Goal: Information Seeking & Learning: Learn about a topic

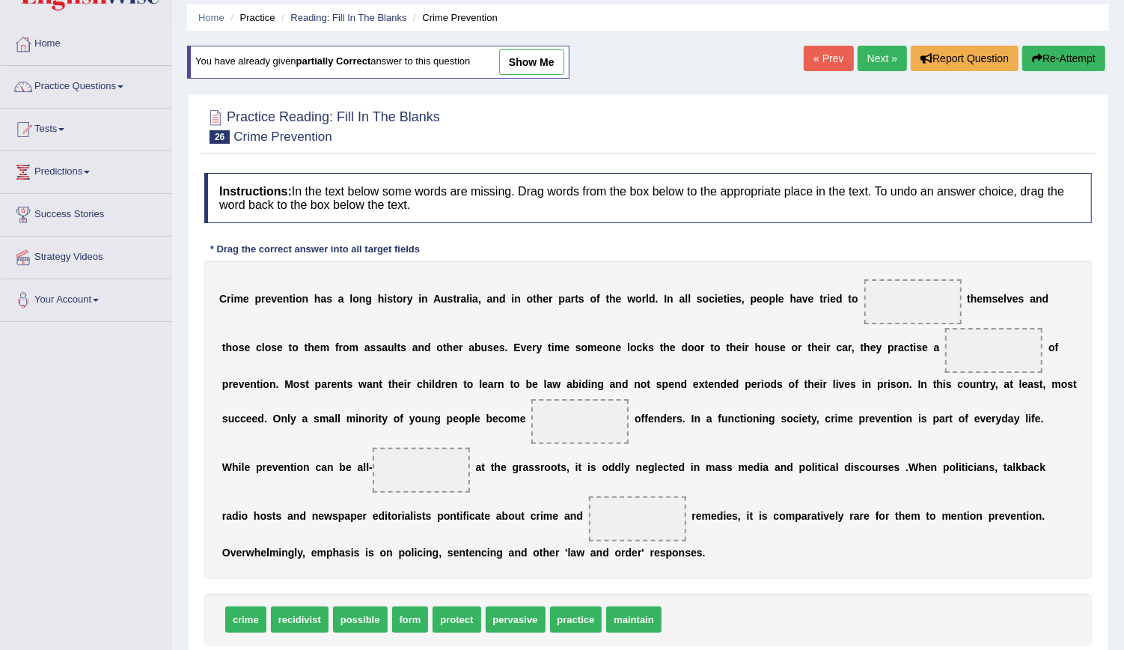
scroll to position [57, 0]
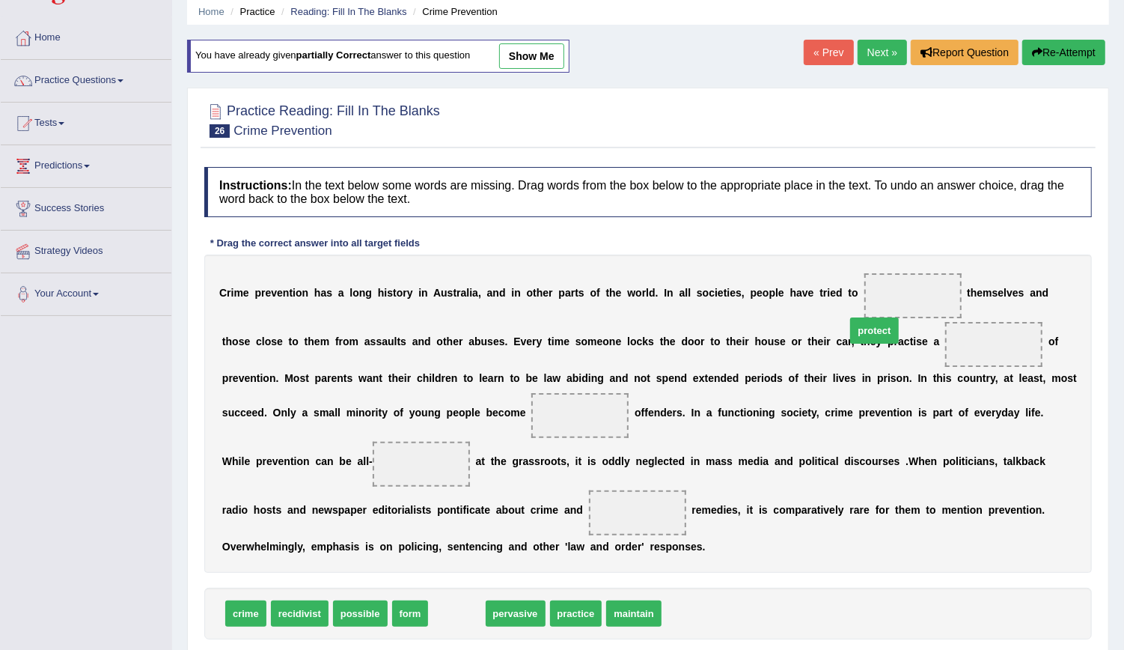
drag, startPoint x: 441, startPoint y: 580, endPoint x: 858, endPoint y: 296, distance: 504.2
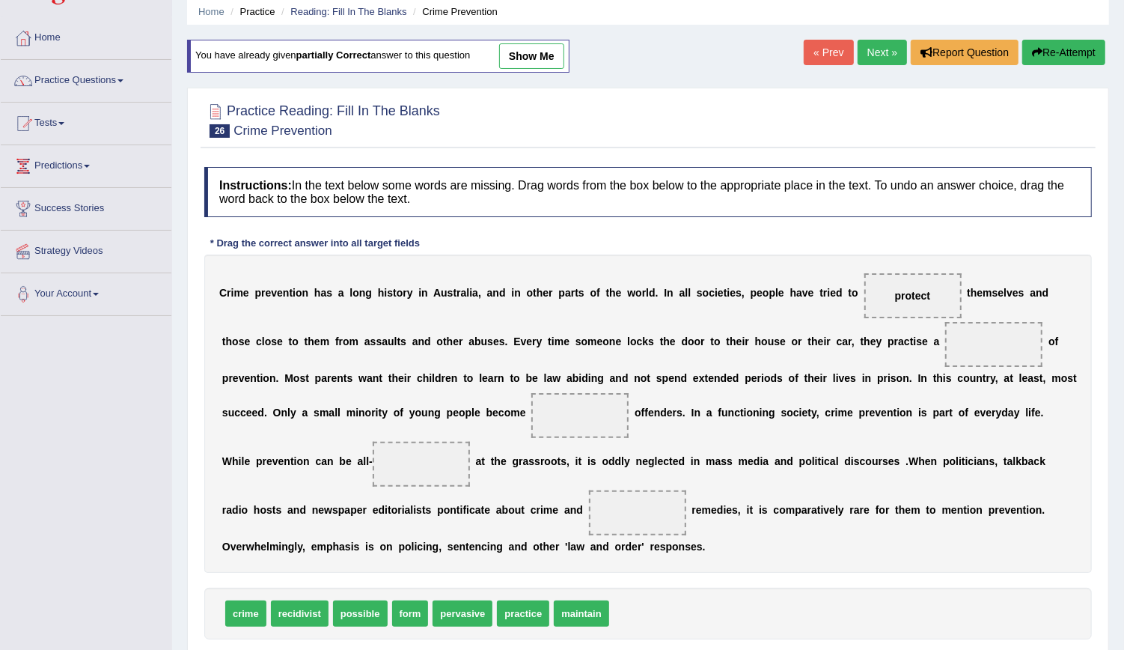
drag, startPoint x: 383, startPoint y: 581, endPoint x: 393, endPoint y: 581, distance: 9.7
click at [393, 587] on div "crime recidivist possible form pervasive practice maintain" at bounding box center [648, 613] width 888 height 52
drag, startPoint x: 393, startPoint y: 581, endPoint x: 861, endPoint y: 349, distance: 522.1
drag, startPoint x: 229, startPoint y: 587, endPoint x: 377, endPoint y: 422, distance: 221.5
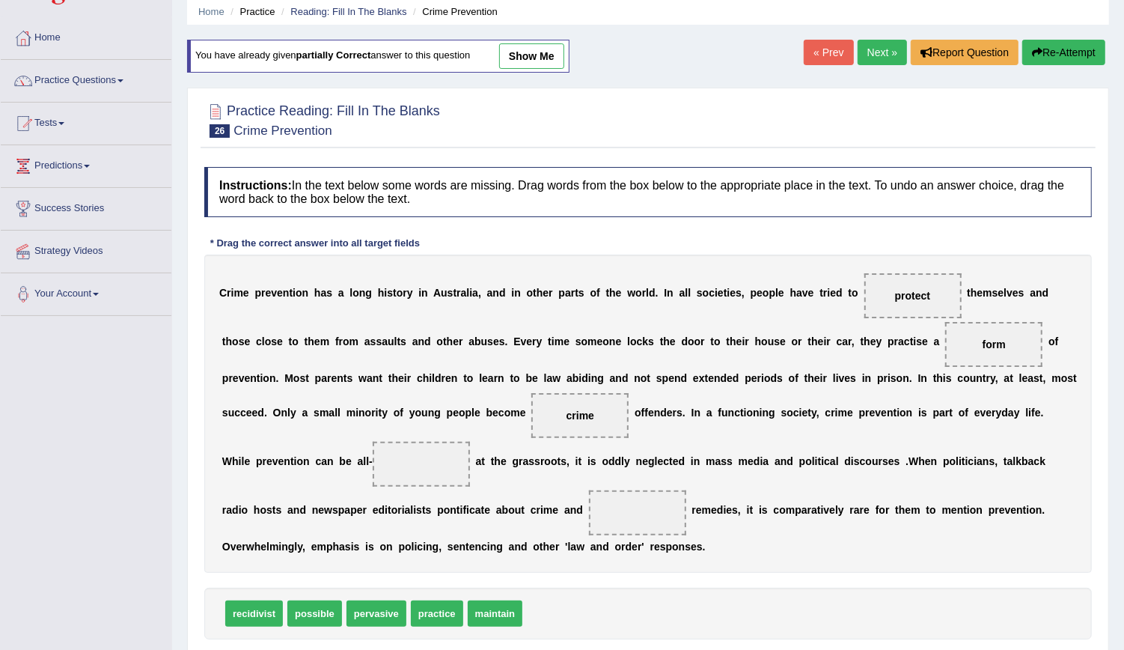
click at [263, 600] on span "recidivist" at bounding box center [254, 613] width 58 height 26
drag, startPoint x: 263, startPoint y: 585, endPoint x: 904, endPoint y: 456, distance: 653.5
click at [843, 480] on span "recidivist" at bounding box center [815, 493] width 58 height 26
drag, startPoint x: 254, startPoint y: 584, endPoint x: 1012, endPoint y: 413, distance: 777.0
drag, startPoint x: 246, startPoint y: 584, endPoint x: 291, endPoint y: 483, distance: 110.6
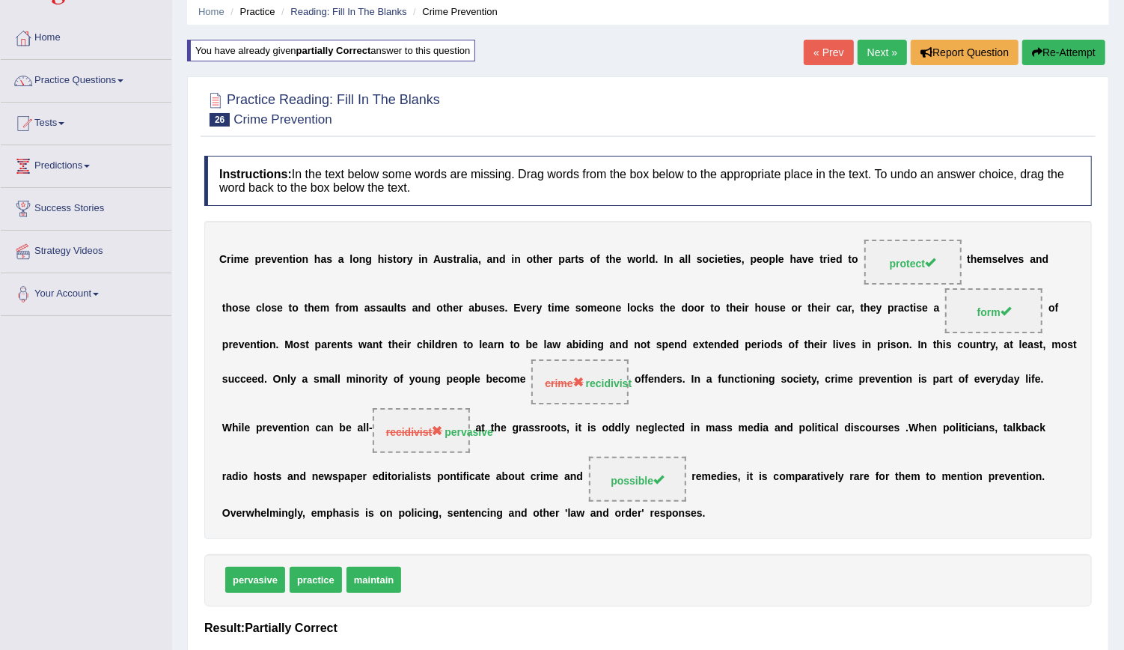
click at [870, 57] on link "Next »" at bounding box center [882, 52] width 49 height 25
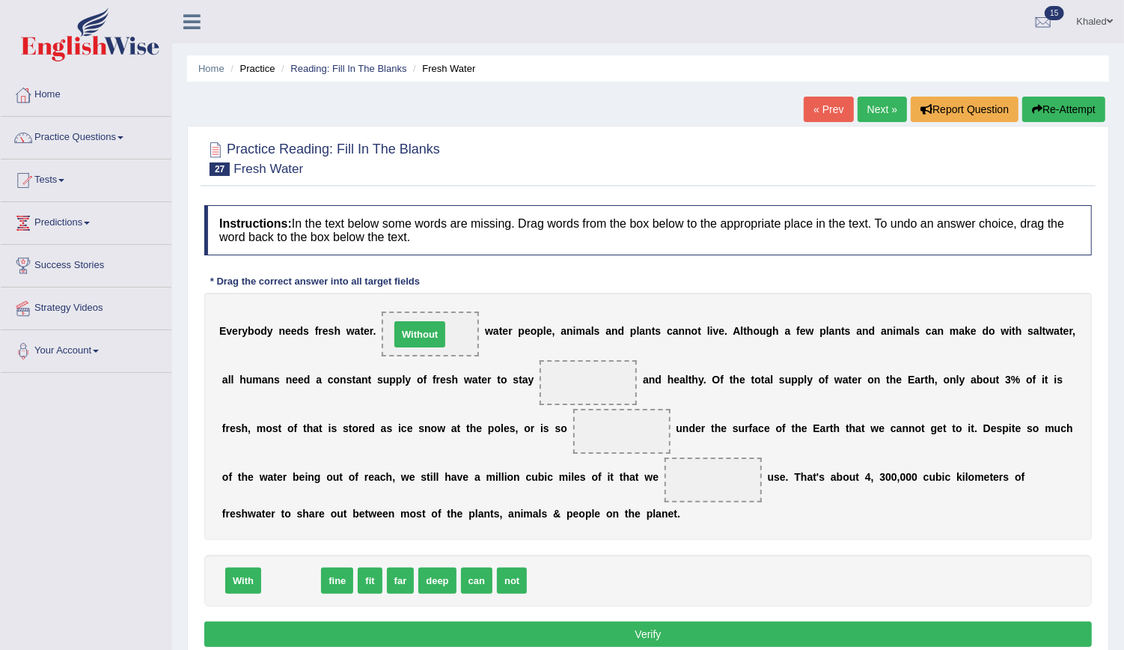
drag, startPoint x: 295, startPoint y: 578, endPoint x: 423, endPoint y: 332, distance: 277.5
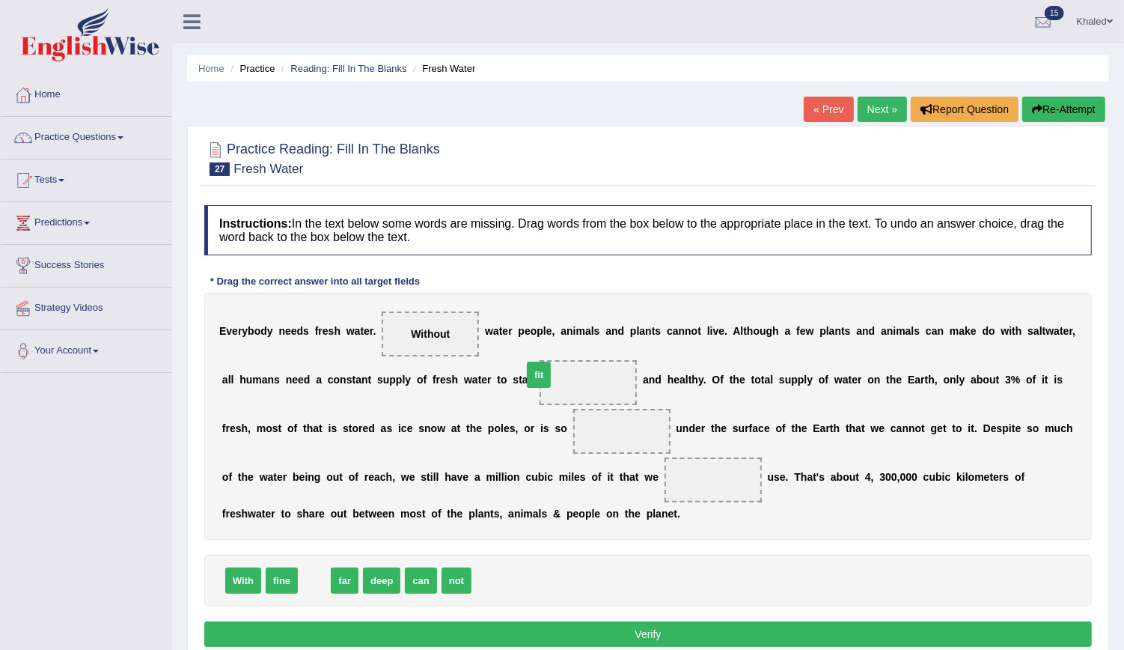
drag, startPoint x: 310, startPoint y: 576, endPoint x: 534, endPoint y: 373, distance: 302.5
drag, startPoint x: 346, startPoint y: 576, endPoint x: 507, endPoint y: 427, distance: 220.3
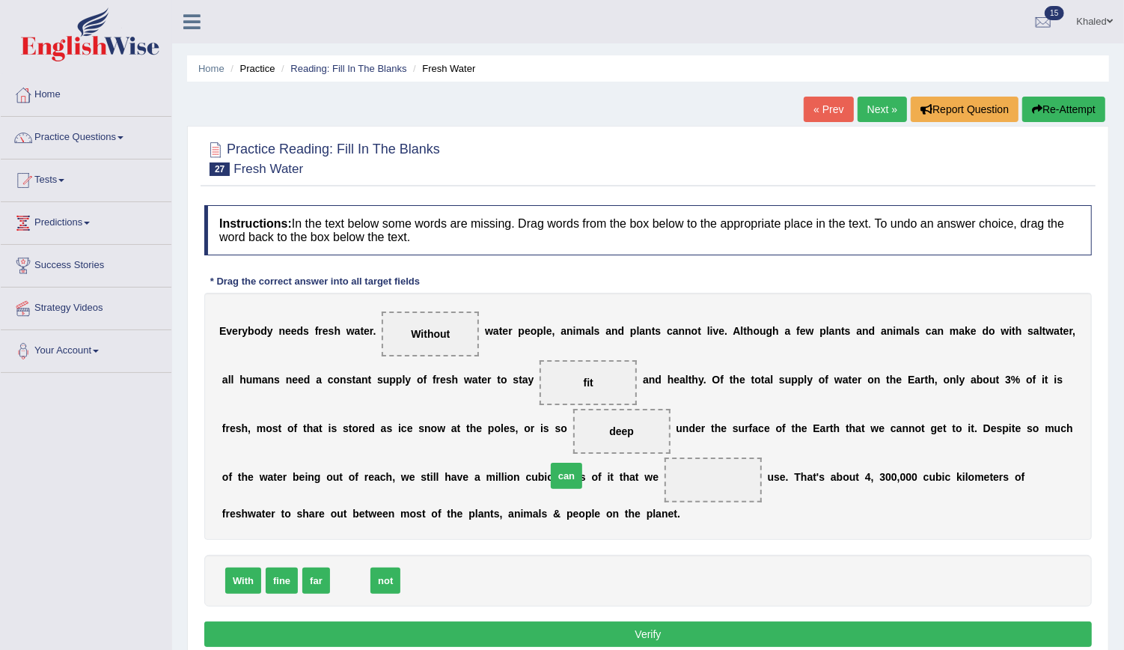
drag, startPoint x: 346, startPoint y: 578, endPoint x: 562, endPoint y: 474, distance: 240.3
click at [518, 631] on button "Verify" at bounding box center [648, 633] width 888 height 25
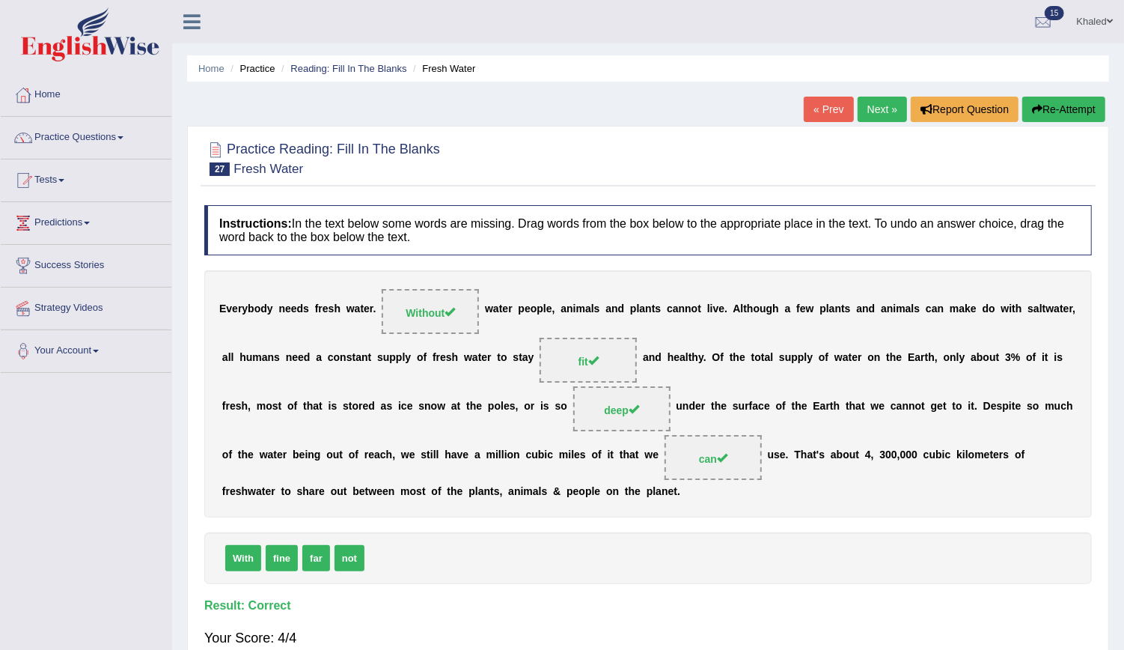
click at [875, 106] on link "Next »" at bounding box center [882, 109] width 49 height 25
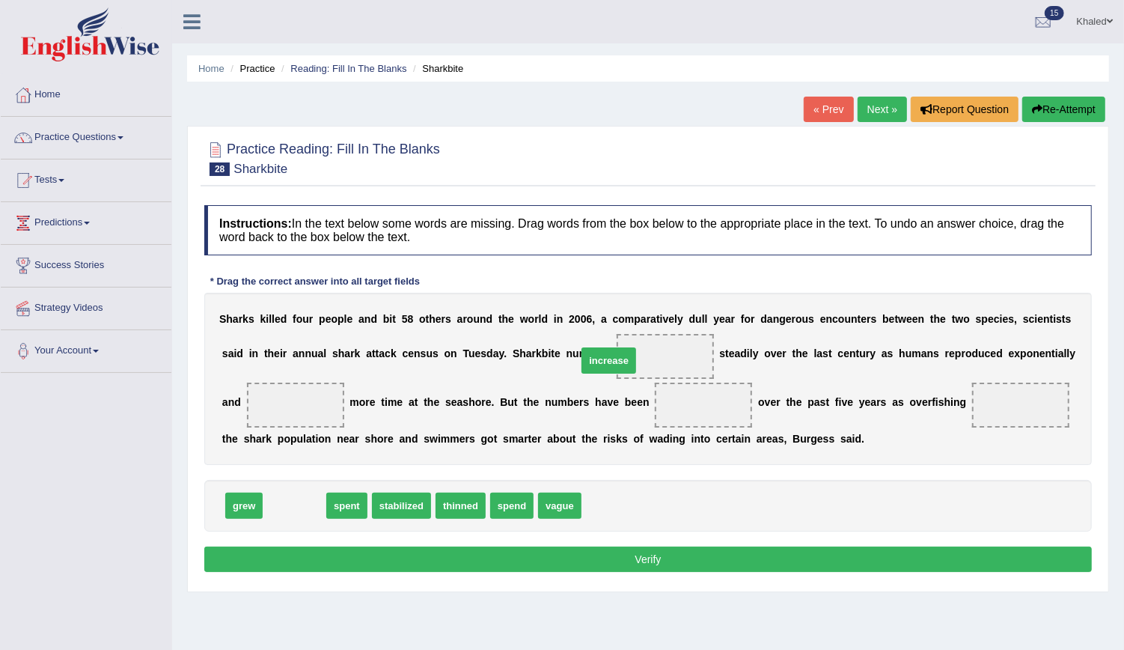
drag, startPoint x: 295, startPoint y: 504, endPoint x: 608, endPoint y: 358, distance: 345.5
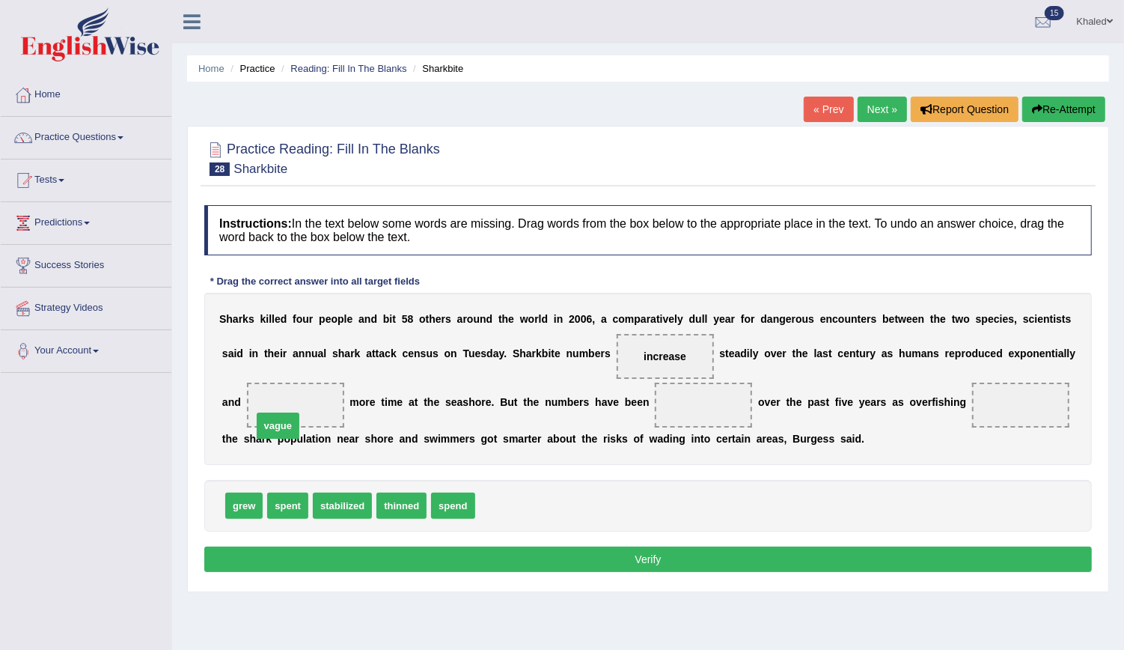
drag, startPoint x: 486, startPoint y: 503, endPoint x: 255, endPoint y: 403, distance: 251.1
drag, startPoint x: 394, startPoint y: 505, endPoint x: 665, endPoint y: 406, distance: 287.6
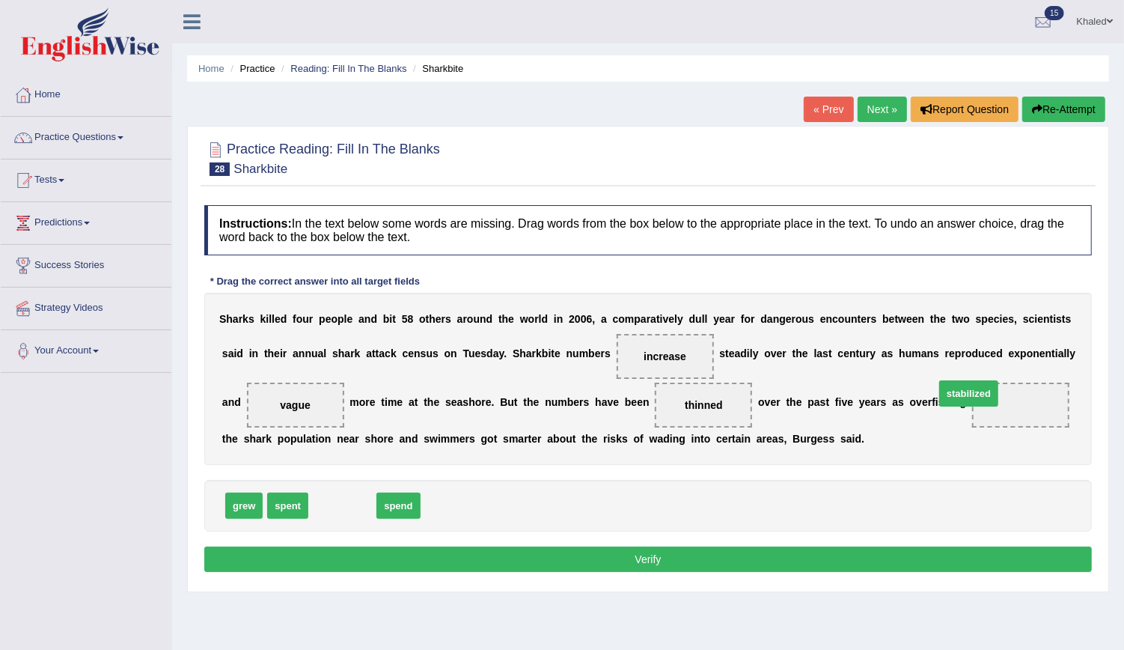
drag, startPoint x: 346, startPoint y: 499, endPoint x: 971, endPoint y: 390, distance: 634.3
click at [672, 561] on button "Verify" at bounding box center [648, 558] width 888 height 25
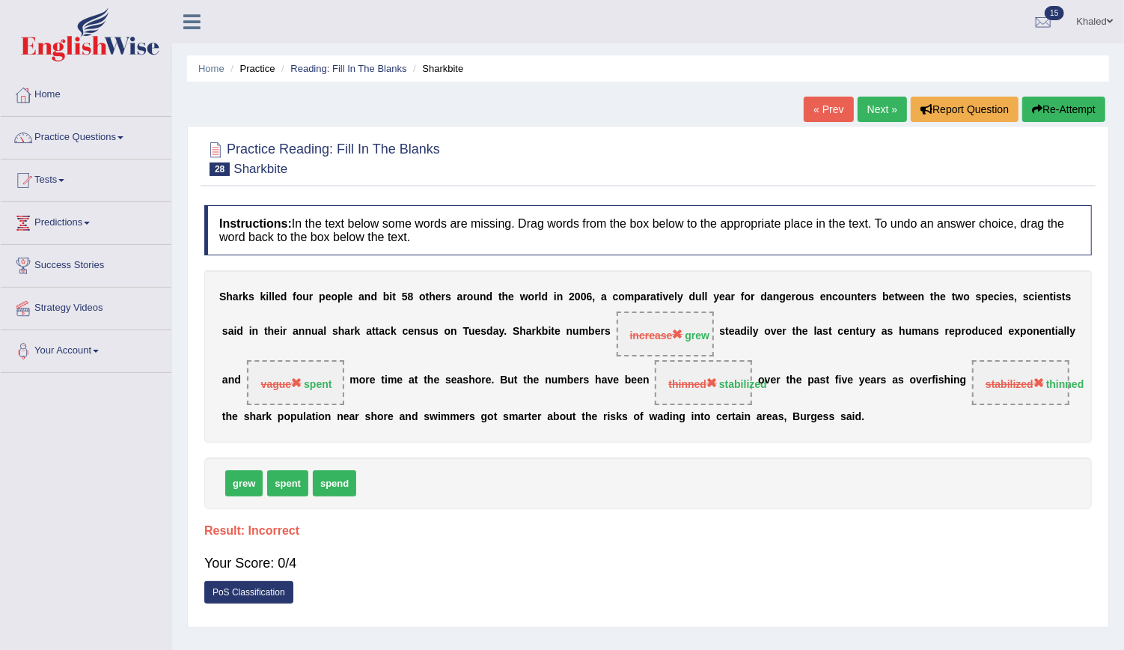
click at [1060, 115] on button "Re-Attempt" at bounding box center [1063, 109] width 83 height 25
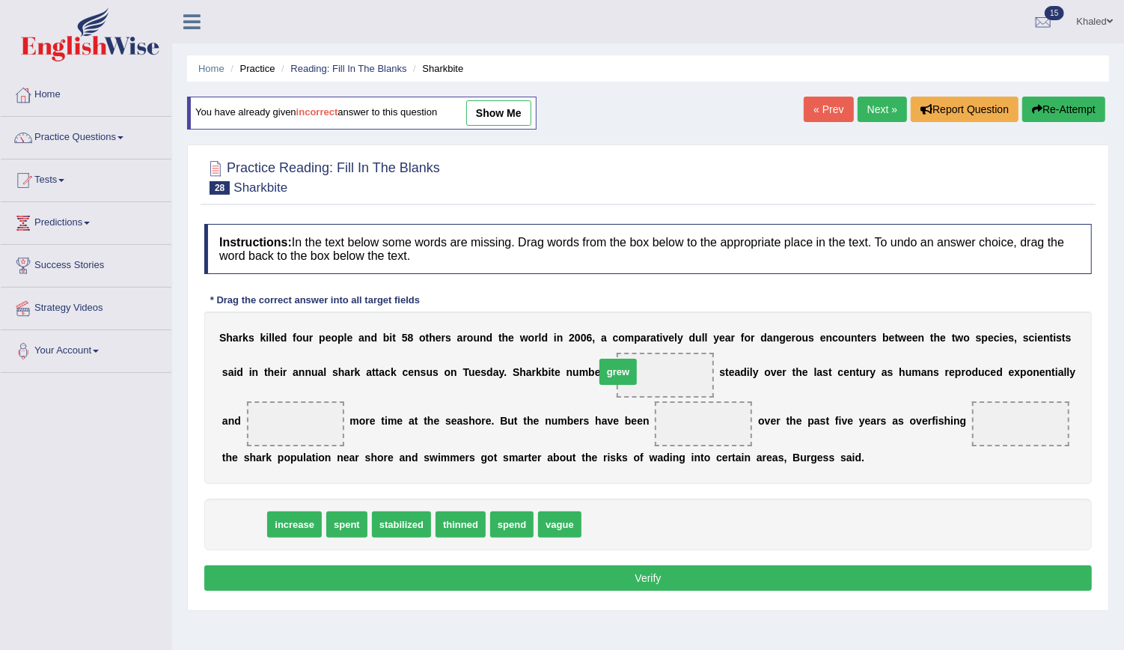
drag, startPoint x: 236, startPoint y: 524, endPoint x: 602, endPoint y: 372, distance: 395.5
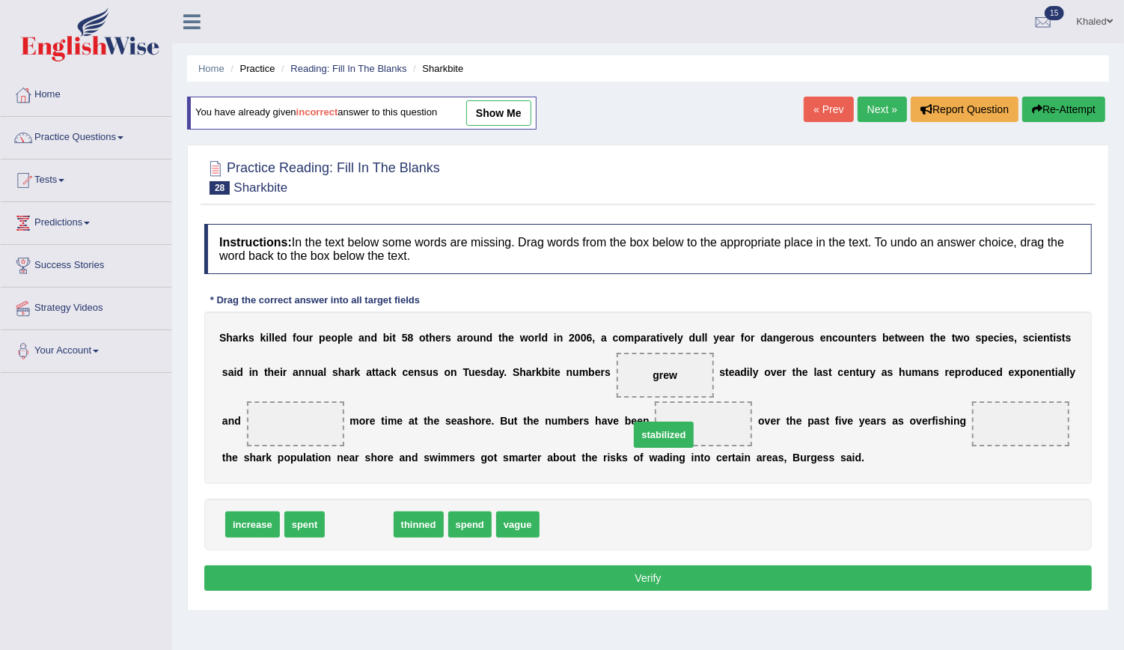
drag, startPoint x: 347, startPoint y: 522, endPoint x: 650, endPoint y: 430, distance: 316.7
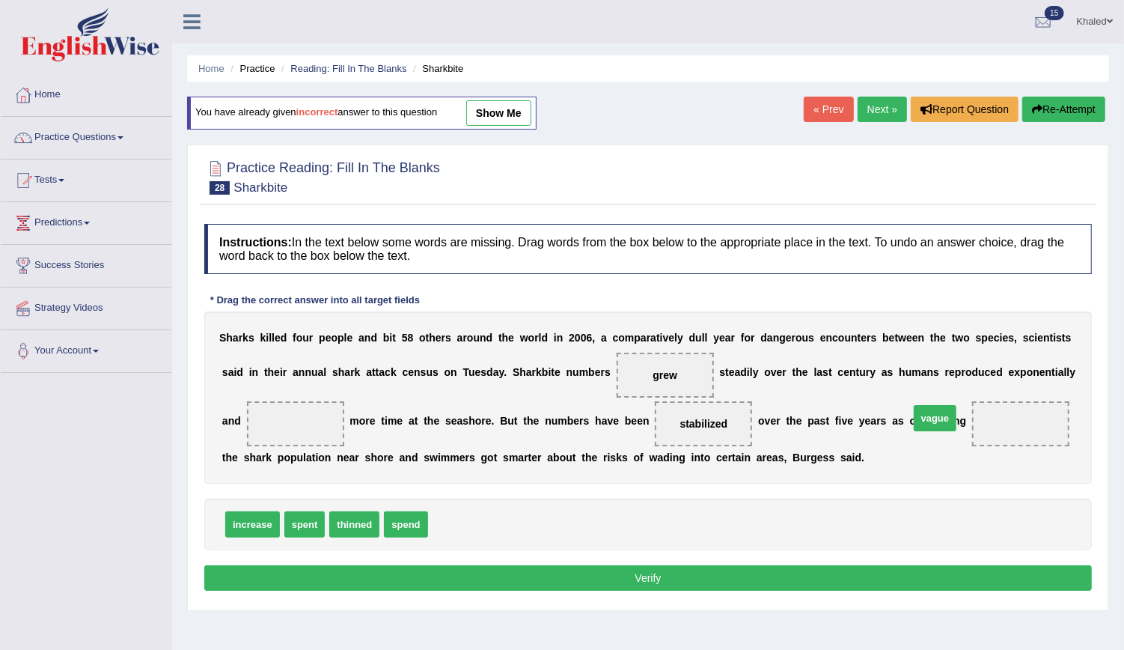
drag, startPoint x: 445, startPoint y: 528, endPoint x: 944, endPoint y: 423, distance: 510.0
drag, startPoint x: 247, startPoint y: 522, endPoint x: 278, endPoint y: 422, distance: 104.1
click at [513, 576] on button "Verify" at bounding box center [648, 577] width 888 height 25
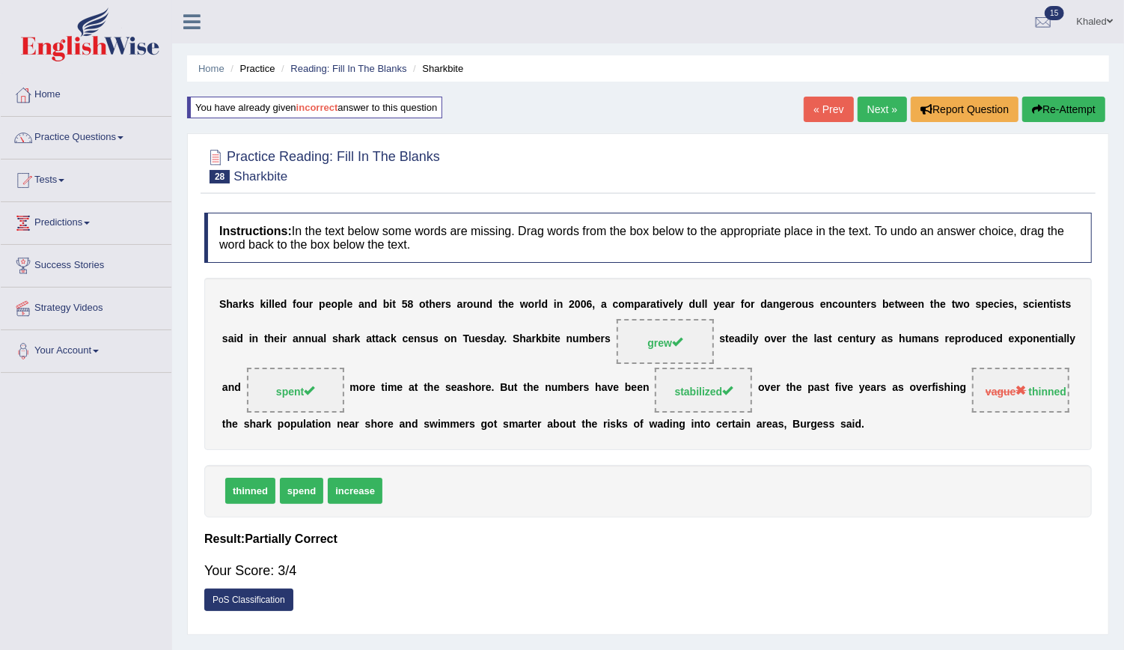
click at [281, 393] on span "spent" at bounding box center [295, 391] width 38 height 12
click at [1029, 389] on strong "thinned" at bounding box center [1048, 391] width 38 height 12
click at [883, 113] on link "Next »" at bounding box center [882, 109] width 49 height 25
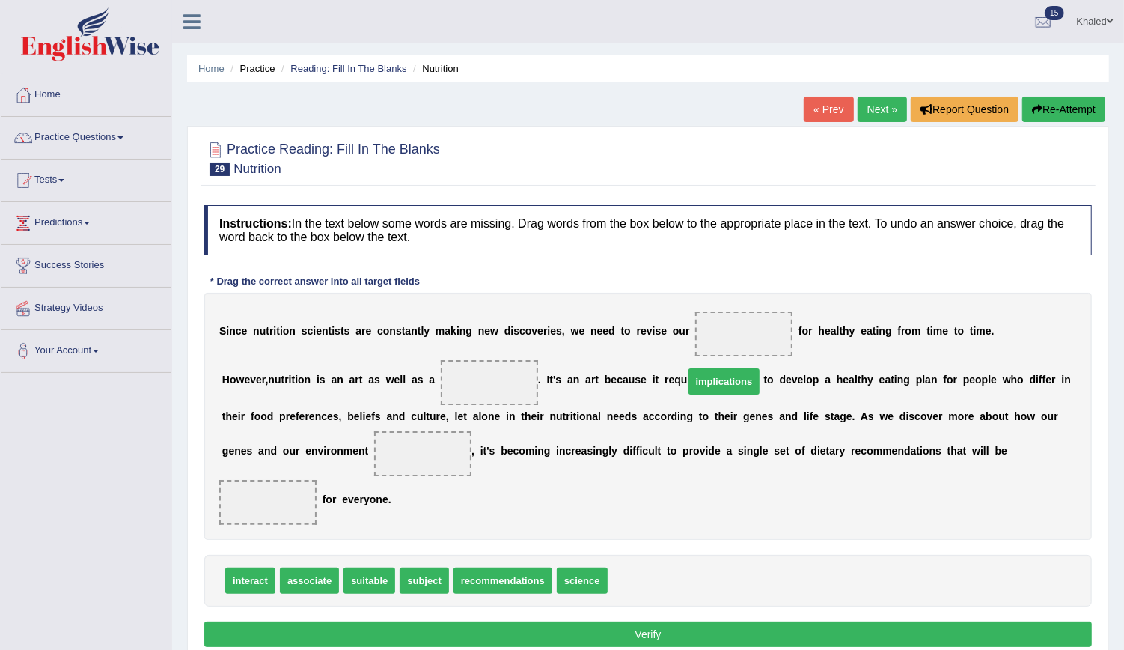
drag, startPoint x: 621, startPoint y: 534, endPoint x: 697, endPoint y: 335, distance: 213.2
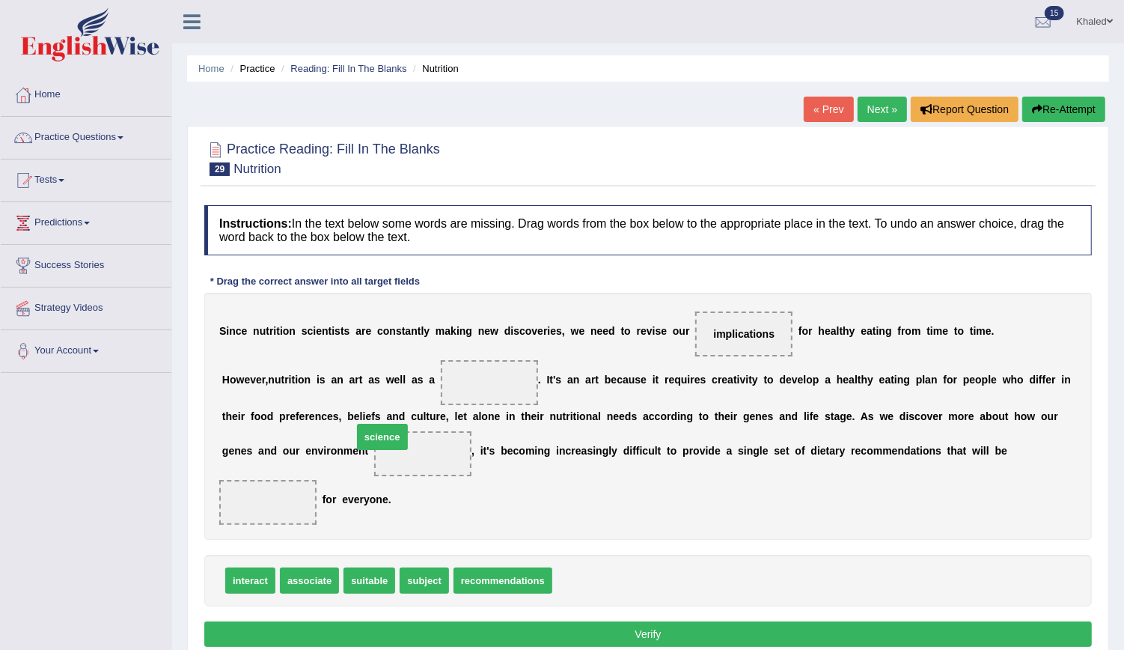
drag, startPoint x: 575, startPoint y: 526, endPoint x: 376, endPoint y: 383, distance: 245.7
drag, startPoint x: 247, startPoint y: 534, endPoint x: 275, endPoint y: 448, distance: 90.4
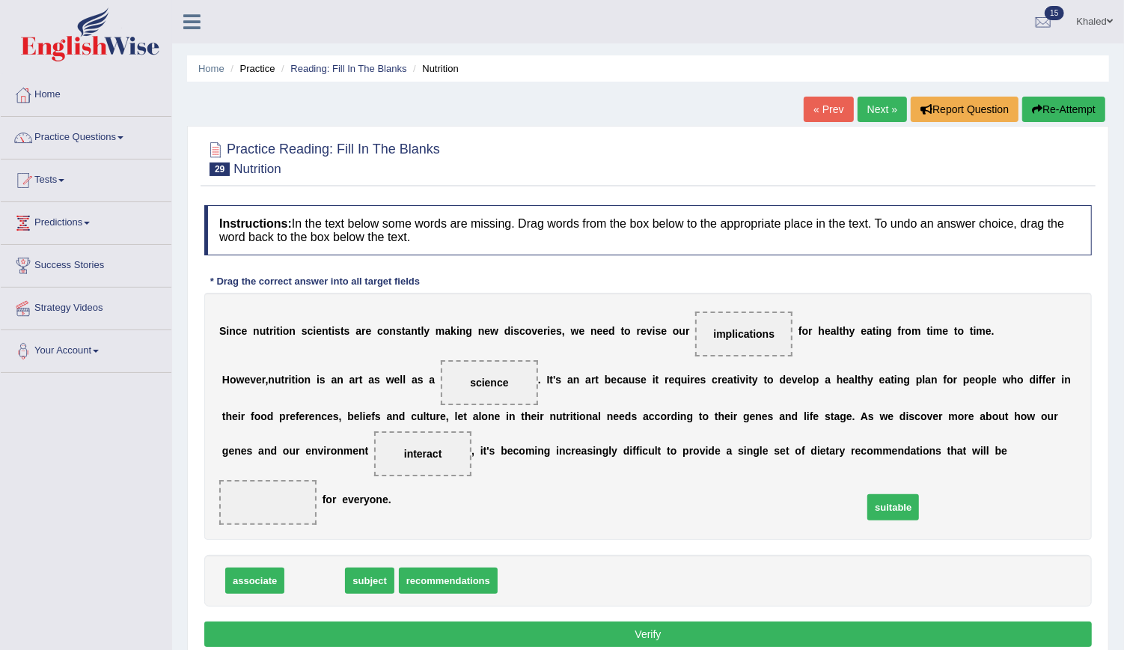
drag, startPoint x: 308, startPoint y: 530, endPoint x: 886, endPoint y: 456, distance: 583.1
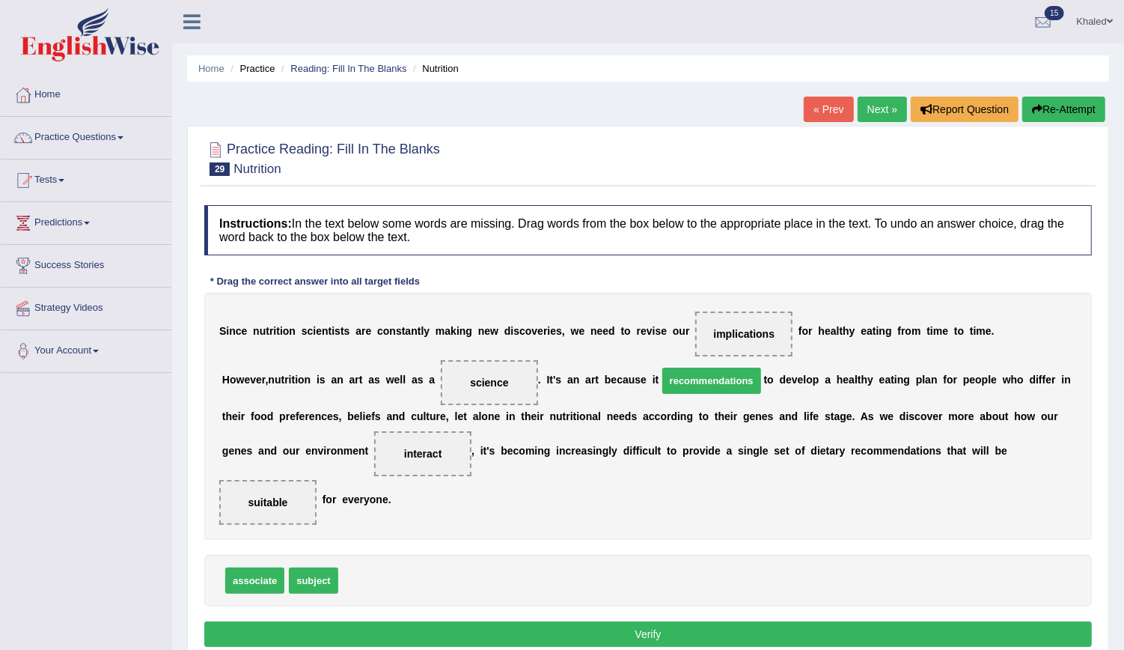
drag, startPoint x: 361, startPoint y: 528, endPoint x: 681, endPoint y: 329, distance: 376.5
click at [575, 621] on button "Verify" at bounding box center [648, 633] width 888 height 25
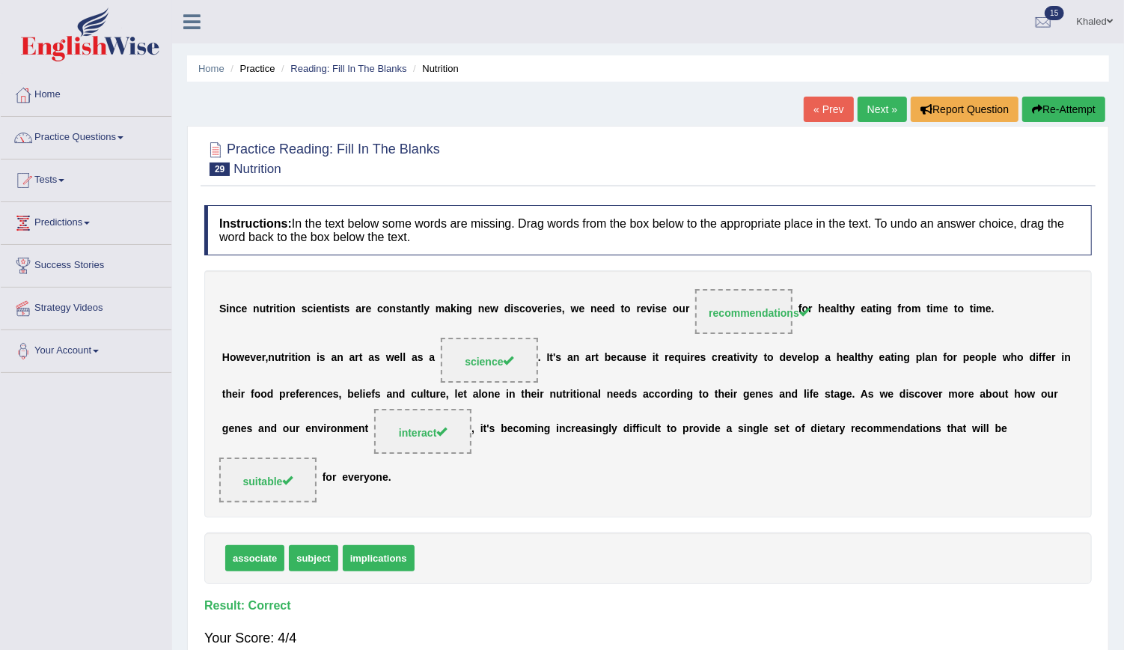
click at [874, 102] on link "Next »" at bounding box center [882, 109] width 49 height 25
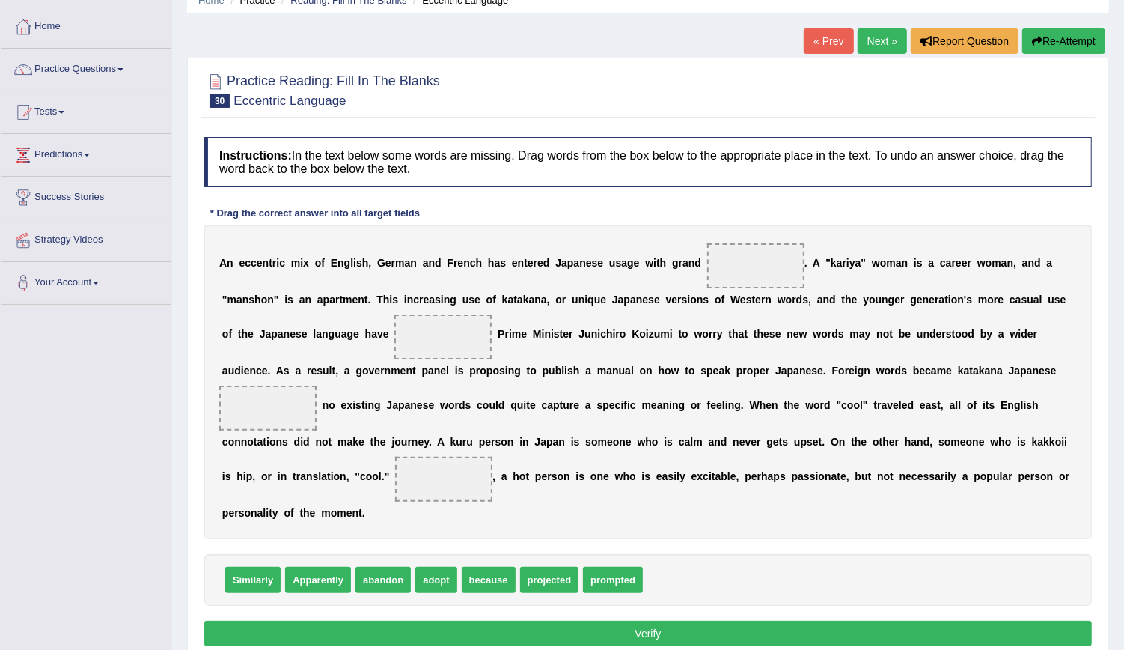
scroll to position [76, 0]
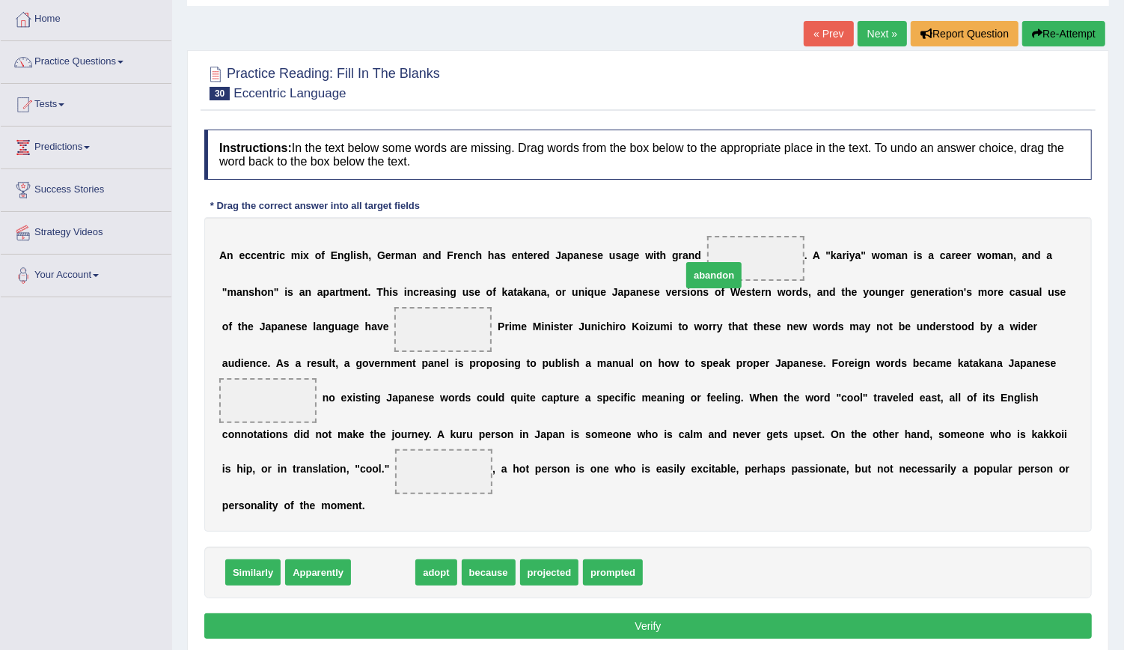
drag, startPoint x: 357, startPoint y: 548, endPoint x: 690, endPoint y: 254, distance: 443.8
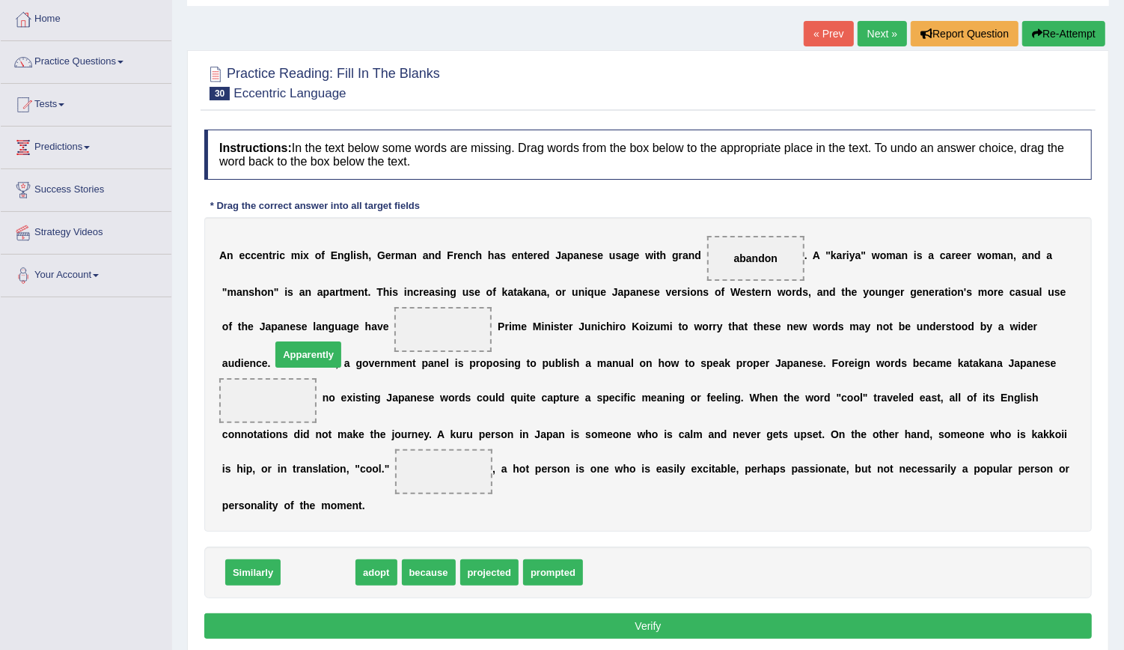
drag, startPoint x: 310, startPoint y: 550, endPoint x: 300, endPoint y: 332, distance: 218.0
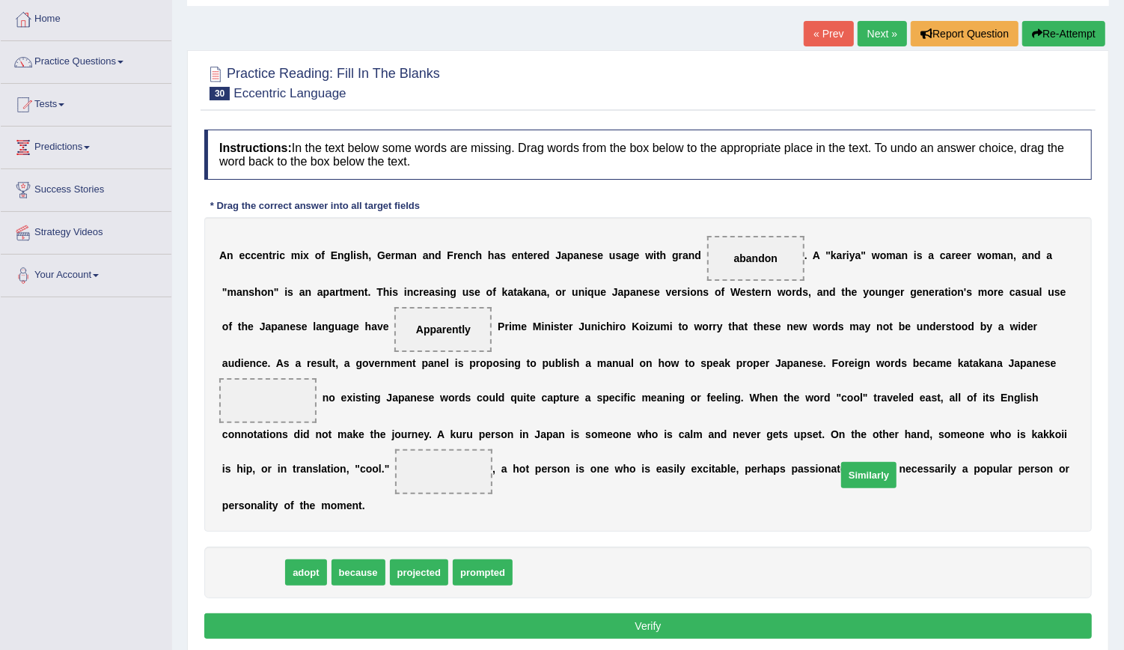
drag, startPoint x: 256, startPoint y: 547, endPoint x: 872, endPoint y: 450, distance: 623.5
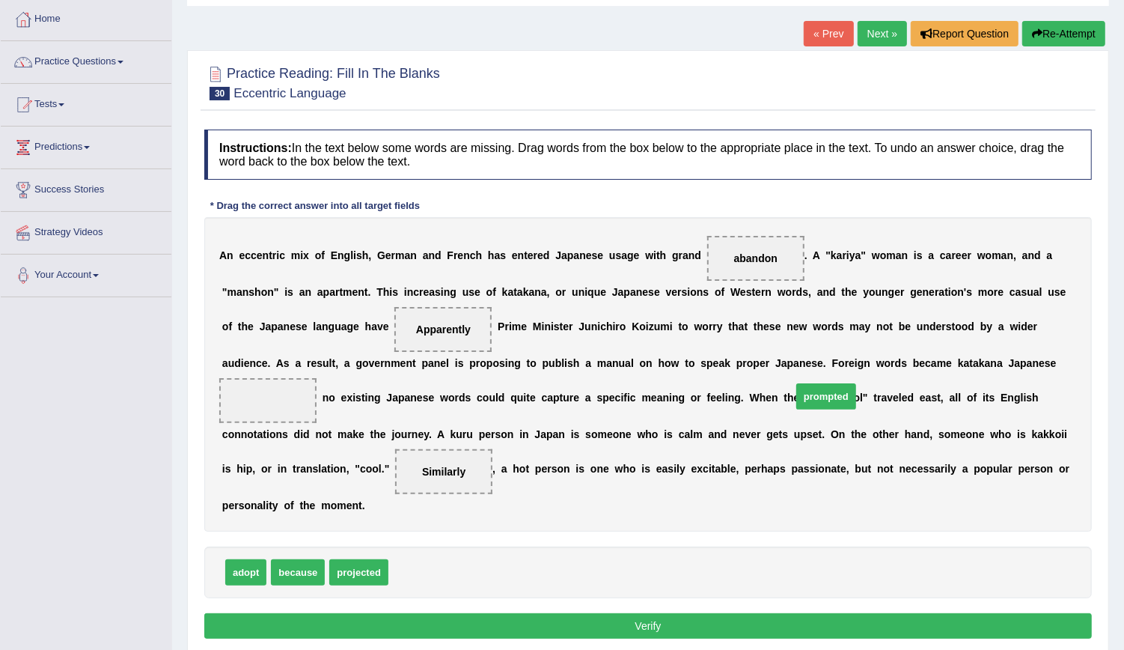
drag, startPoint x: 411, startPoint y: 545, endPoint x: 821, endPoint y: 368, distance: 446.5
click at [703, 613] on button "Verify" at bounding box center [648, 625] width 888 height 25
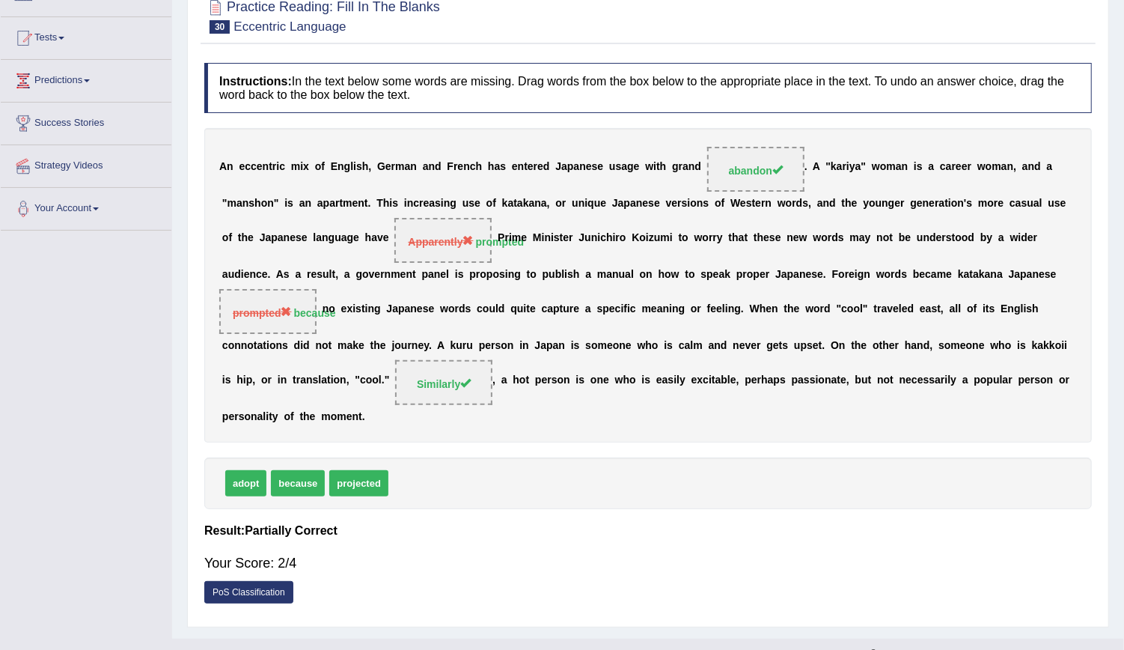
scroll to position [72, 0]
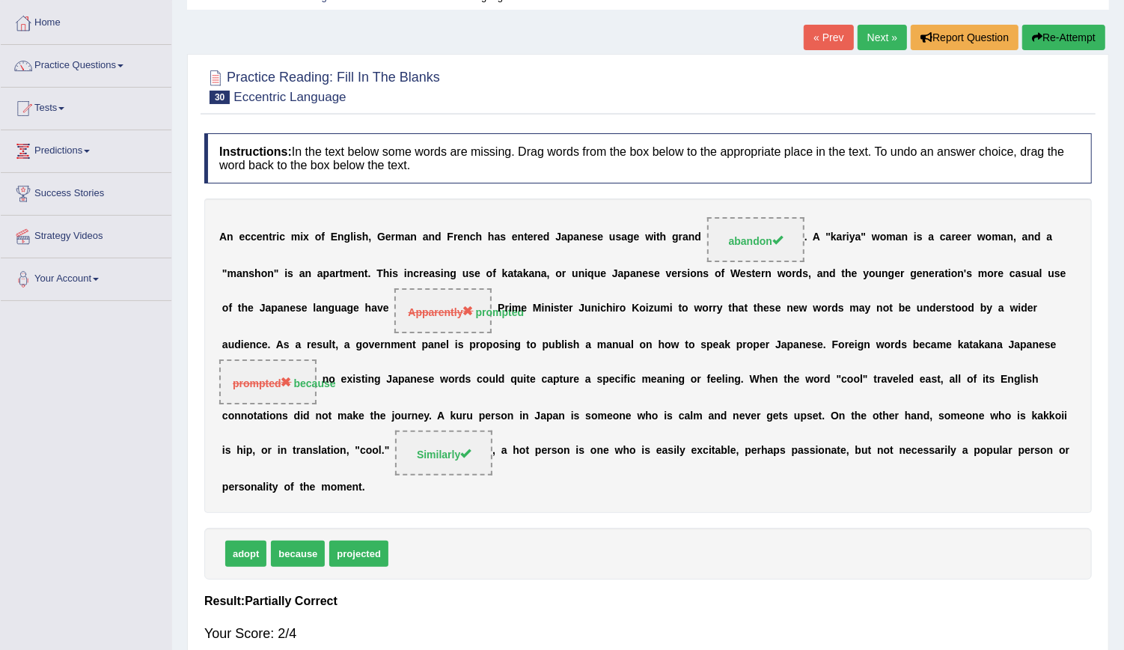
click at [876, 28] on link "Next »" at bounding box center [882, 37] width 49 height 25
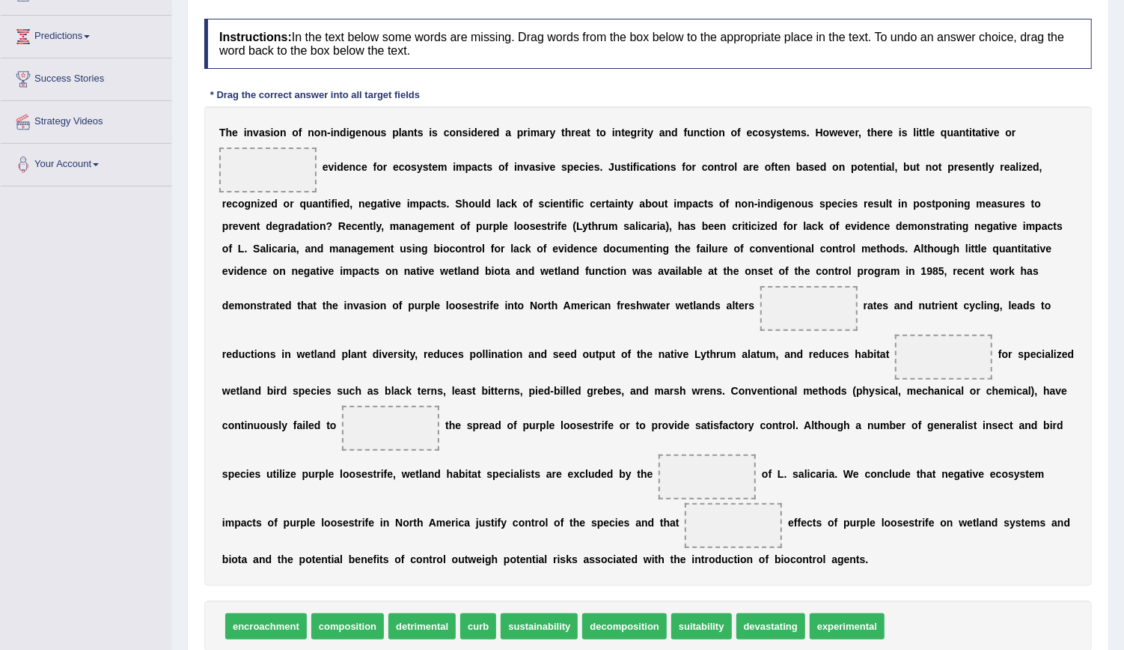
scroll to position [194, 0]
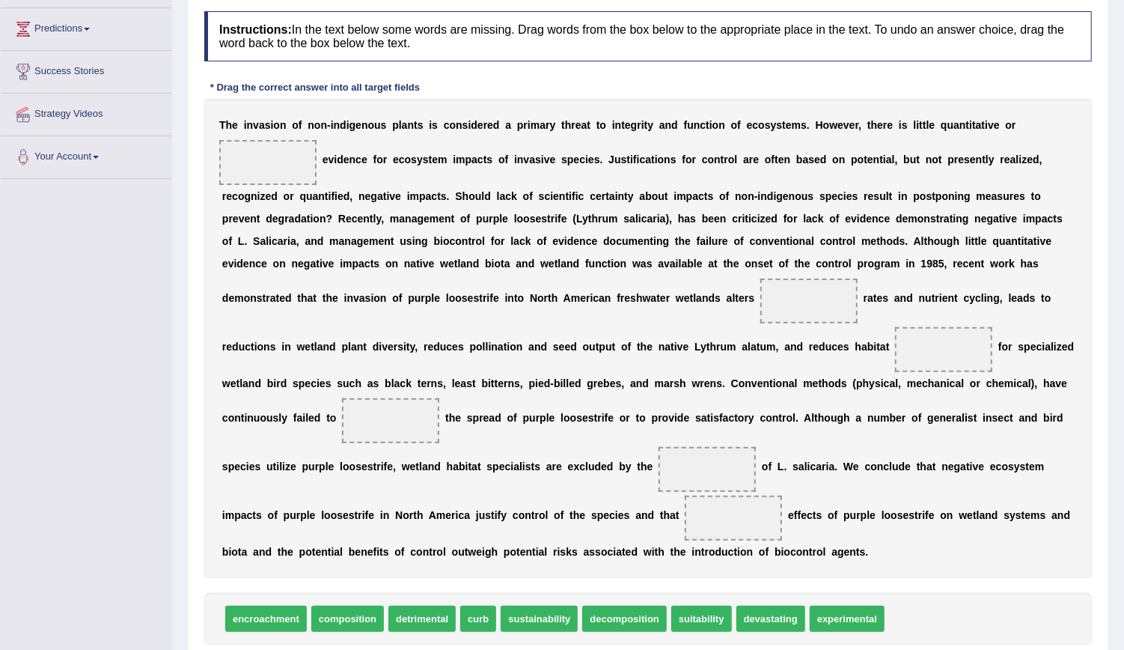
click at [923, 142] on div "T h e i n v a s i o n o f n o n - i n d i g e n o u s p l a n t s i s c o n s i…" at bounding box center [648, 338] width 888 height 479
drag, startPoint x: 761, startPoint y: 593, endPoint x: 363, endPoint y: 301, distance: 493.6
click at [895, 341] on span at bounding box center [943, 349] width 97 height 45
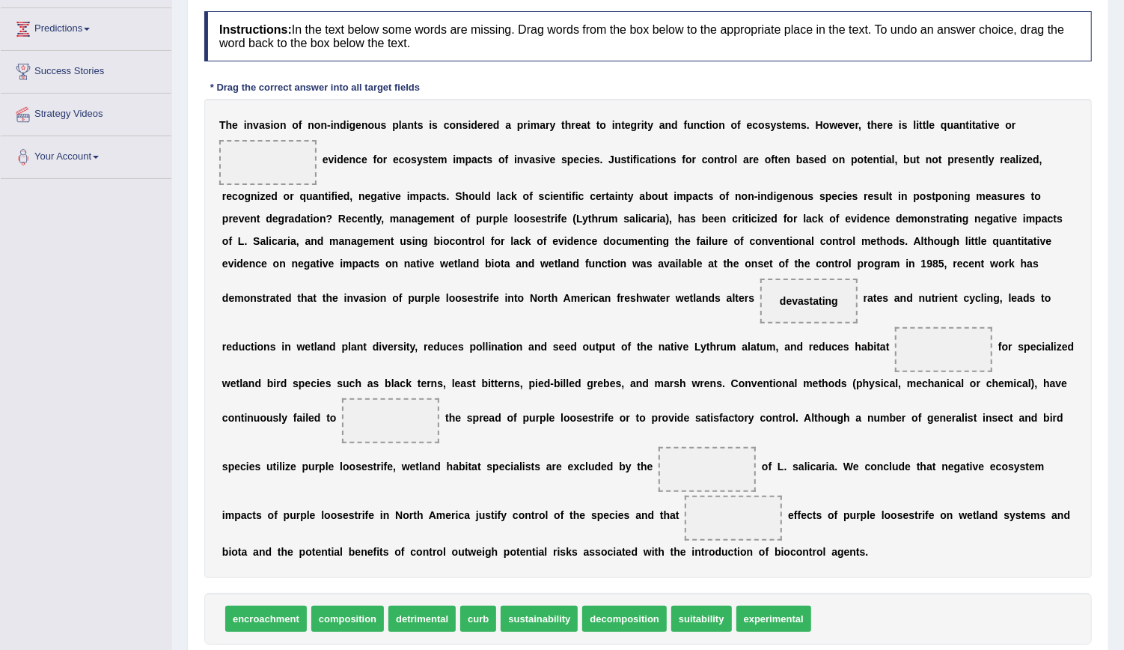
click at [895, 341] on span at bounding box center [943, 349] width 97 height 45
drag, startPoint x: 626, startPoint y: 599, endPoint x: 427, endPoint y: 352, distance: 317.1
click at [511, 605] on span "sustainability" at bounding box center [539, 618] width 77 height 26
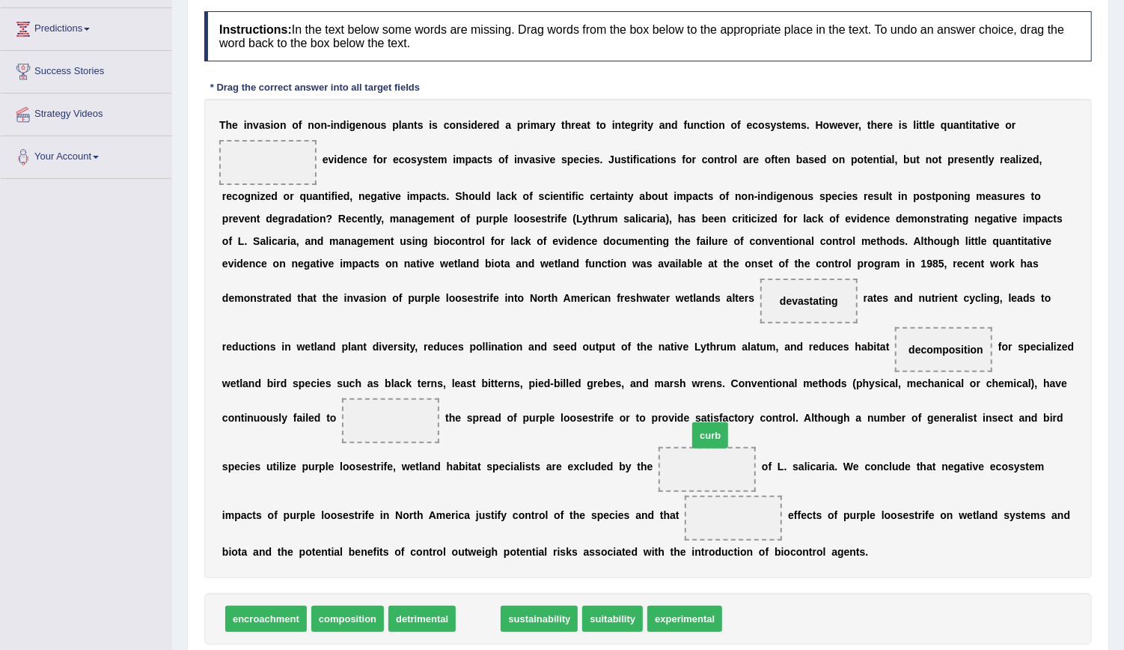
drag, startPoint x: 468, startPoint y: 588, endPoint x: 700, endPoint y: 400, distance: 297.9
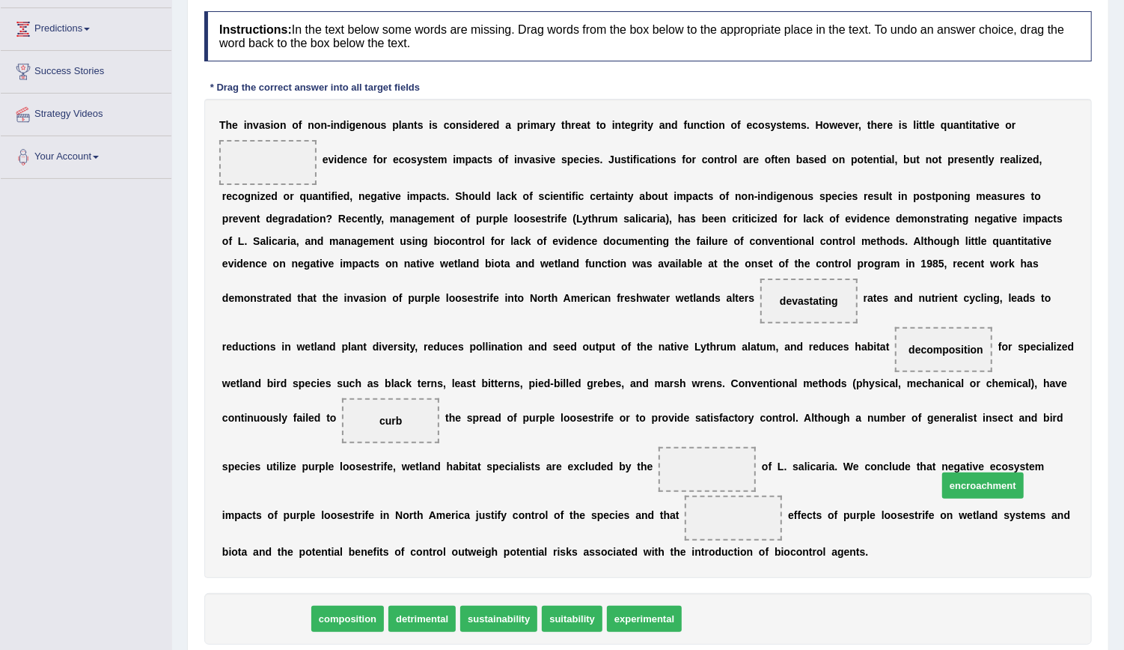
drag, startPoint x: 250, startPoint y: 593, endPoint x: 959, endPoint y: 445, distance: 724.0
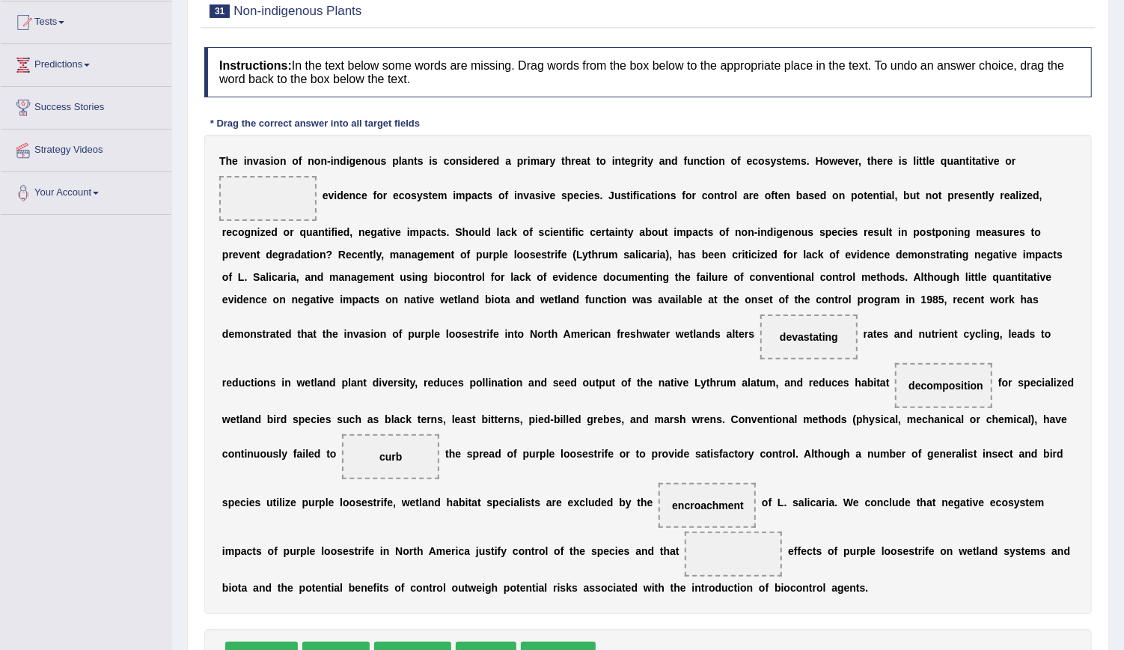
scroll to position [272, 0]
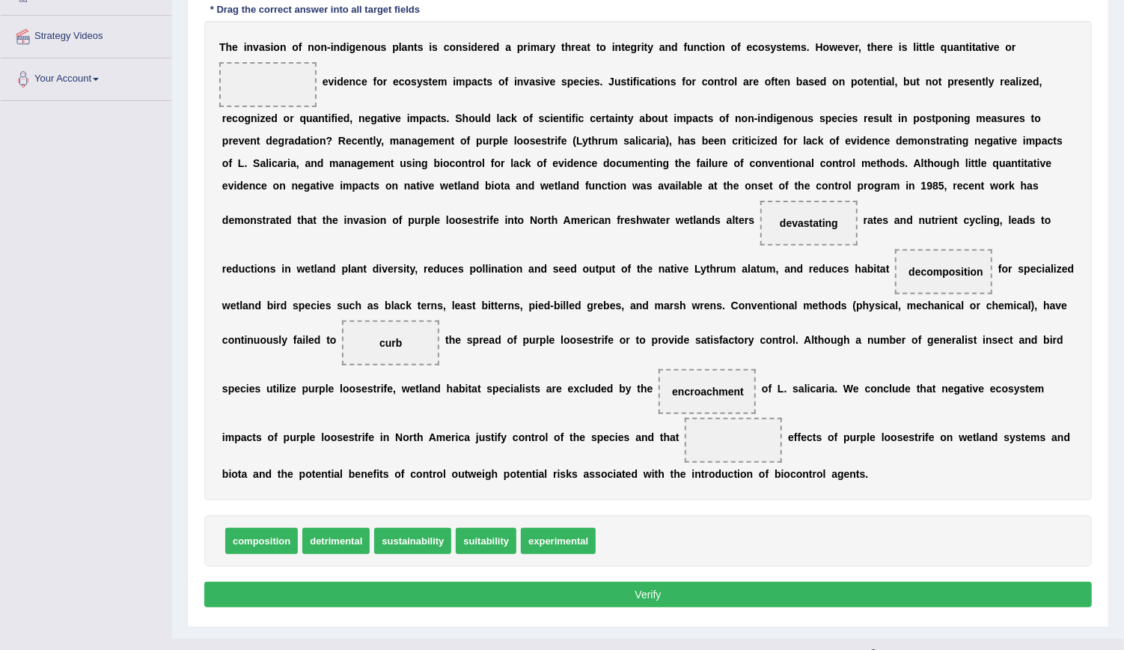
click at [513, 541] on div "Instructions: In the text below some words are missing. Drag words from the box…" at bounding box center [648, 272] width 895 height 693
drag, startPoint x: 560, startPoint y: 519, endPoint x: 968, endPoint y: 416, distance: 420.5
click at [813, 581] on button "Verify" at bounding box center [648, 593] width 888 height 25
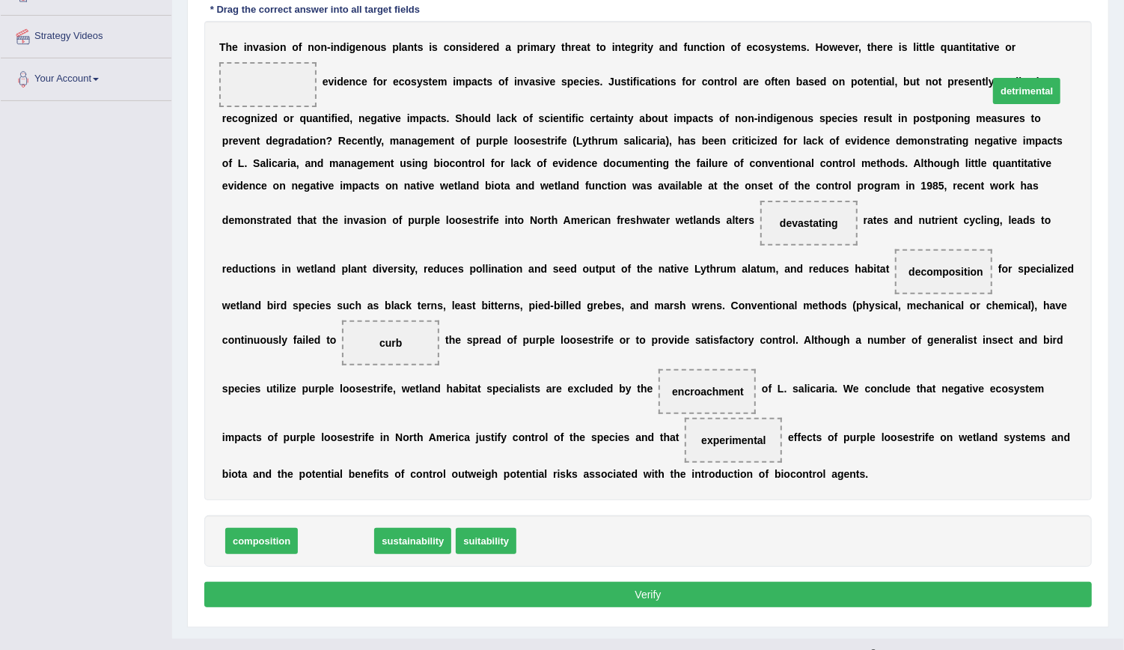
drag, startPoint x: 326, startPoint y: 519, endPoint x: 1015, endPoint y: 69, distance: 823.0
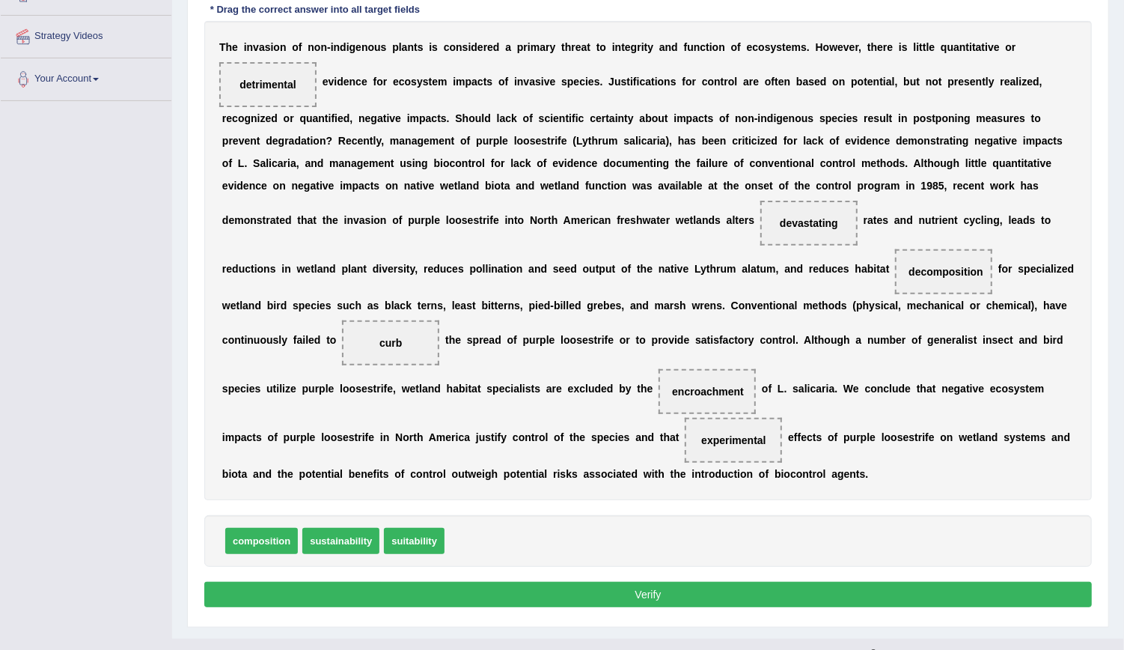
click at [757, 581] on button "Verify" at bounding box center [648, 593] width 888 height 25
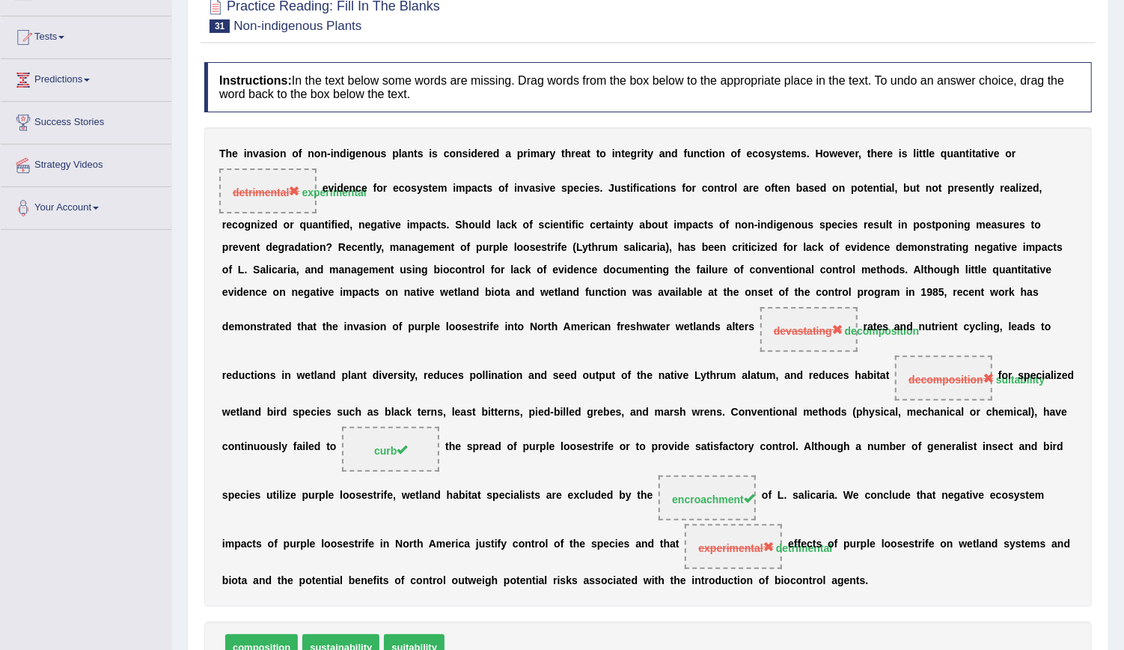
scroll to position [0, 0]
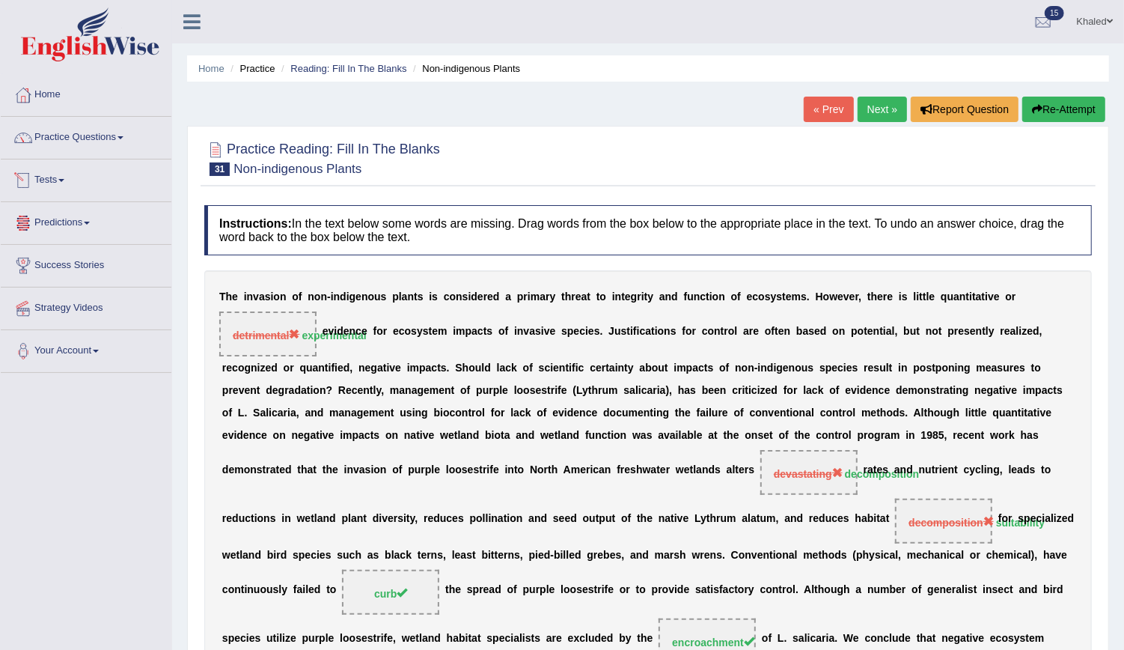
click at [48, 176] on link "Tests" at bounding box center [86, 177] width 171 height 37
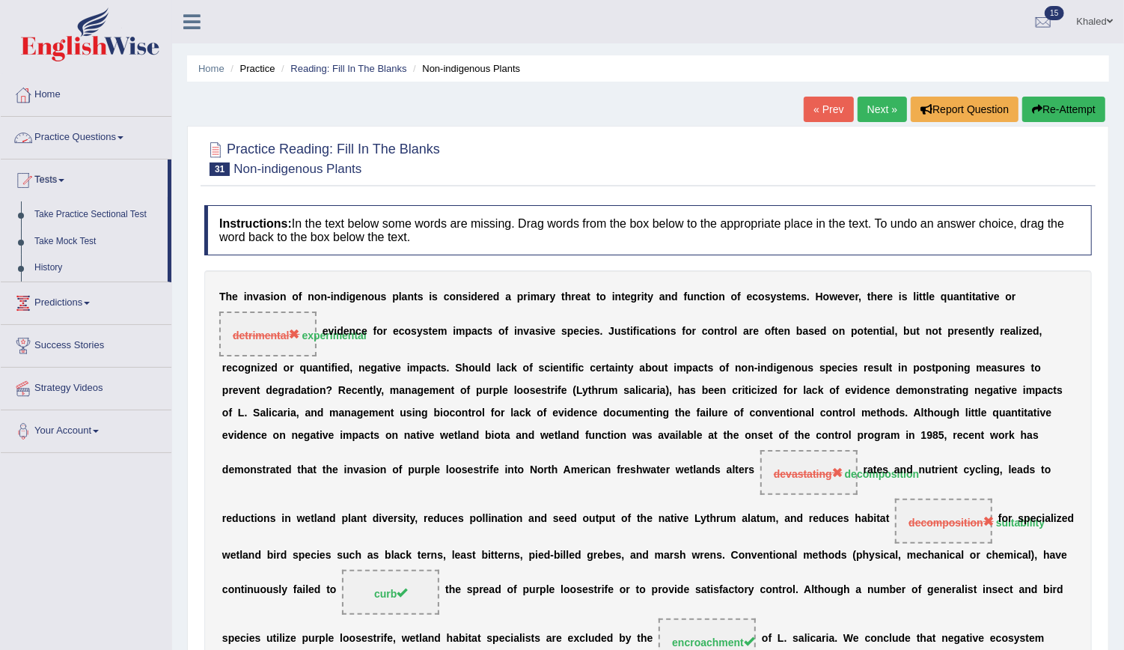
click at [77, 129] on link "Practice Questions" at bounding box center [86, 135] width 171 height 37
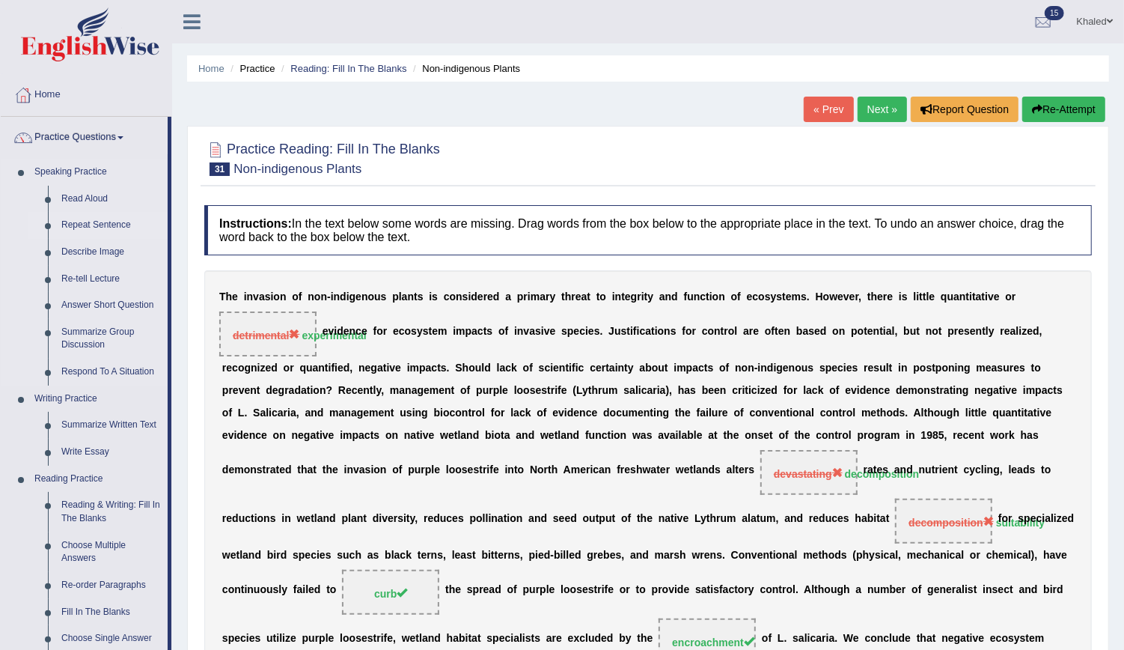
click at [80, 223] on link "Repeat Sentence" at bounding box center [111, 225] width 113 height 27
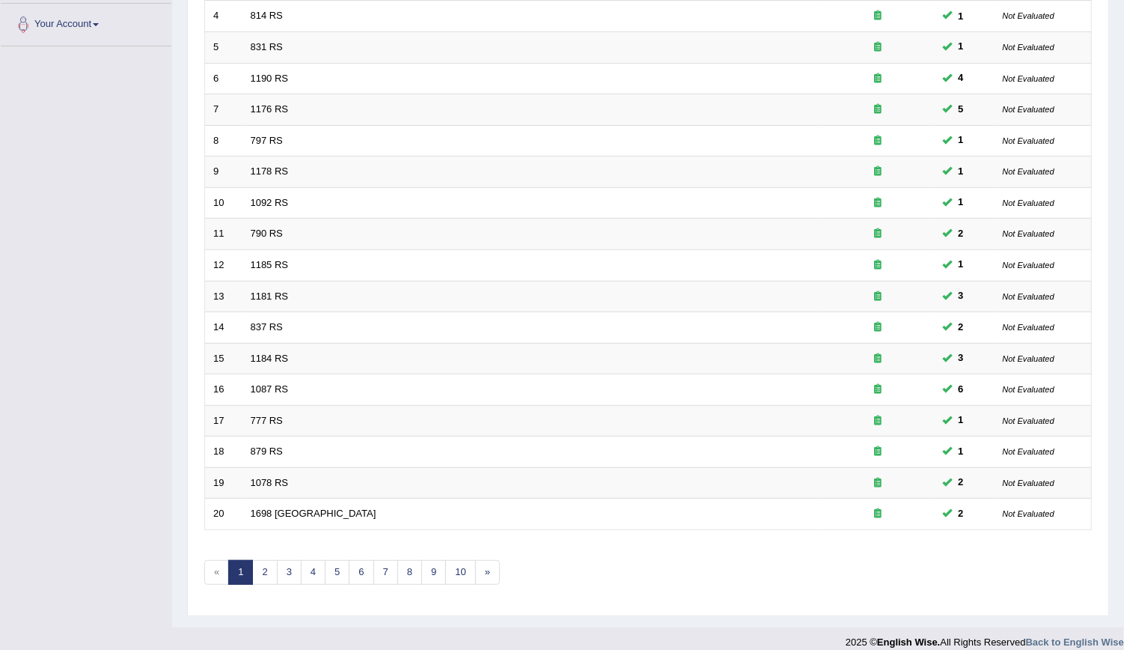
scroll to position [333, 0]
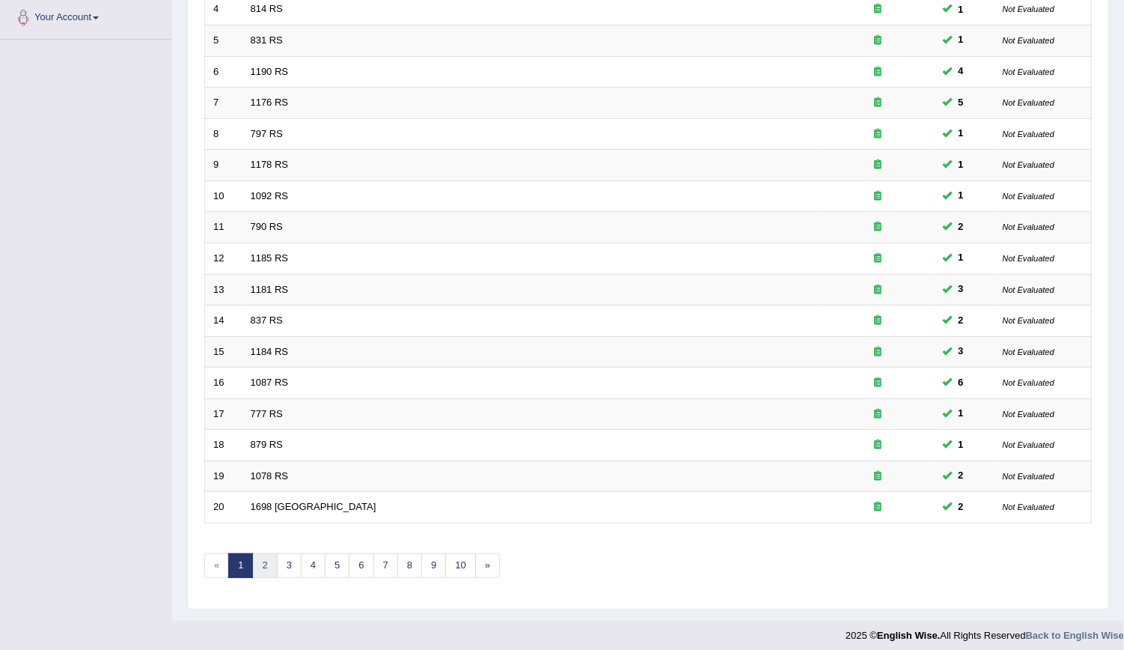
click at [264, 553] on link "2" at bounding box center [264, 565] width 25 height 25
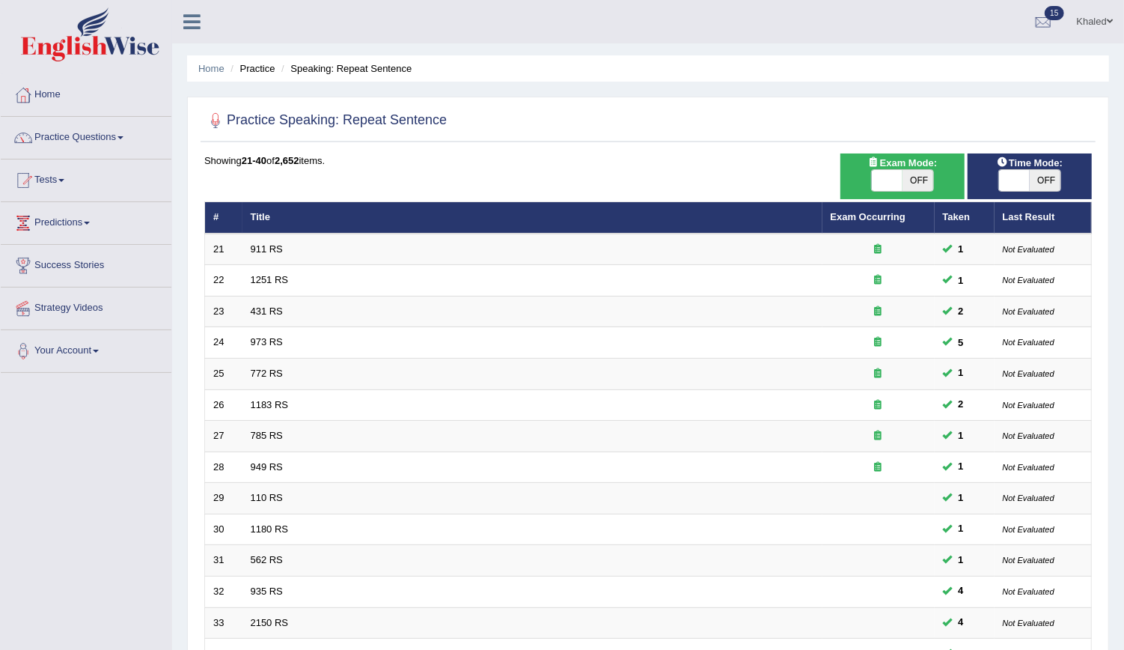
scroll to position [333, 0]
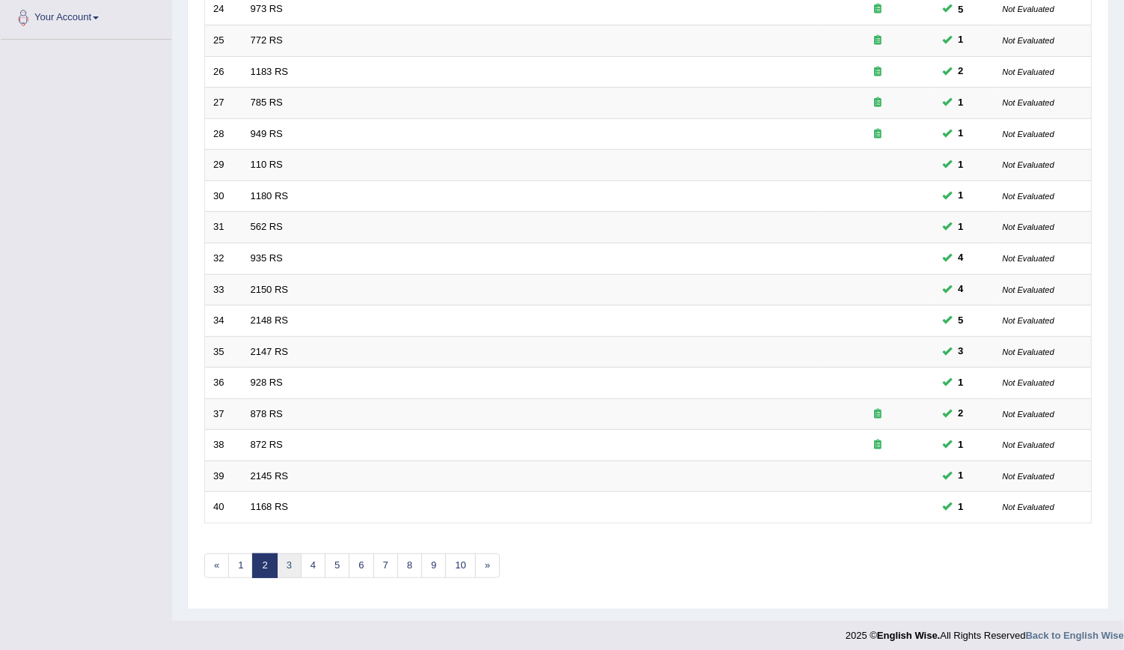
click at [287, 558] on link "3" at bounding box center [289, 565] width 25 height 25
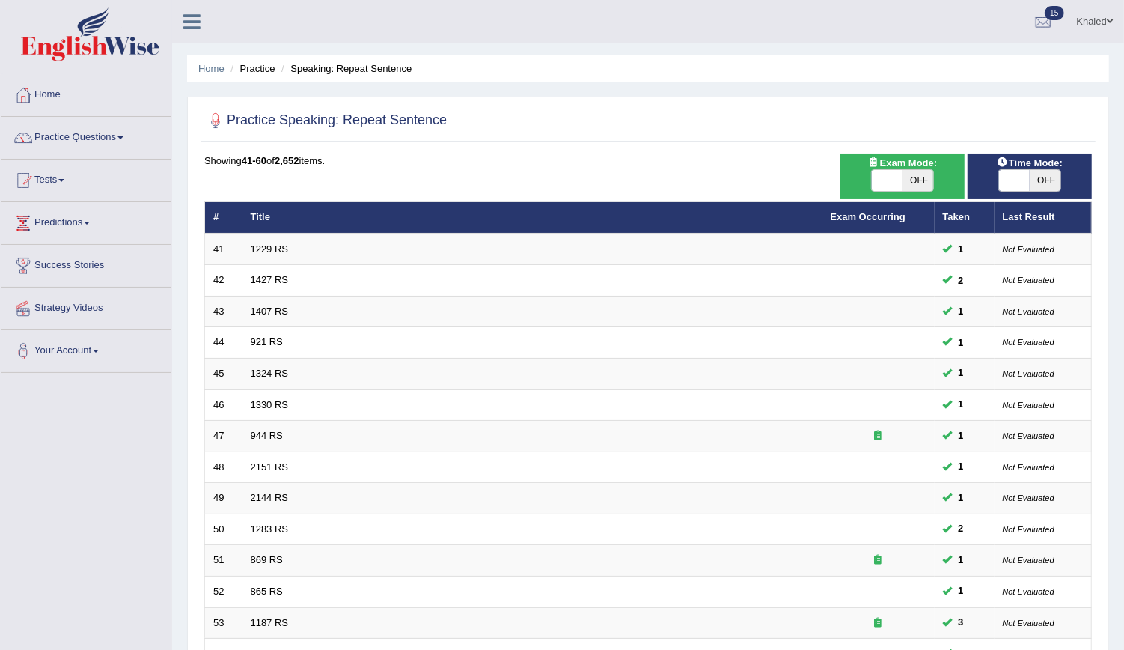
scroll to position [333, 0]
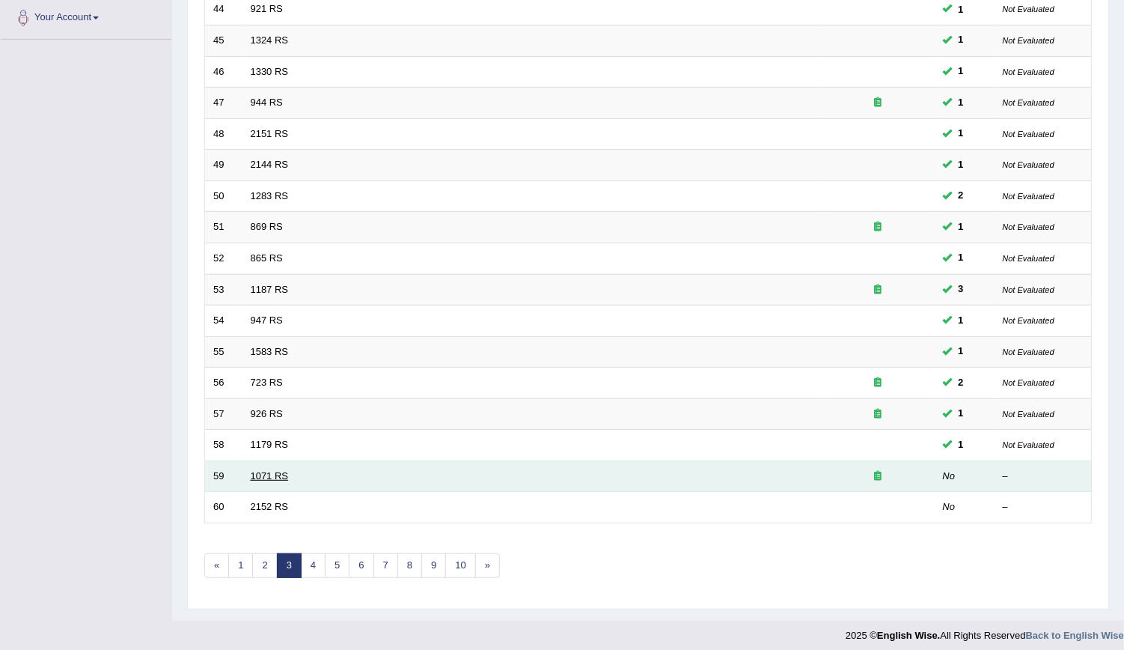
click at [278, 470] on link "1071 RS" at bounding box center [270, 475] width 38 height 11
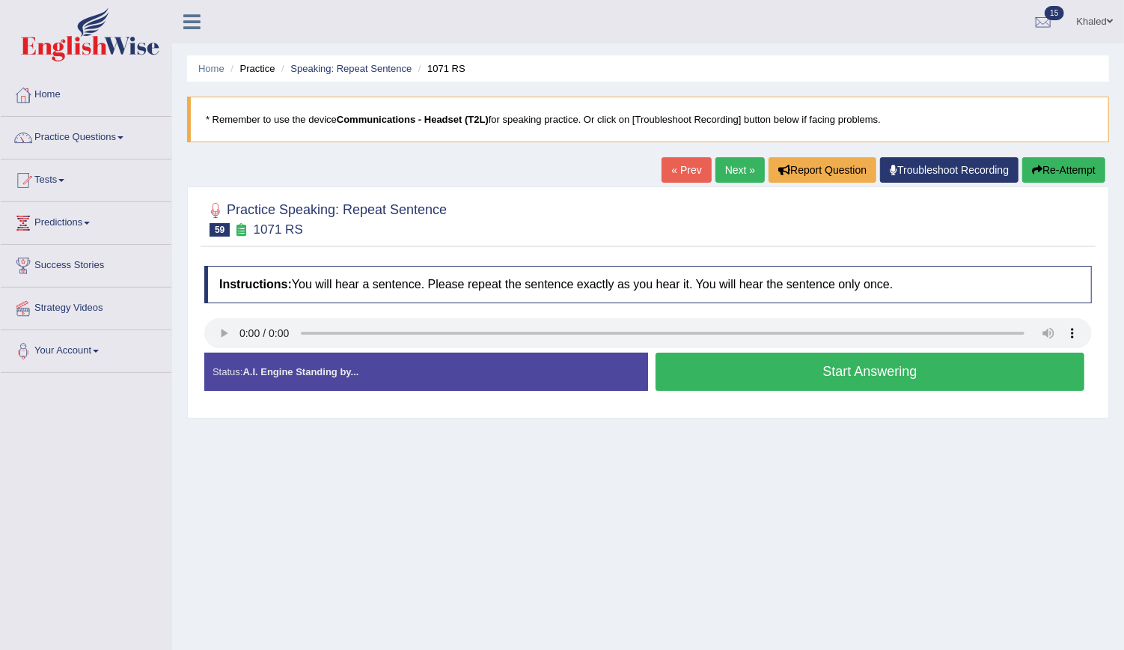
click at [715, 381] on button "Start Answering" at bounding box center [870, 371] width 429 height 38
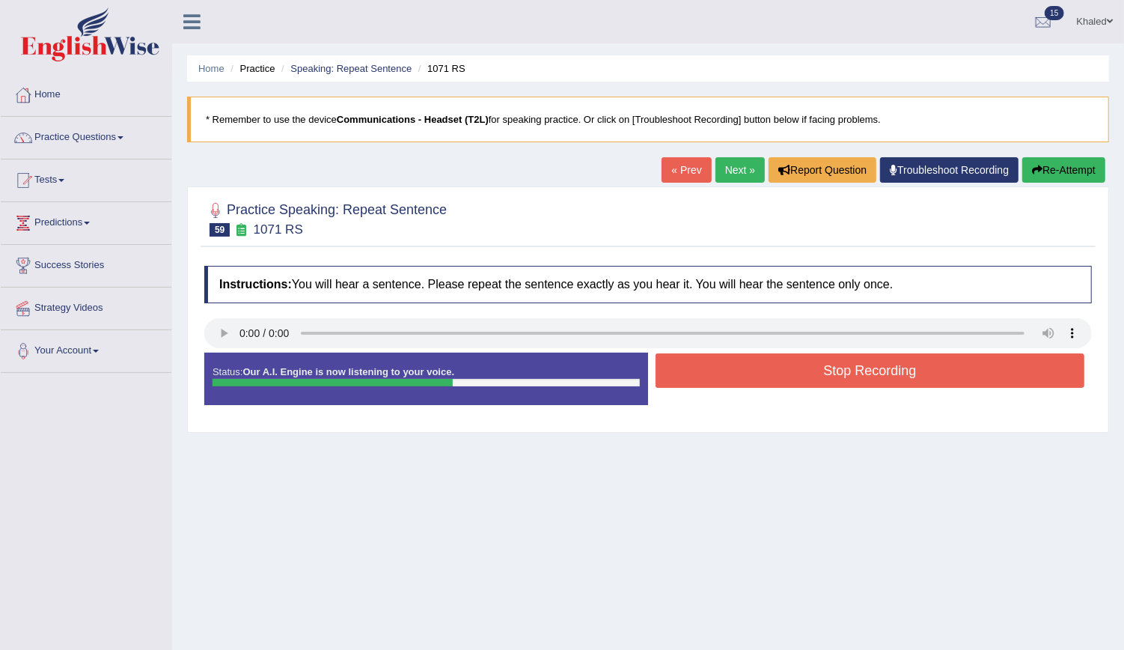
click at [715, 381] on button "Stop Recording" at bounding box center [870, 370] width 429 height 34
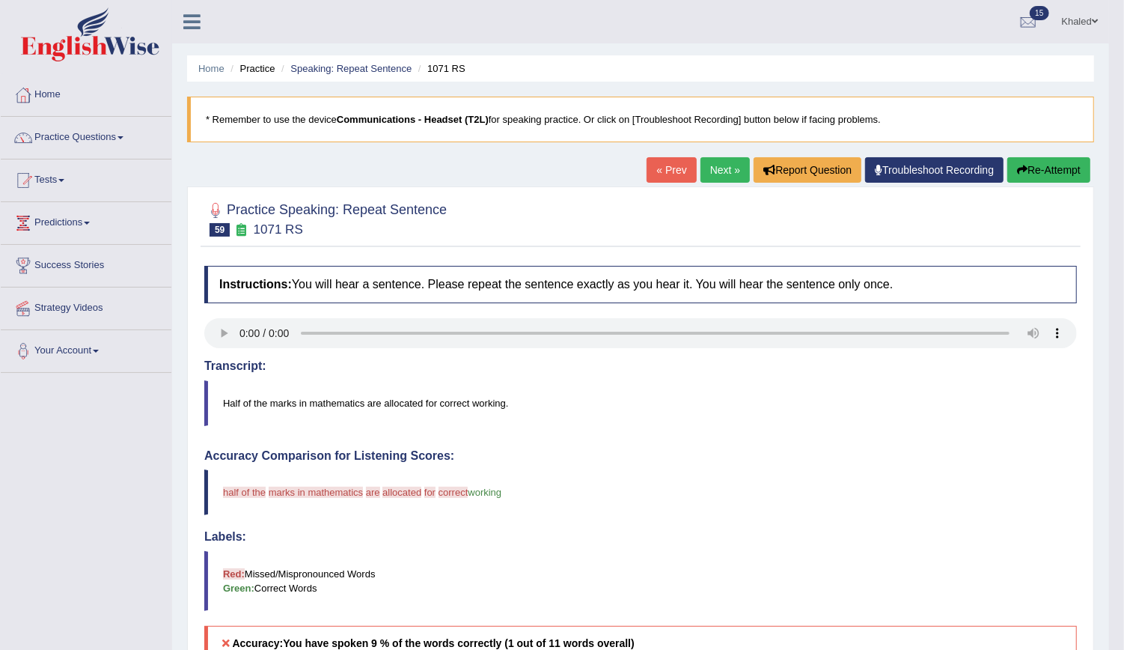
click at [1042, 176] on button "Re-Attempt" at bounding box center [1048, 169] width 83 height 25
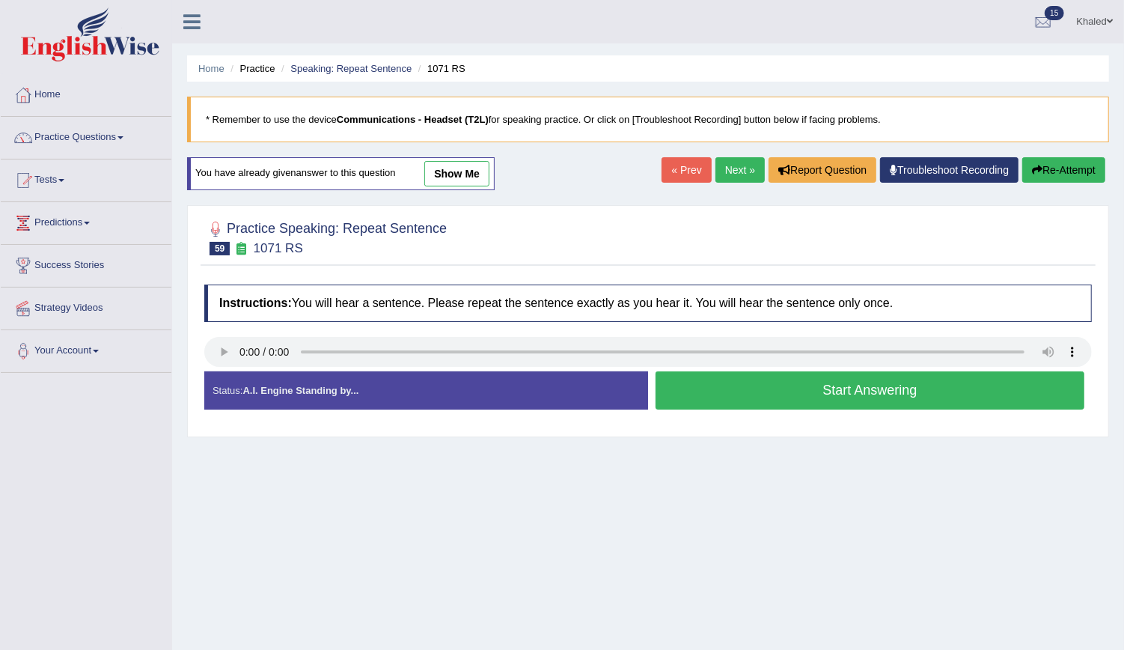
click at [703, 402] on button "Start Answering" at bounding box center [870, 390] width 429 height 38
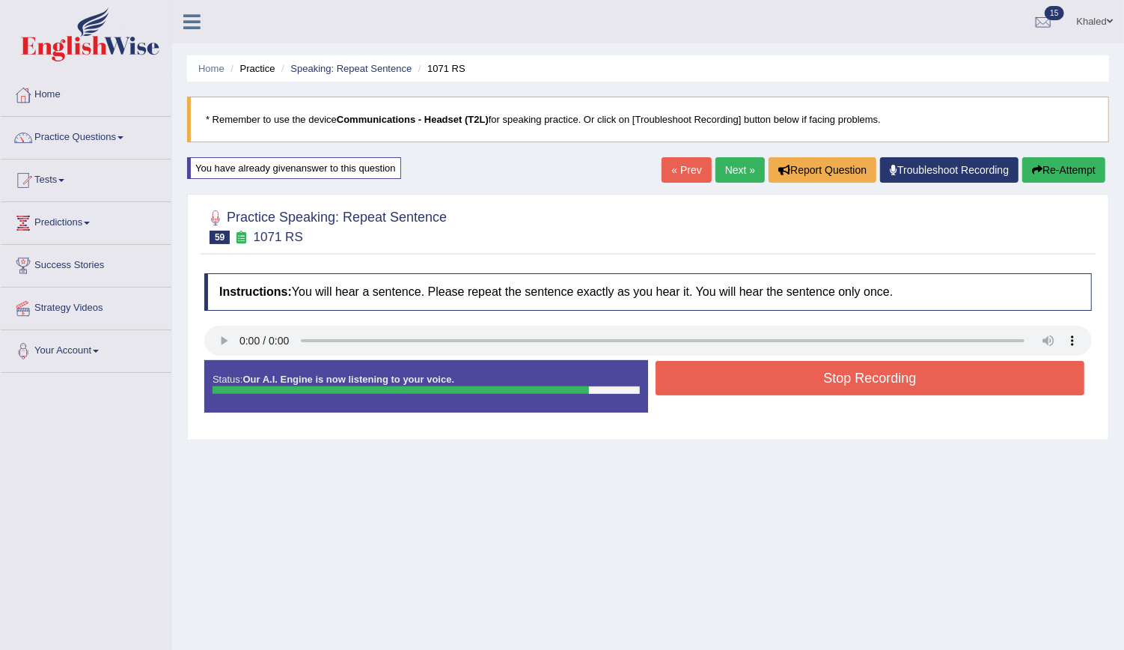
drag, startPoint x: 712, startPoint y: 397, endPoint x: 718, endPoint y: 383, distance: 14.7
click at [718, 383] on div "Status: Our A.I. Engine is now listening to your voice. Start Answering Stop Re…" at bounding box center [648, 393] width 888 height 67
click at [718, 383] on button "Stop Recording" at bounding box center [870, 378] width 429 height 34
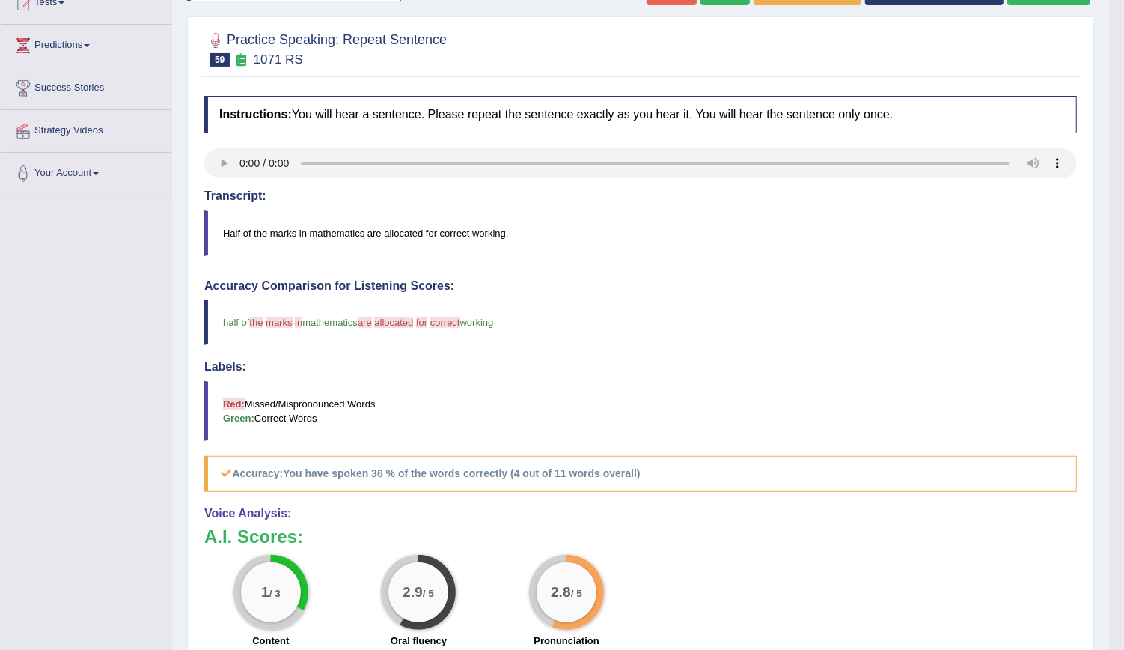
scroll to position [144, 0]
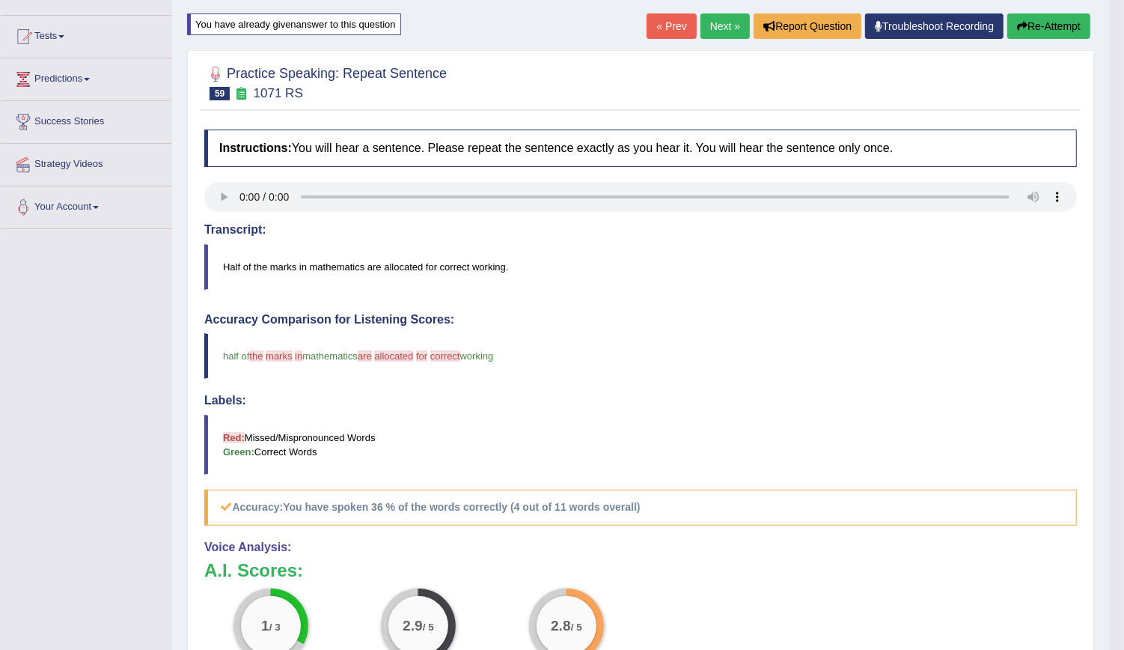
click at [1033, 34] on button "Re-Attempt" at bounding box center [1048, 25] width 83 height 25
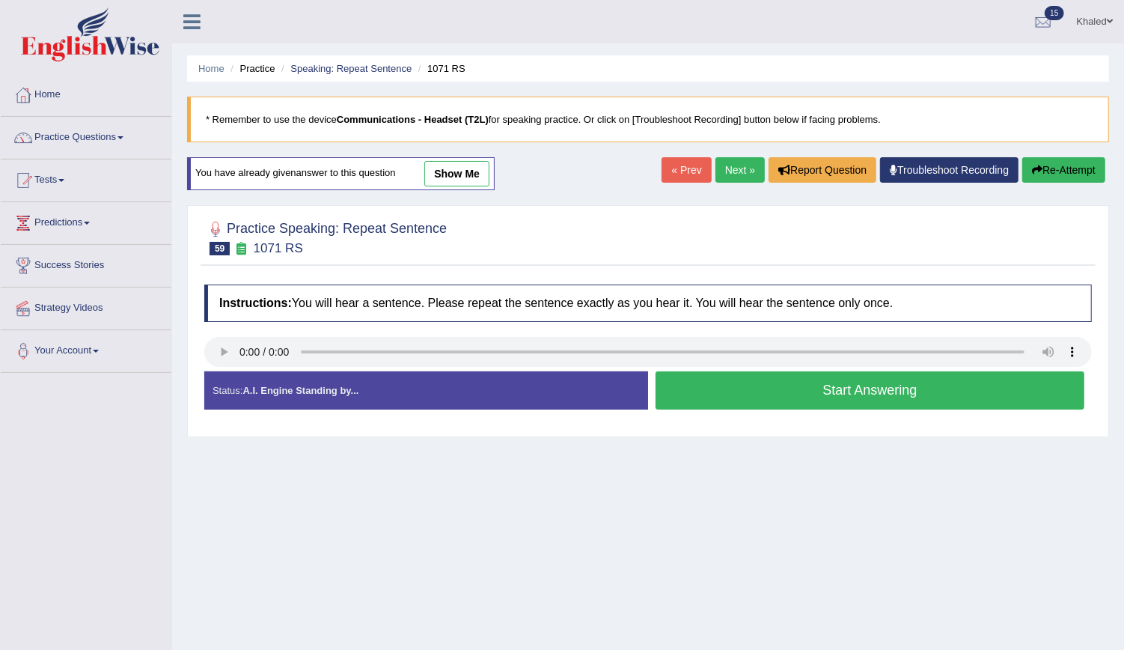
scroll to position [135, 0]
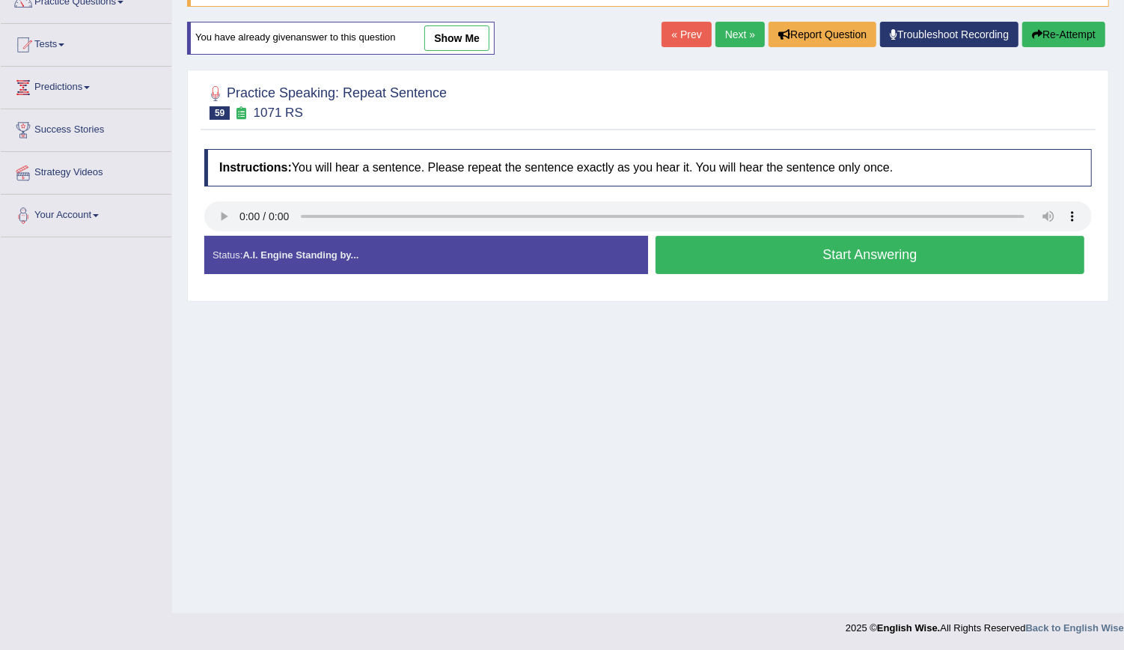
click at [760, 245] on button "Start Answering" at bounding box center [870, 255] width 429 height 38
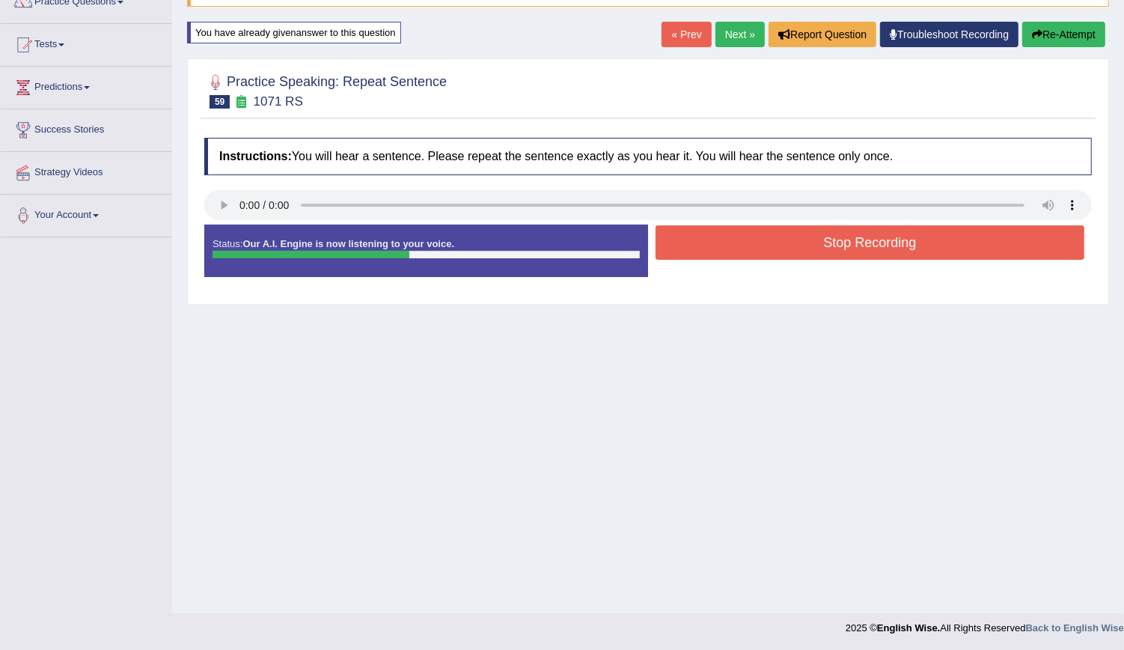
click at [766, 236] on button "Stop Recording" at bounding box center [870, 242] width 429 height 34
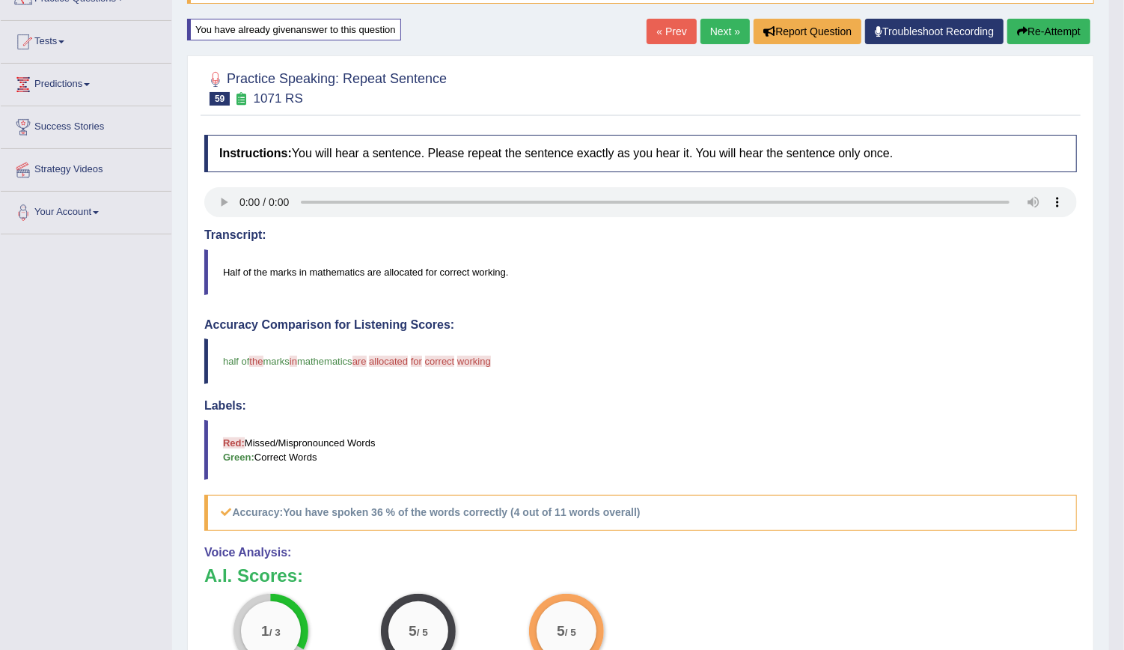
scroll to position [136, 0]
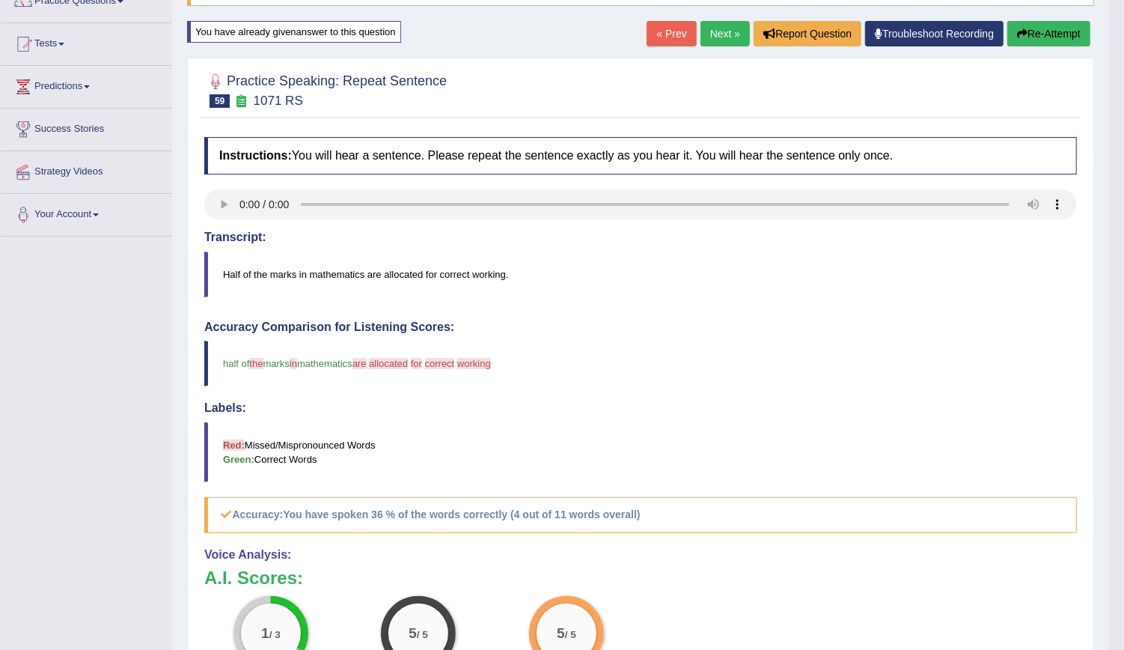
click at [1031, 24] on button "Re-Attempt" at bounding box center [1048, 33] width 83 height 25
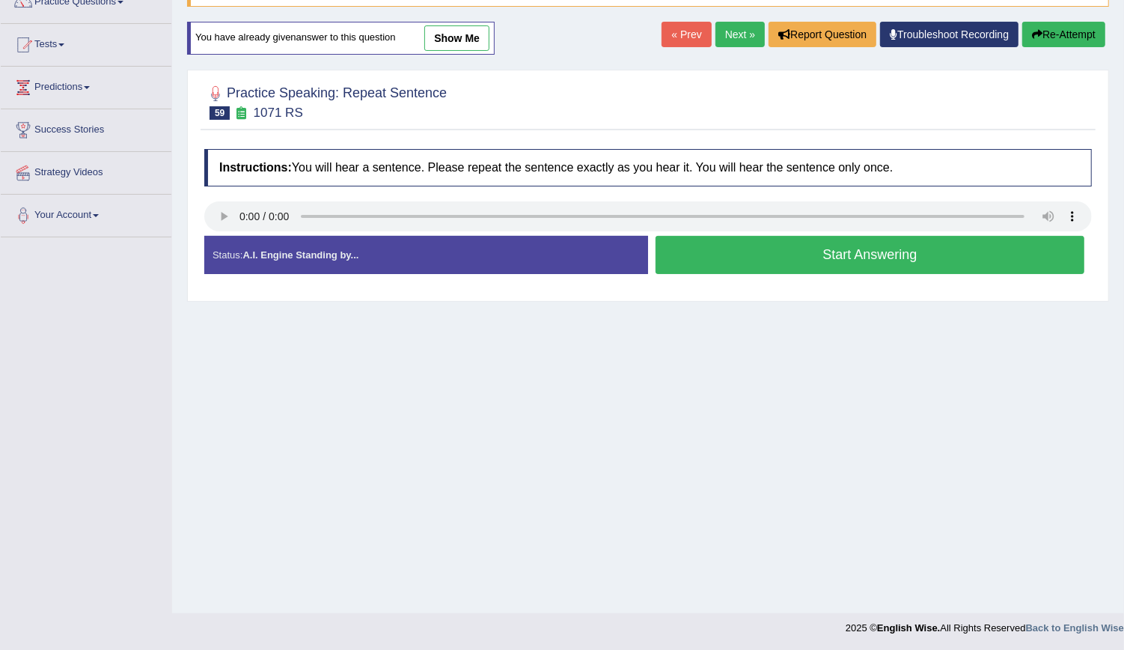
click at [721, 252] on button "Start Answering" at bounding box center [870, 255] width 429 height 38
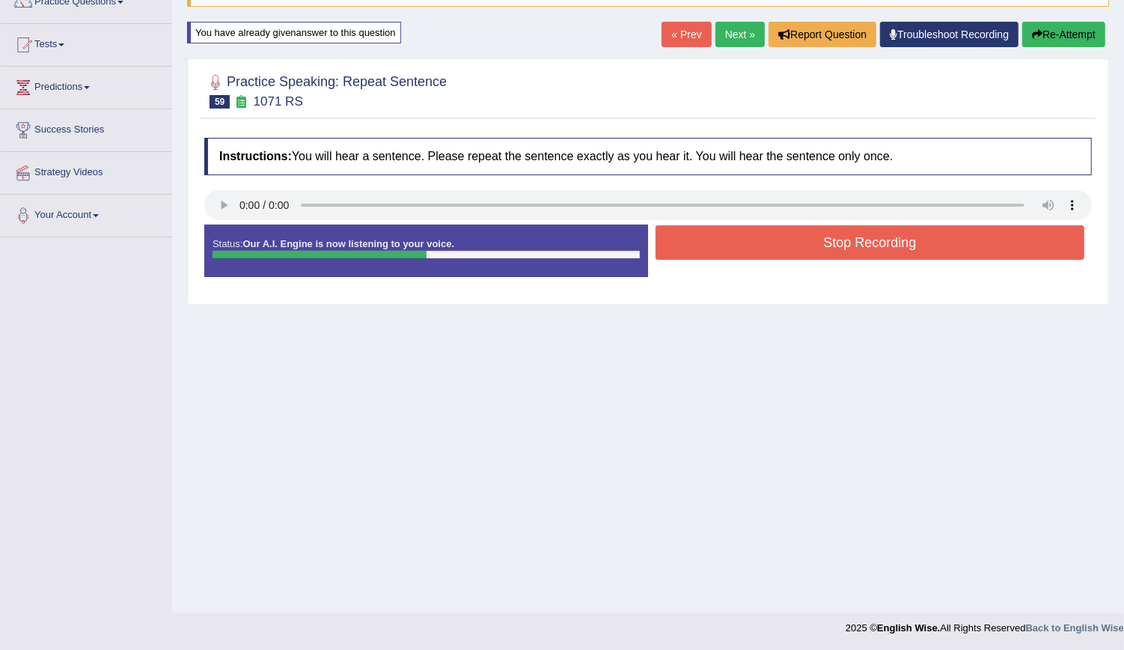
click at [721, 252] on button "Stop Recording" at bounding box center [870, 242] width 429 height 34
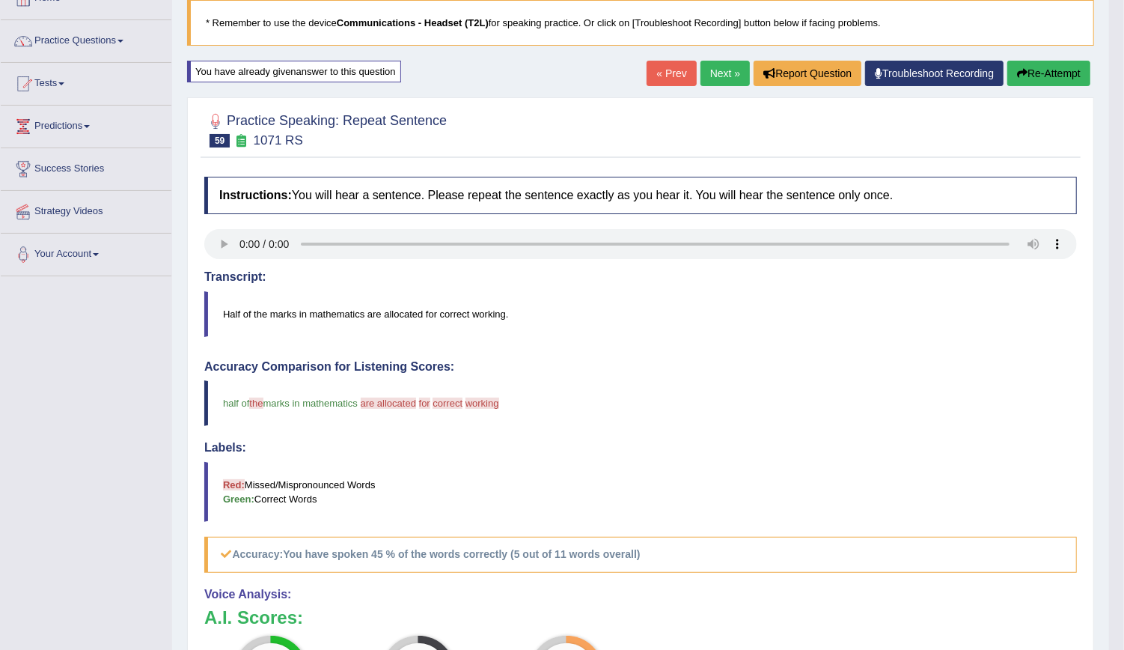
scroll to position [83, 0]
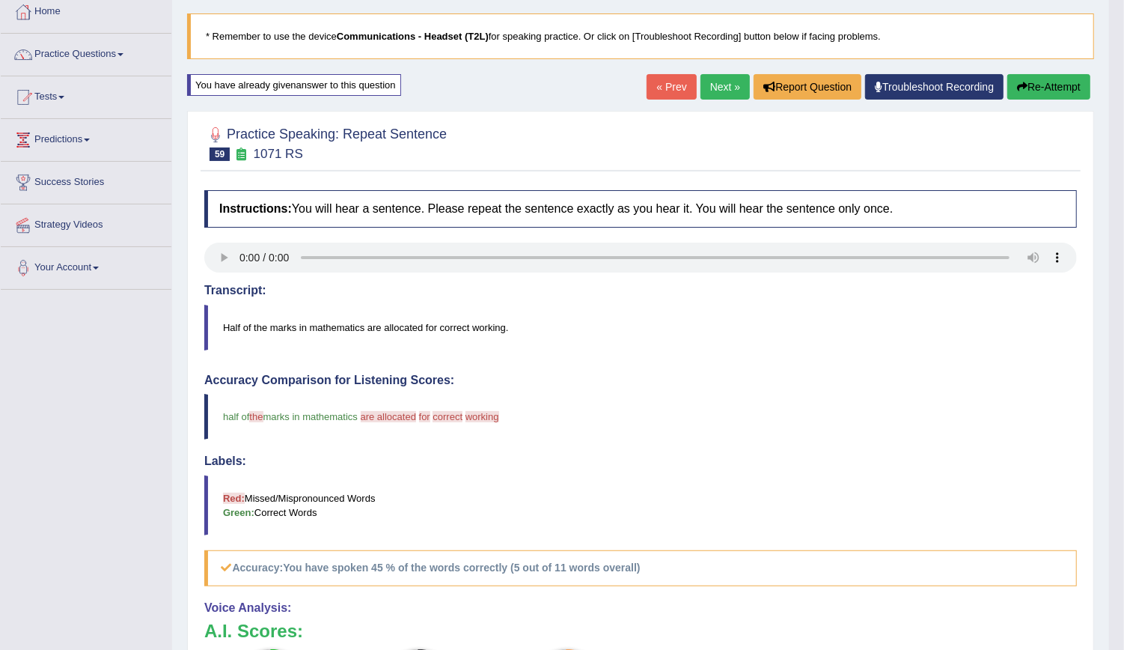
click at [716, 97] on link "Next »" at bounding box center [724, 86] width 49 height 25
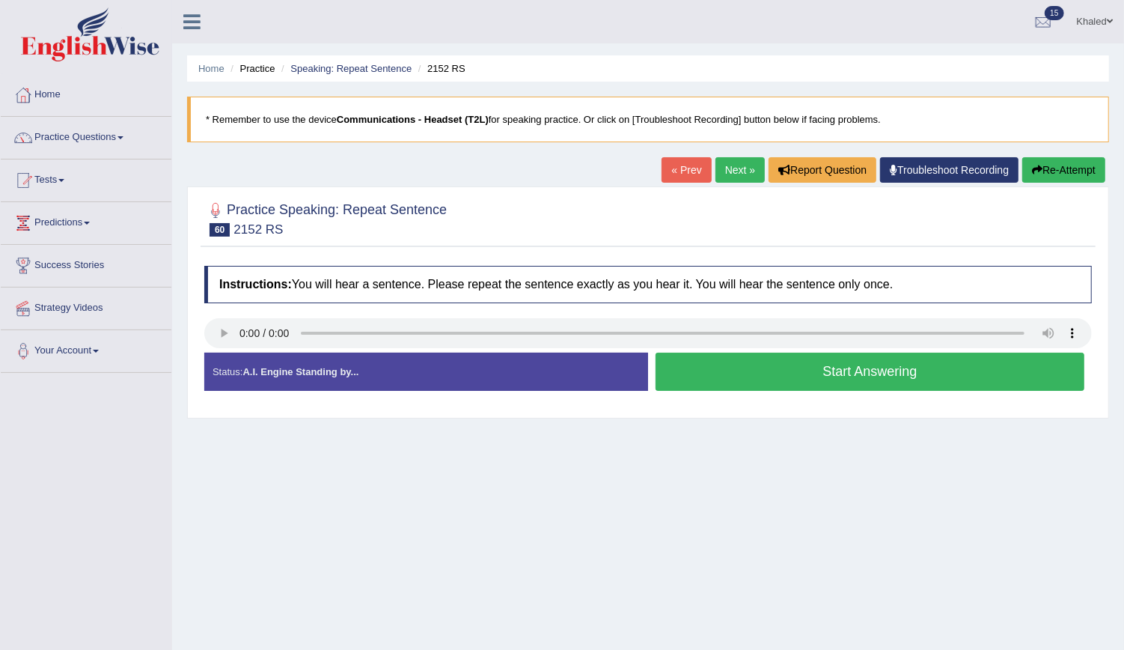
click at [702, 386] on button "Start Answering" at bounding box center [870, 371] width 429 height 38
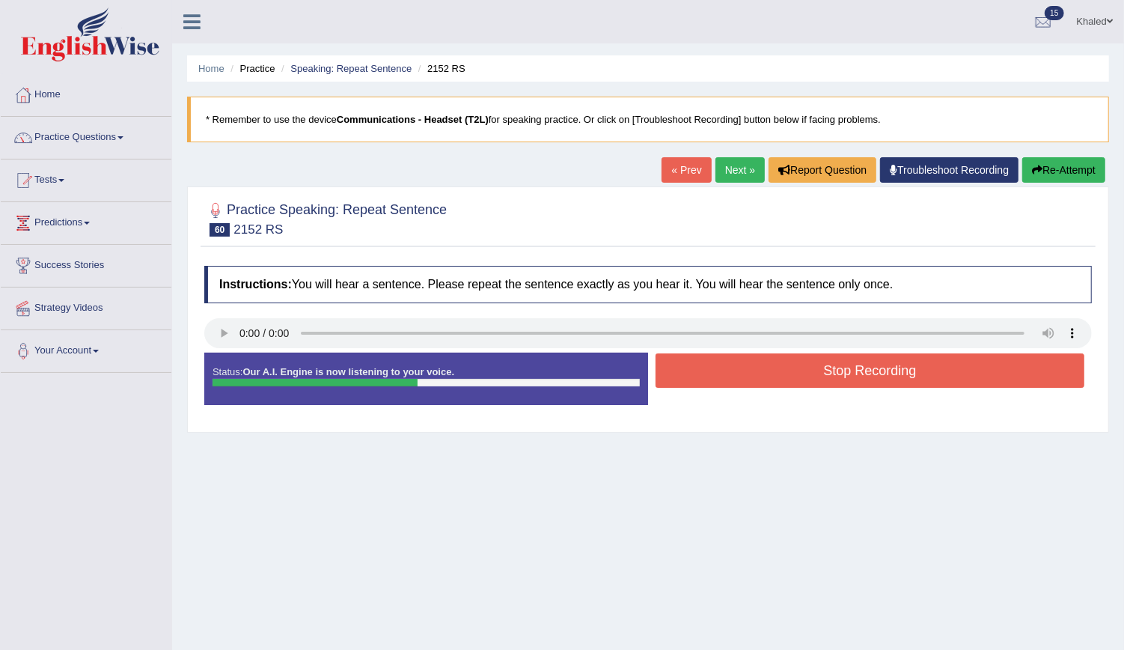
click at [702, 386] on div "Stop Recording" at bounding box center [870, 372] width 444 height 38
click at [728, 367] on button "Stop Recording" at bounding box center [870, 370] width 429 height 34
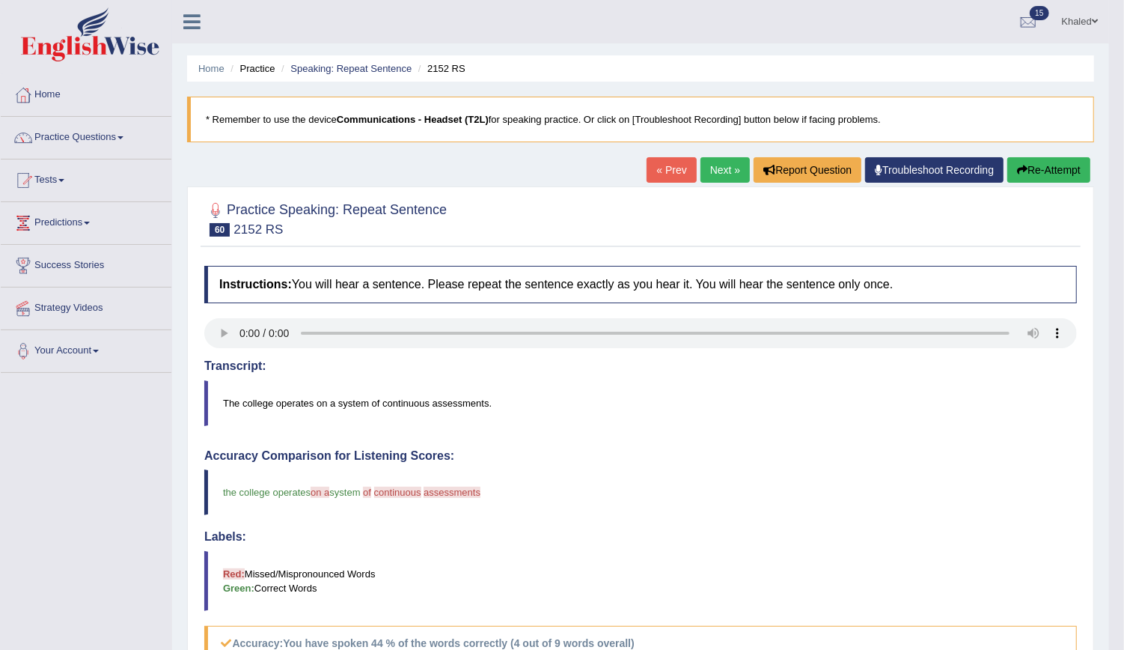
click at [1050, 164] on button "Re-Attempt" at bounding box center [1048, 169] width 83 height 25
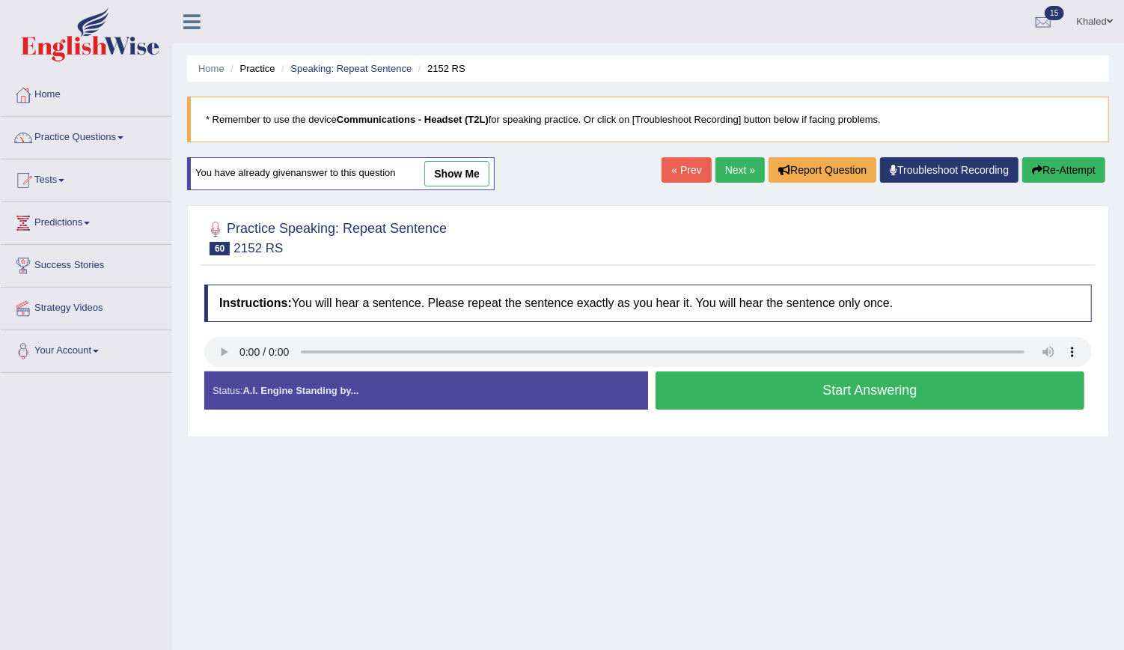
click at [721, 391] on button "Start Answering" at bounding box center [870, 390] width 429 height 38
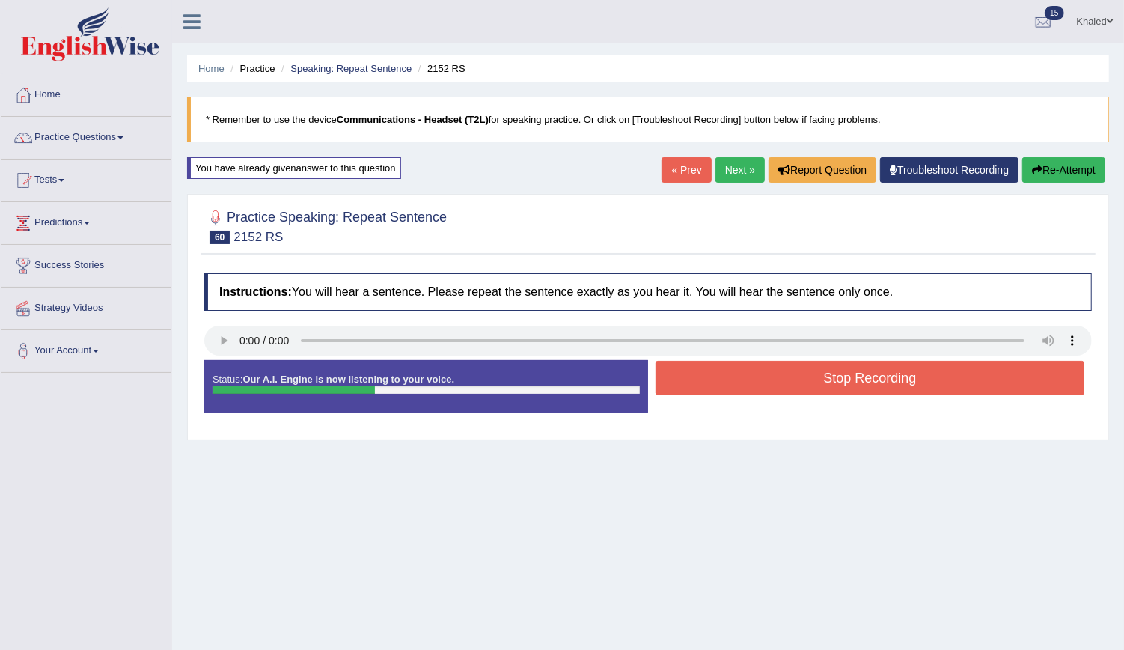
click at [721, 391] on button "Stop Recording" at bounding box center [870, 378] width 429 height 34
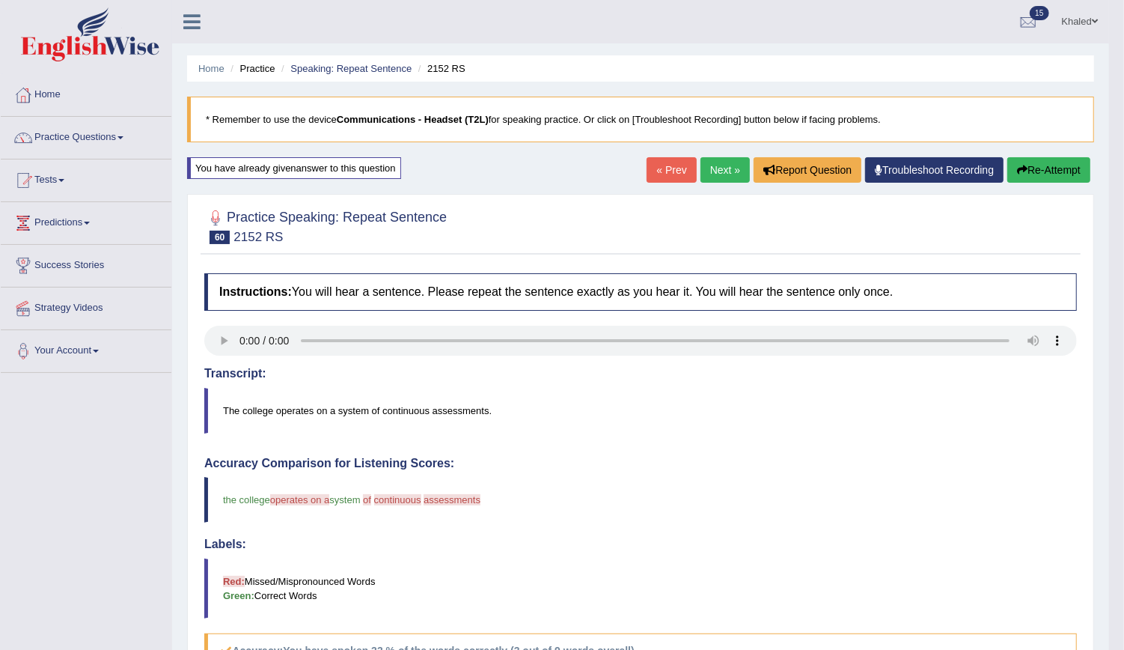
click at [1044, 155] on div "Home Practice Speaking: Repeat Sentence 2152 RS * Remember to use the device Co…" at bounding box center [640, 491] width 937 height 982
click at [1038, 169] on button "Re-Attempt" at bounding box center [1048, 169] width 83 height 25
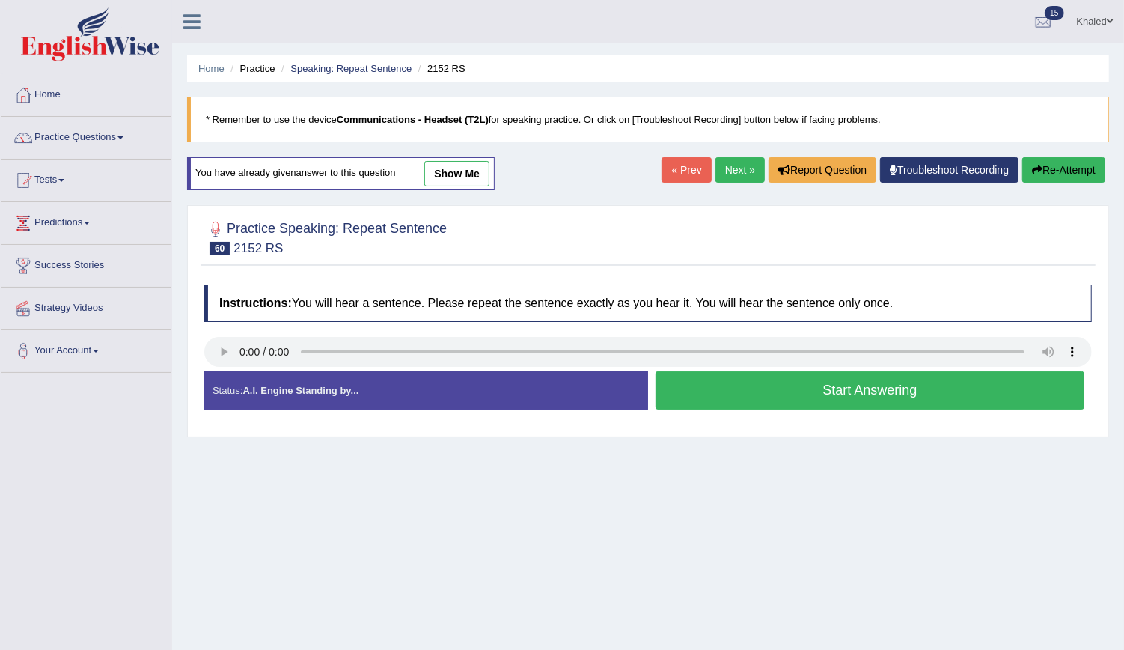
click at [727, 397] on button "Start Answering" at bounding box center [870, 390] width 429 height 38
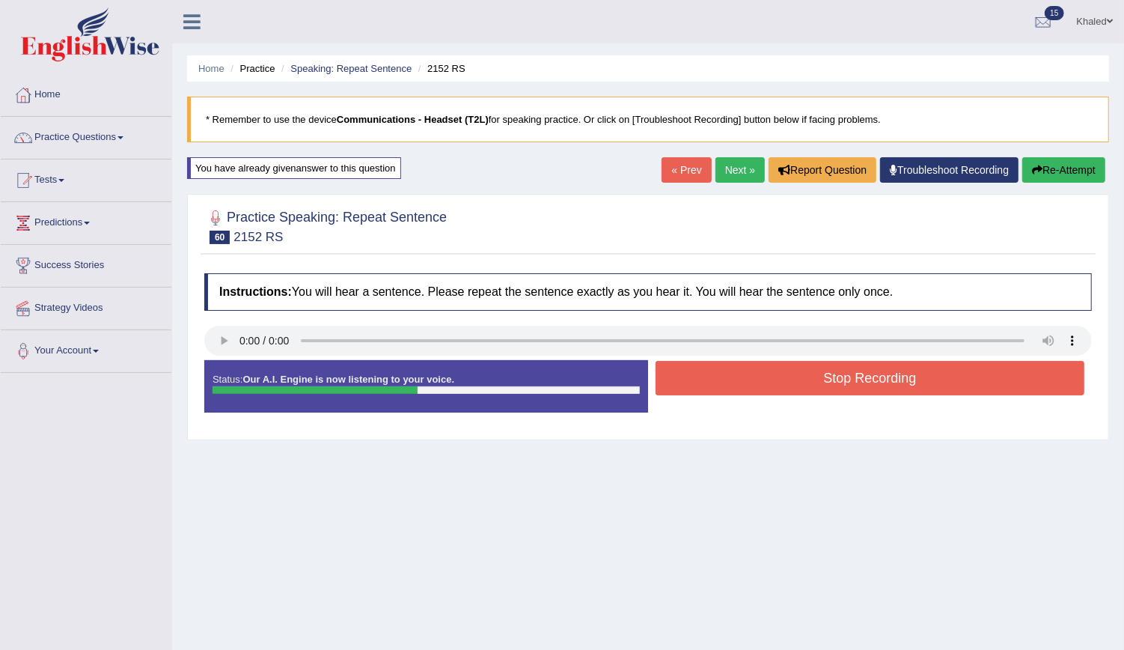
click at [727, 397] on div "Status: Our A.I. Engine is now listening to your voice. Start Answering Stop Re…" at bounding box center [648, 393] width 888 height 67
click at [741, 376] on button "Stop Recording" at bounding box center [870, 378] width 429 height 34
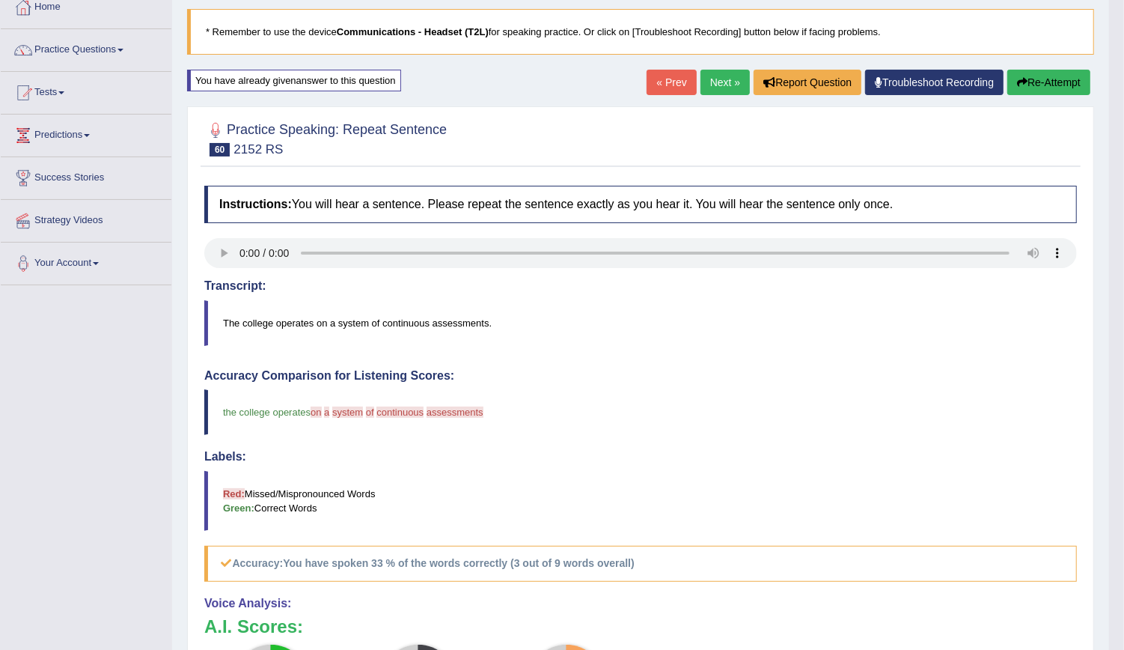
scroll to position [30, 0]
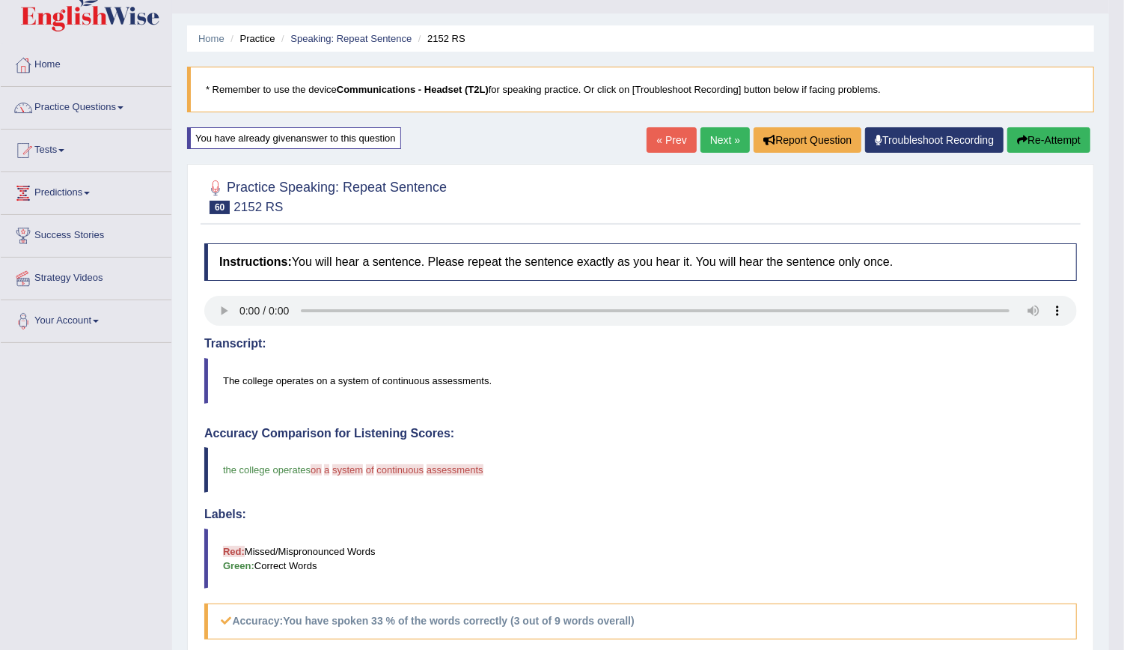
click at [729, 141] on link "Next »" at bounding box center [724, 139] width 49 height 25
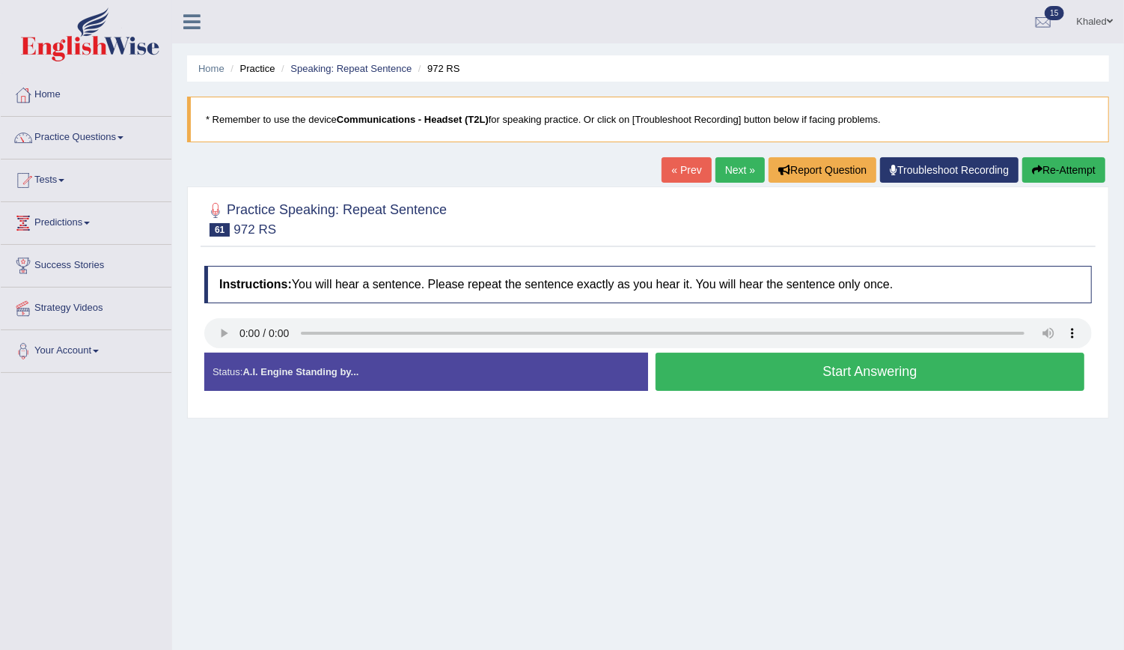
click at [876, 370] on button "Start Answering" at bounding box center [870, 371] width 429 height 38
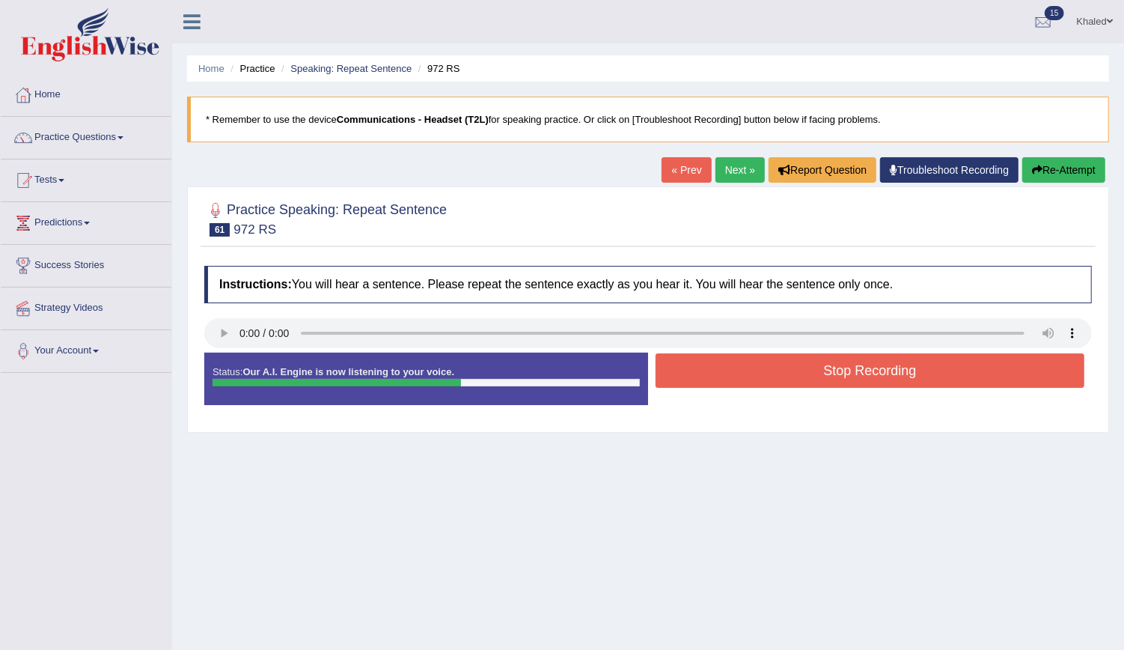
click at [876, 370] on button "Stop Recording" at bounding box center [870, 370] width 429 height 34
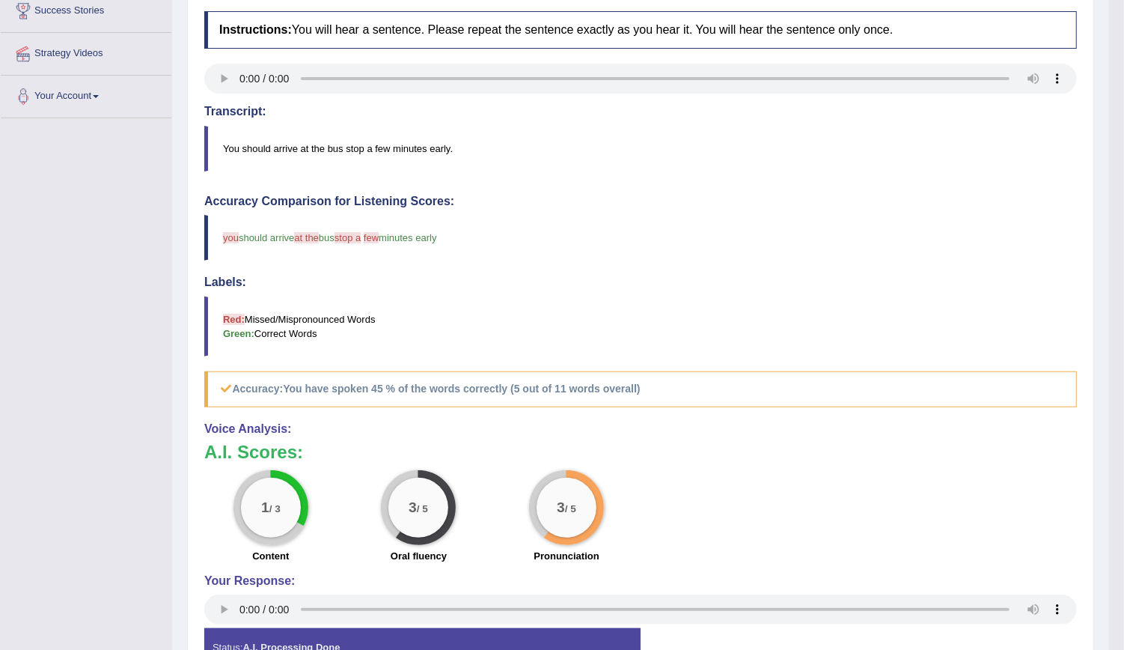
scroll to position [257, 0]
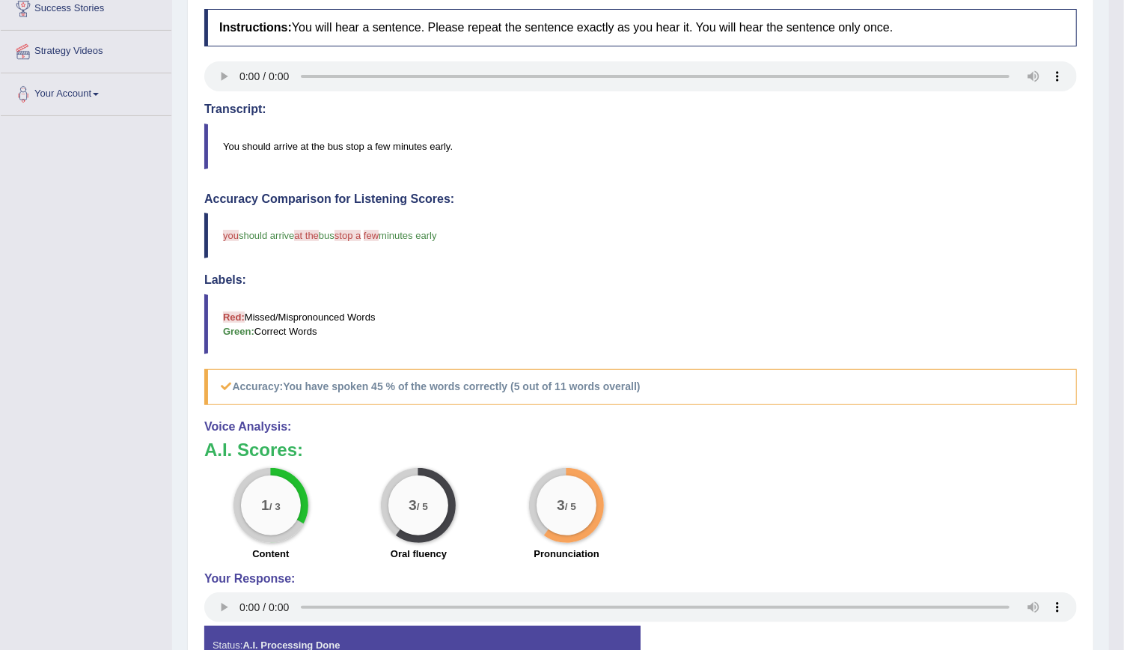
drag, startPoint x: 1123, startPoint y: 388, endPoint x: 1140, endPoint y: 233, distance: 155.9
click at [1124, 233] on html "Toggle navigation Home Practice Questions Speaking Practice Read Aloud Repeat S…" at bounding box center [562, 68] width 1124 height 650
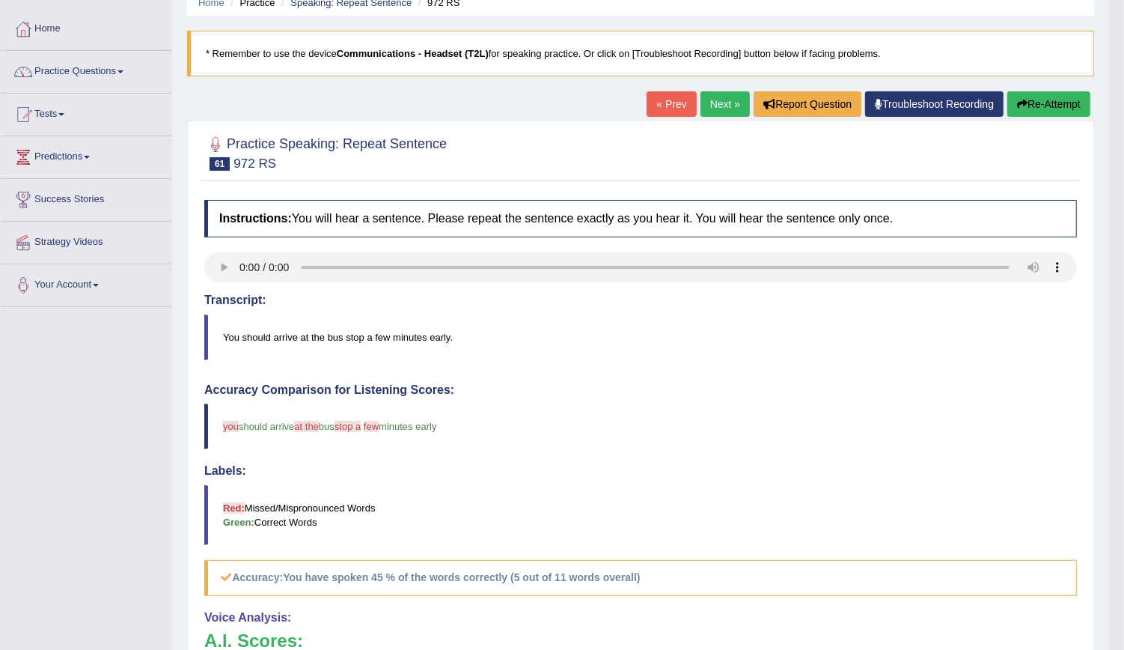
scroll to position [0, 0]
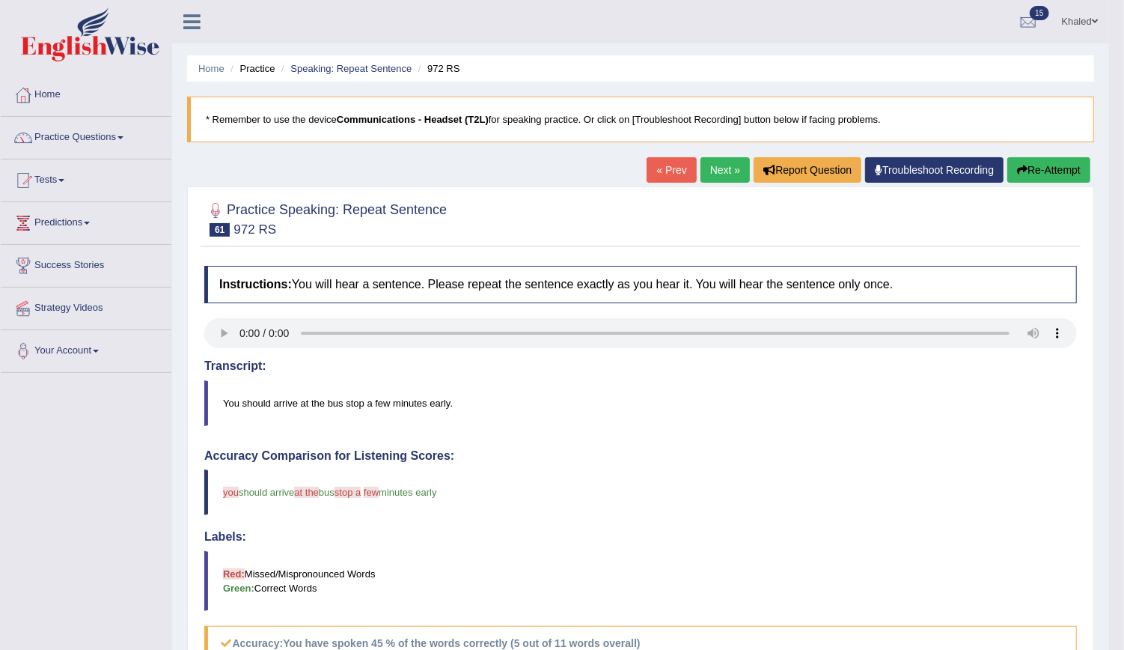
click at [728, 175] on link "Next »" at bounding box center [724, 169] width 49 height 25
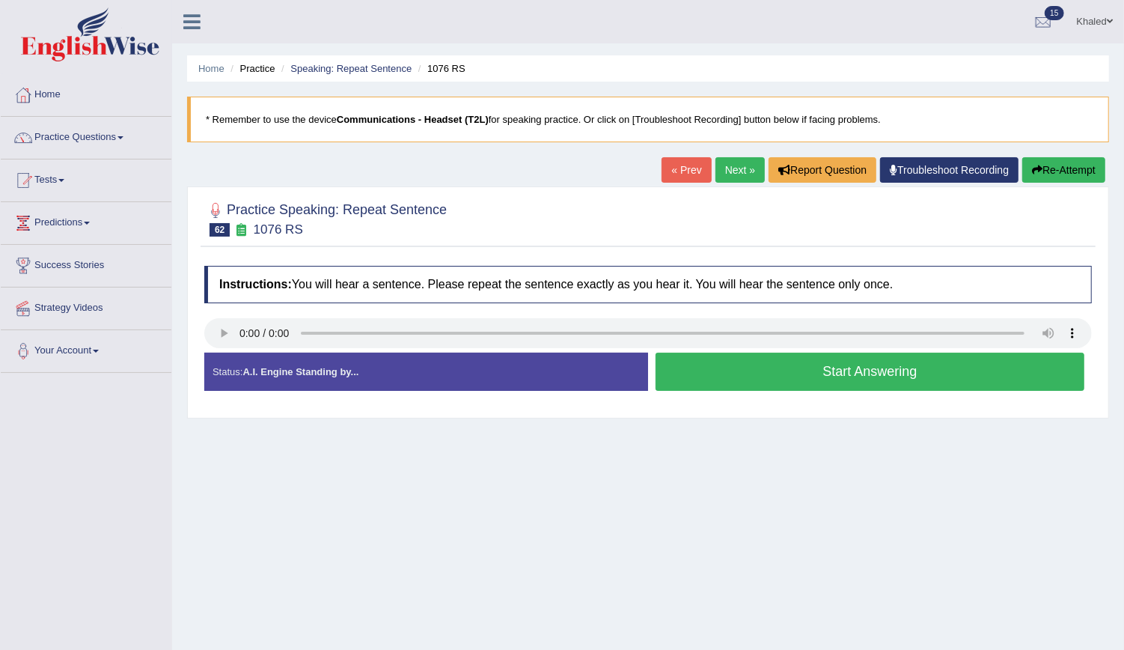
click at [698, 379] on button "Start Answering" at bounding box center [870, 371] width 429 height 38
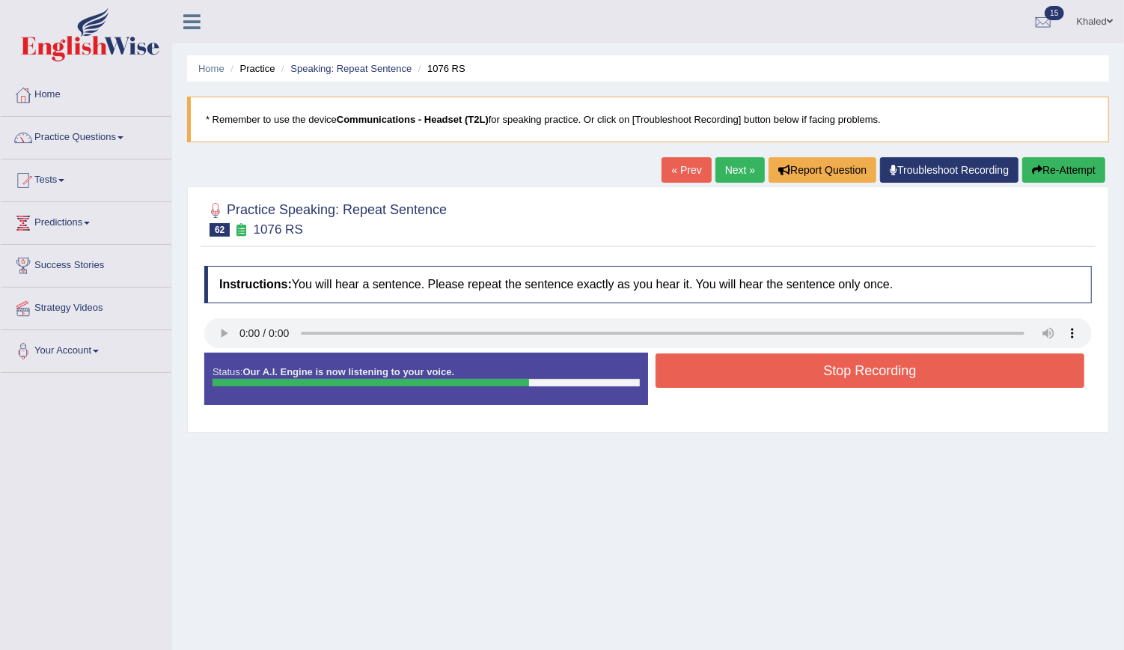
click at [698, 379] on button "Stop Recording" at bounding box center [870, 370] width 429 height 34
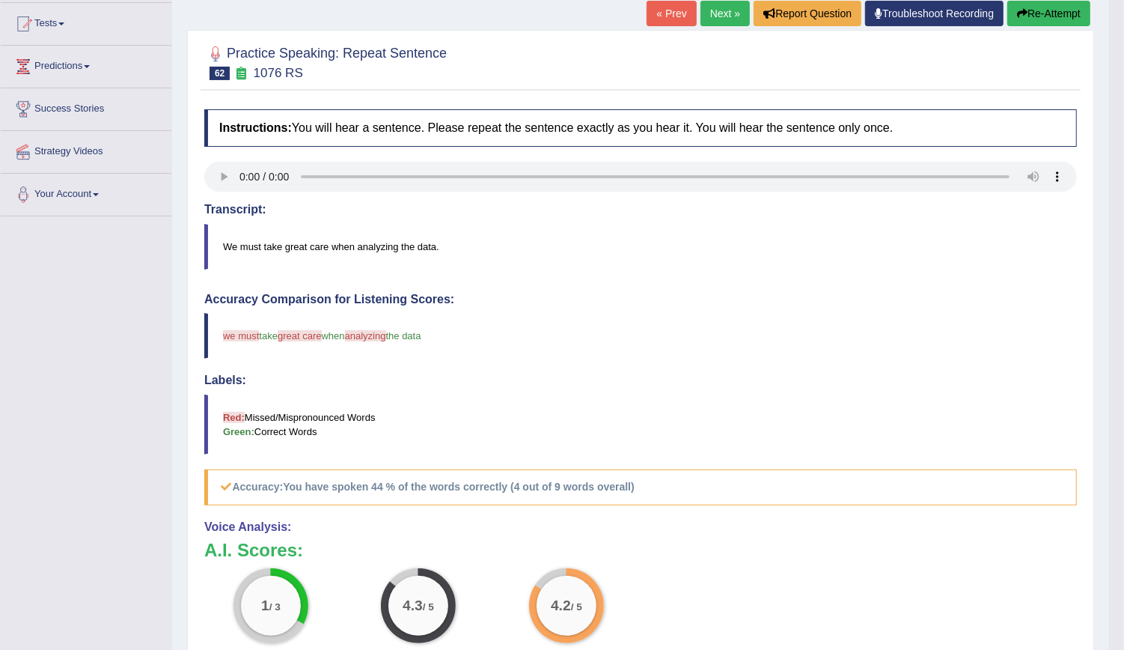
scroll to position [159, 0]
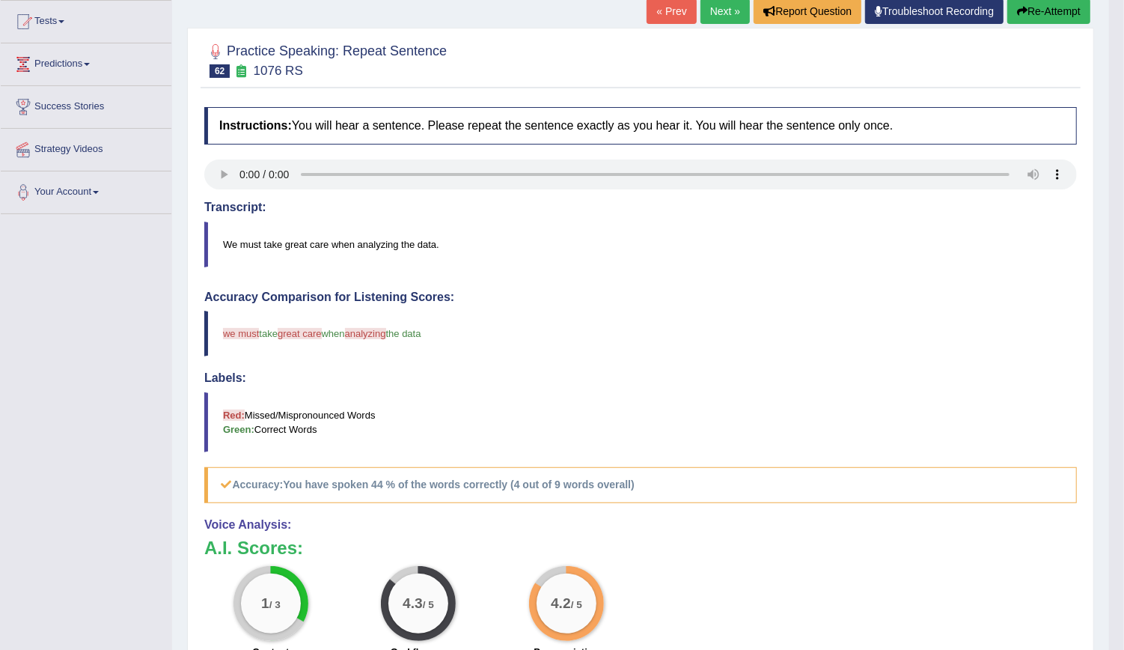
click at [721, 13] on link "Next »" at bounding box center [724, 11] width 49 height 25
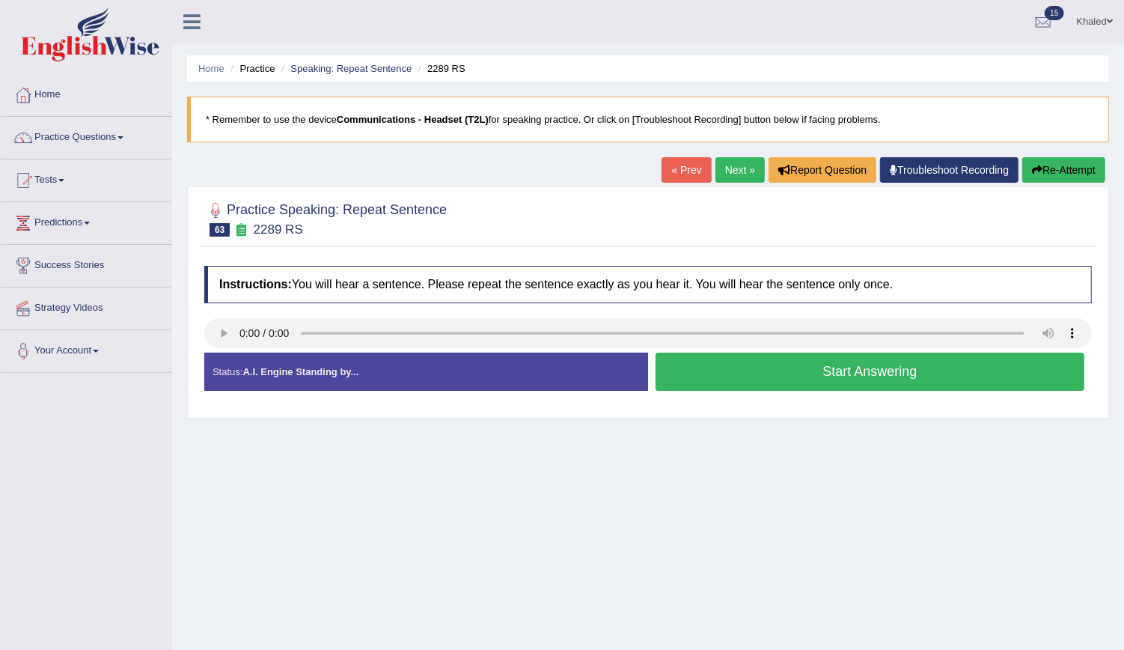
click at [805, 378] on button "Start Answering" at bounding box center [870, 371] width 429 height 38
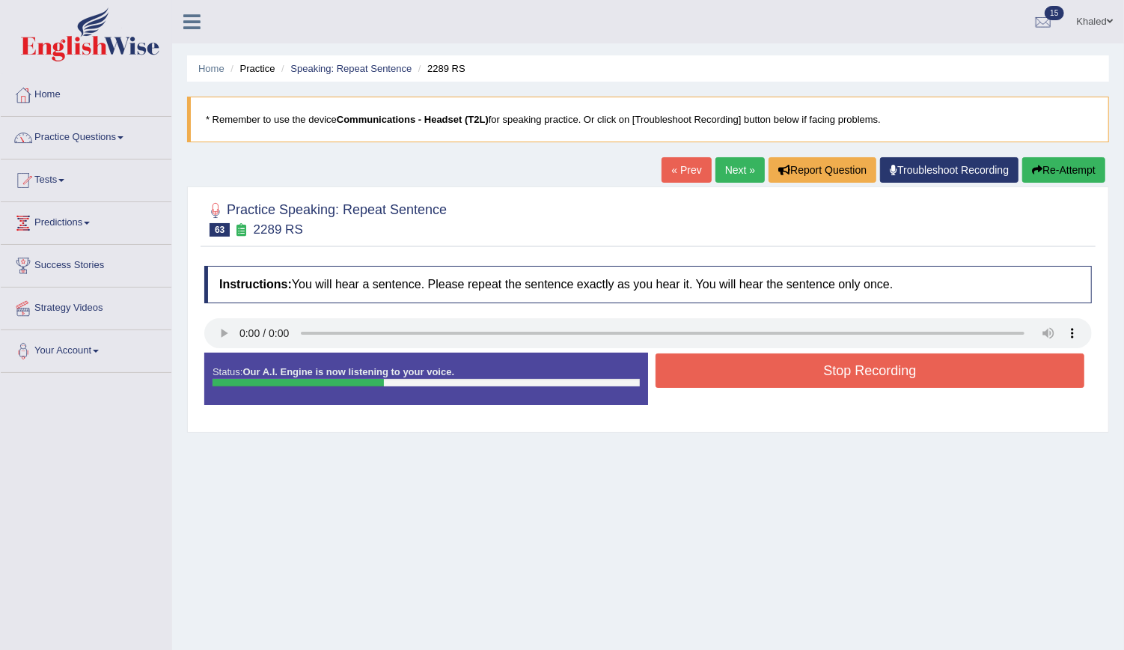
click at [805, 378] on button "Stop Recording" at bounding box center [870, 370] width 429 height 34
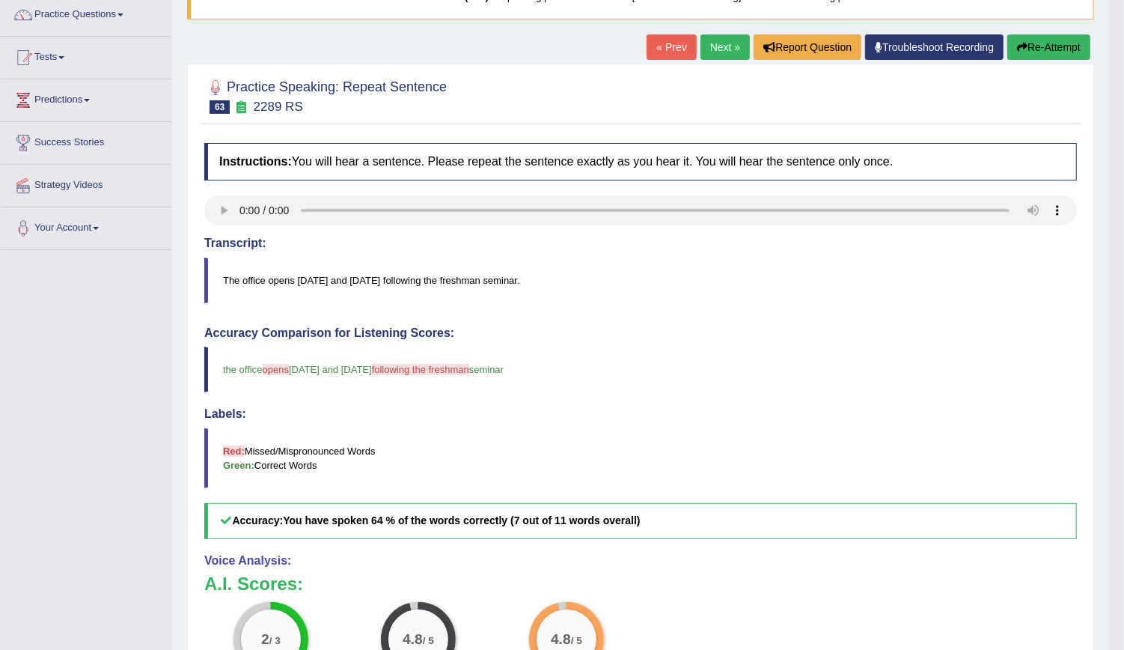
scroll to position [64, 0]
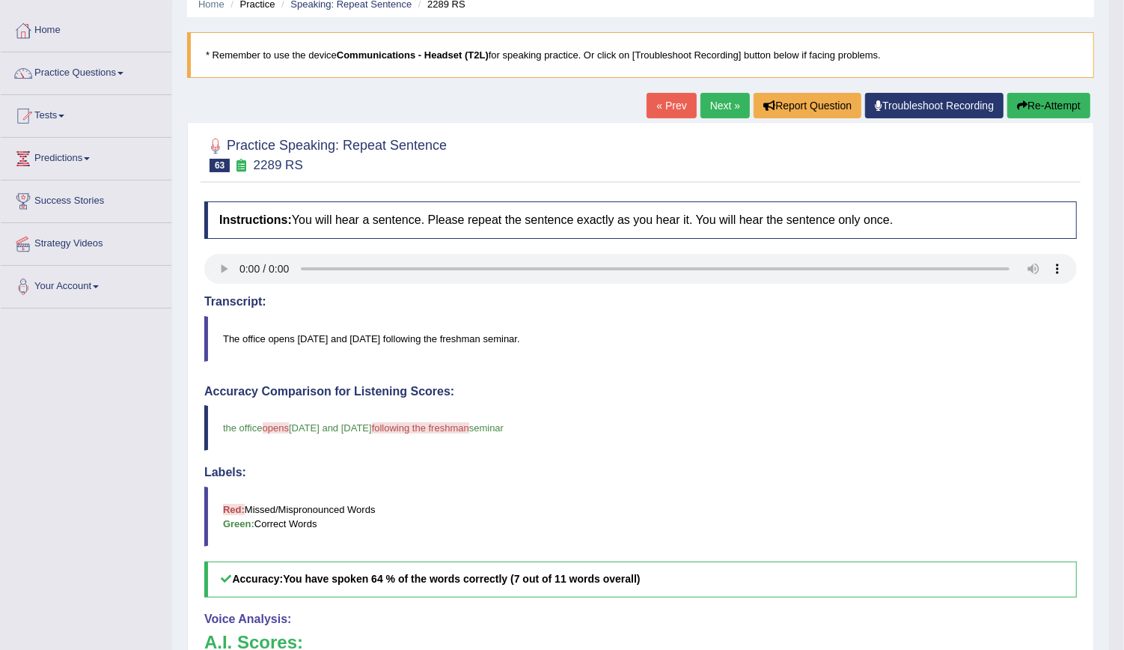
click at [729, 103] on link "Next »" at bounding box center [724, 105] width 49 height 25
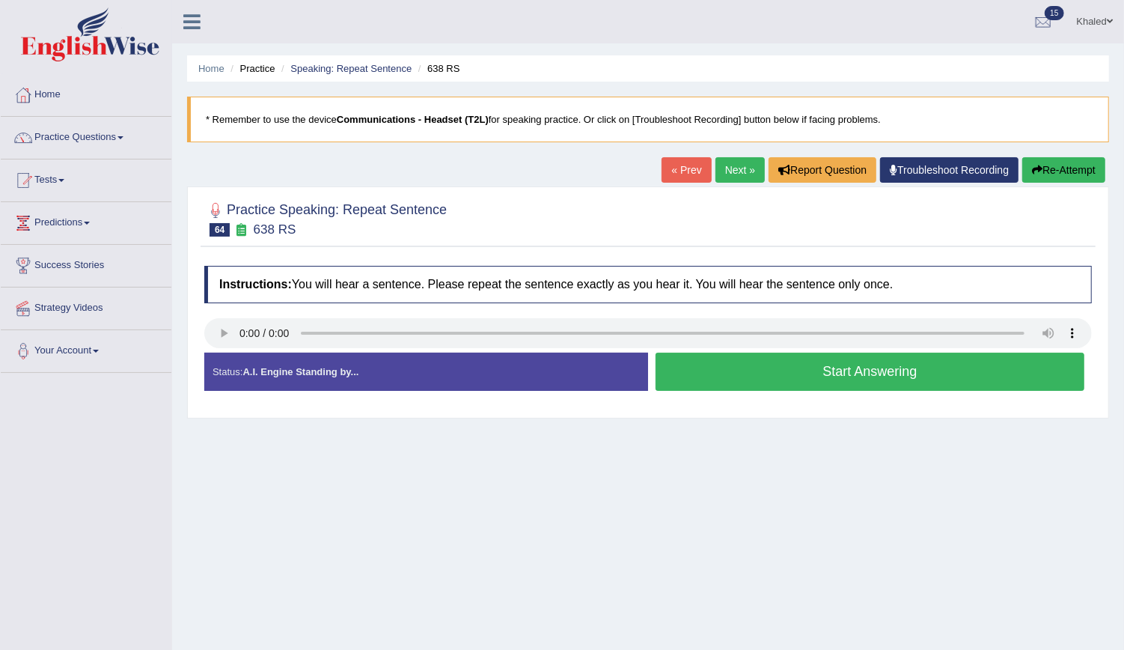
click at [826, 359] on button "Start Answering" at bounding box center [870, 371] width 429 height 38
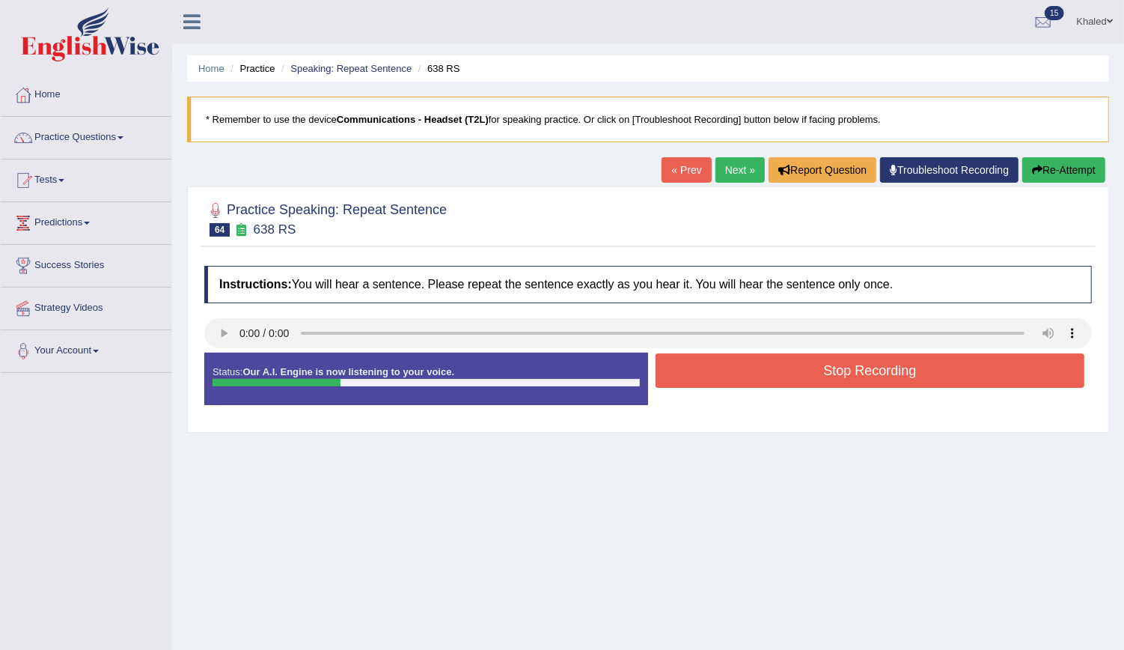
click at [834, 371] on button "Stop Recording" at bounding box center [870, 370] width 429 height 34
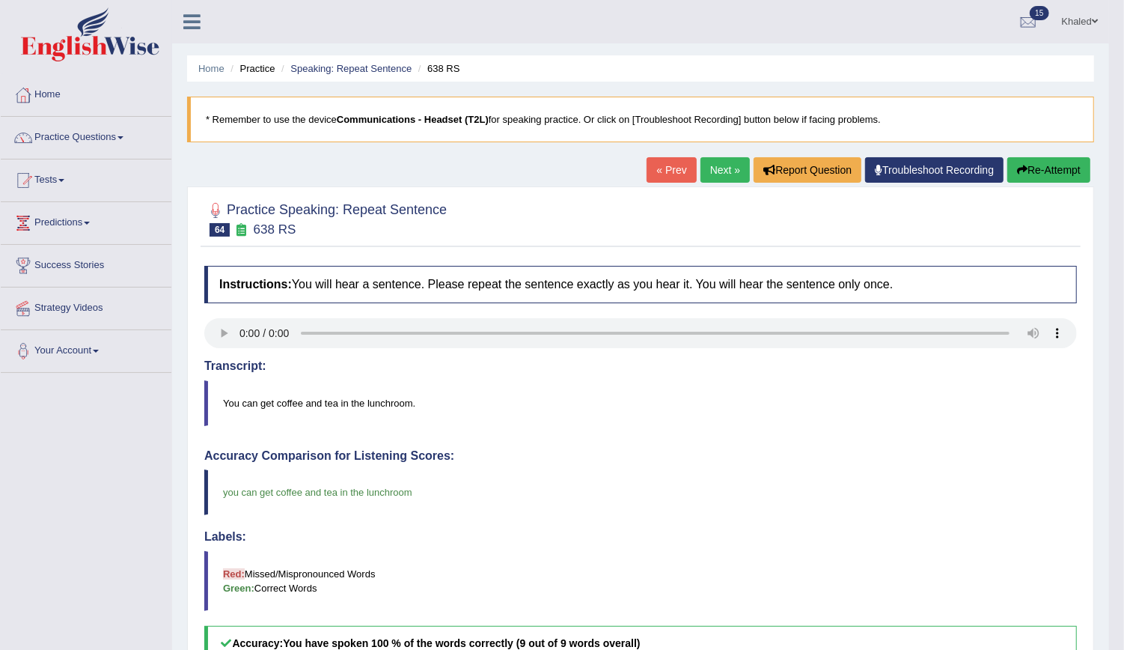
click at [730, 174] on link "Next »" at bounding box center [724, 169] width 49 height 25
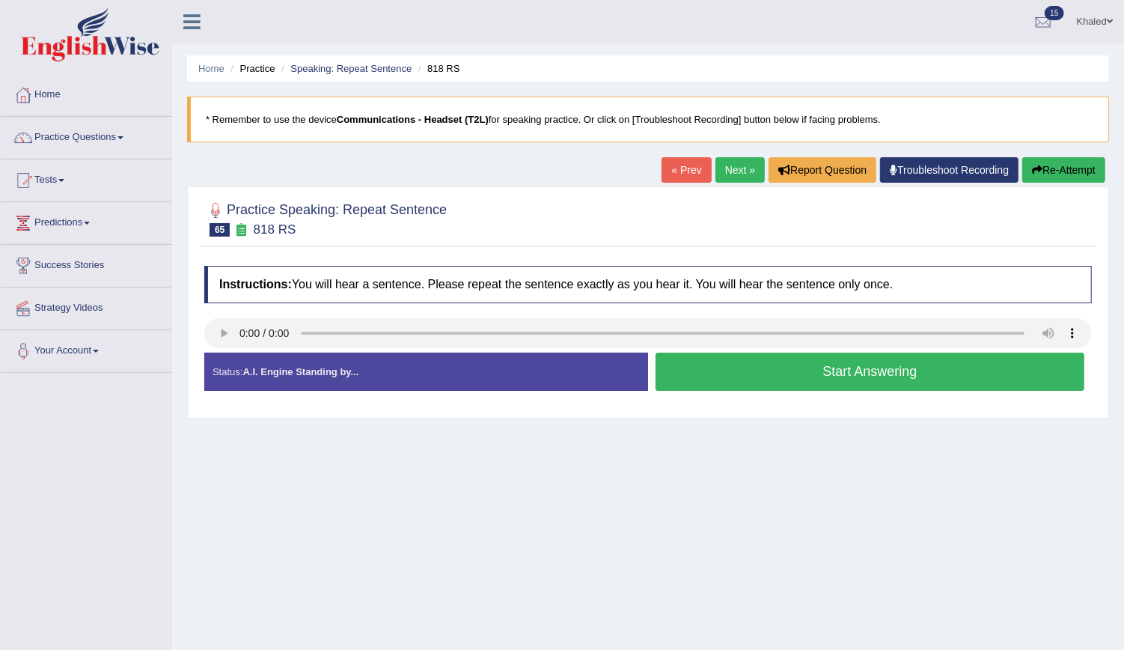
click at [915, 373] on button "Start Answering" at bounding box center [870, 371] width 429 height 38
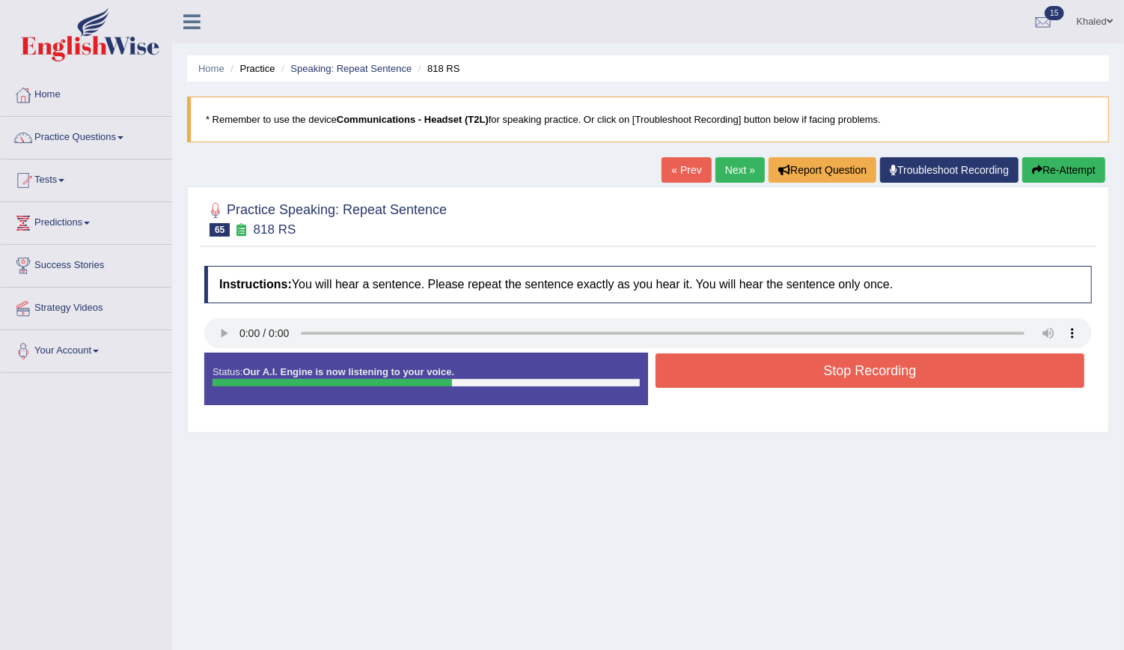
click at [915, 373] on button "Stop Recording" at bounding box center [870, 370] width 429 height 34
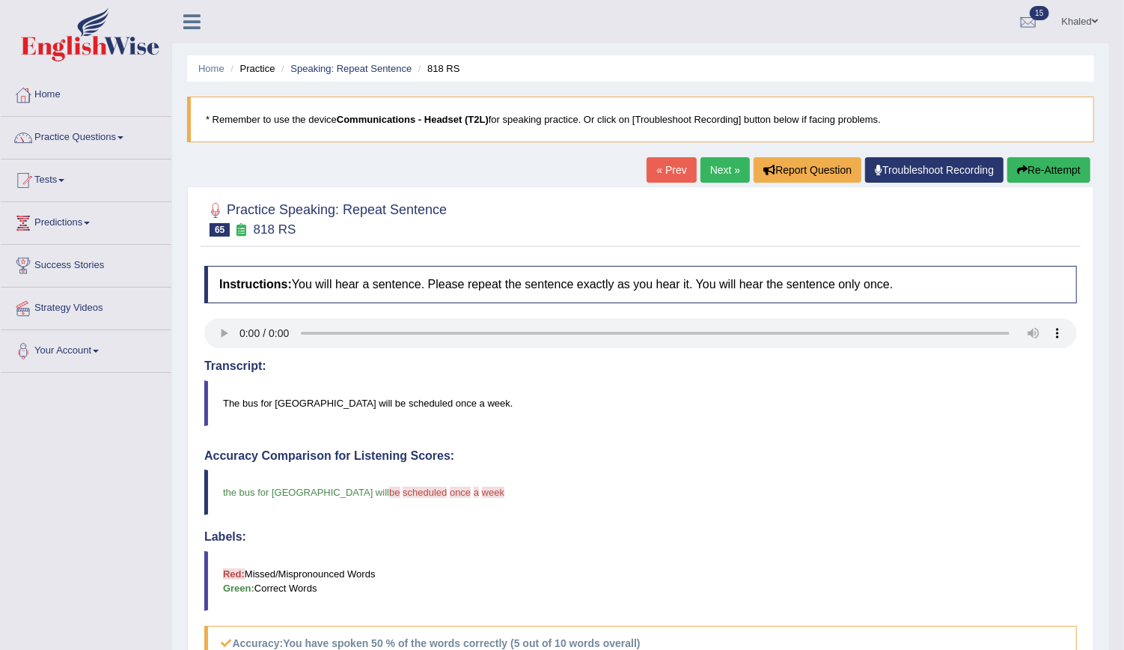
click at [731, 174] on link "Next »" at bounding box center [724, 169] width 49 height 25
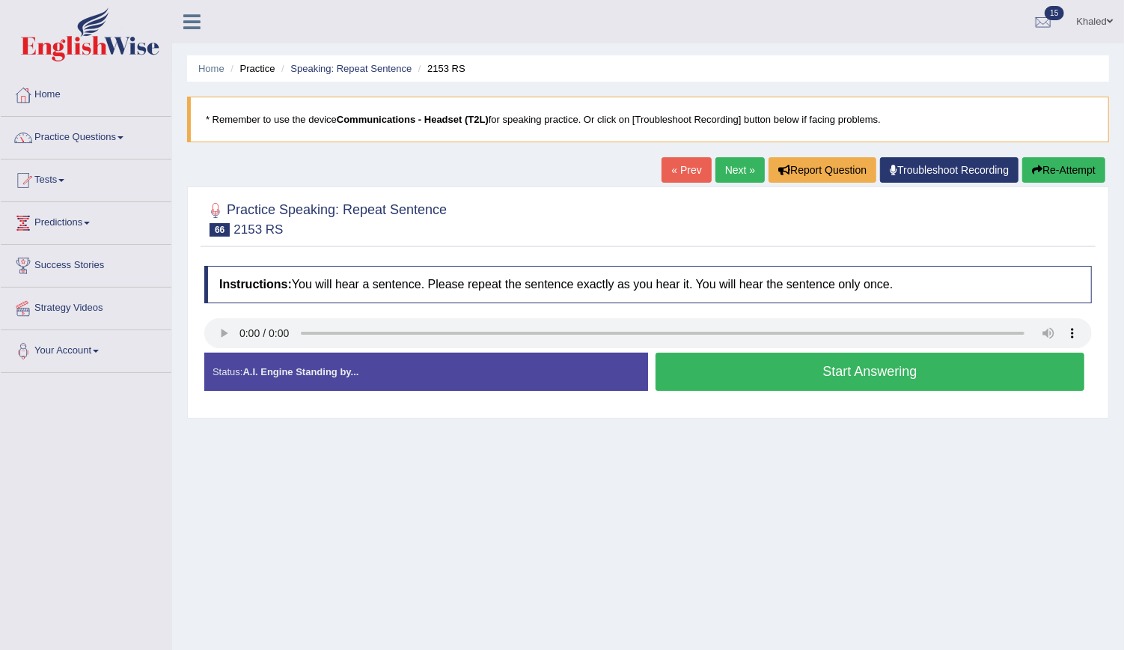
click at [765, 377] on button "Start Answering" at bounding box center [870, 371] width 429 height 38
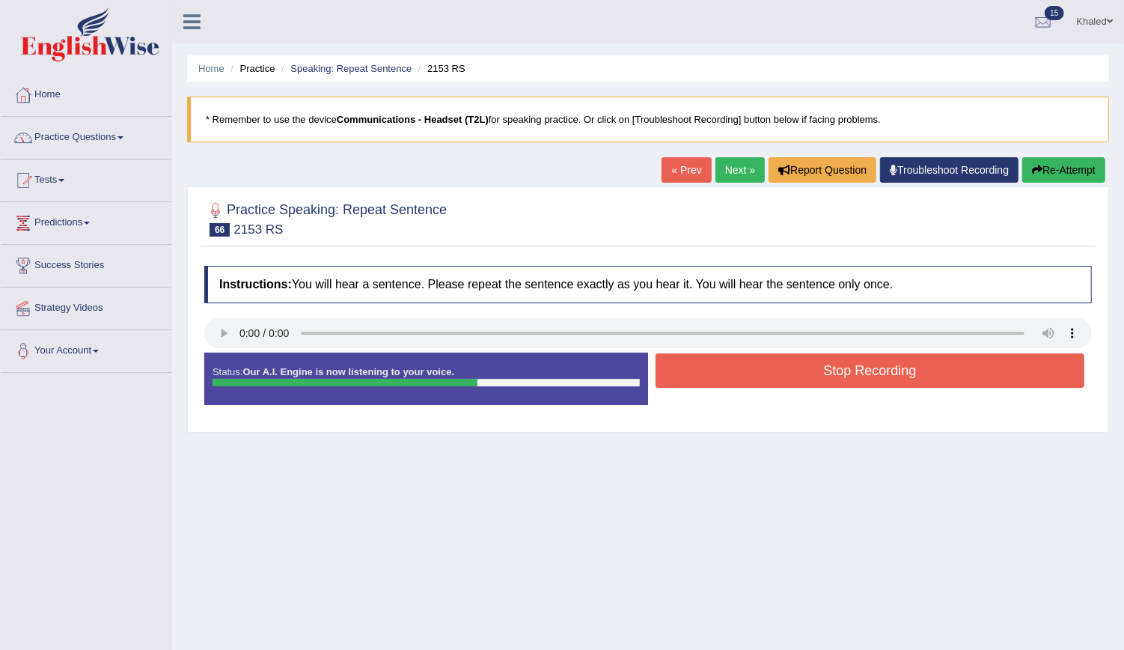
click at [765, 377] on button "Stop Recording" at bounding box center [870, 370] width 429 height 34
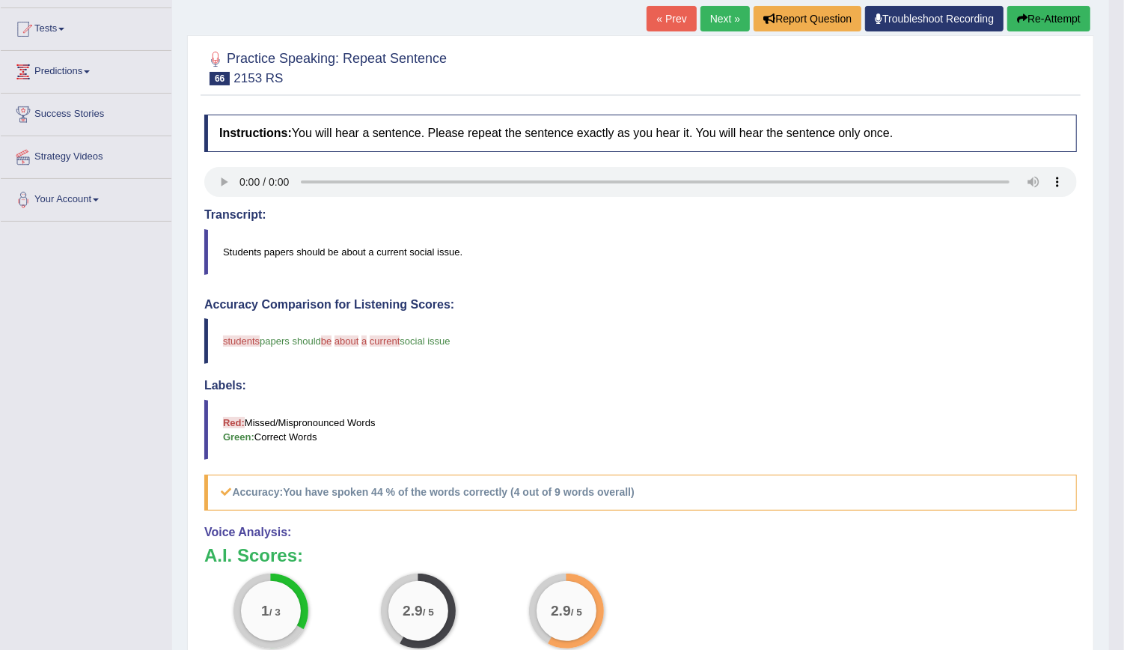
scroll to position [148, 0]
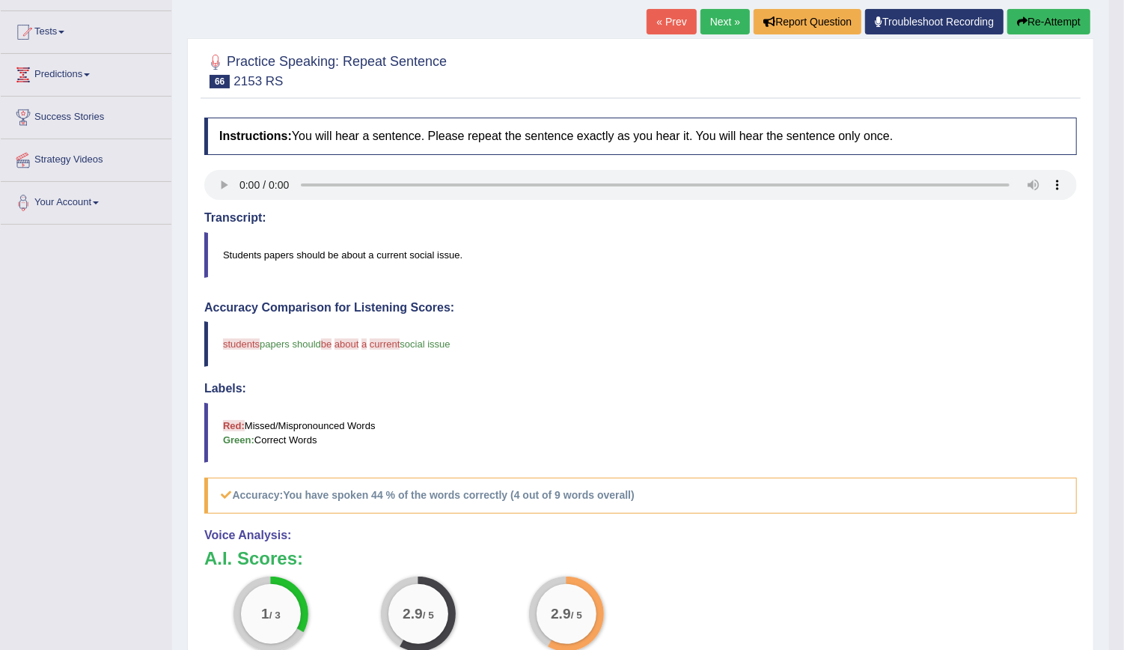
click at [1066, 21] on button "Re-Attempt" at bounding box center [1048, 21] width 83 height 25
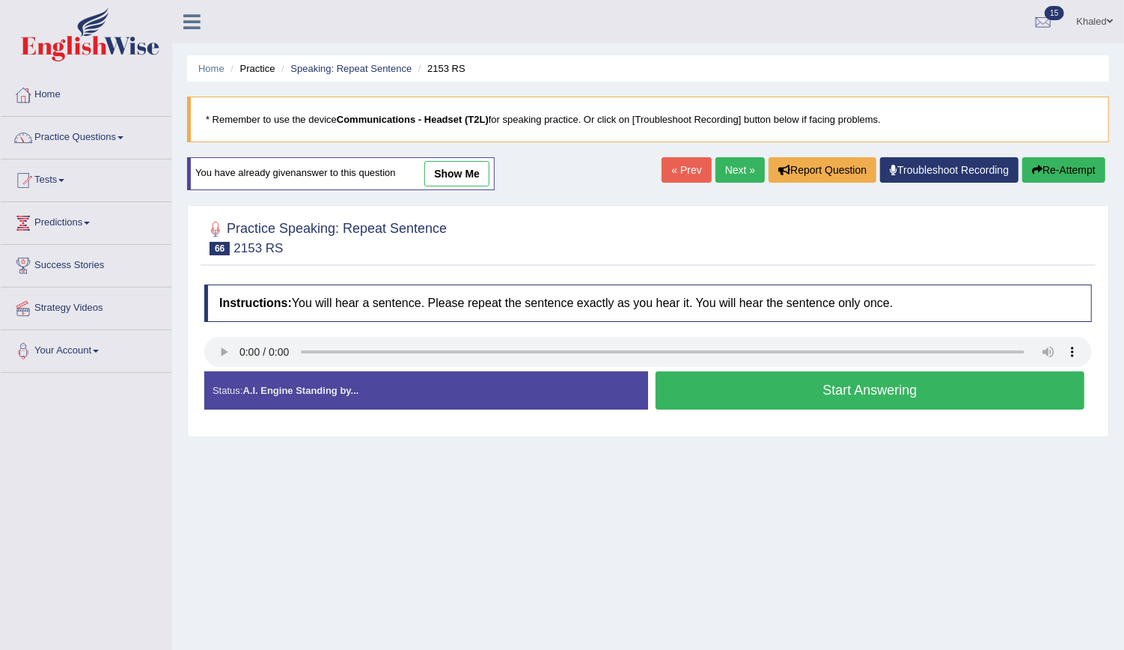
scroll to position [135, 0]
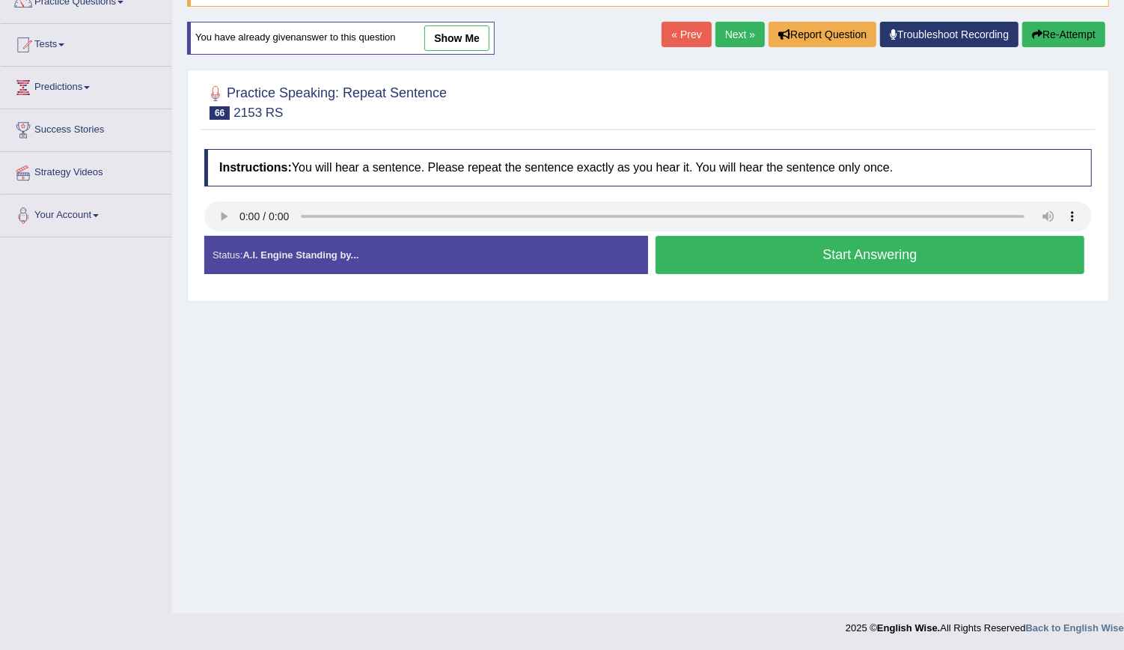
click at [792, 264] on button "Start Answering" at bounding box center [870, 255] width 429 height 38
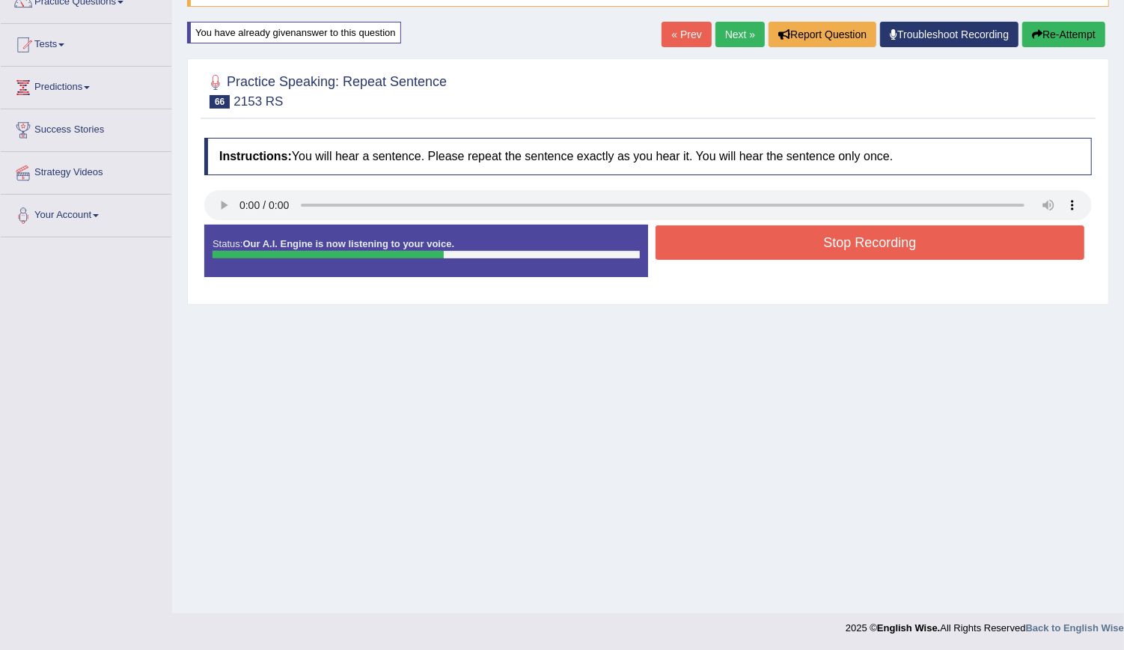
click at [792, 264] on div "Status: Our A.I. Engine is now listening to your voice. Start Answering Stop Re…" at bounding box center [648, 257] width 888 height 67
click at [792, 251] on button "Stop Recording" at bounding box center [870, 242] width 429 height 34
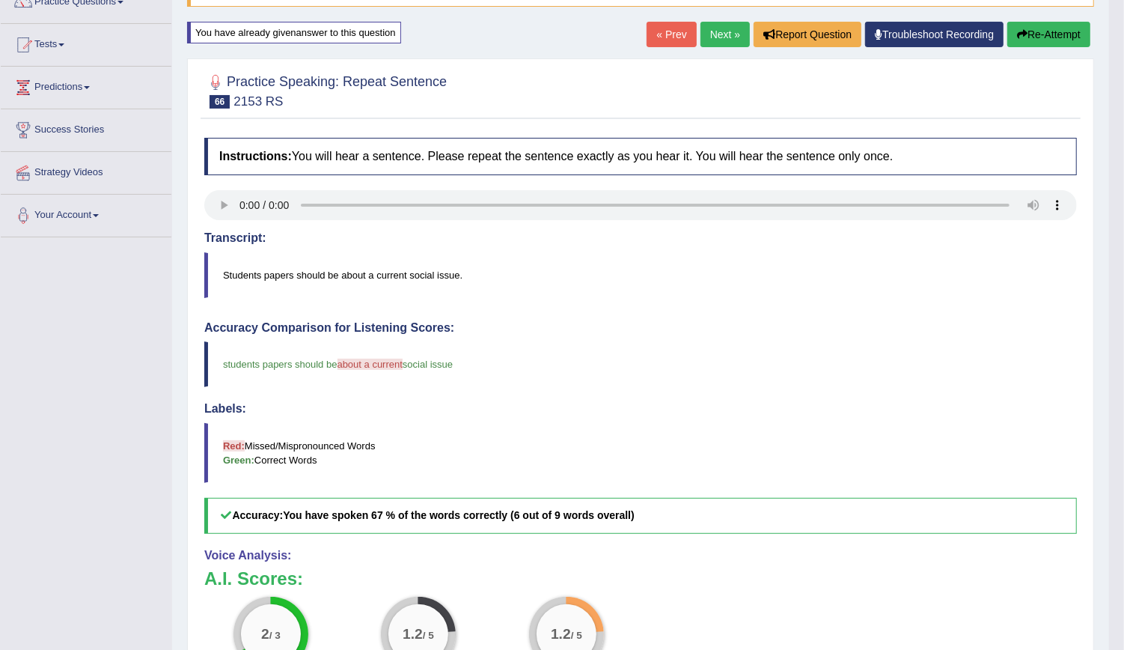
click at [1033, 19] on div "Home Practice Speaking: Repeat Sentence 2153 RS * Remember to use the device Co…" at bounding box center [640, 356] width 937 height 982
click at [1034, 34] on button "Re-Attempt" at bounding box center [1048, 34] width 83 height 25
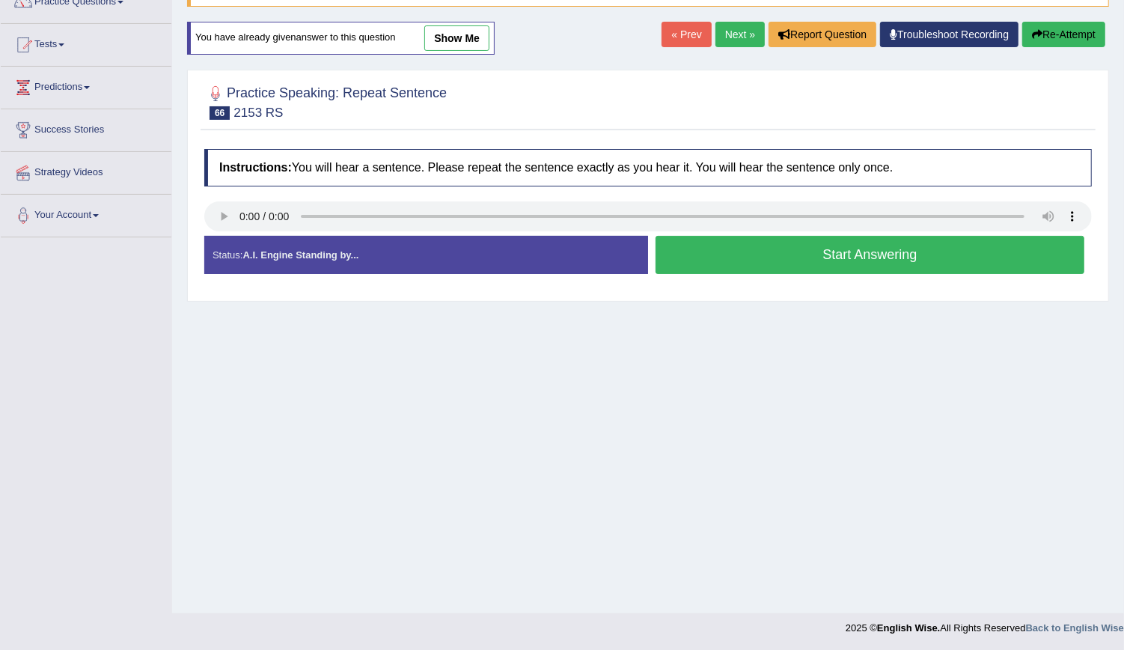
click at [839, 260] on button "Start Answering" at bounding box center [870, 255] width 429 height 38
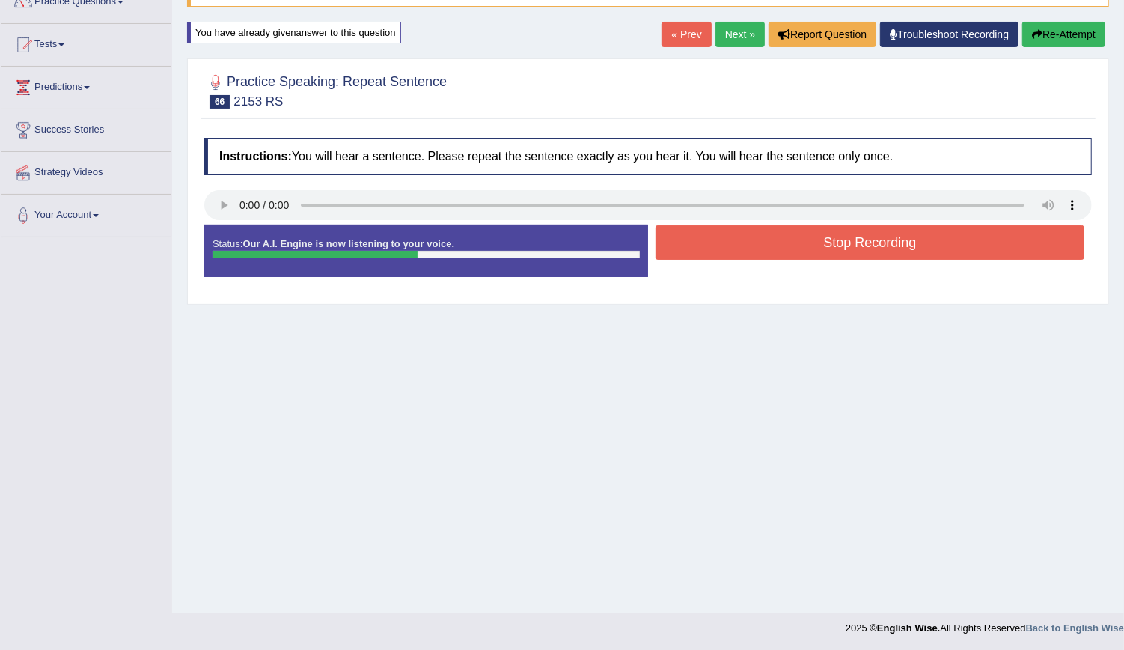
click at [839, 260] on div "Stop Recording" at bounding box center [870, 244] width 444 height 38
click at [834, 254] on button "Stop Recording" at bounding box center [870, 242] width 429 height 34
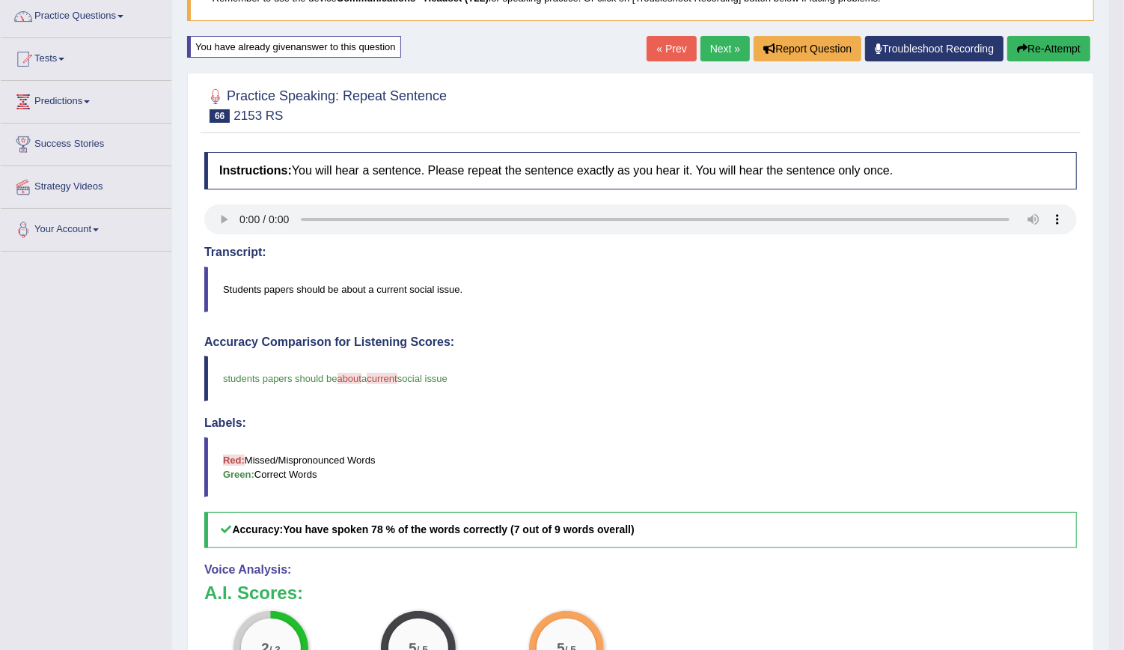
scroll to position [117, 0]
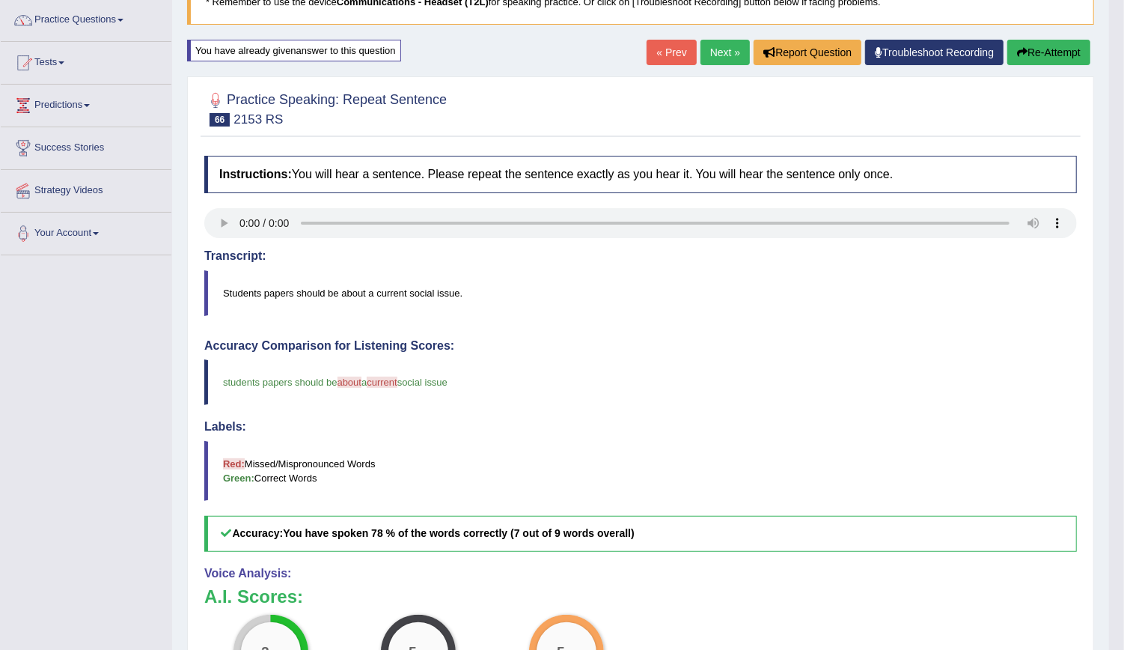
click at [1055, 49] on button "Re-Attempt" at bounding box center [1048, 52] width 83 height 25
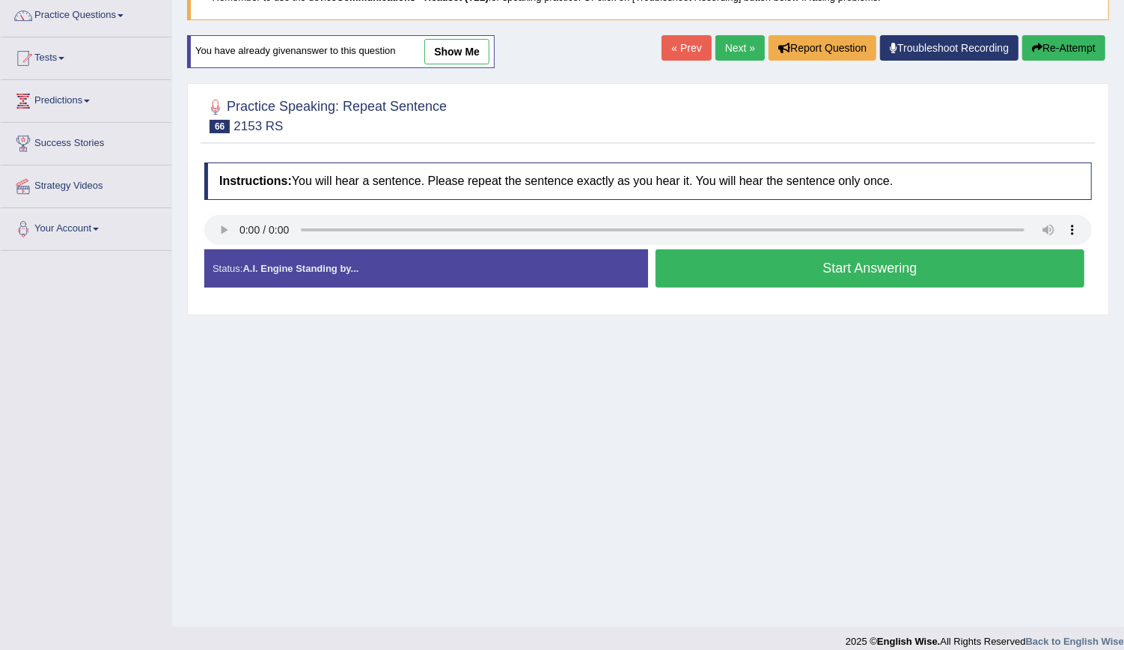
click at [740, 48] on link "Next »" at bounding box center [739, 47] width 49 height 25
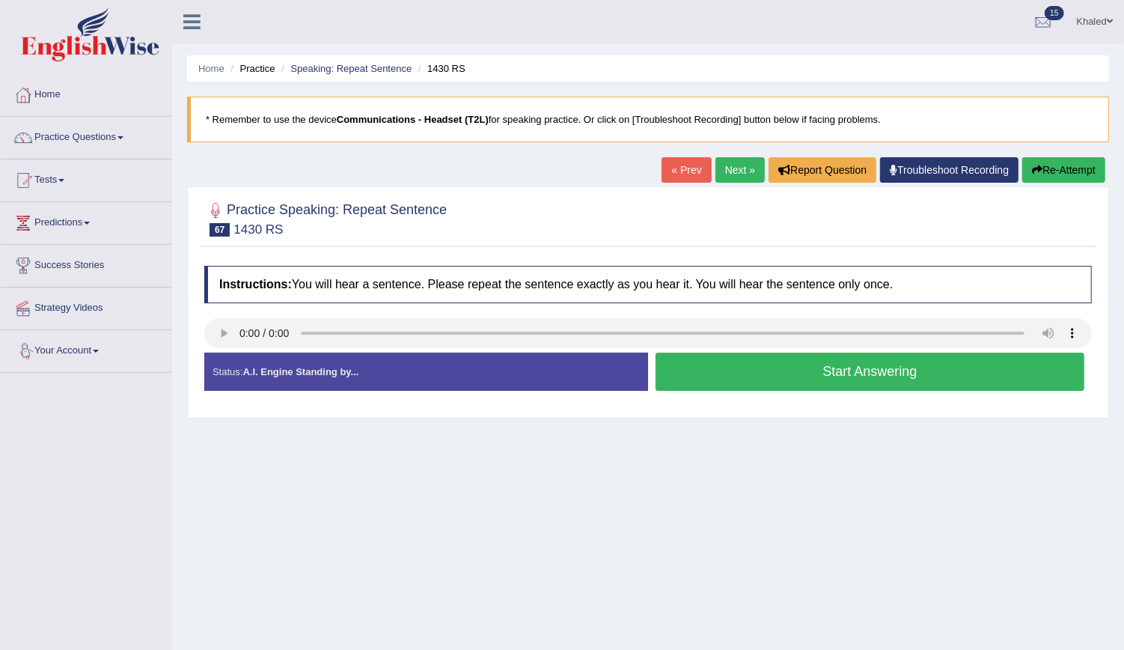
click at [807, 375] on button "Start Answering" at bounding box center [870, 371] width 429 height 38
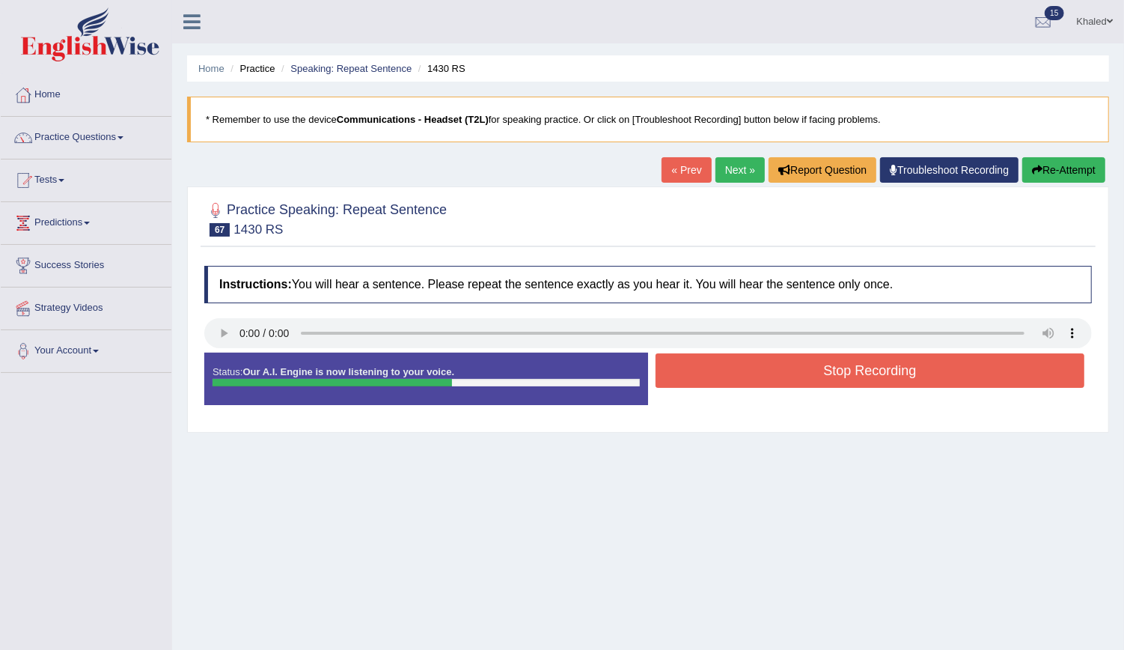
click at [807, 375] on button "Stop Recording" at bounding box center [870, 370] width 429 height 34
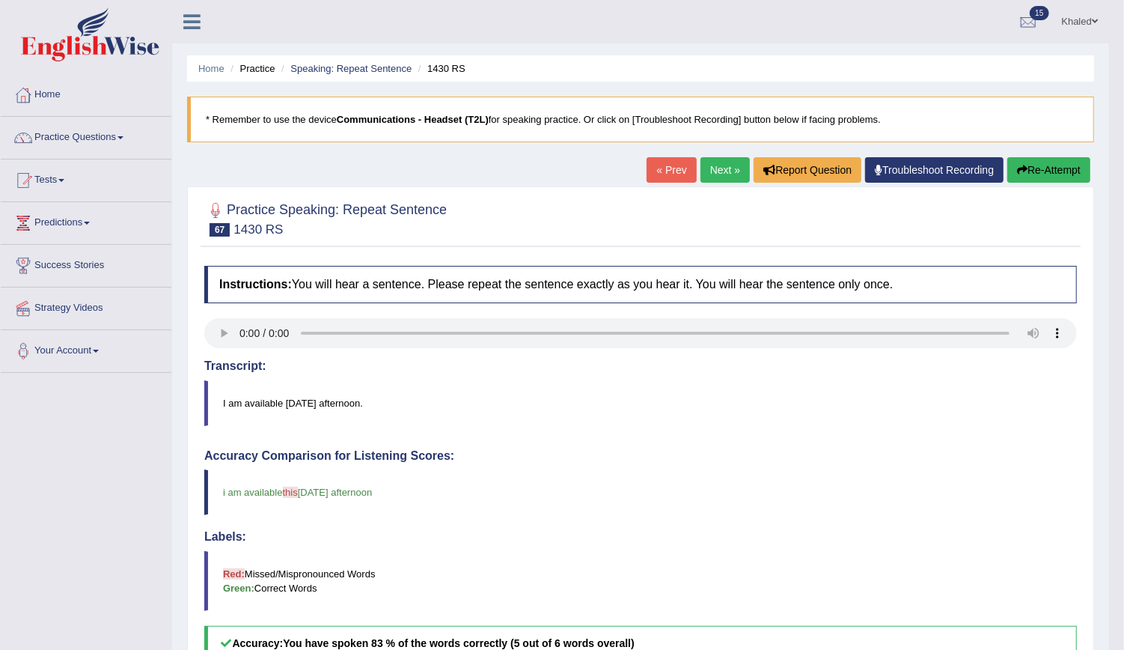
click at [728, 165] on link "Next »" at bounding box center [724, 169] width 49 height 25
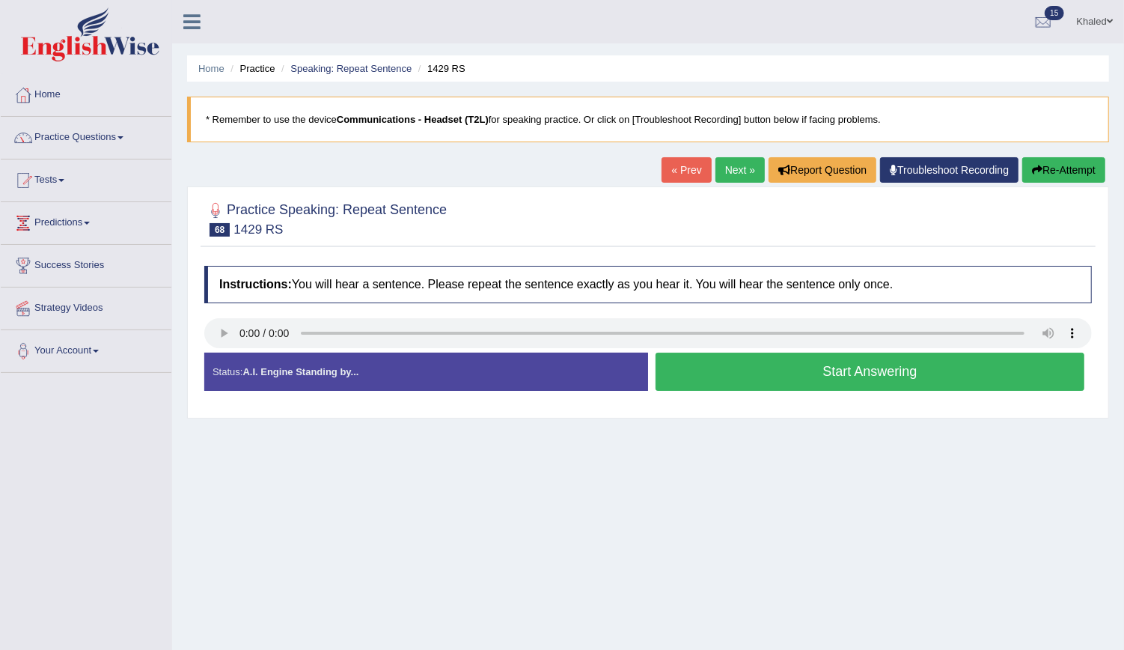
click at [799, 371] on button "Start Answering" at bounding box center [870, 371] width 429 height 38
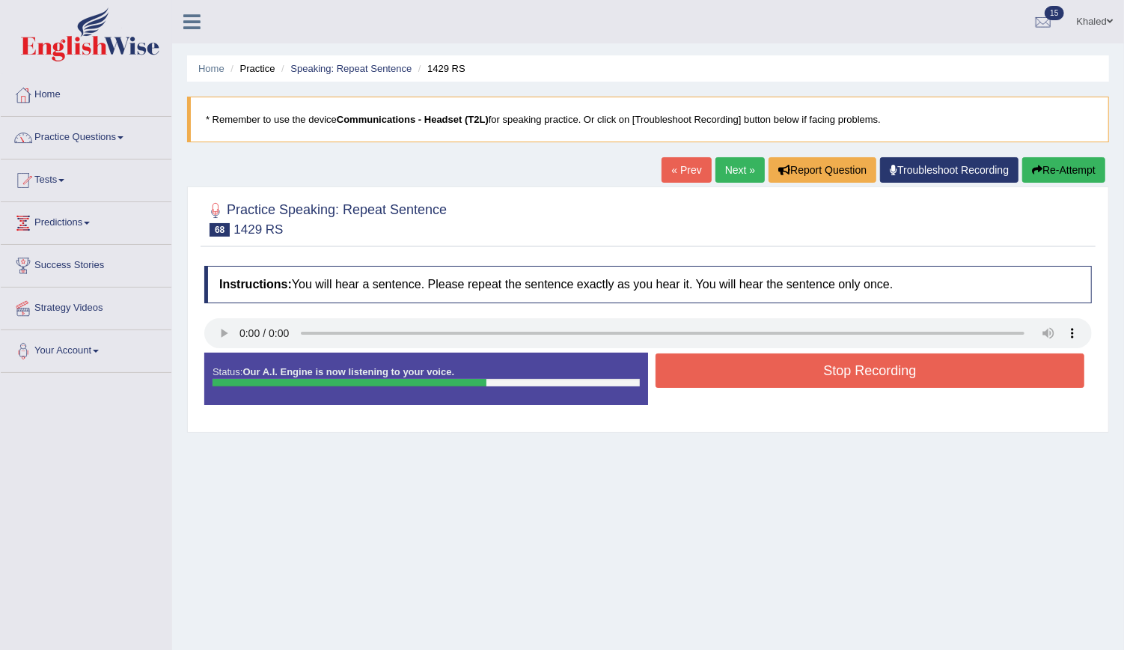
click at [819, 366] on button "Stop Recording" at bounding box center [870, 370] width 429 height 34
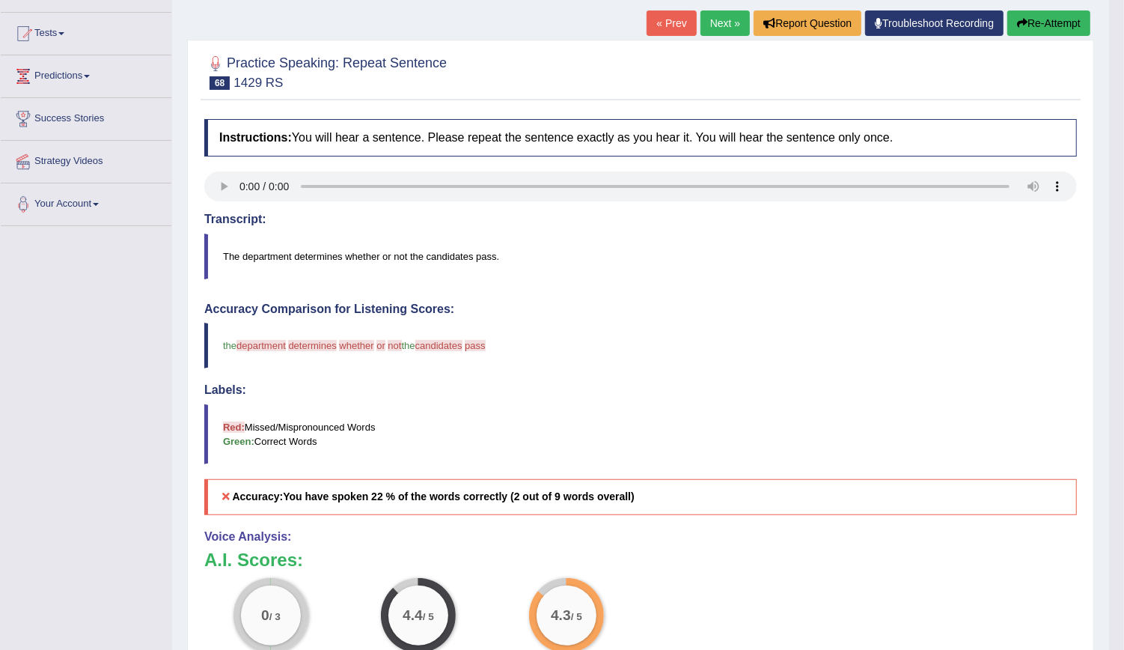
scroll to position [77, 0]
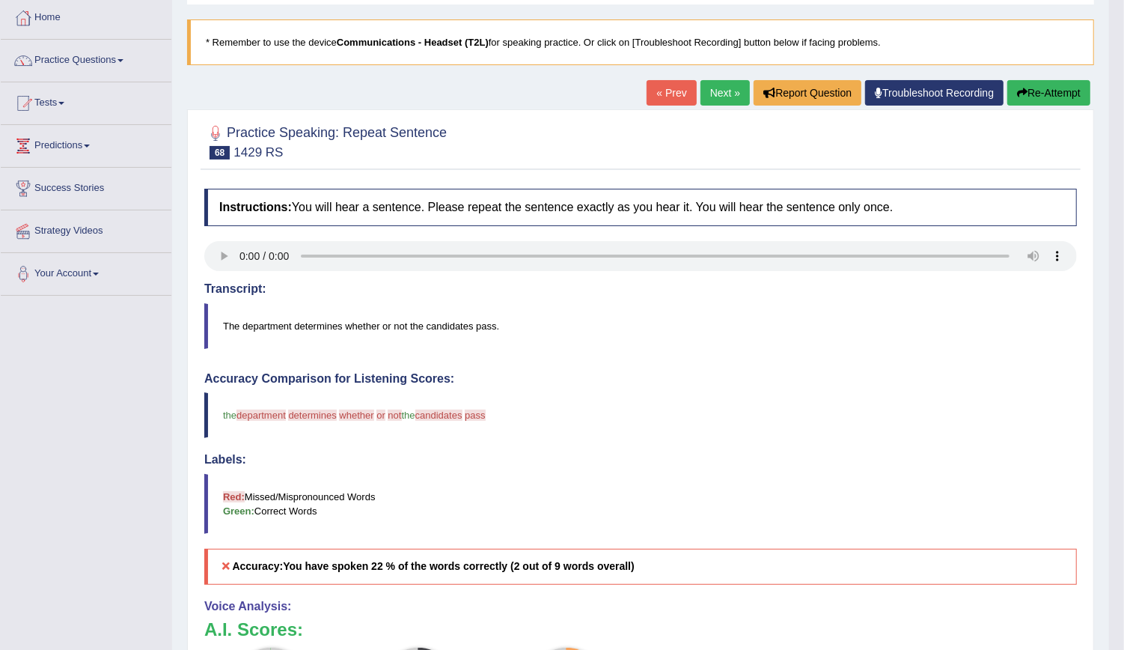
click at [662, 90] on link "« Prev" at bounding box center [671, 92] width 49 height 25
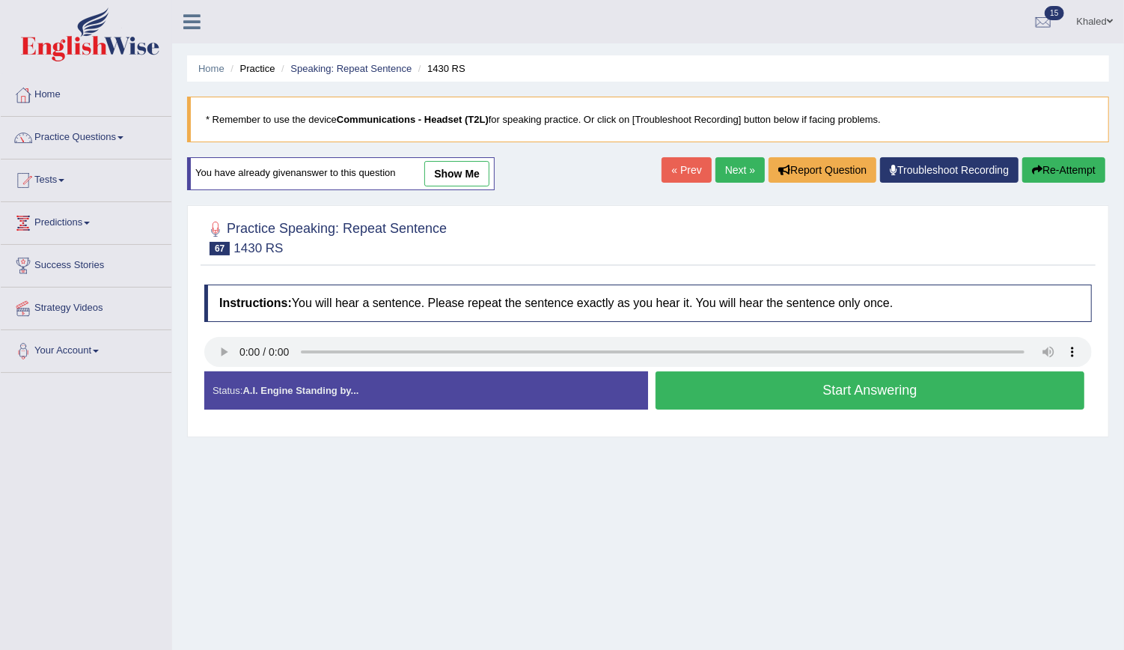
click at [738, 174] on link "Next »" at bounding box center [739, 169] width 49 height 25
click at [441, 169] on link "show me" at bounding box center [456, 173] width 65 height 25
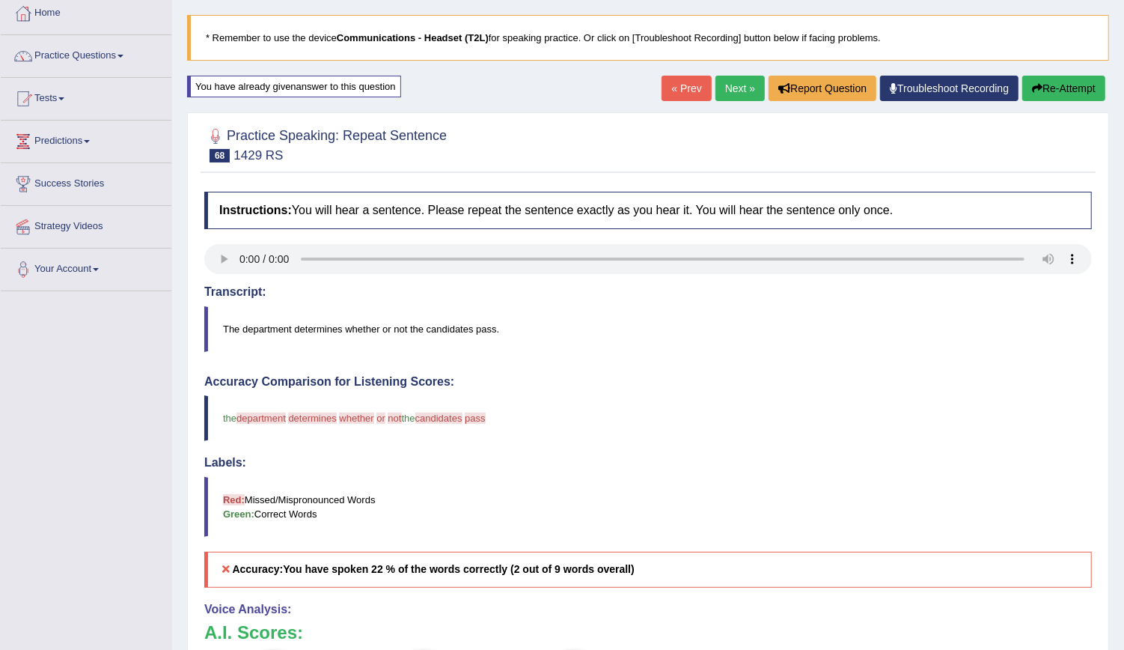
scroll to position [52, 0]
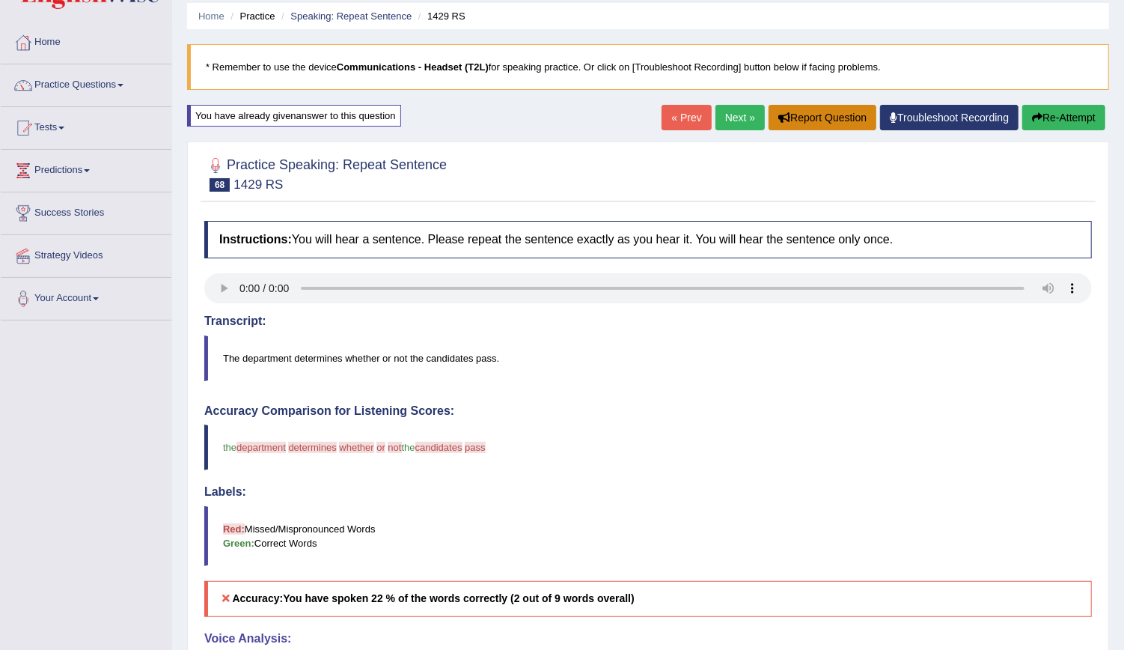
click at [846, 116] on button "Report Question" at bounding box center [823, 117] width 108 height 25
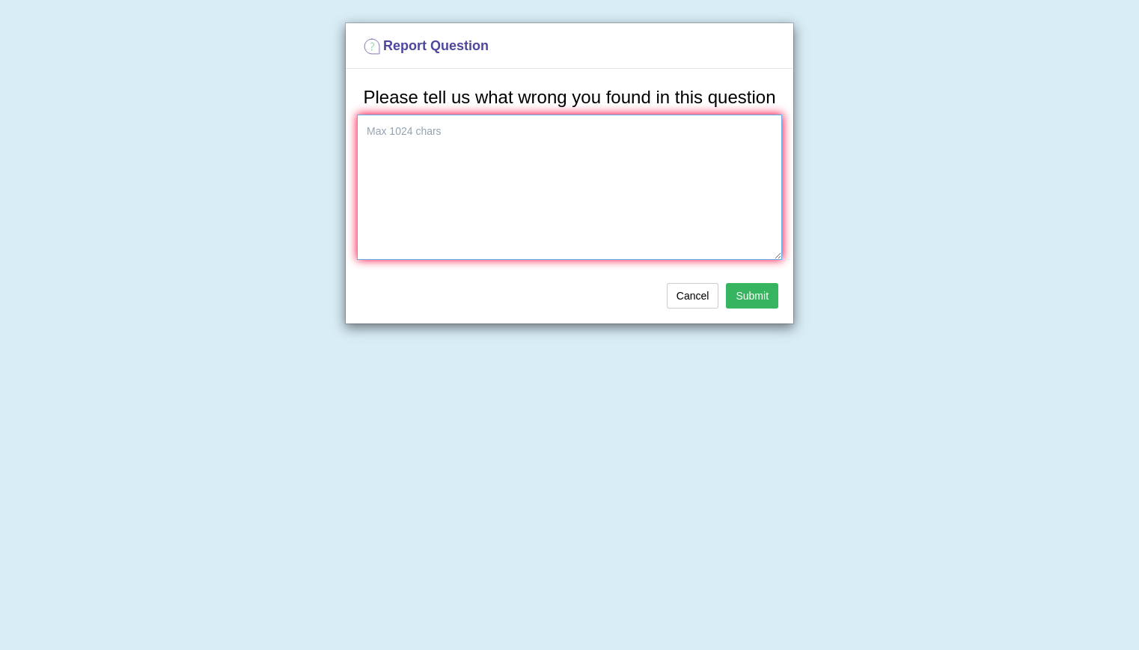
click at [535, 186] on textarea at bounding box center [569, 186] width 425 height 145
type textarea "different content"
click at [734, 305] on button "Submit" at bounding box center [752, 295] width 52 height 25
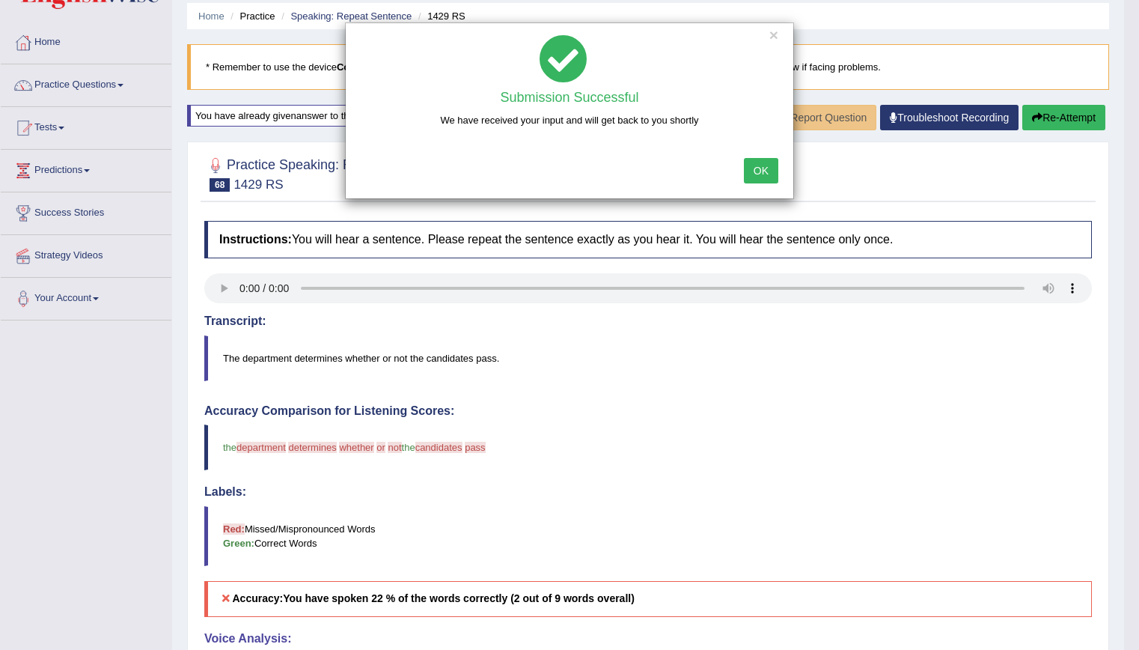
click at [227, 284] on div "× Submission Successful We have received your input and will get back to you sh…" at bounding box center [569, 325] width 1139 height 650
click at [222, 287] on div "× Submission Successful We have received your input and will get back to you sh…" at bounding box center [569, 325] width 1139 height 650
click at [742, 383] on div "× Submission Successful We have received your input and will get back to you sh…" at bounding box center [569, 325] width 1139 height 650
click at [772, 168] on button "OK" at bounding box center [761, 170] width 34 height 25
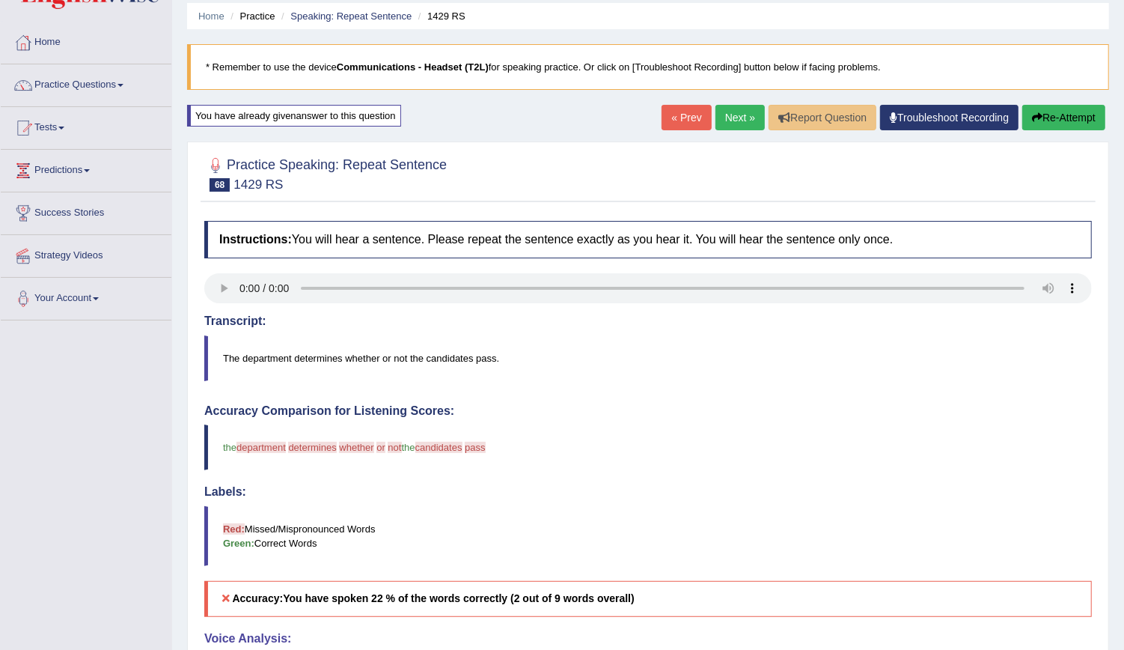
click at [743, 110] on link "Next »" at bounding box center [739, 117] width 49 height 25
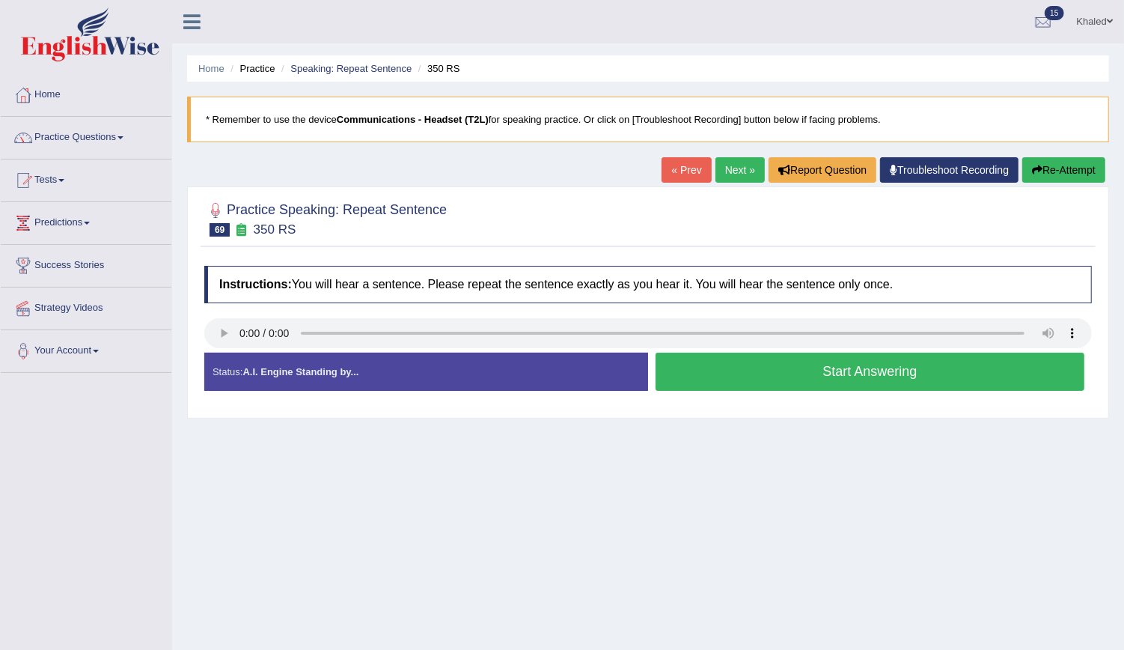
click at [760, 367] on button "Start Answering" at bounding box center [870, 371] width 429 height 38
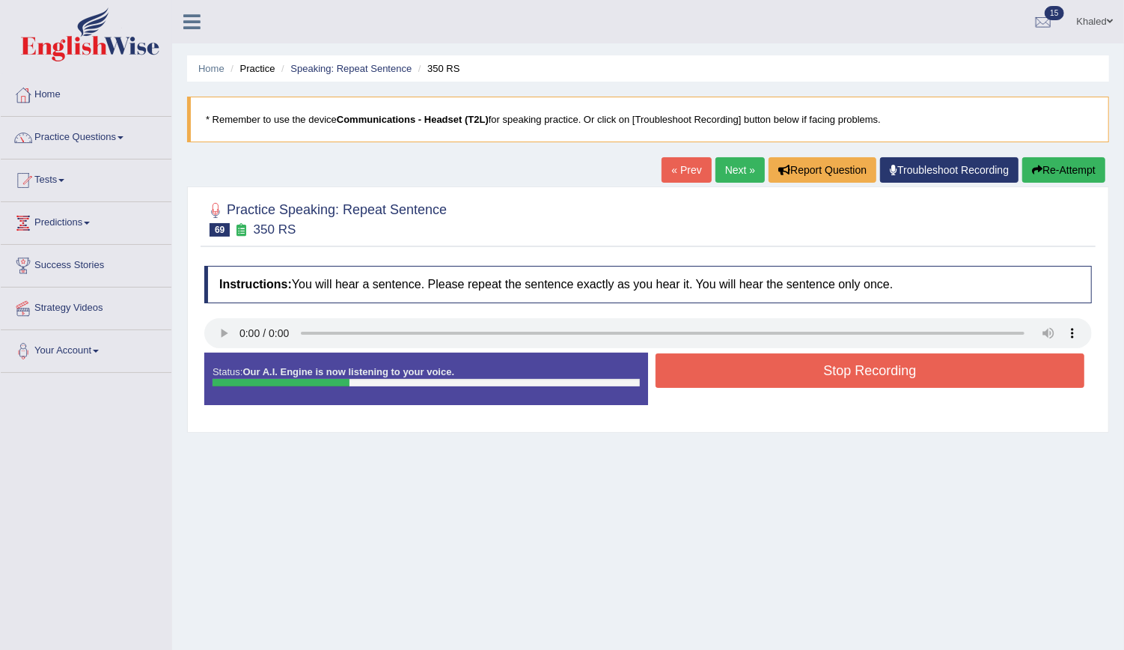
click at [760, 367] on button "Stop Recording" at bounding box center [870, 370] width 429 height 34
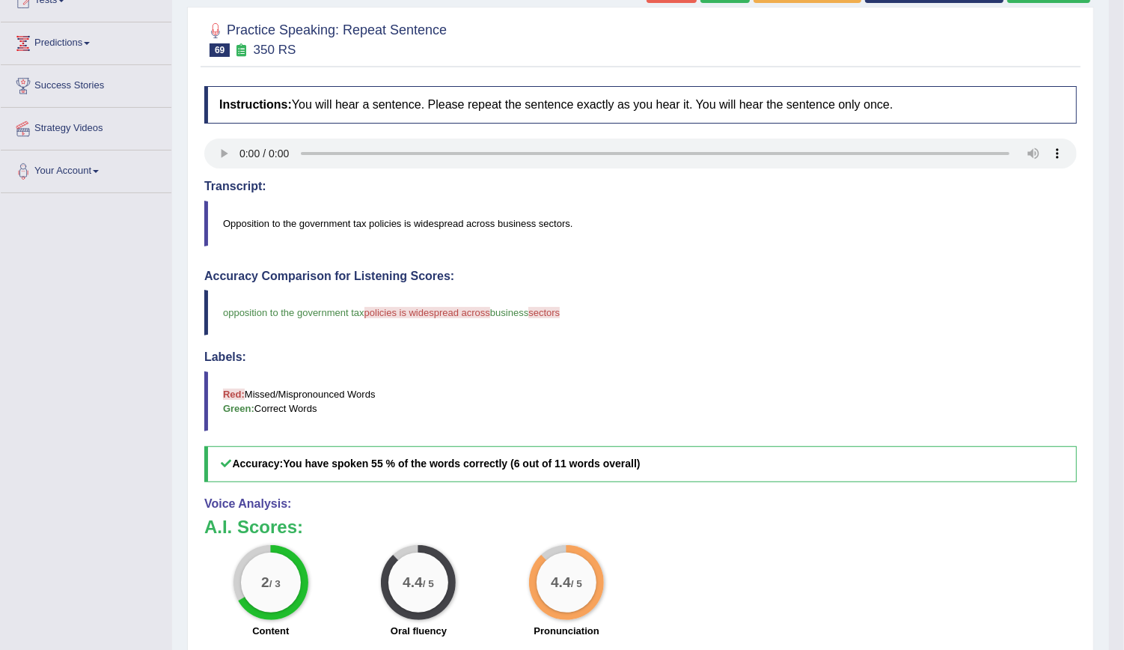
scroll to position [47, 0]
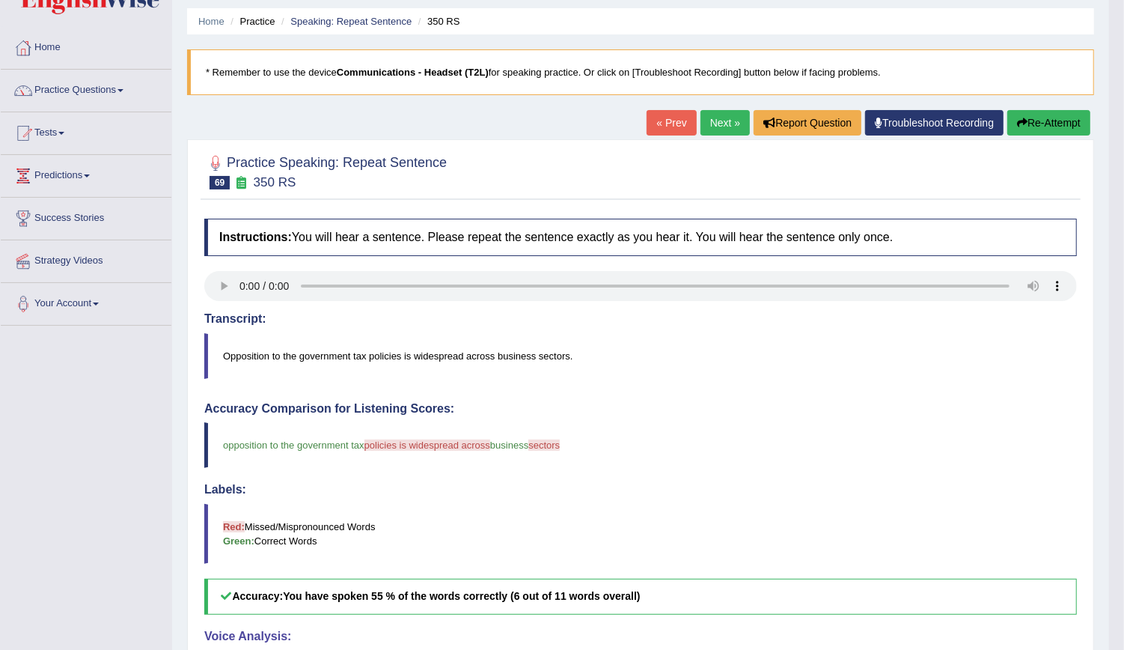
click at [734, 125] on link "Next »" at bounding box center [724, 122] width 49 height 25
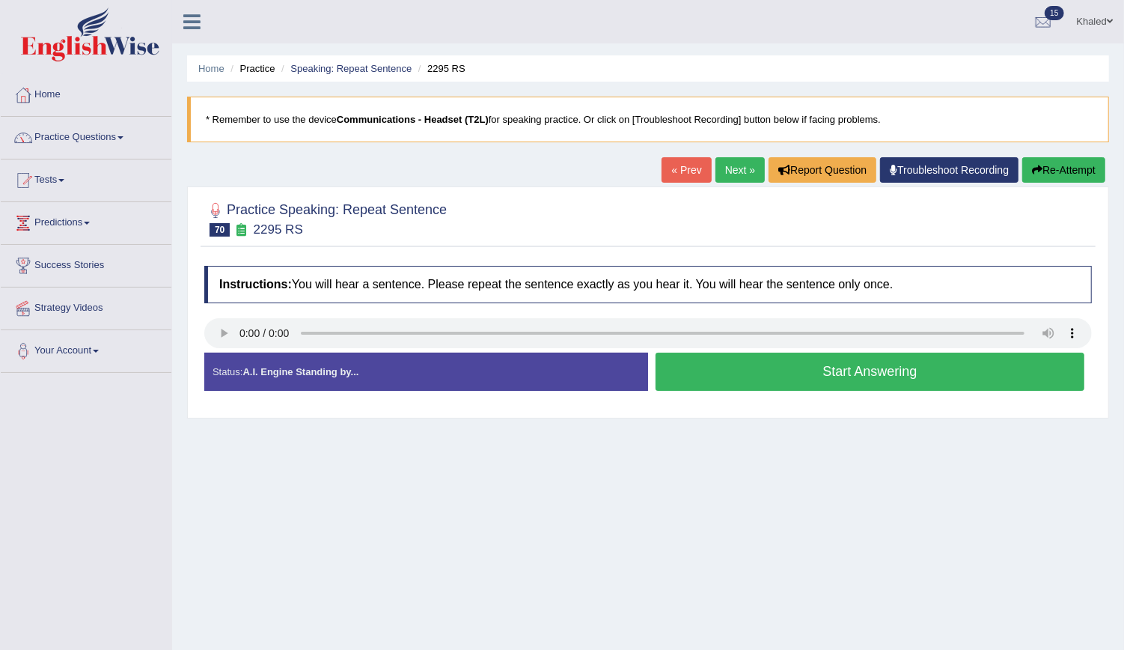
click at [810, 365] on button "Start Answering" at bounding box center [870, 371] width 429 height 38
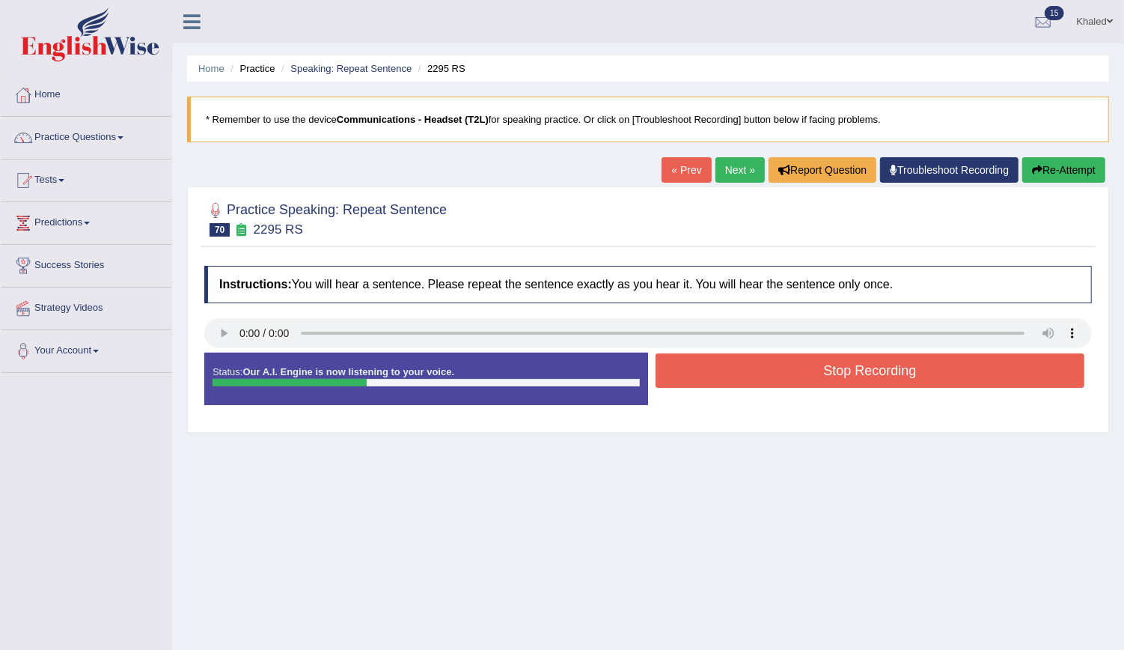
click at [810, 365] on button "Stop Recording" at bounding box center [870, 370] width 429 height 34
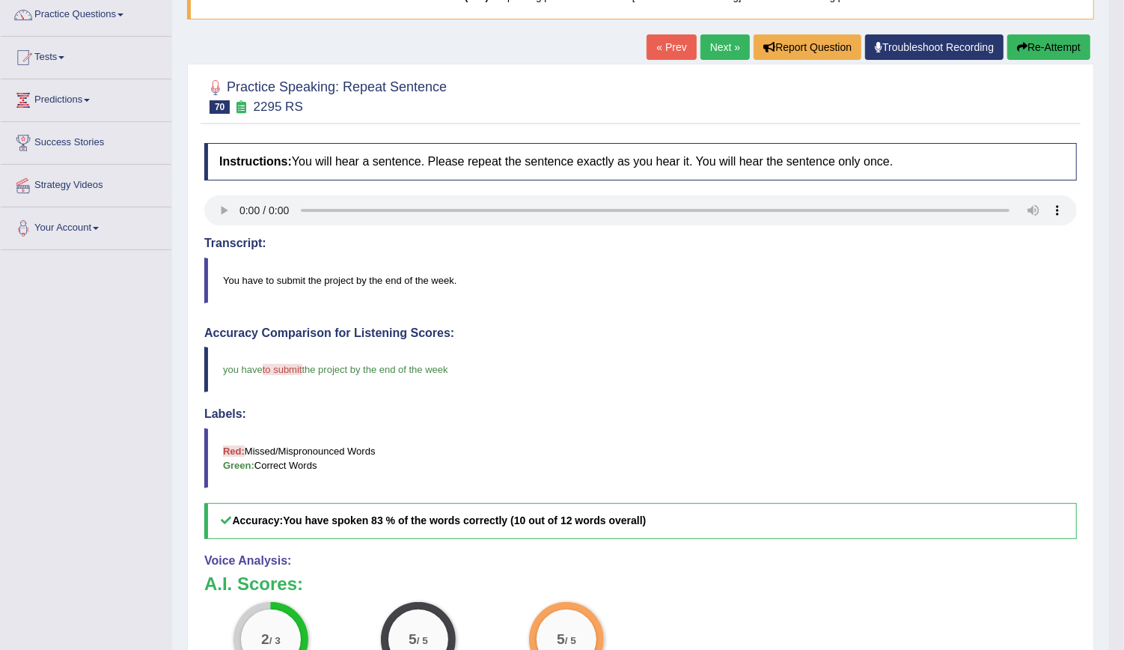
scroll to position [110, 0]
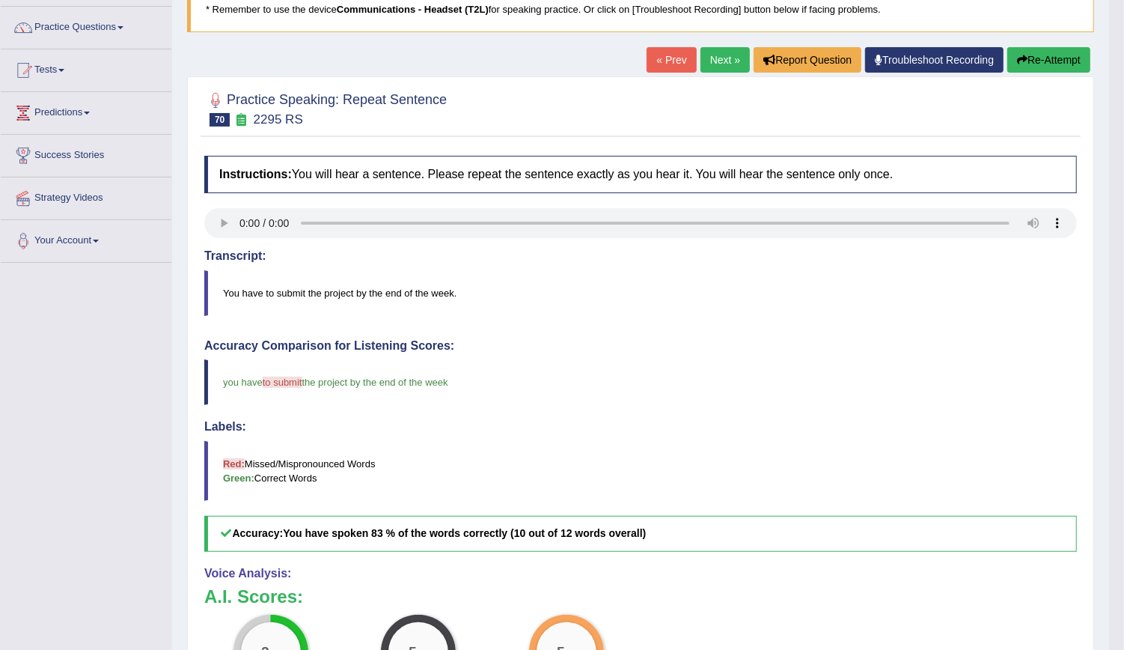
click at [725, 55] on link "Next »" at bounding box center [724, 59] width 49 height 25
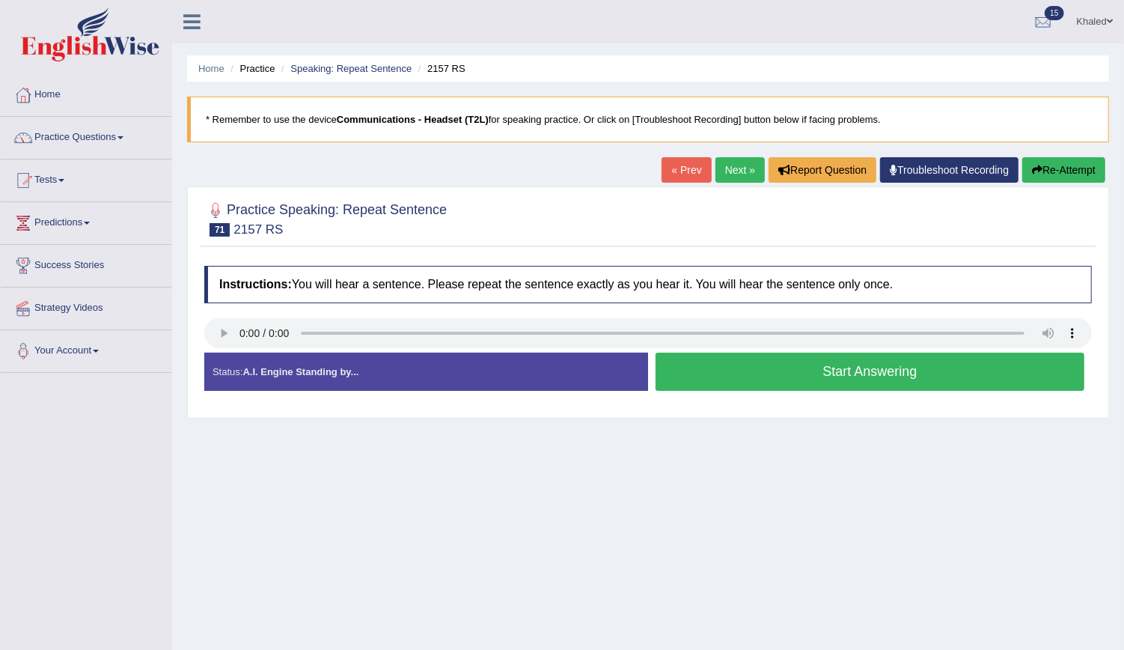
click at [819, 366] on button "Start Answering" at bounding box center [870, 371] width 429 height 38
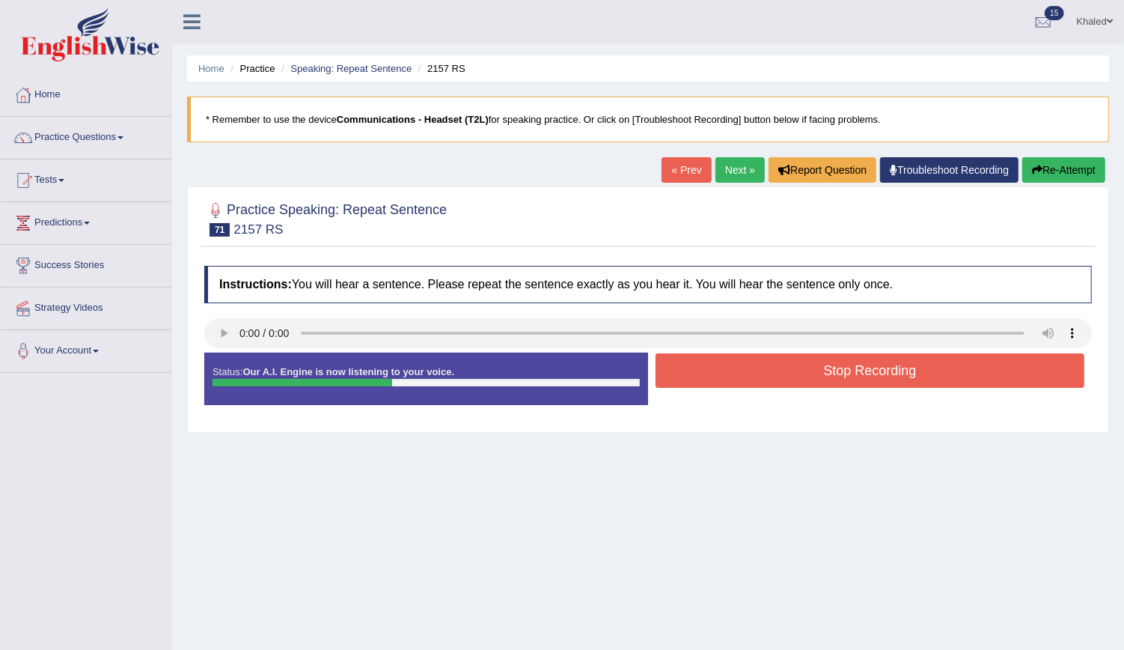
click at [819, 366] on button "Stop Recording" at bounding box center [870, 370] width 429 height 34
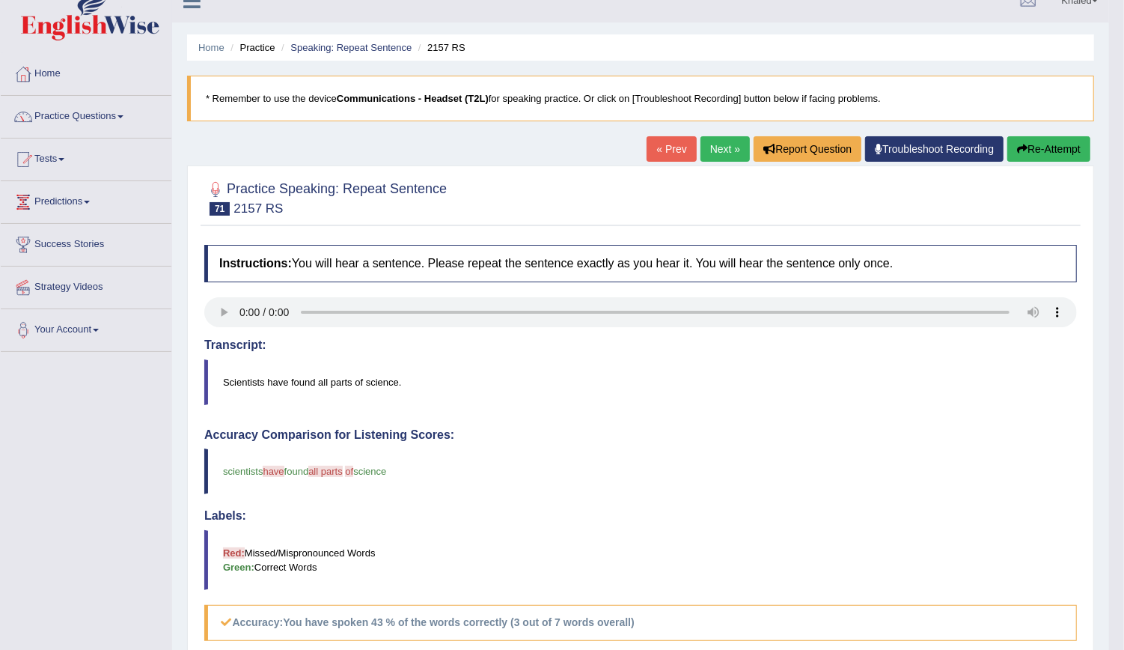
scroll to position [16, 0]
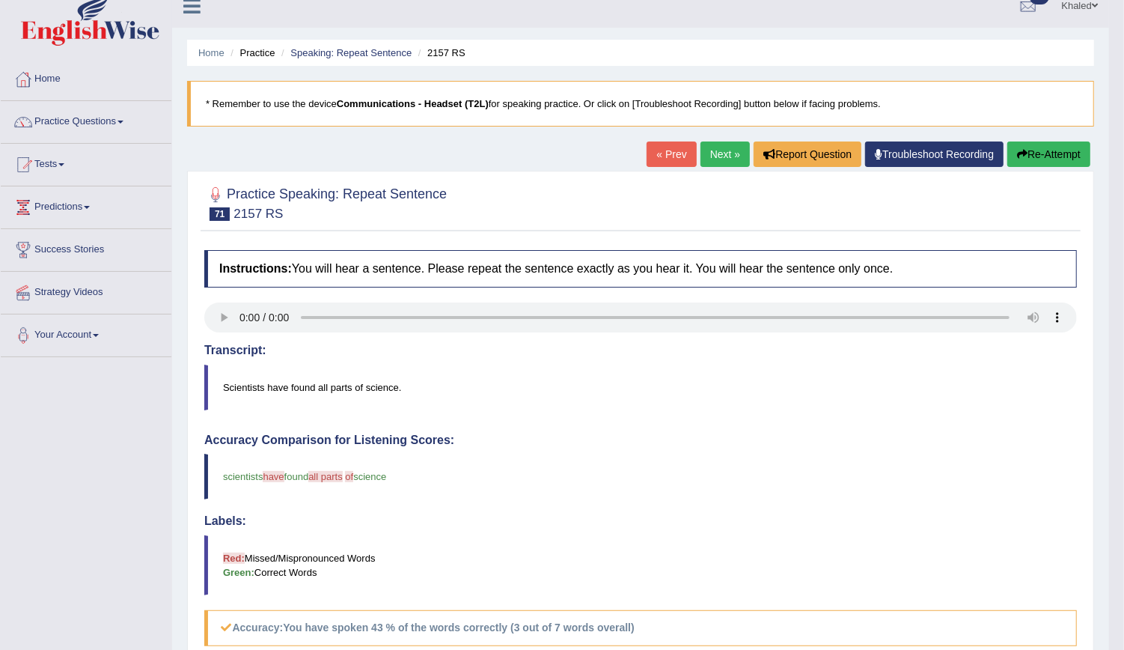
click at [1041, 155] on button "Re-Attempt" at bounding box center [1048, 153] width 83 height 25
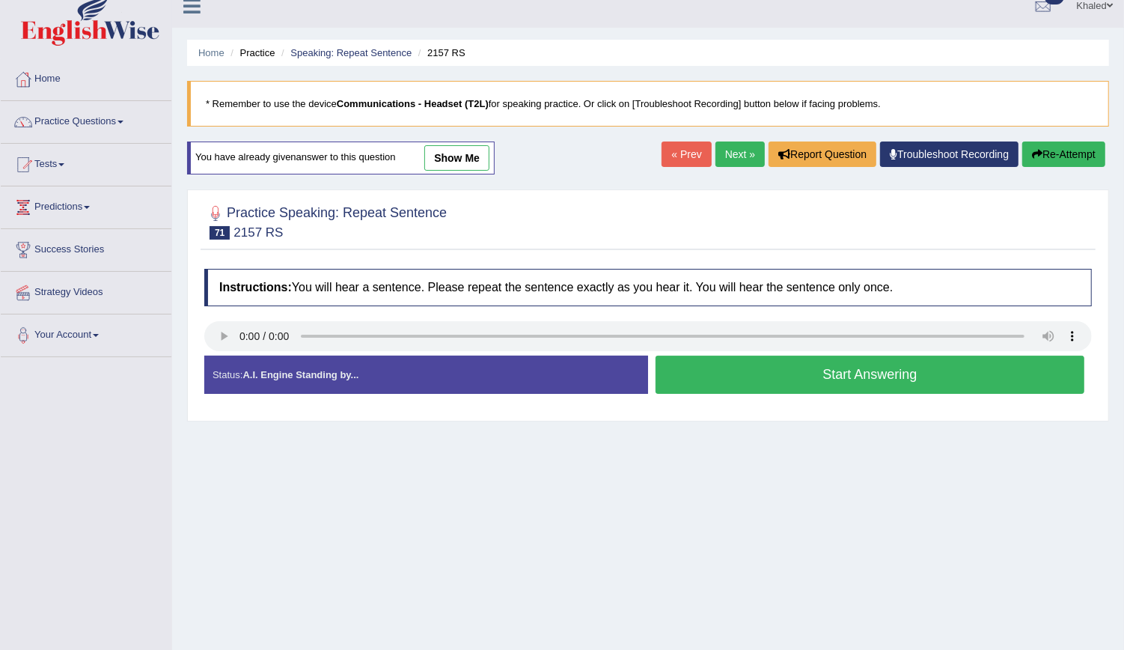
click at [708, 359] on button "Start Answering" at bounding box center [870, 374] width 429 height 38
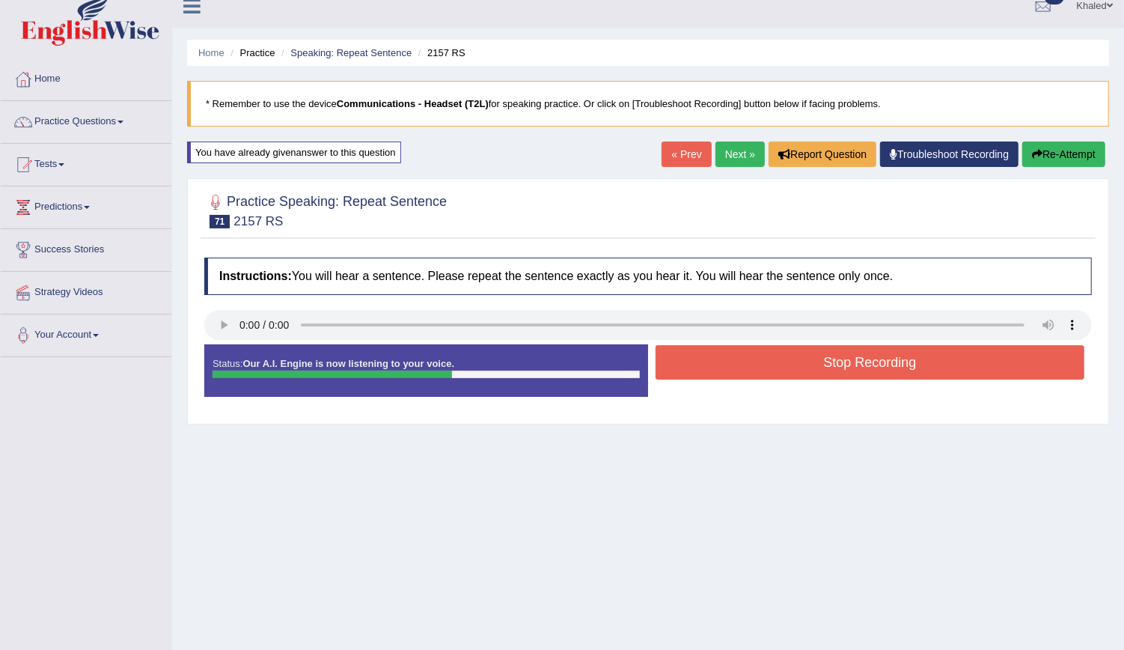
click at [708, 359] on button "Stop Recording" at bounding box center [870, 362] width 429 height 34
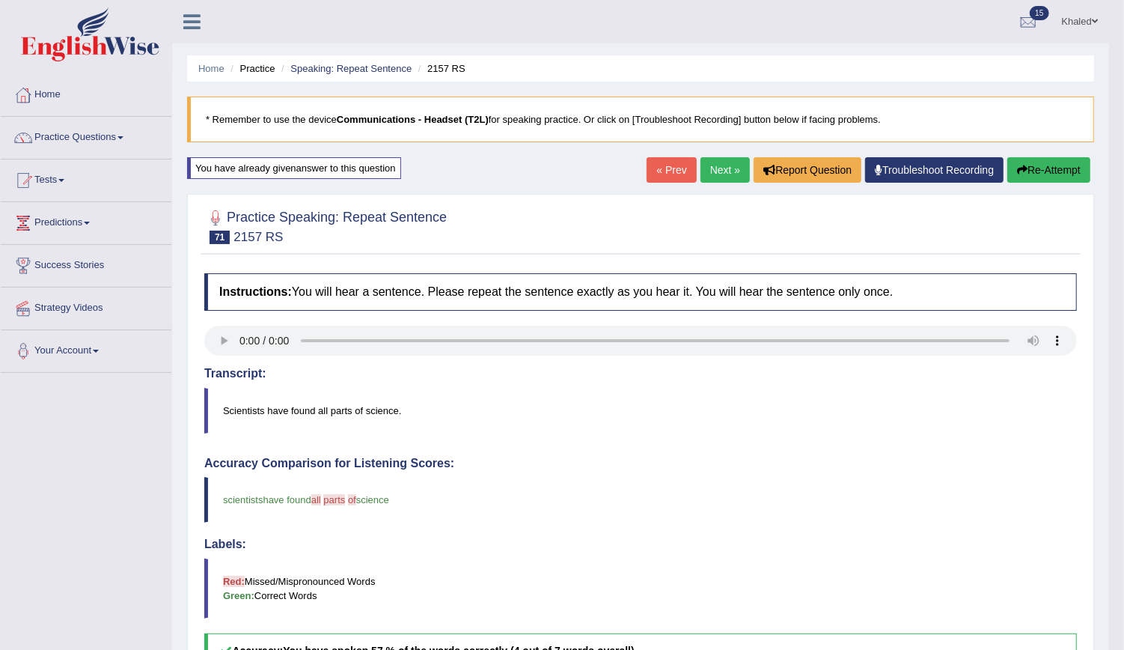
click at [727, 171] on link "Next »" at bounding box center [724, 169] width 49 height 25
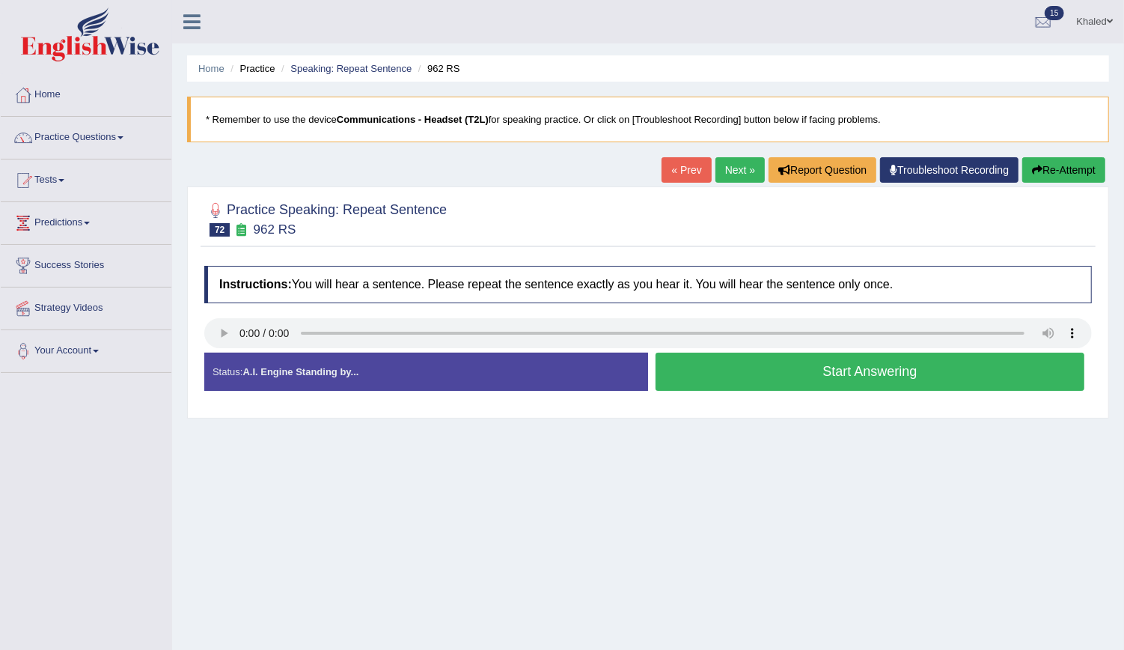
click at [734, 364] on button "Start Answering" at bounding box center [870, 371] width 429 height 38
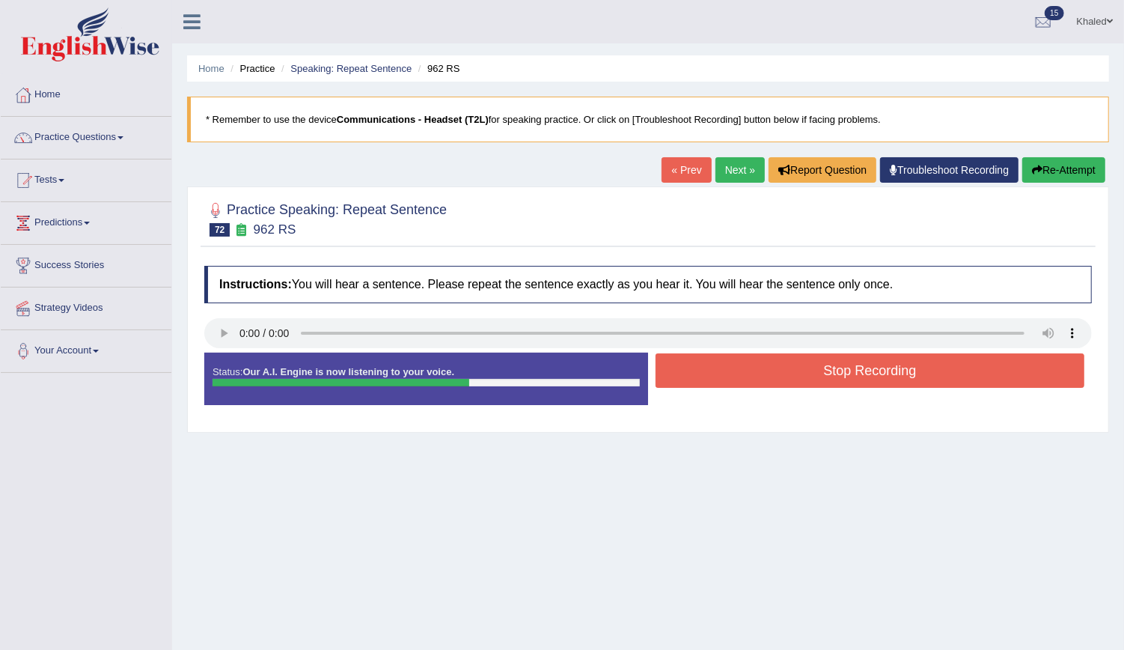
click at [734, 364] on button "Stop Recording" at bounding box center [870, 370] width 429 height 34
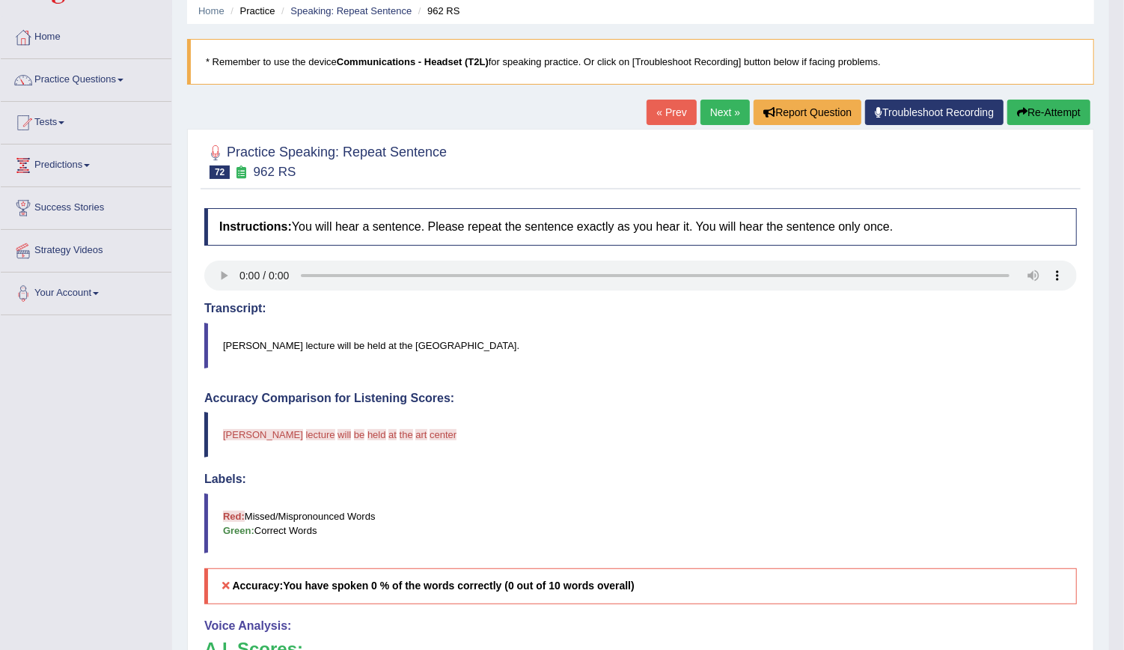
scroll to position [34, 0]
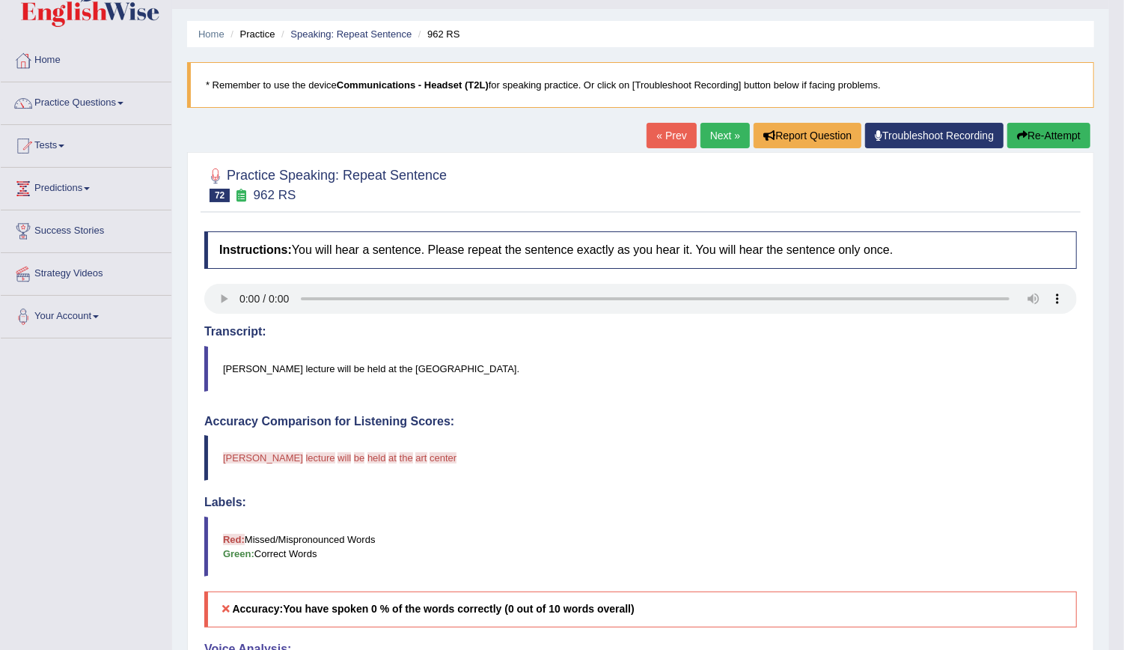
click at [1031, 129] on button "Re-Attempt" at bounding box center [1048, 135] width 83 height 25
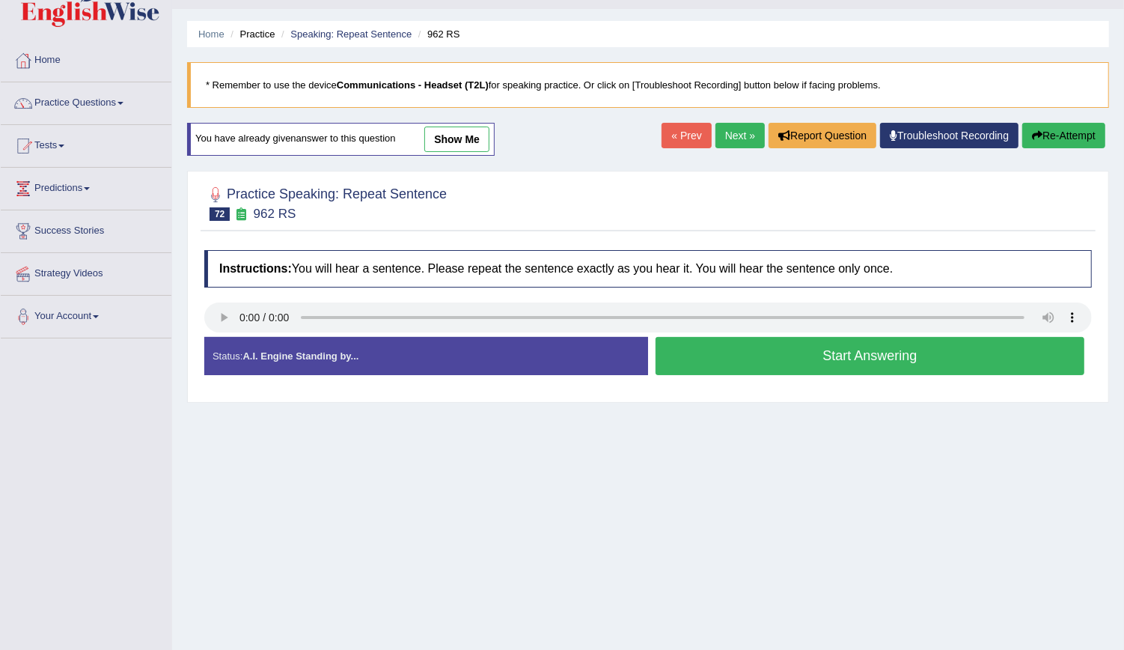
click at [701, 355] on button "Start Answering" at bounding box center [870, 356] width 429 height 38
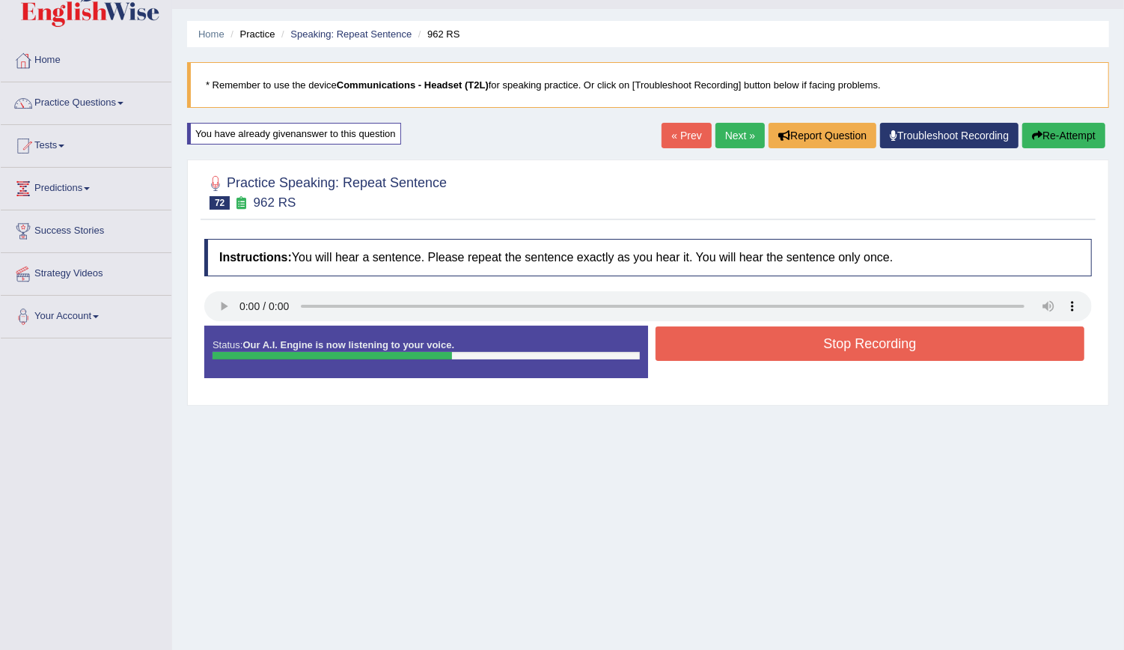
click at [701, 355] on button "Stop Recording" at bounding box center [870, 343] width 429 height 34
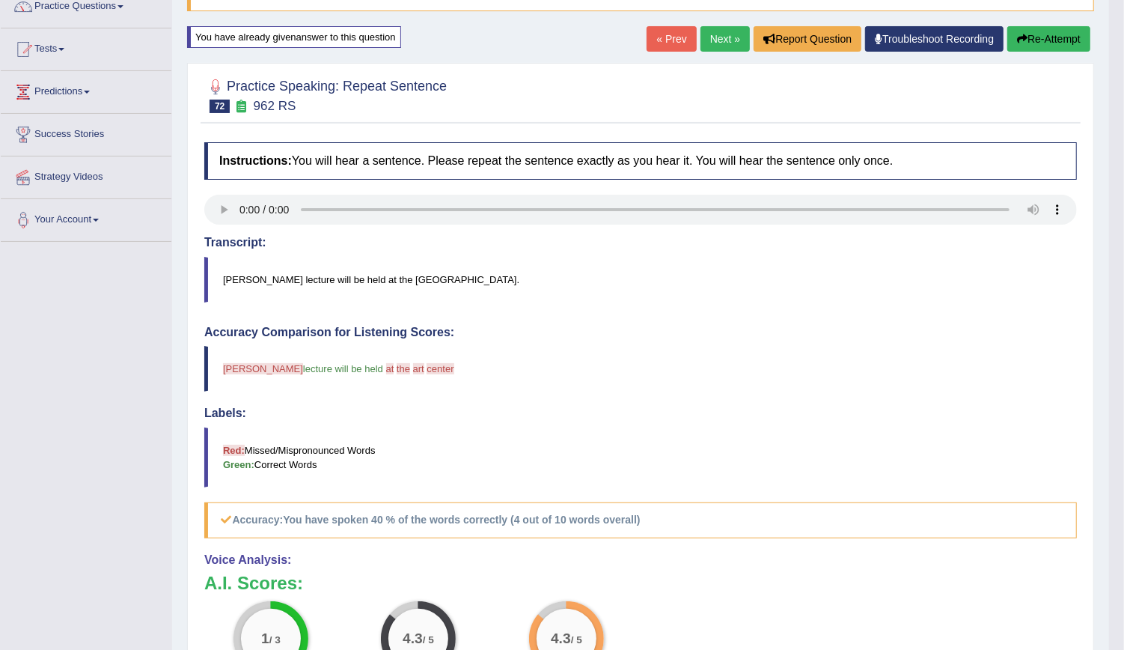
scroll to position [127, 0]
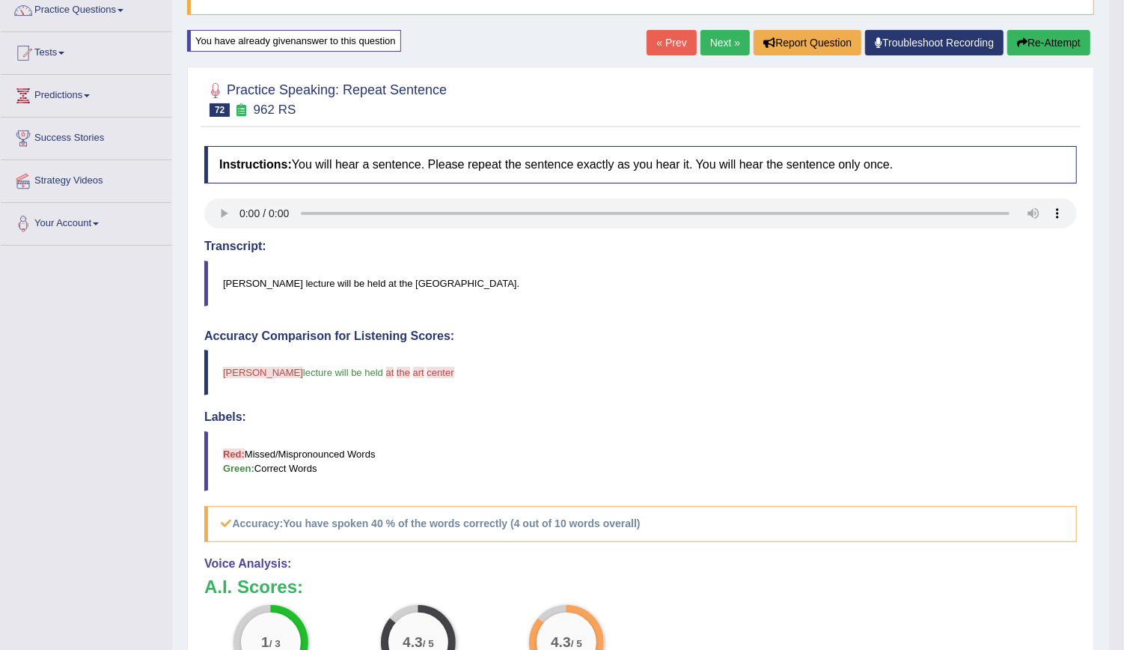
click at [1040, 44] on button "Re-Attempt" at bounding box center [1048, 42] width 83 height 25
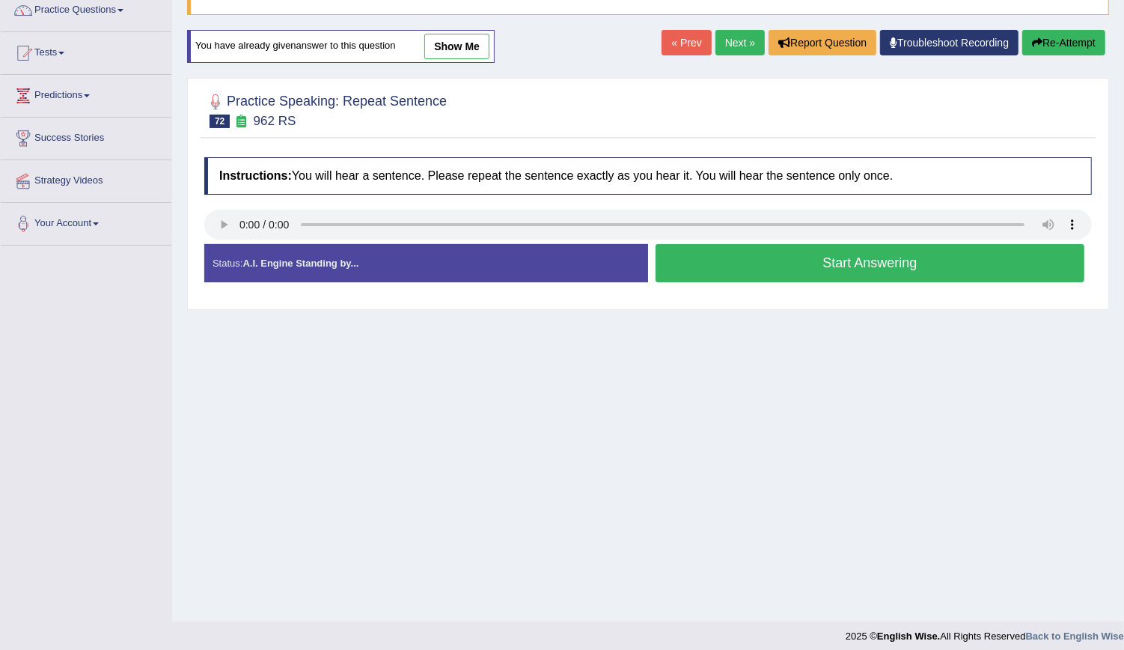
click at [720, 271] on button "Start Answering" at bounding box center [870, 263] width 429 height 38
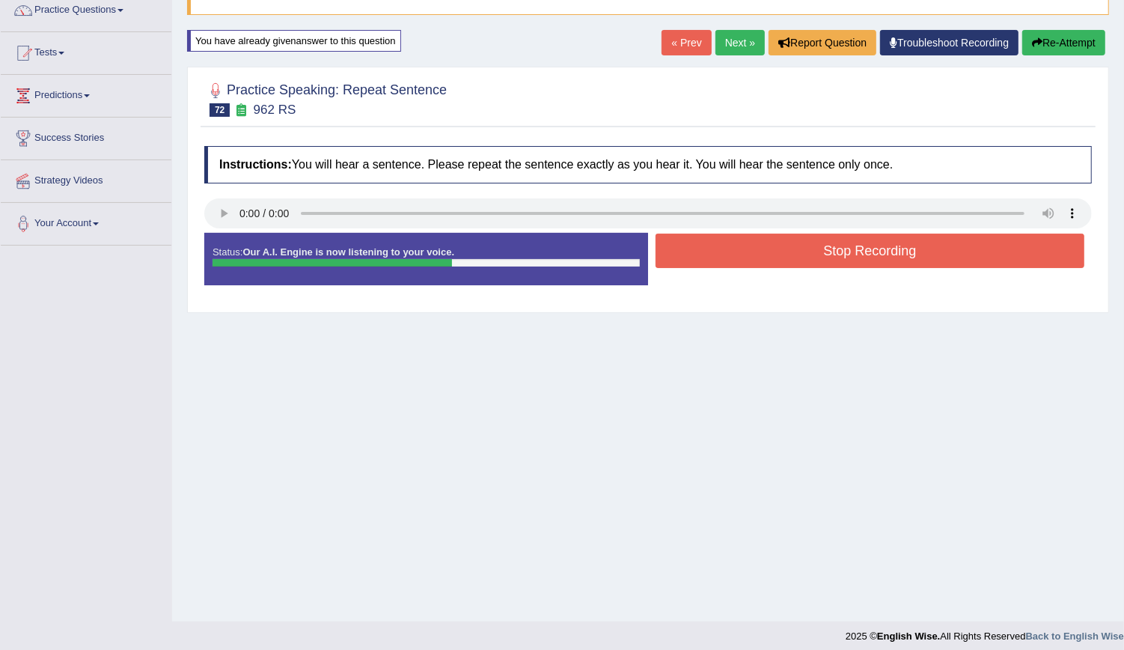
click at [720, 271] on div "Status: Our A.I. Engine is now listening to your voice. Start Answering Stop Re…" at bounding box center [648, 266] width 888 height 67
click at [726, 245] on button "Stop Recording" at bounding box center [870, 250] width 429 height 34
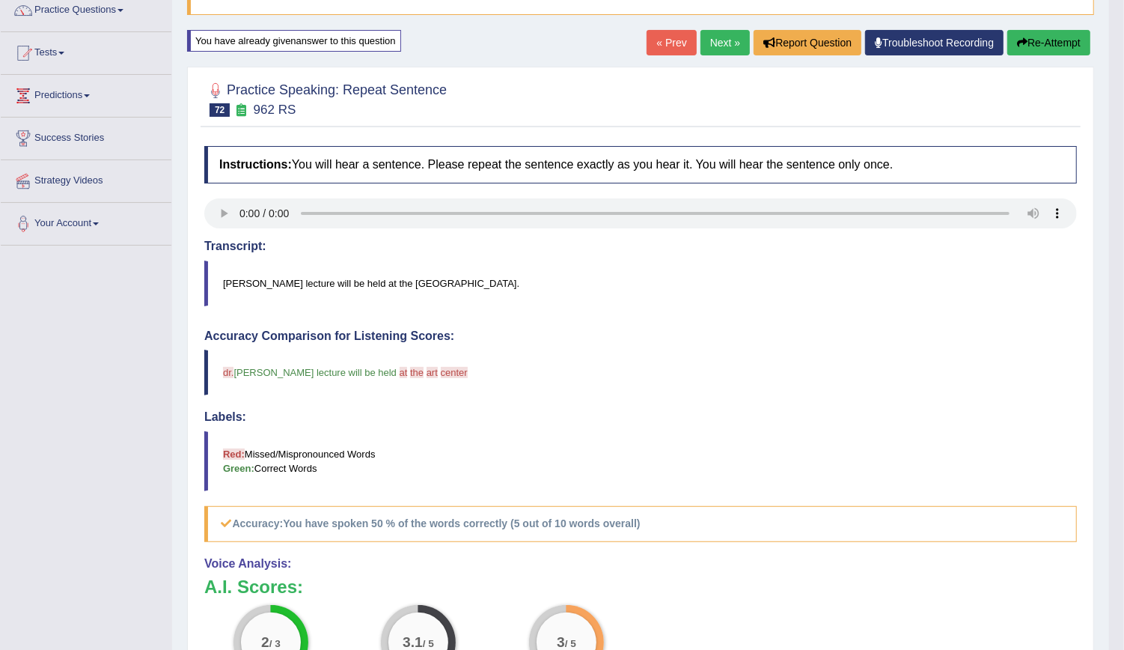
click at [725, 50] on link "Next »" at bounding box center [724, 42] width 49 height 25
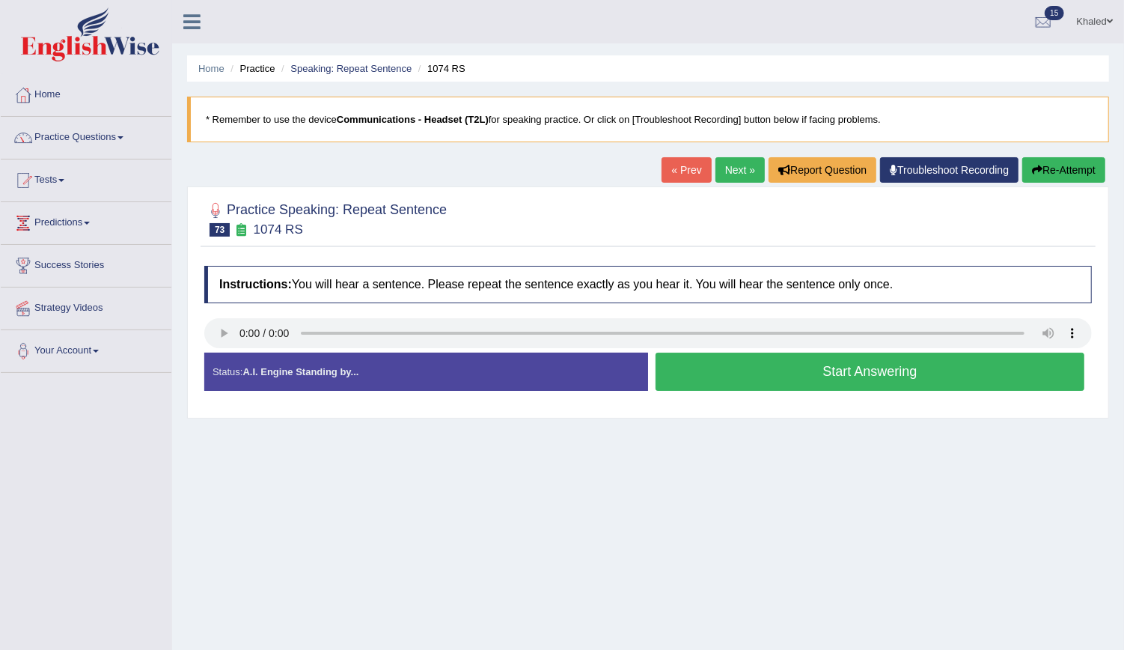
click at [754, 371] on button "Start Answering" at bounding box center [870, 371] width 429 height 38
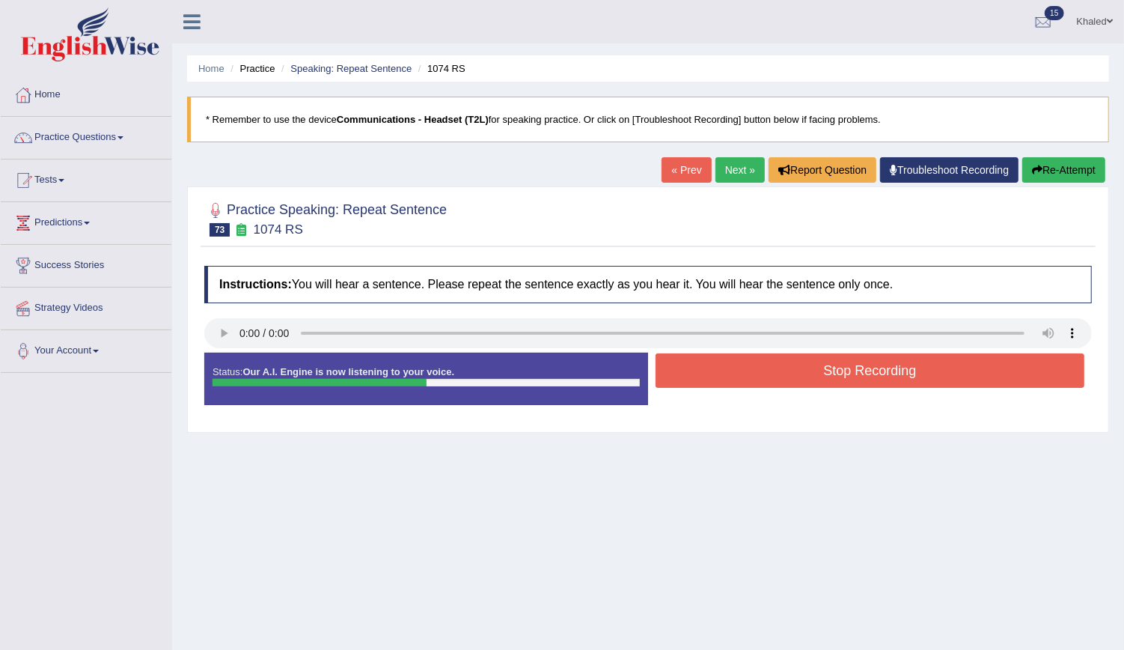
click at [754, 371] on button "Stop Recording" at bounding box center [870, 370] width 429 height 34
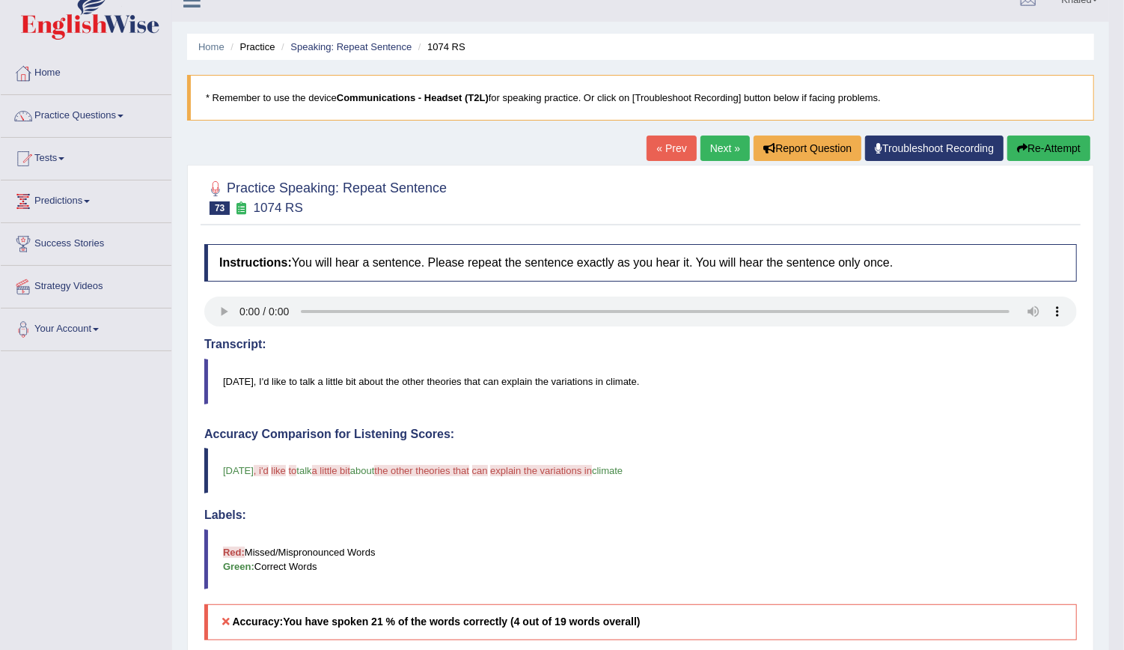
scroll to position [21, 0]
click at [1030, 138] on button "Re-Attempt" at bounding box center [1048, 148] width 83 height 25
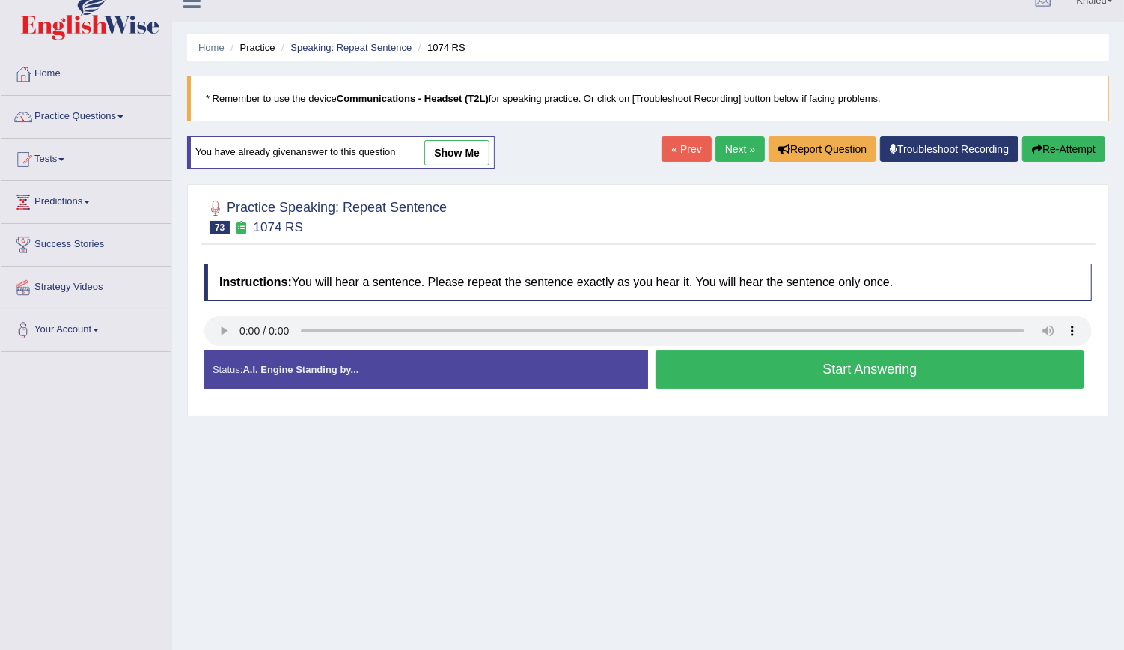
click at [736, 358] on button "Start Answering" at bounding box center [870, 369] width 429 height 38
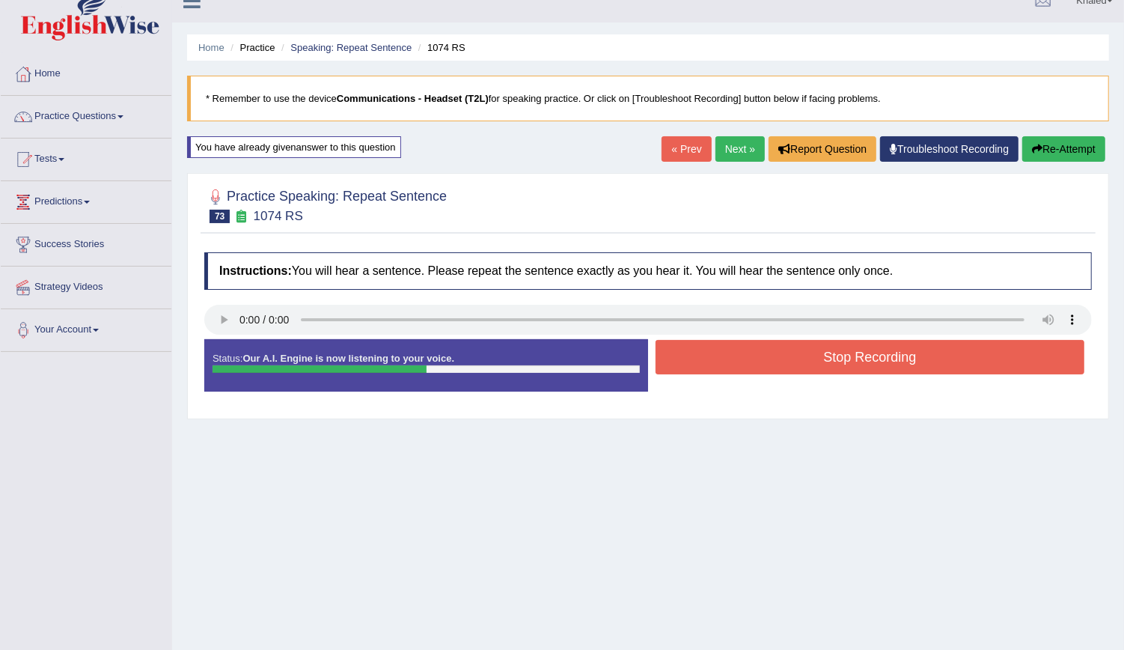
click at [736, 358] on button "Stop Recording" at bounding box center [870, 357] width 429 height 34
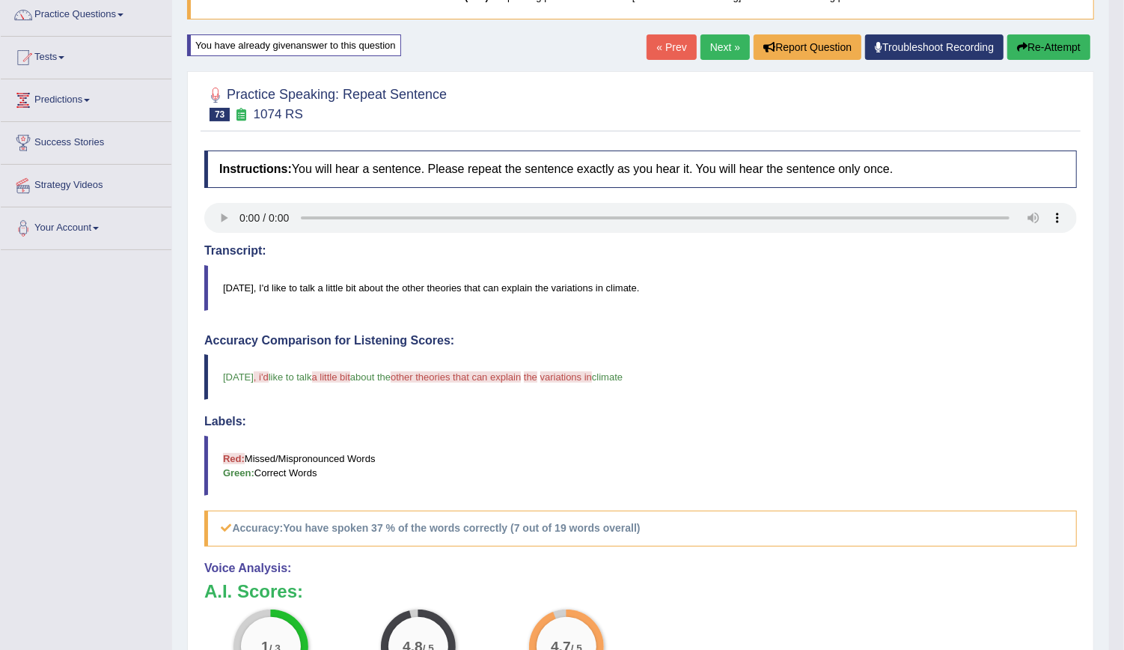
scroll to position [121, 0]
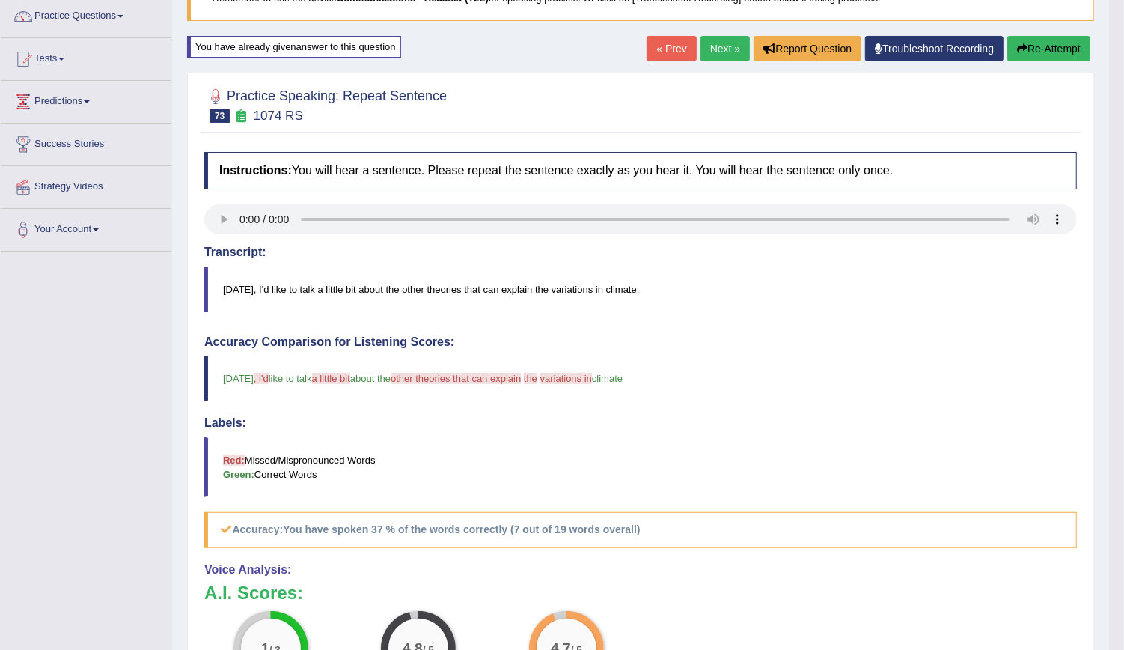
click at [1014, 41] on button "Re-Attempt" at bounding box center [1048, 48] width 83 height 25
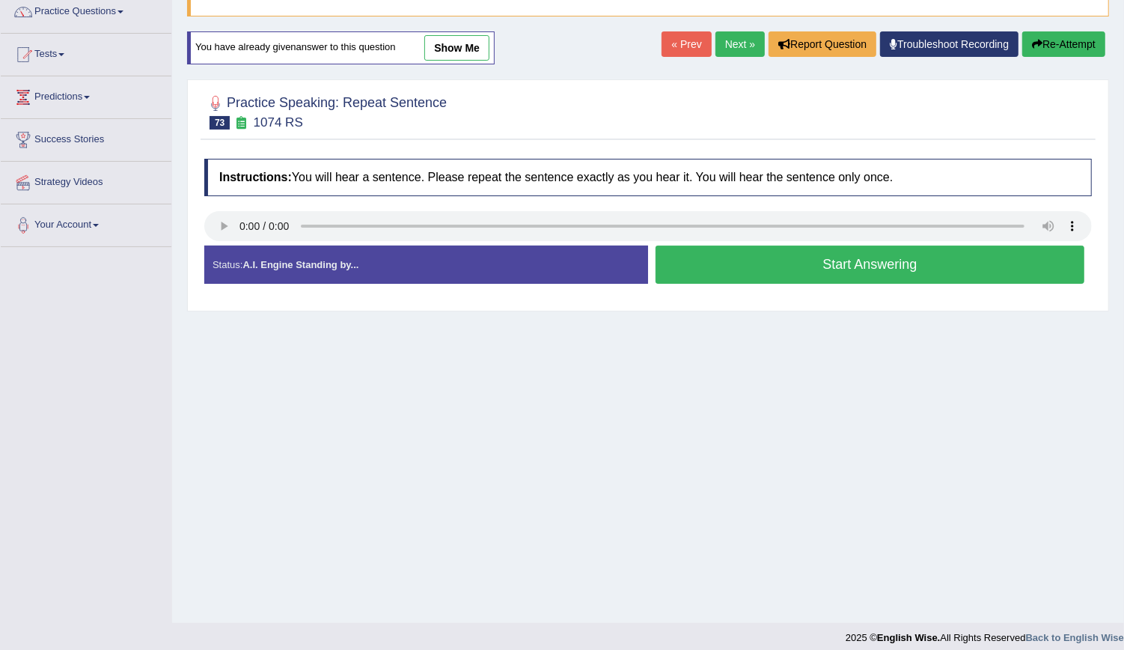
click at [676, 267] on button "Start Answering" at bounding box center [870, 264] width 429 height 38
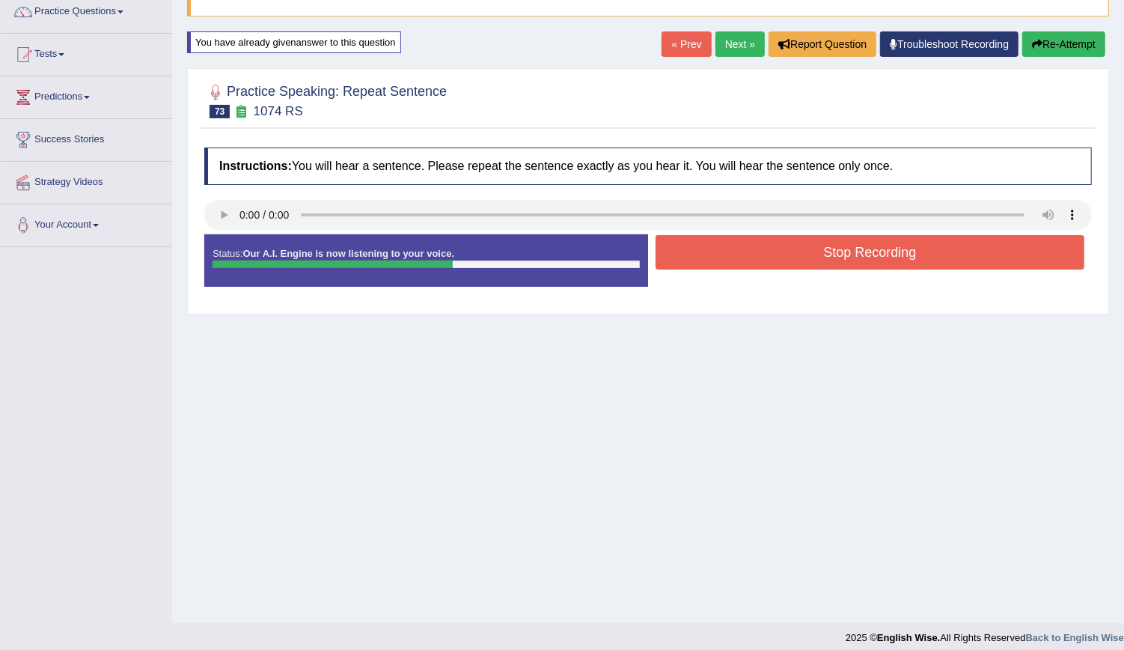
click at [718, 249] on button "Stop Recording" at bounding box center [870, 252] width 429 height 34
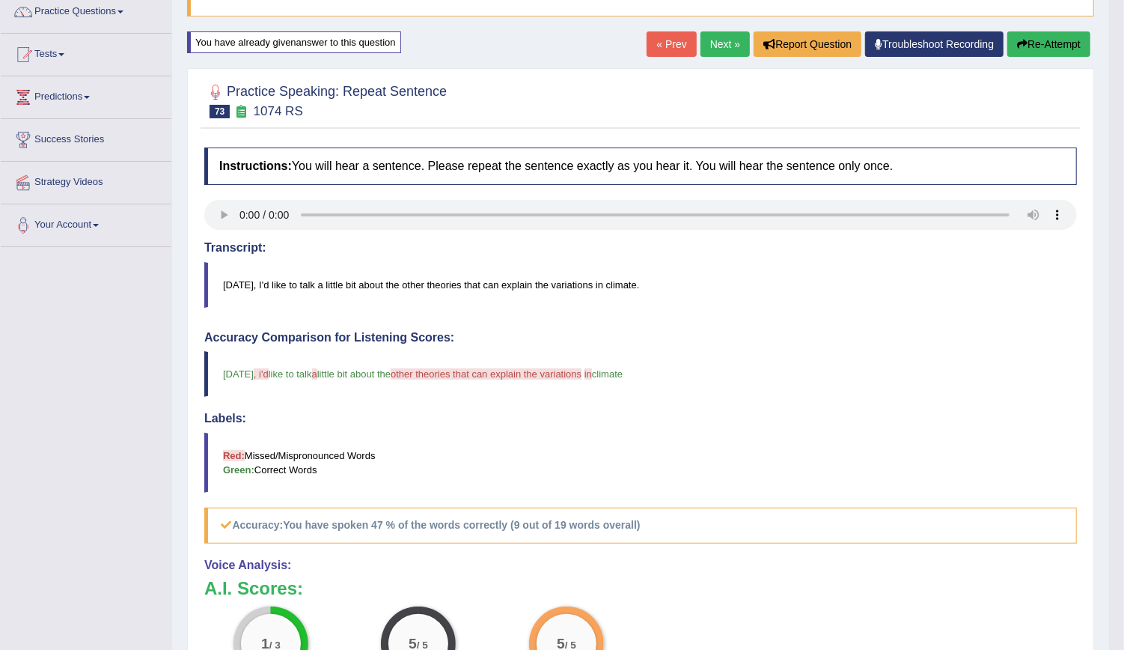
click at [1036, 49] on button "Re-Attempt" at bounding box center [1048, 43] width 83 height 25
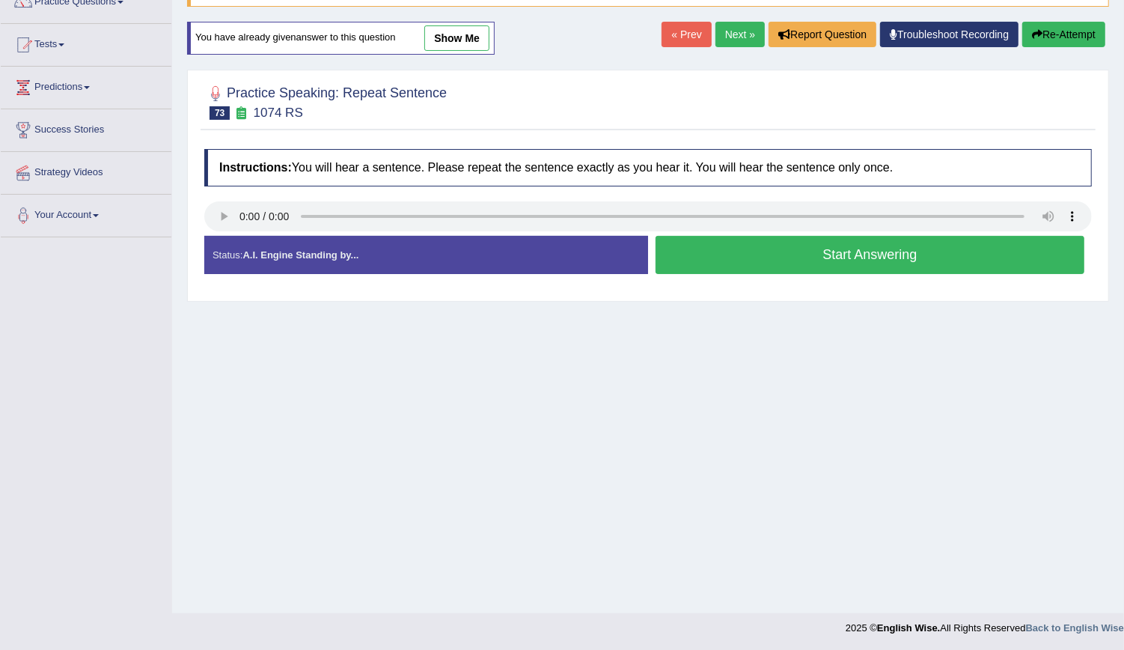
scroll to position [126, 0]
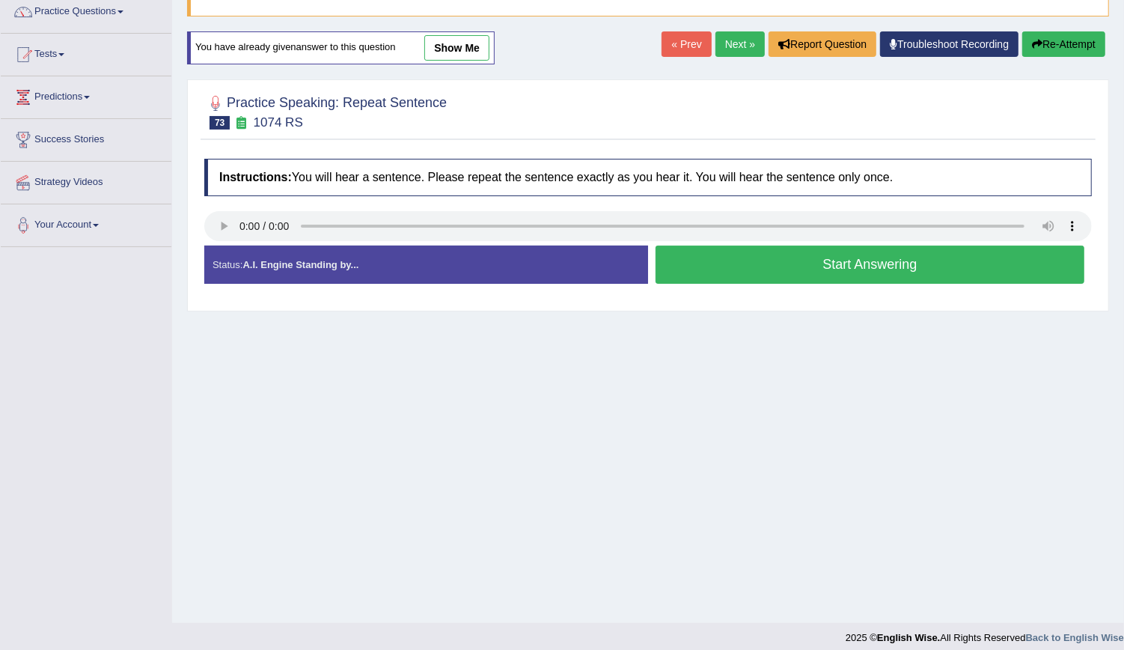
click at [748, 272] on button "Start Answering" at bounding box center [870, 264] width 429 height 38
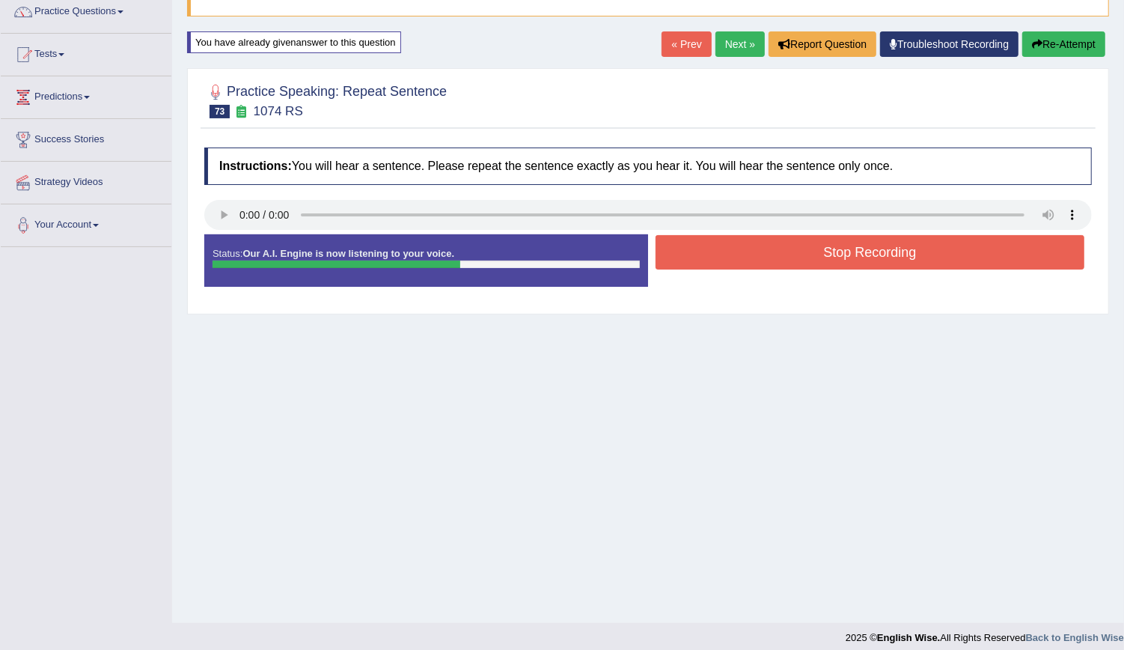
click at [804, 239] on button "Stop Recording" at bounding box center [870, 252] width 429 height 34
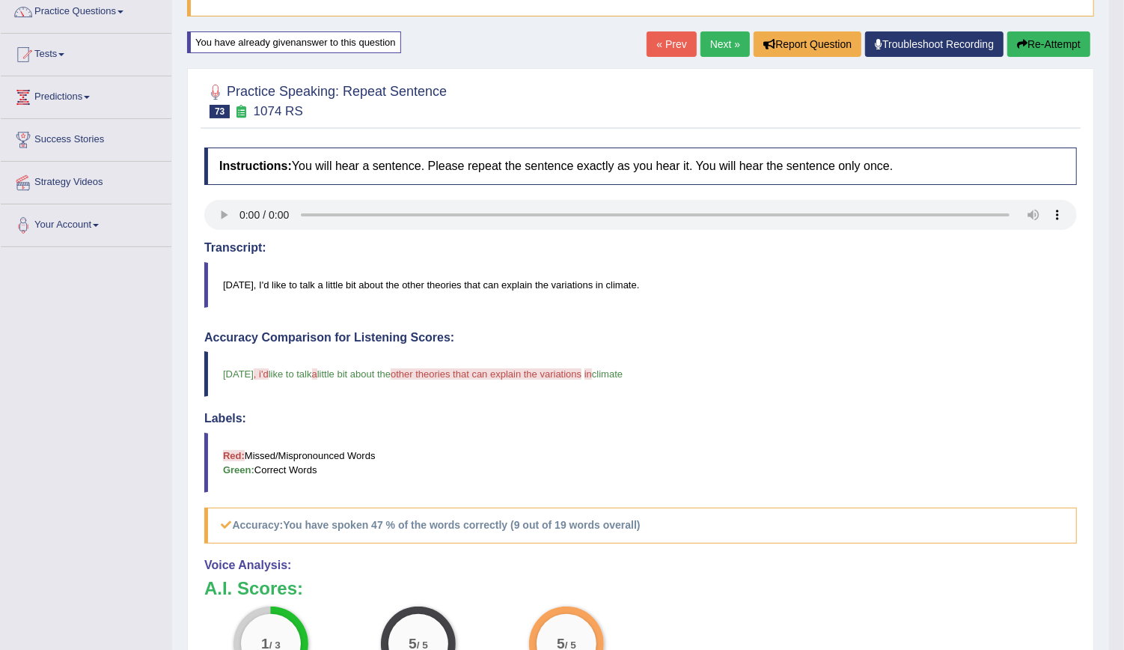
click at [1043, 52] on button "Re-Attempt" at bounding box center [1048, 43] width 83 height 25
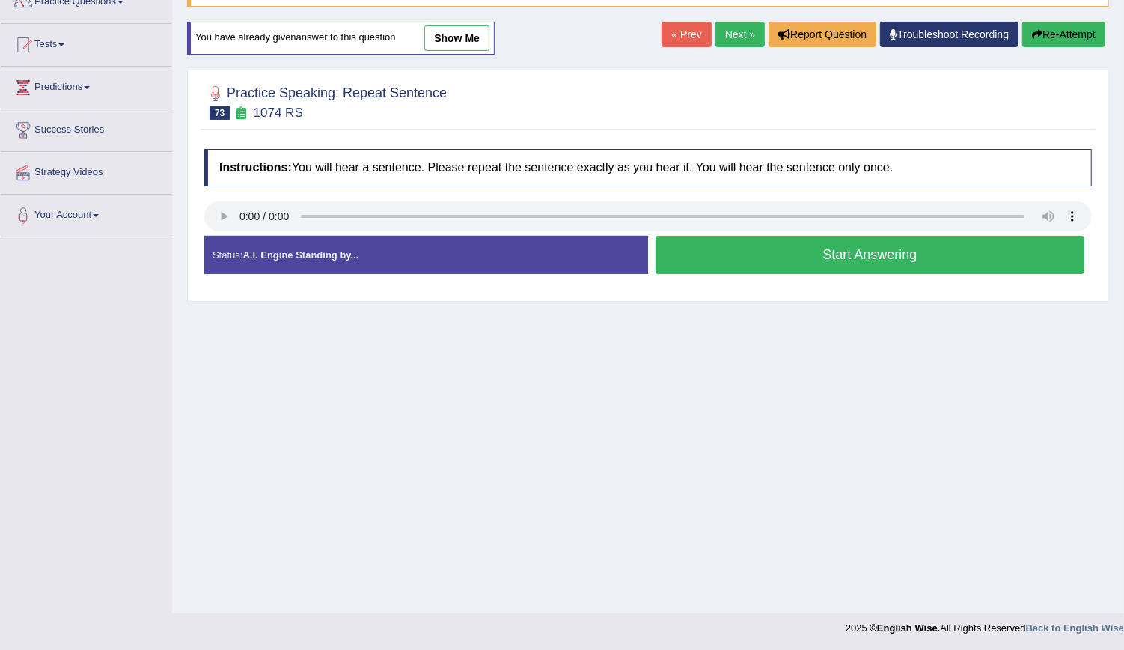
scroll to position [126, 0]
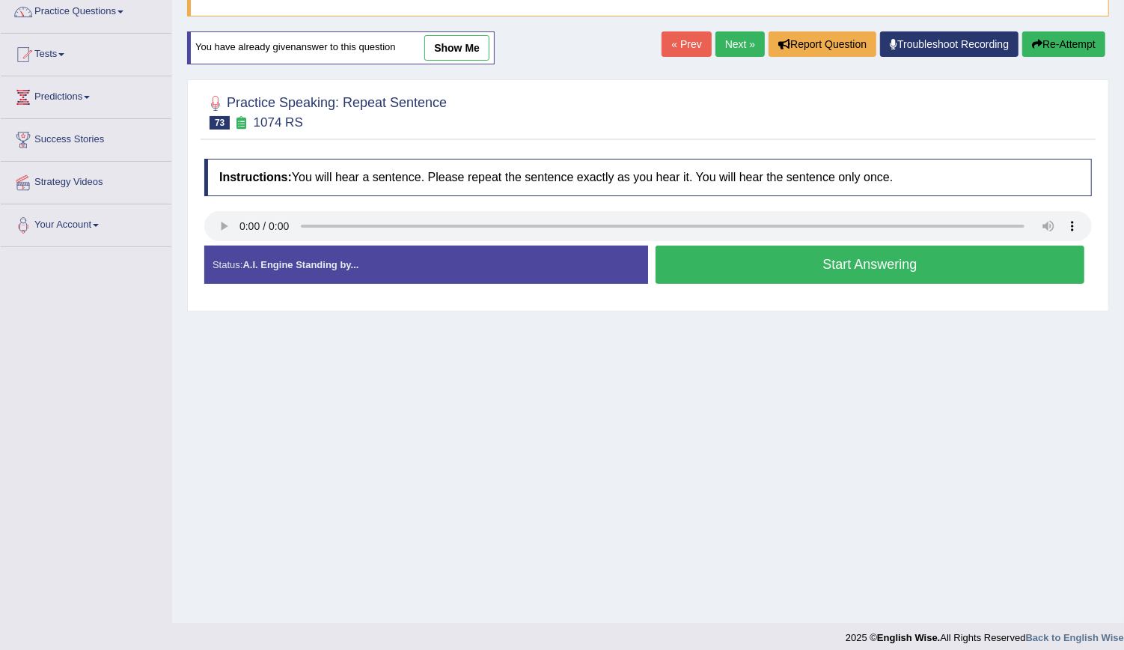
click at [750, 264] on button "Start Answering" at bounding box center [870, 264] width 429 height 38
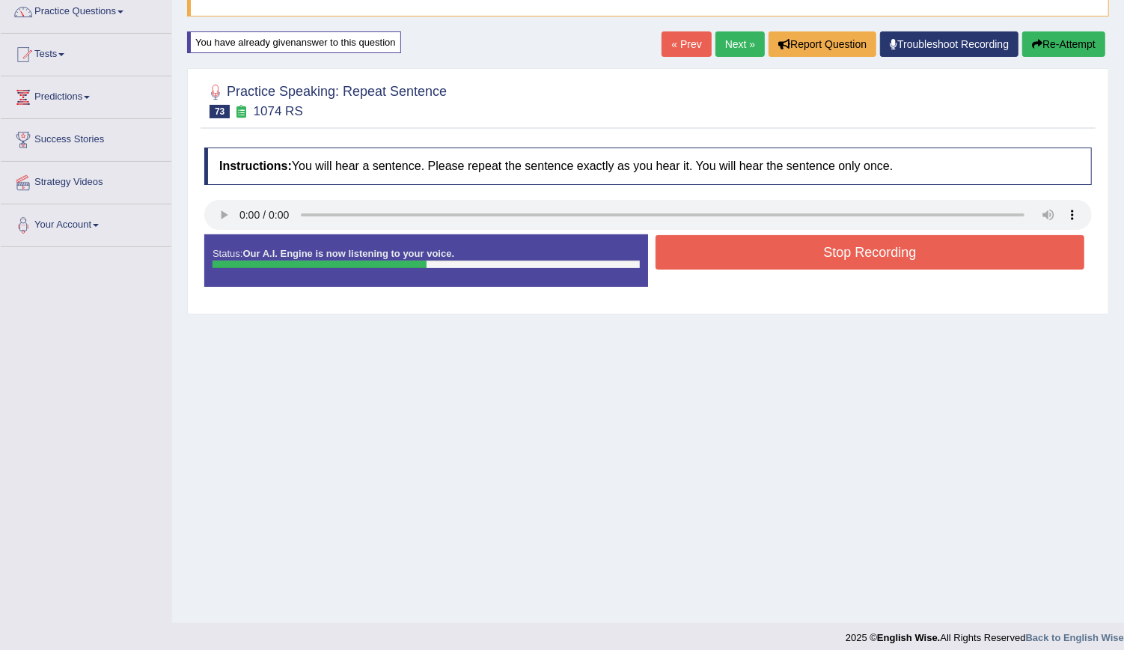
click at [750, 264] on button "Stop Recording" at bounding box center [870, 252] width 429 height 34
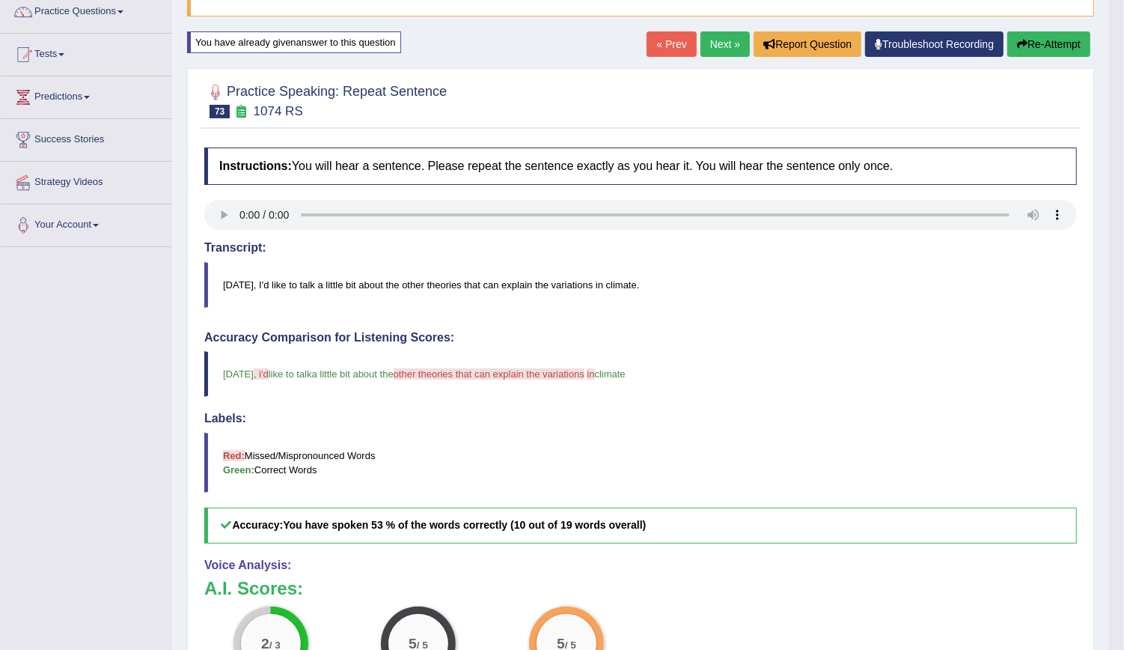
click at [1047, 52] on button "Re-Attempt" at bounding box center [1048, 43] width 83 height 25
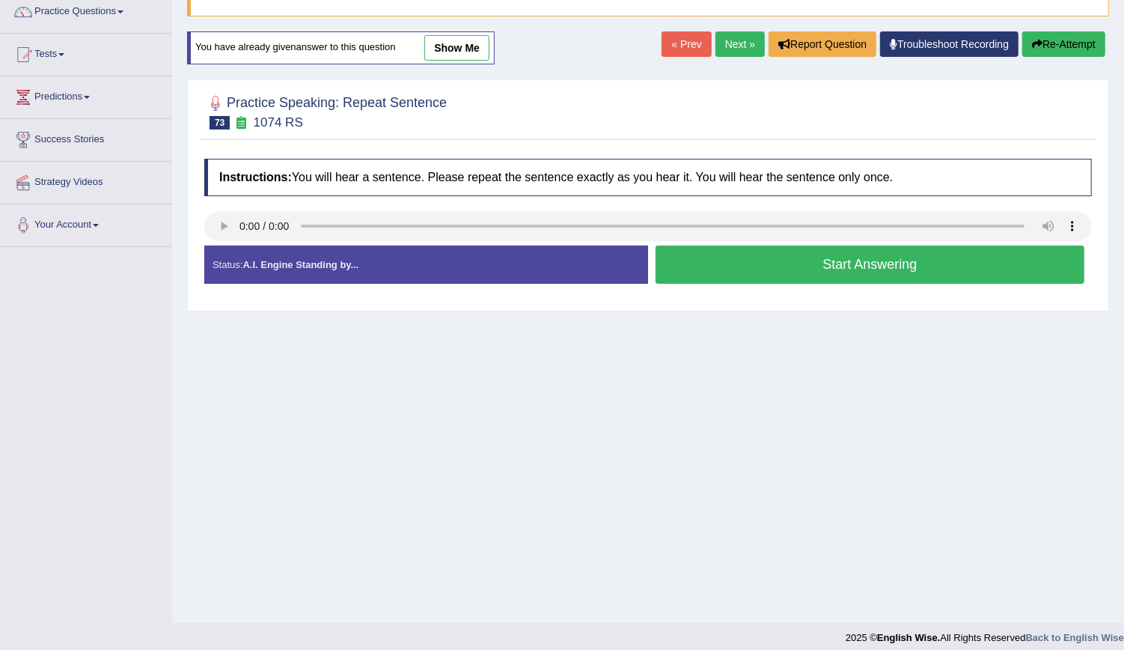
click at [810, 268] on button "Start Answering" at bounding box center [870, 264] width 429 height 38
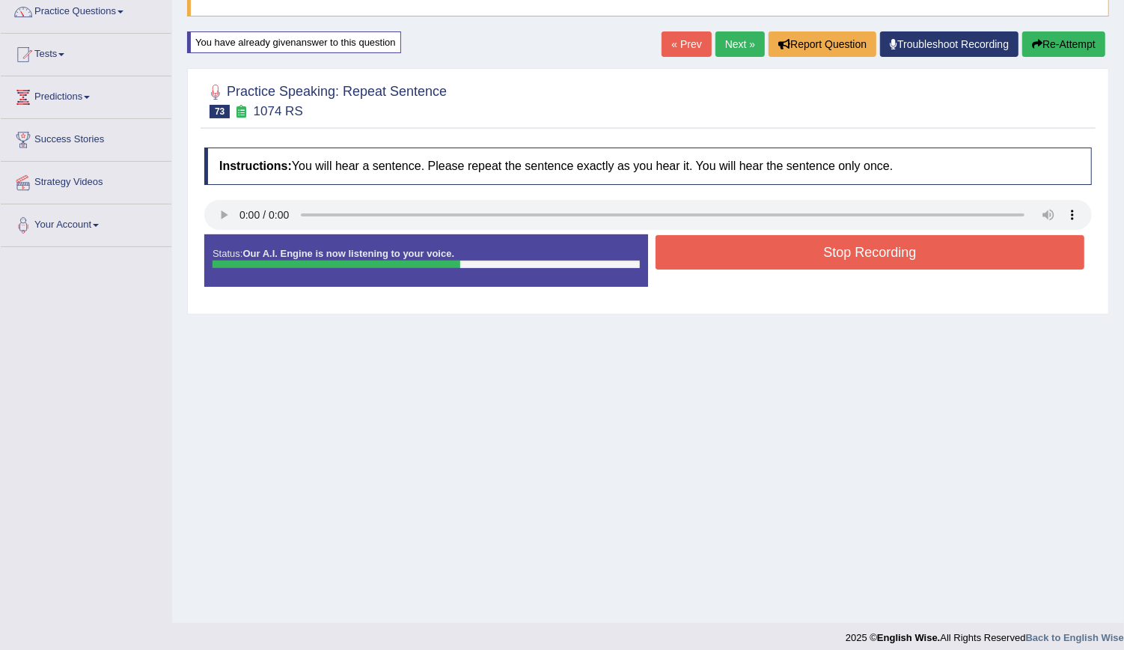
click at [819, 254] on button "Stop Recording" at bounding box center [870, 252] width 429 height 34
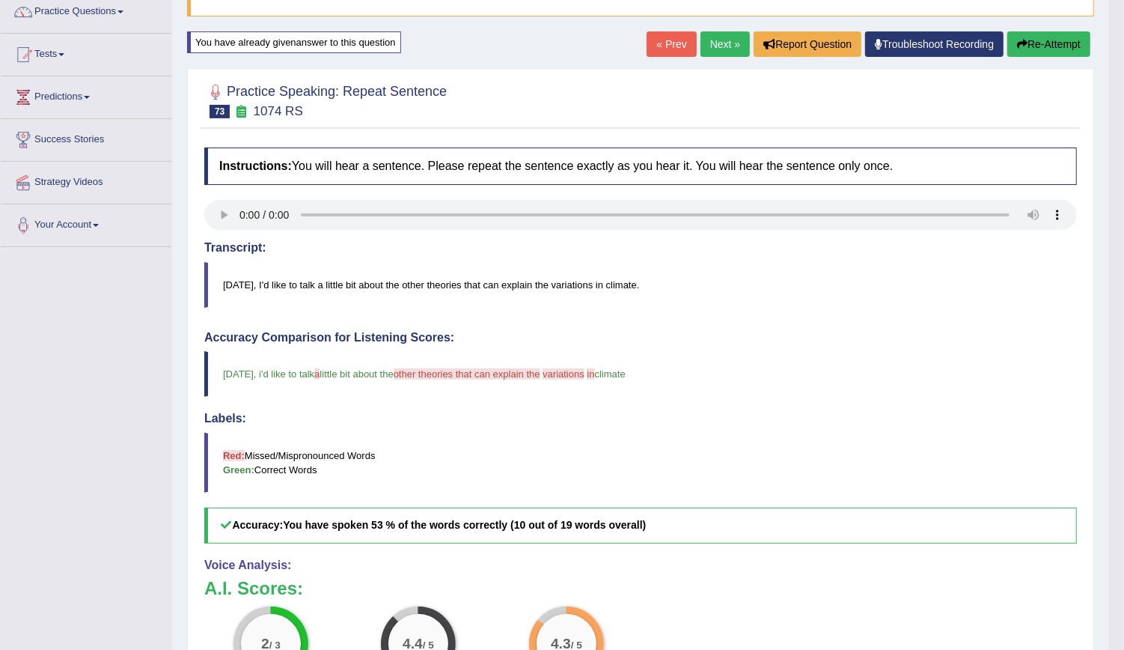
click at [1027, 49] on button "Re-Attempt" at bounding box center [1048, 43] width 83 height 25
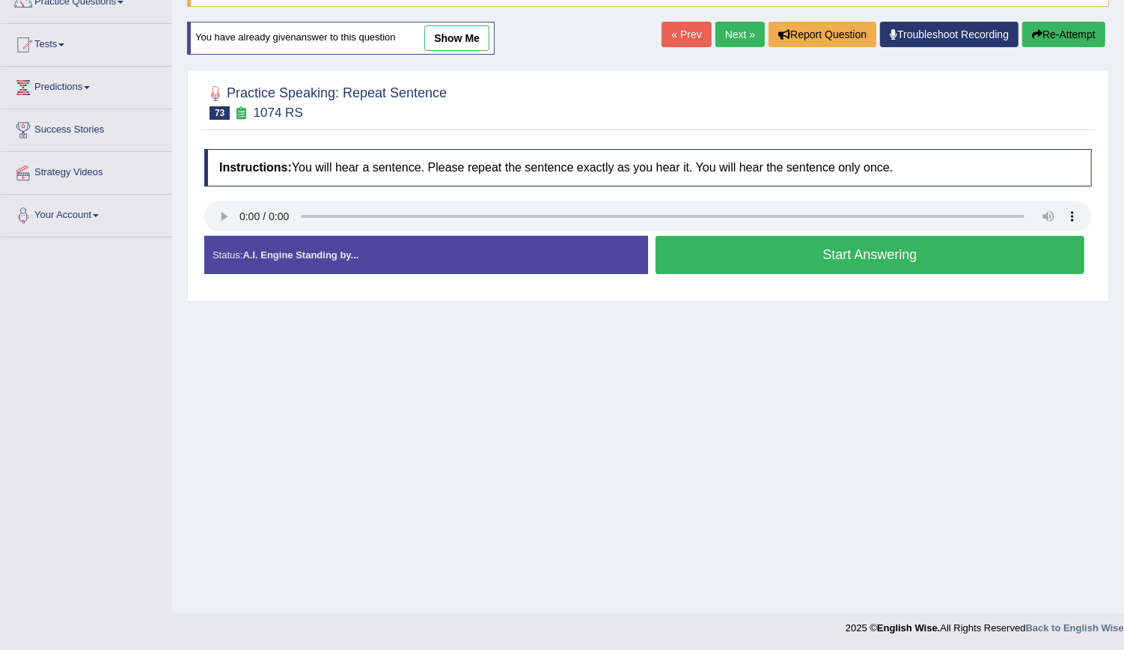
scroll to position [126, 0]
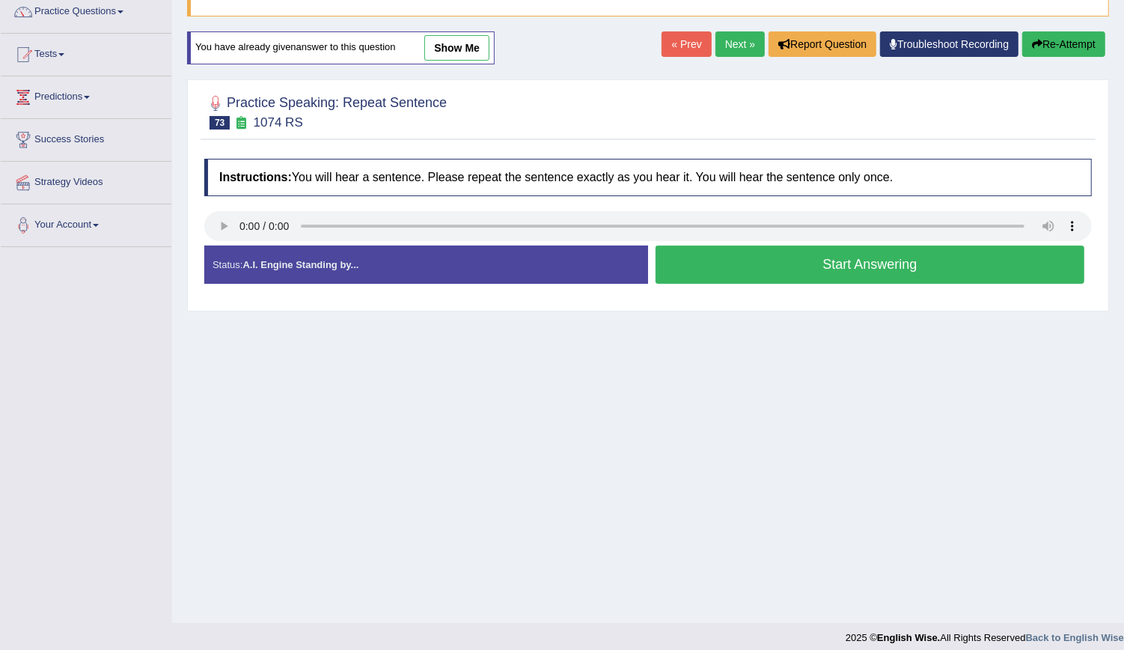
click at [903, 263] on button "Start Answering" at bounding box center [870, 264] width 429 height 38
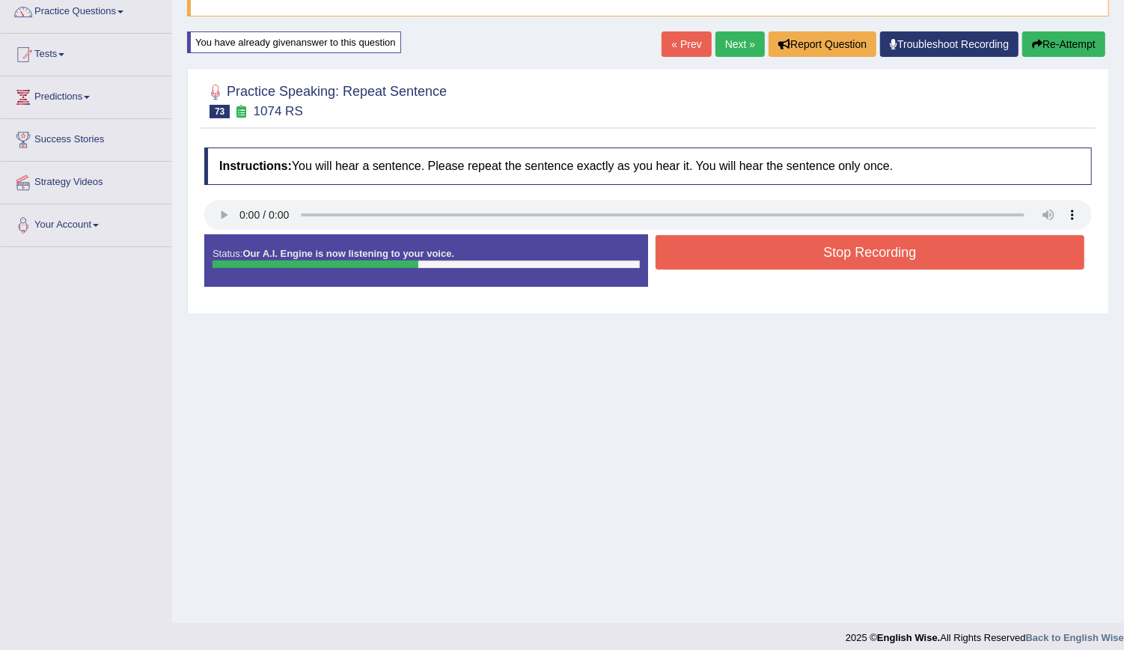
click at [899, 248] on button "Stop Recording" at bounding box center [870, 252] width 429 height 34
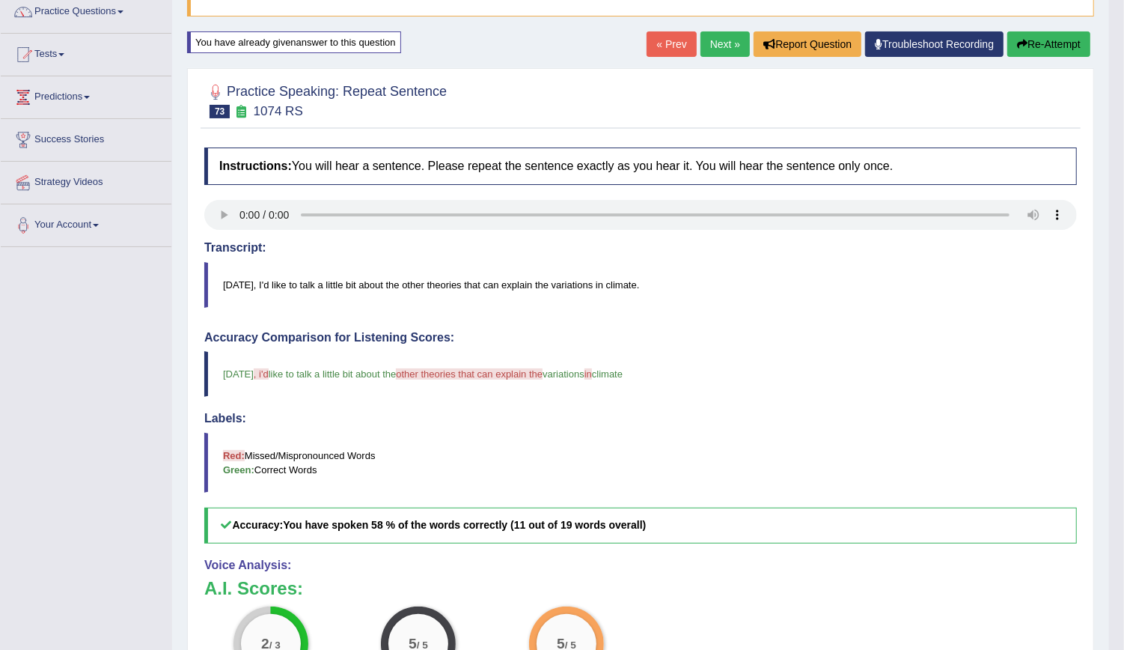
click at [1043, 38] on button "Re-Attempt" at bounding box center [1048, 43] width 83 height 25
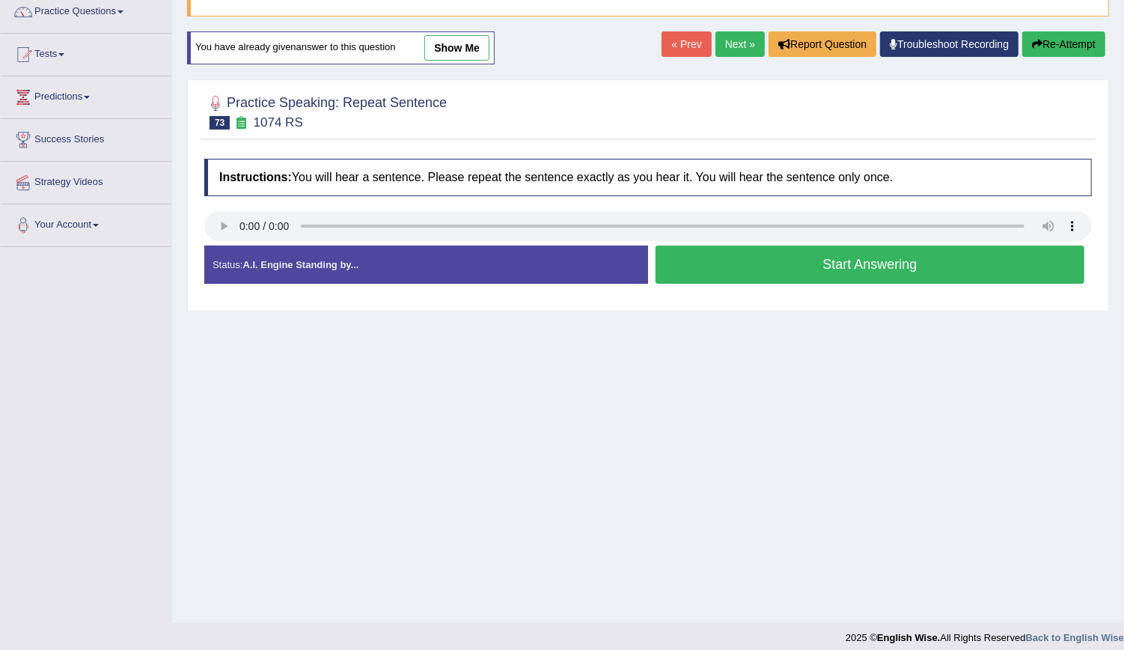
click at [855, 266] on button "Start Answering" at bounding box center [870, 264] width 429 height 38
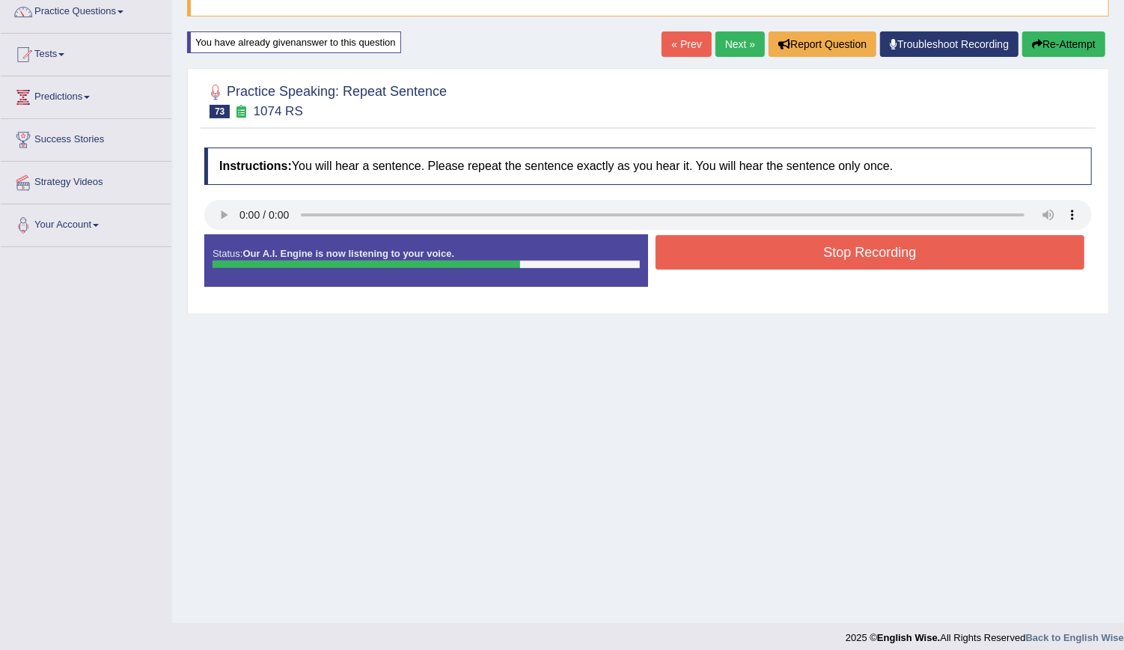
click at [853, 260] on button "Stop Recording" at bounding box center [870, 252] width 429 height 34
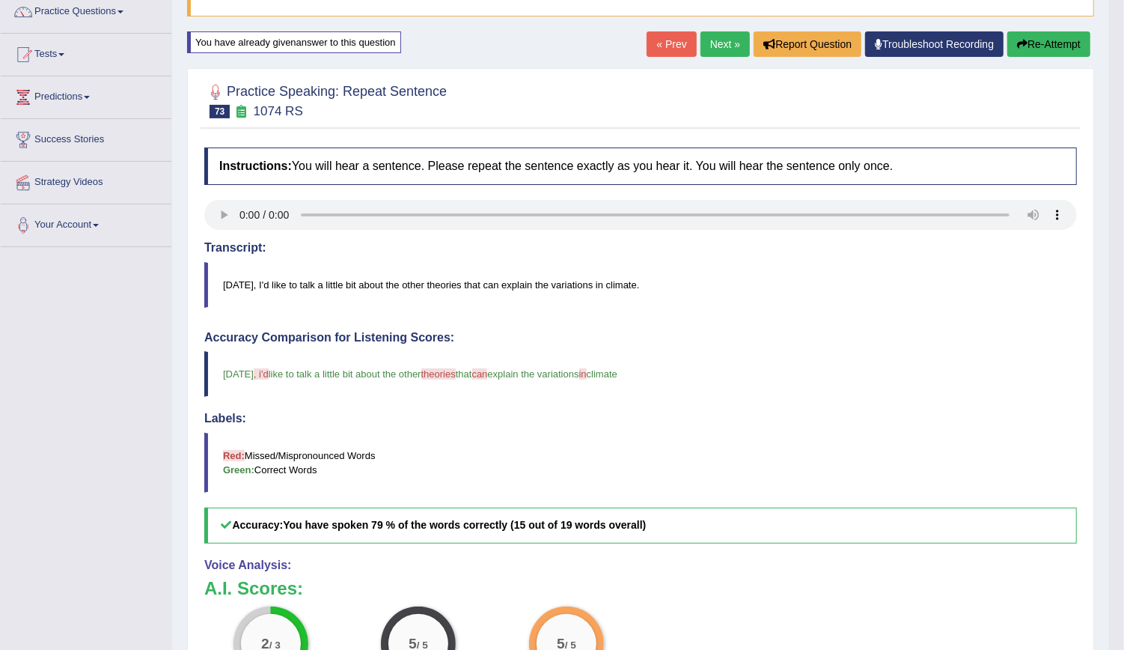
click at [721, 41] on link "Next »" at bounding box center [724, 43] width 49 height 25
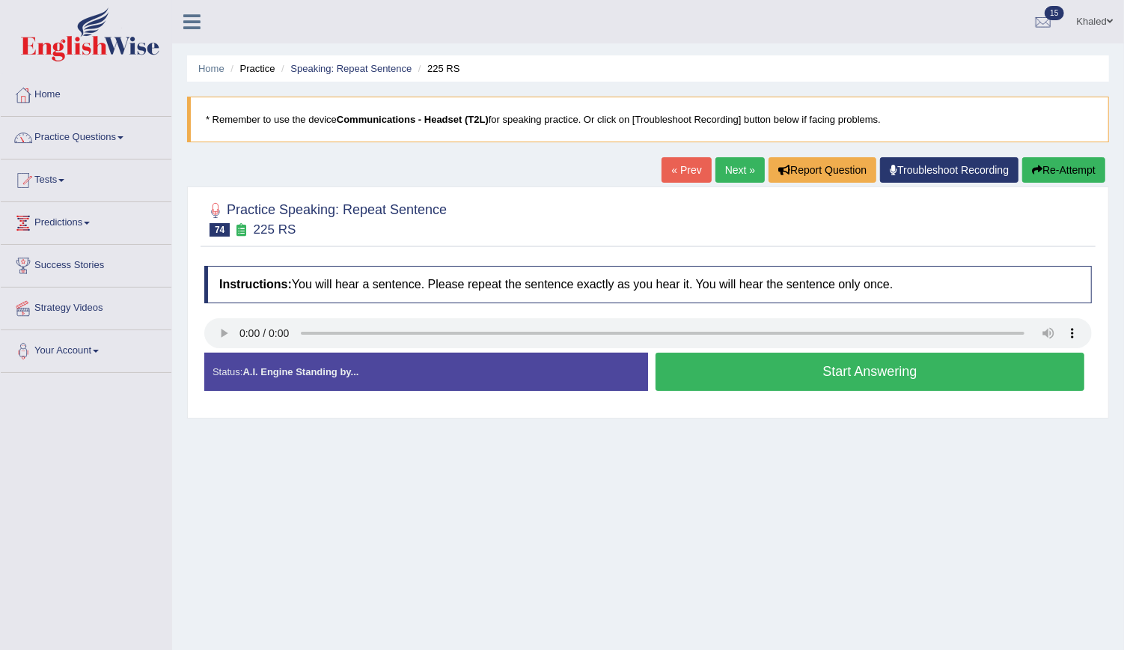
click at [706, 352] on button "Start Answering" at bounding box center [870, 371] width 429 height 38
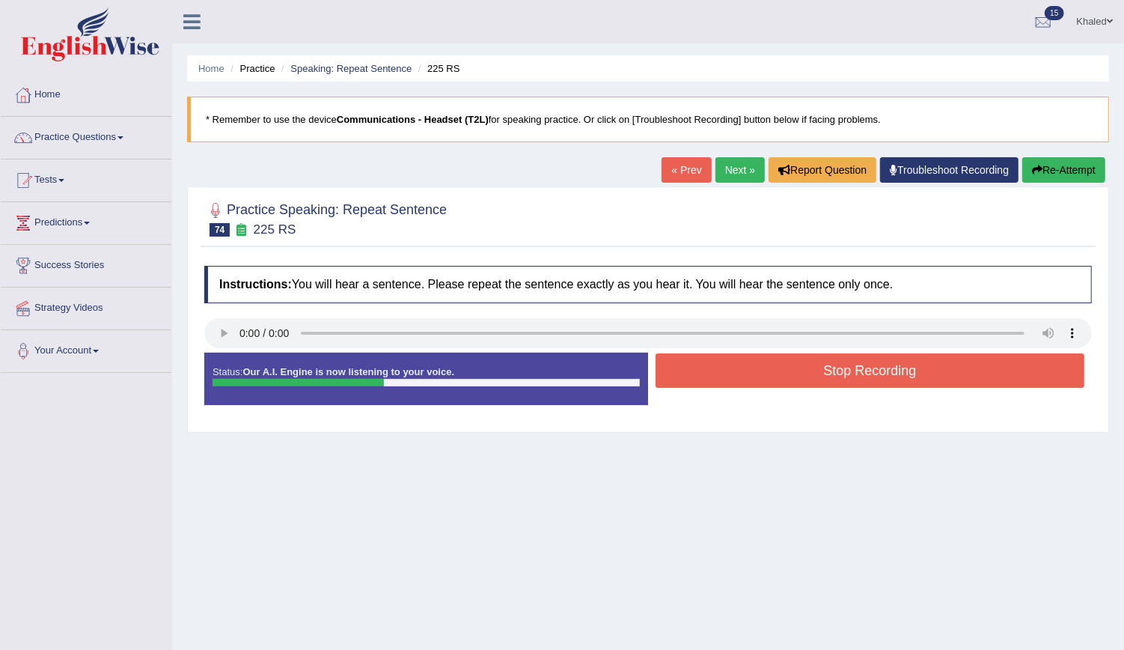
click at [706, 353] on button "Stop Recording" at bounding box center [870, 370] width 429 height 34
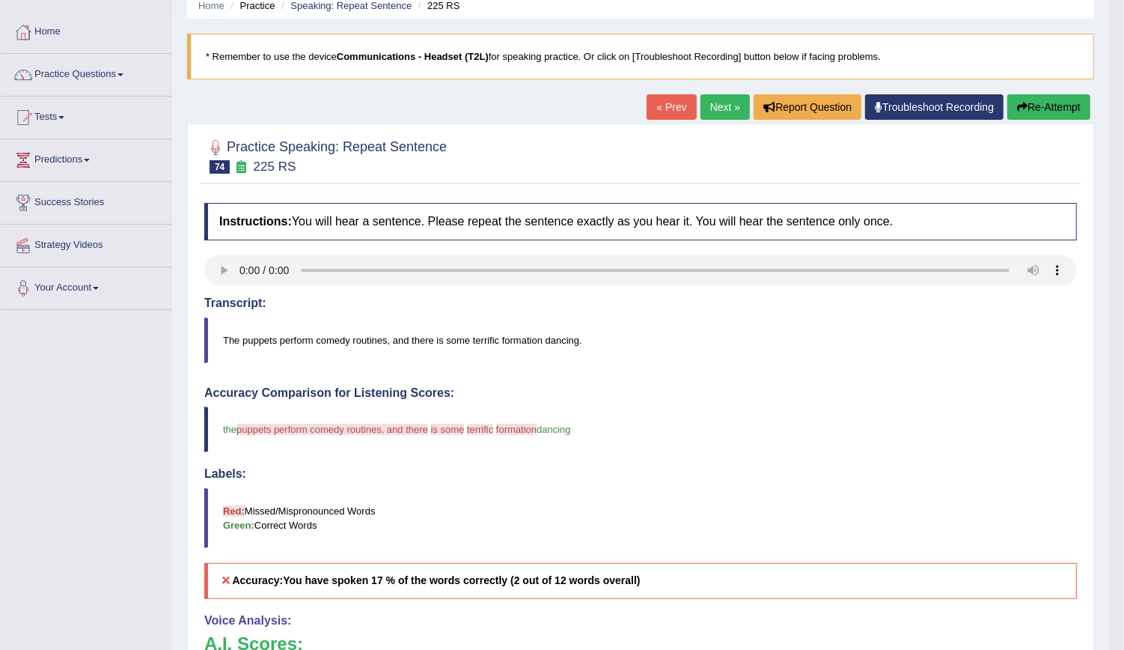
scroll to position [47, 0]
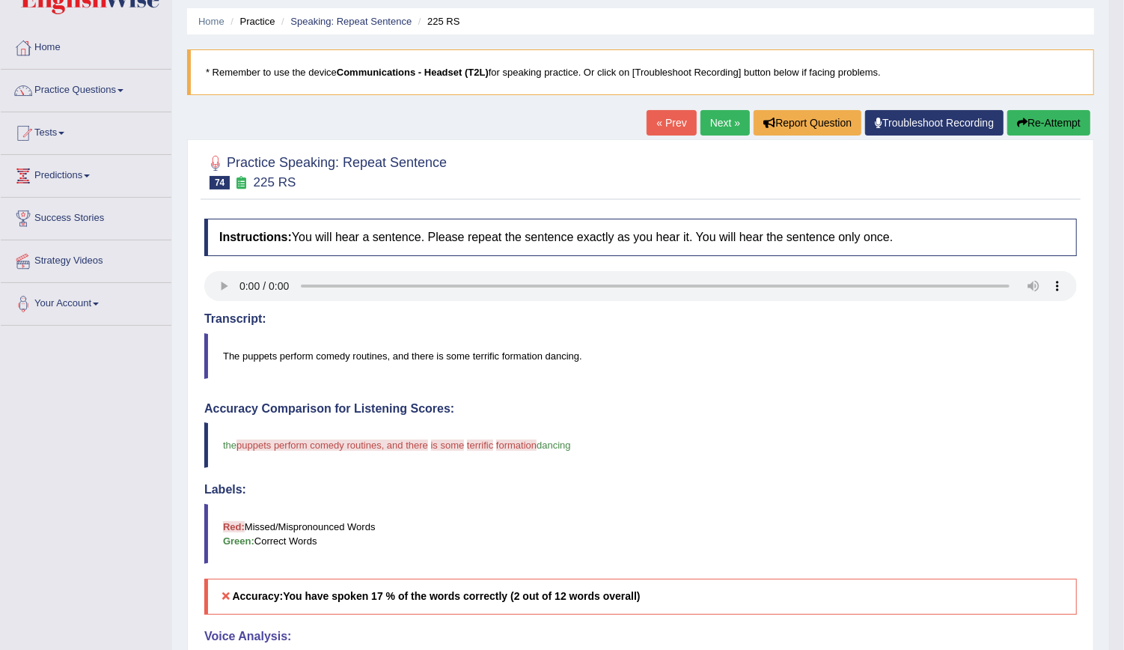
click at [1031, 125] on button "Re-Attempt" at bounding box center [1048, 122] width 83 height 25
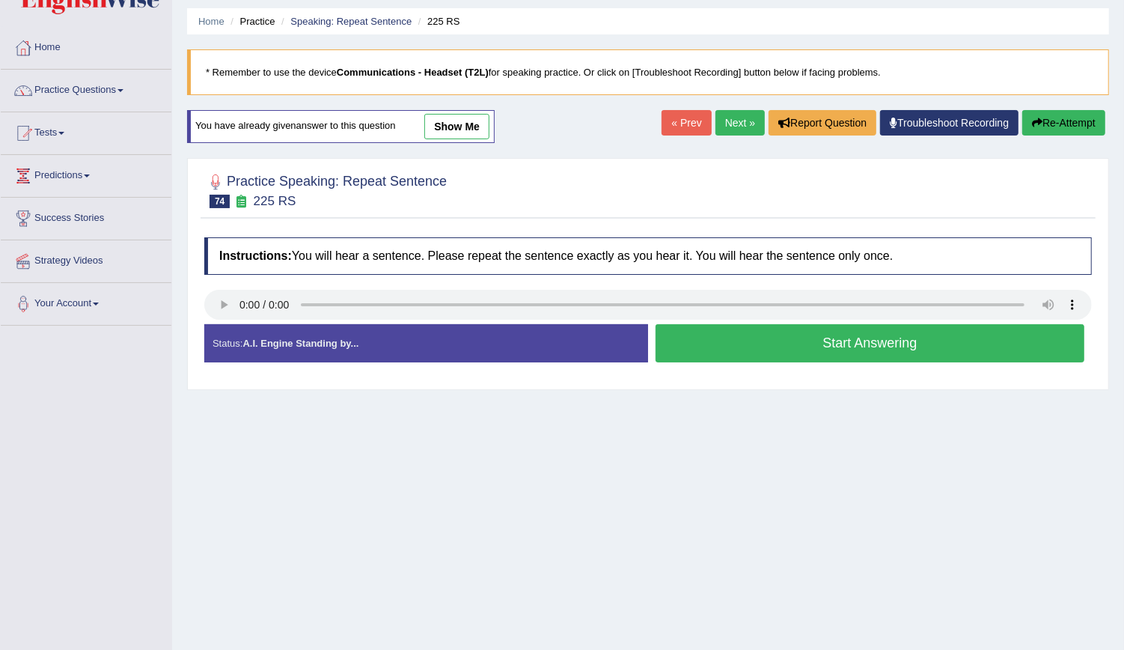
click at [737, 331] on button "Start Answering" at bounding box center [870, 343] width 429 height 38
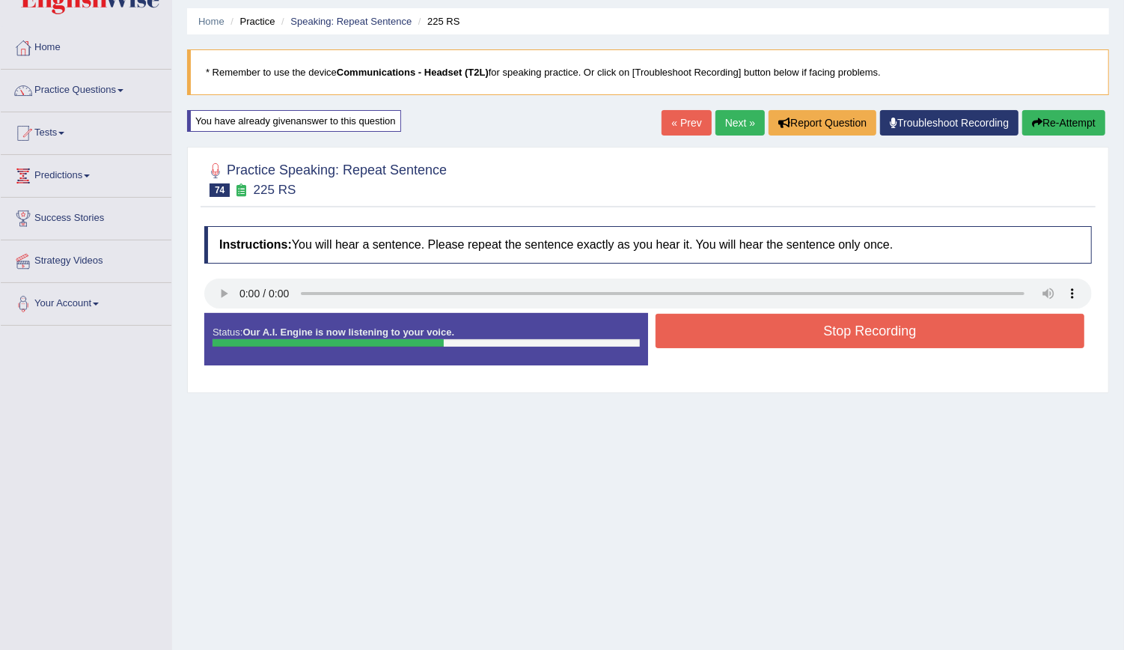
click at [737, 331] on button "Stop Recording" at bounding box center [870, 331] width 429 height 34
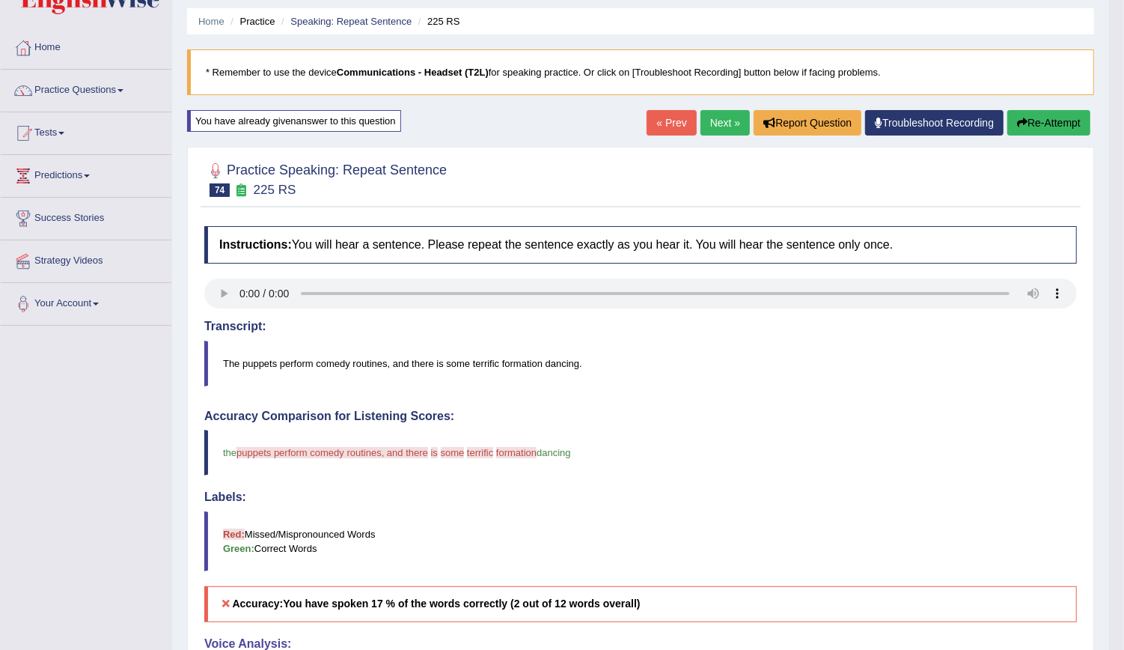
click at [1020, 121] on icon "button" at bounding box center [1022, 122] width 10 height 10
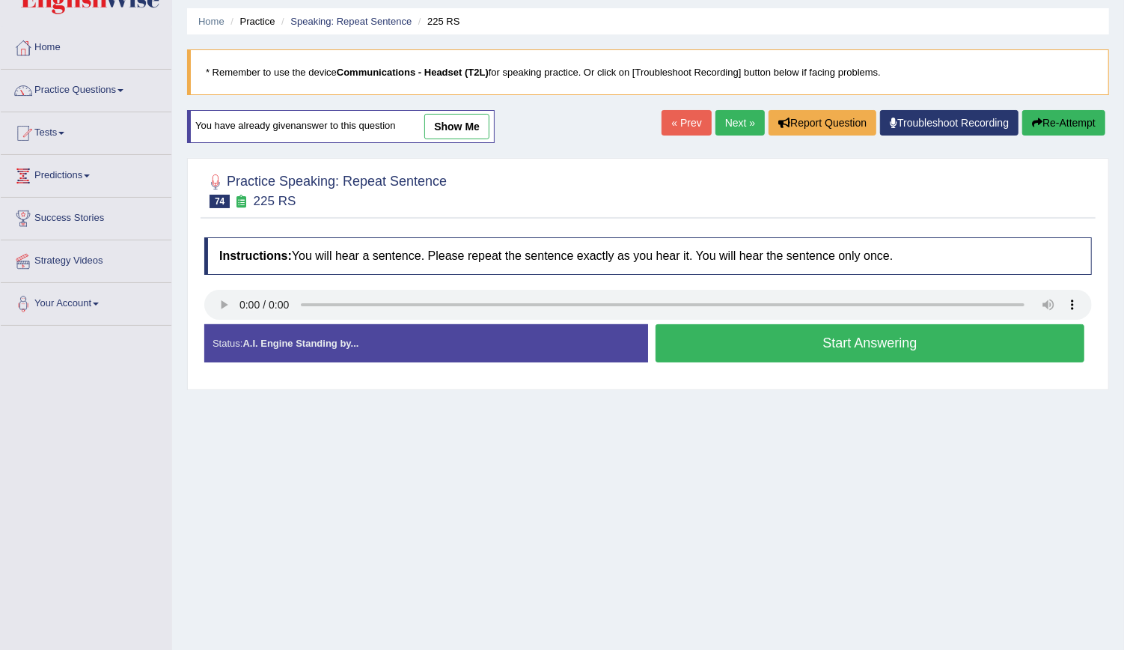
click at [712, 366] on div "Stop Recording" at bounding box center [870, 366] width 444 height 1
click at [705, 346] on button "Start Answering" at bounding box center [870, 343] width 429 height 38
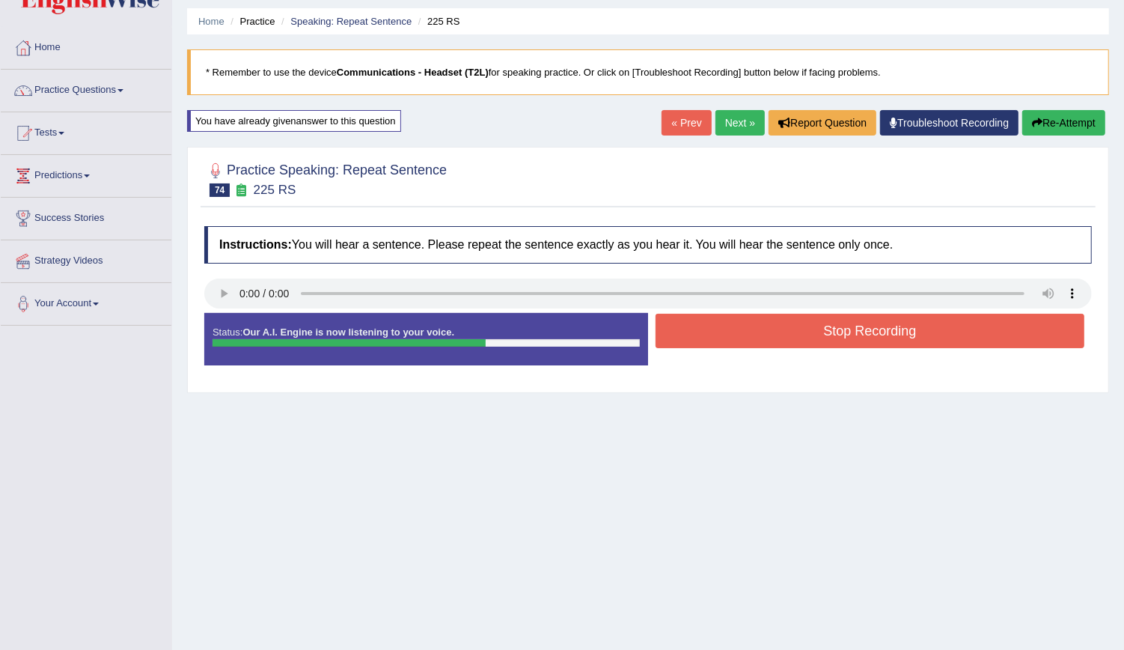
click at [769, 313] on div "Start Answering" at bounding box center [870, 313] width 444 height 1
click at [766, 320] on button "Stop Recording" at bounding box center [870, 331] width 429 height 34
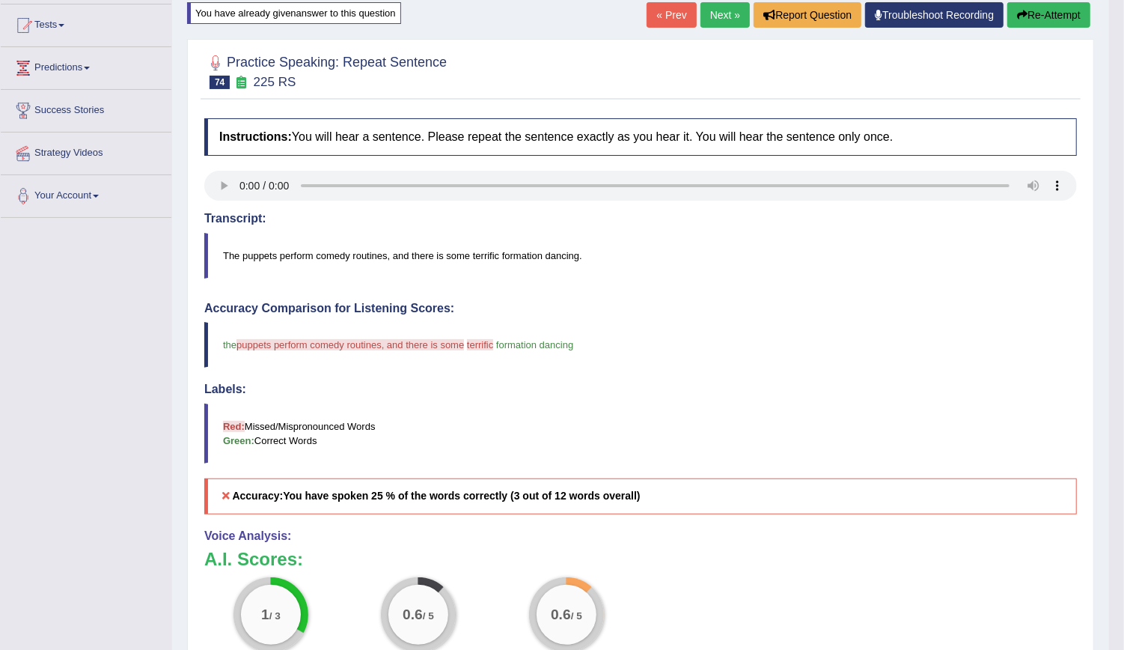
scroll to position [81, 0]
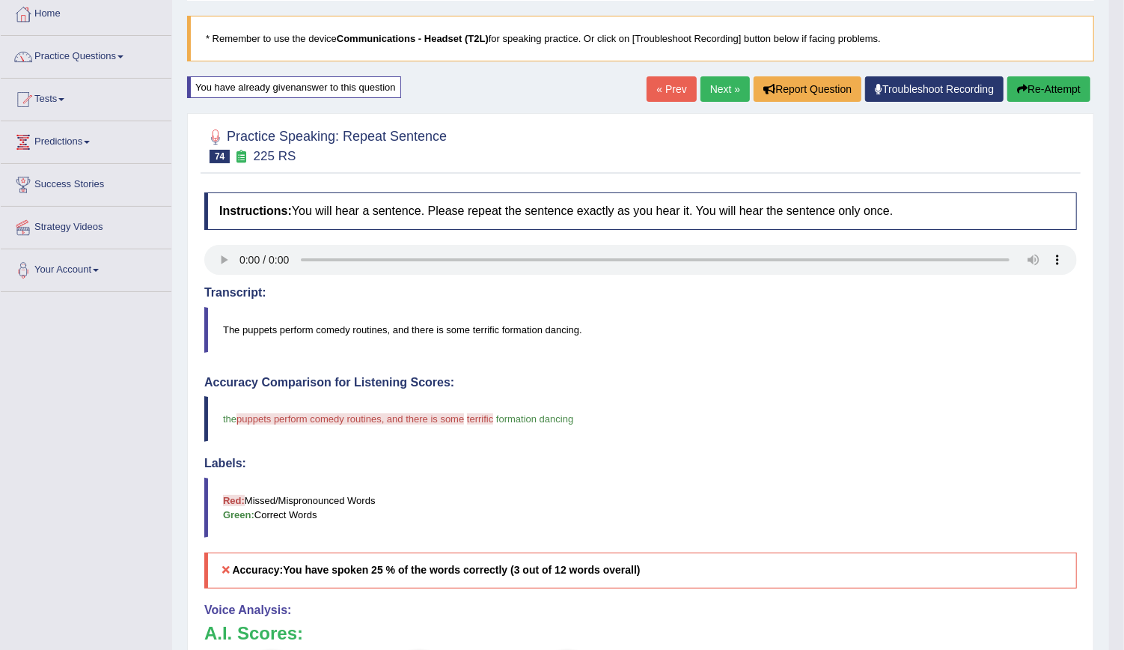
click at [1045, 88] on button "Re-Attempt" at bounding box center [1048, 88] width 83 height 25
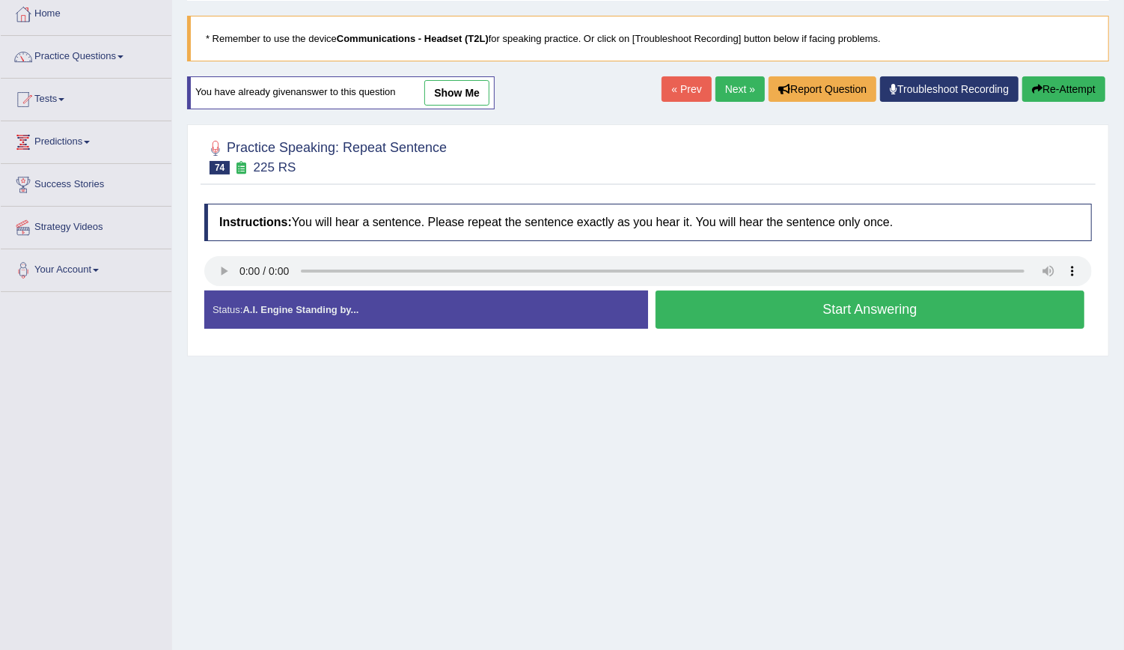
click at [741, 305] on button "Start Answering" at bounding box center [870, 309] width 429 height 38
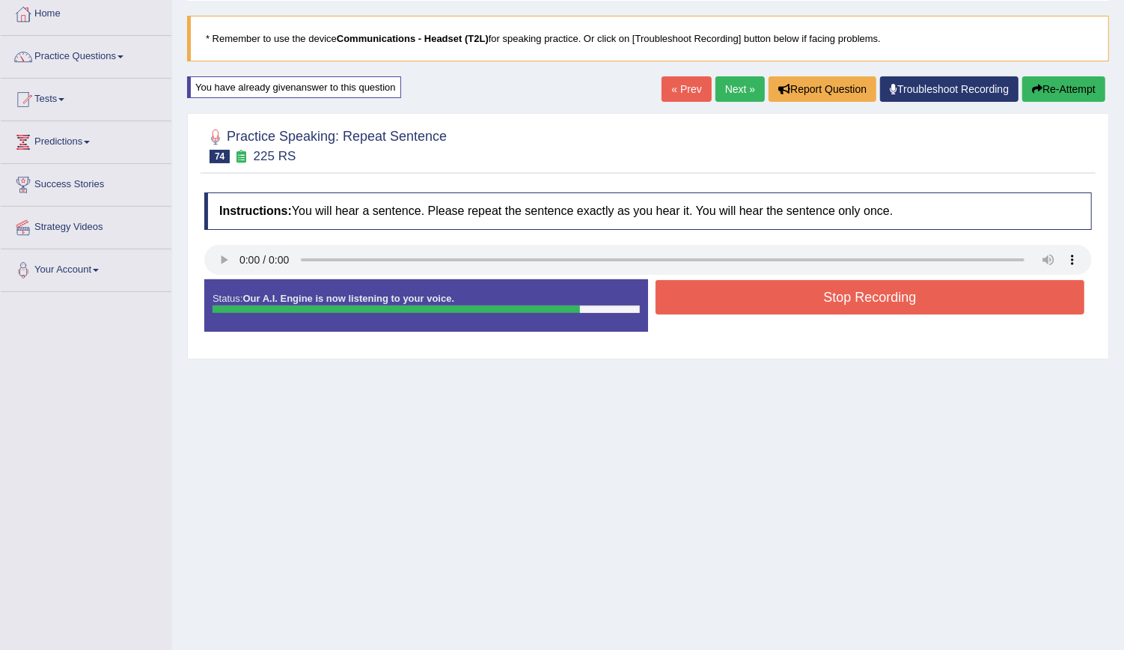
click at [741, 305] on button "Stop Recording" at bounding box center [870, 297] width 429 height 34
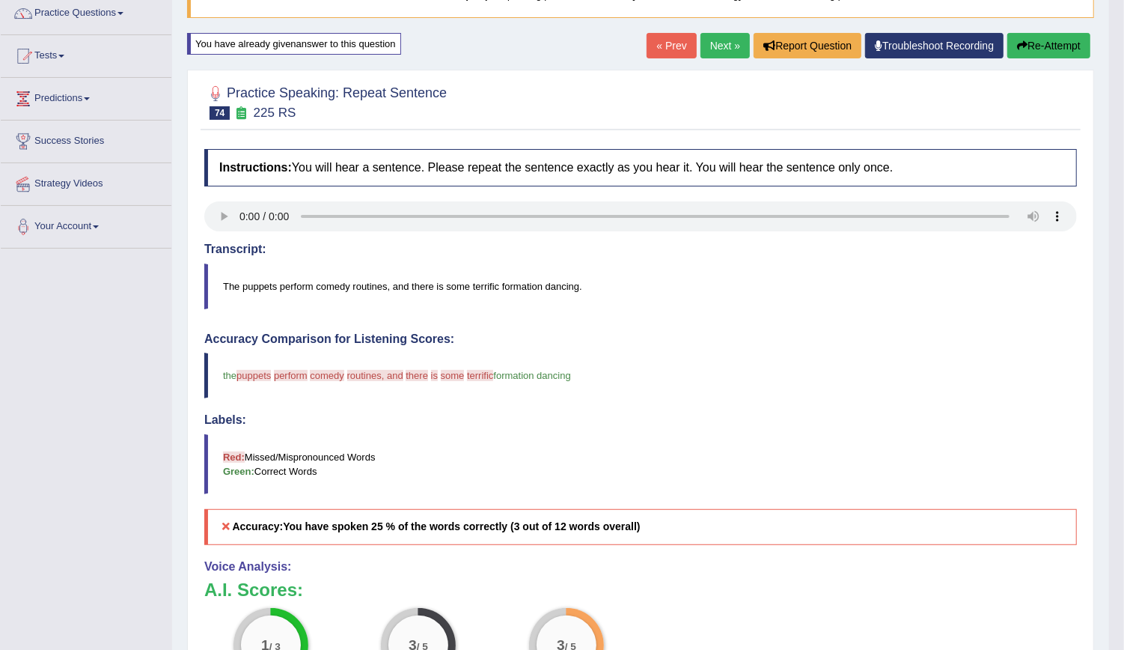
scroll to position [91, 0]
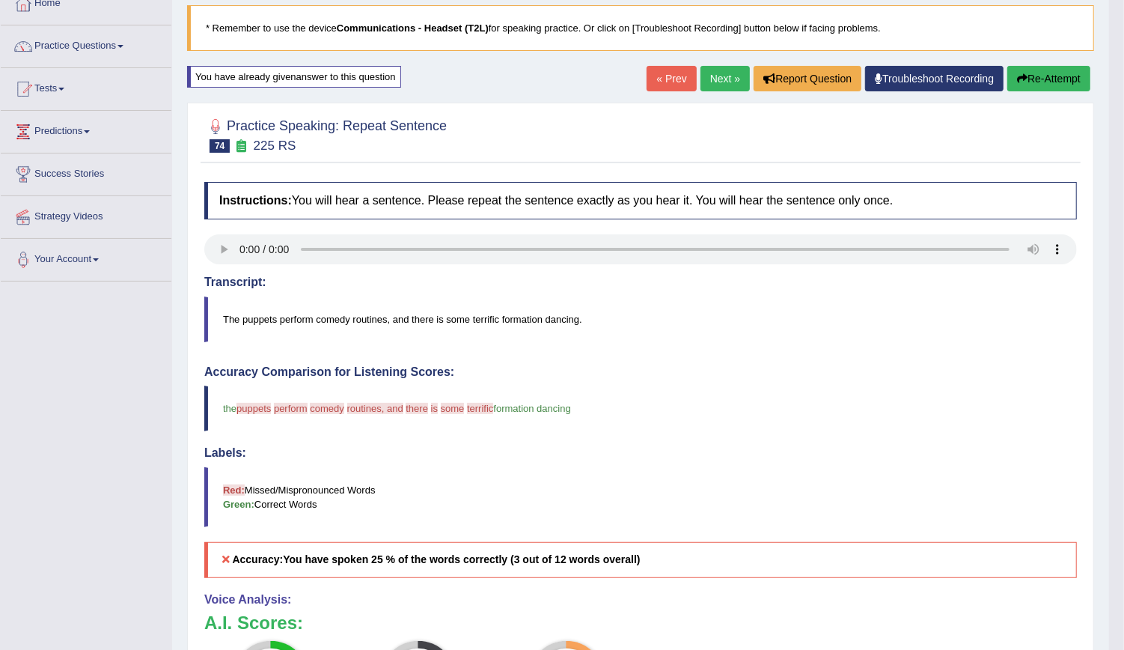
click at [1039, 75] on button "Re-Attempt" at bounding box center [1048, 78] width 83 height 25
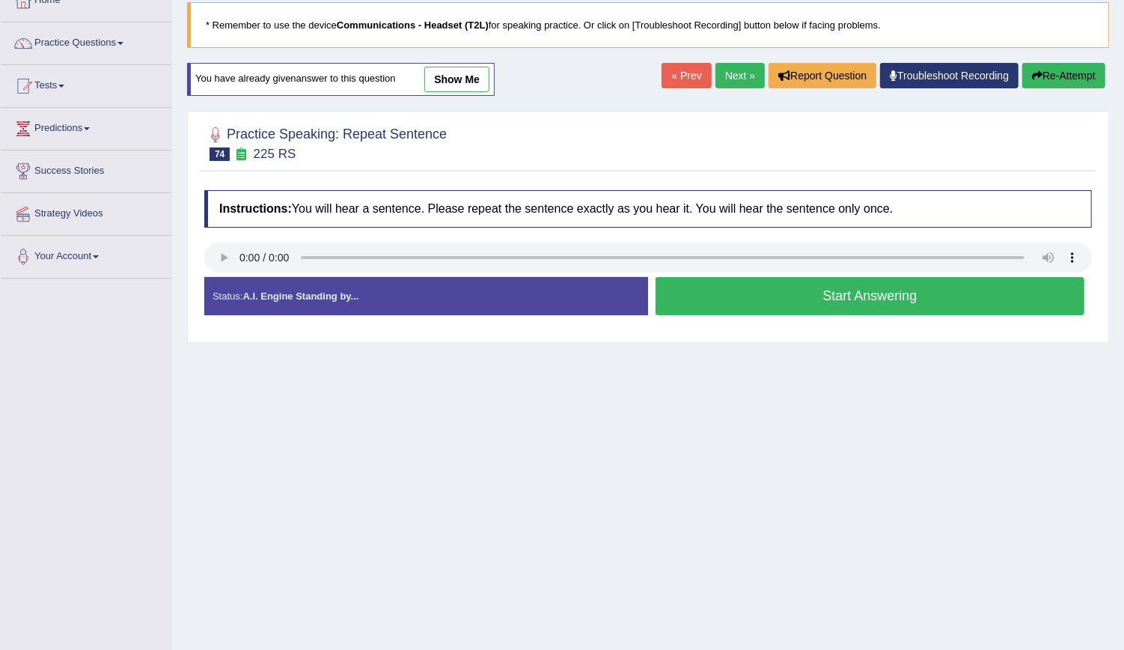
scroll to position [91, 0]
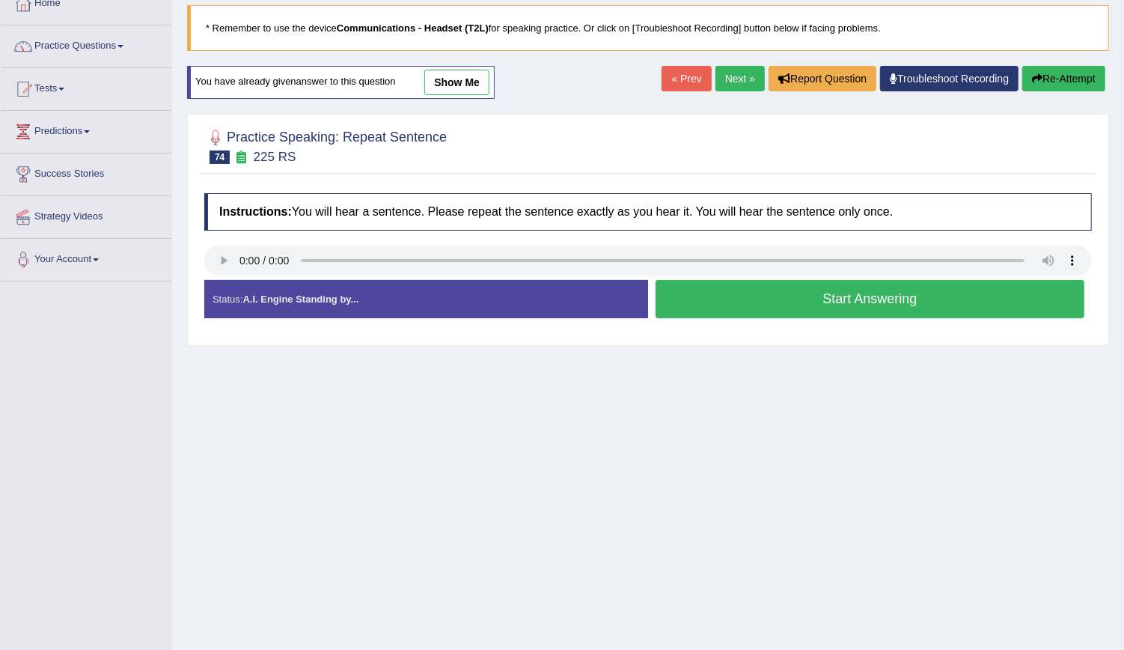
click at [752, 308] on button "Start Answering" at bounding box center [870, 299] width 429 height 38
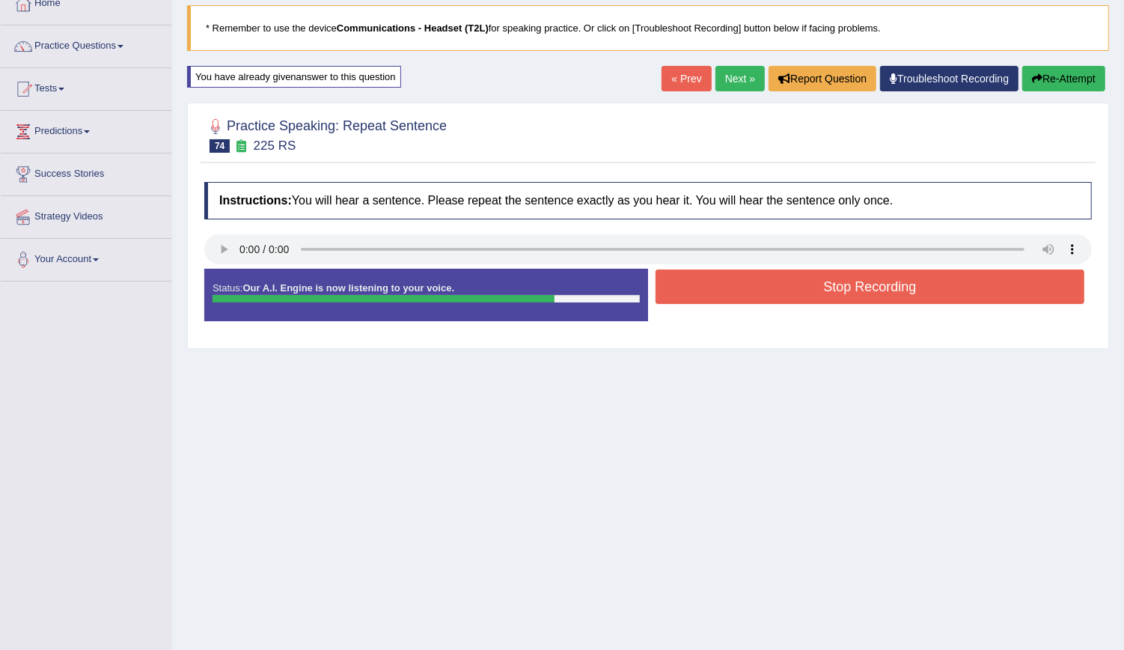
click at [775, 291] on button "Stop Recording" at bounding box center [870, 286] width 429 height 34
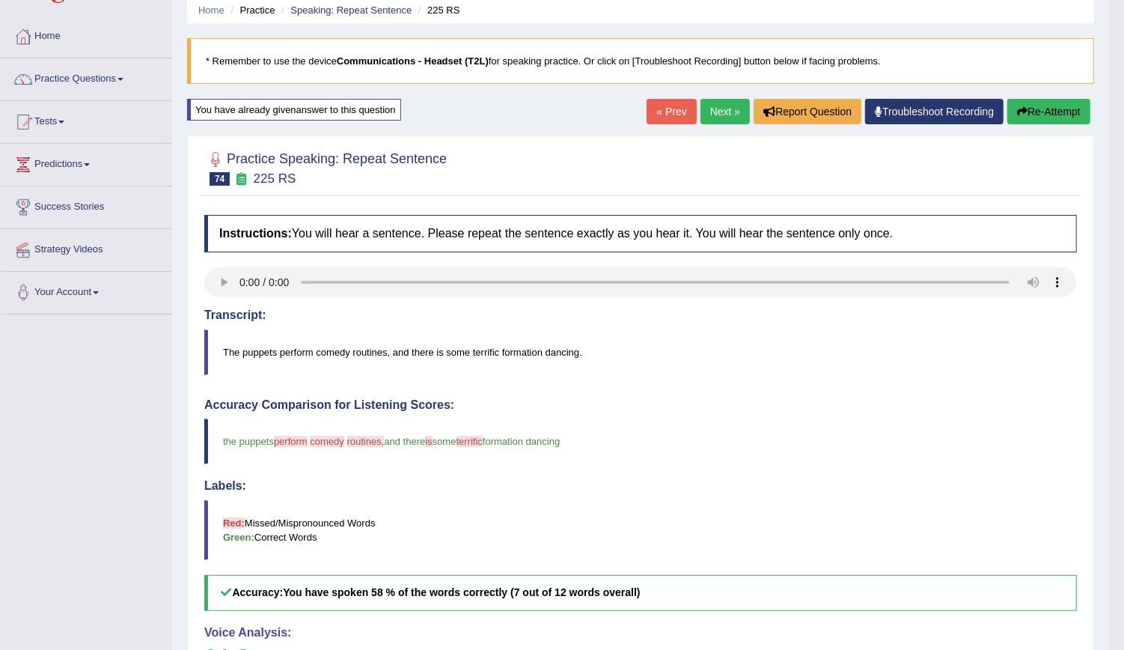
scroll to position [52, 0]
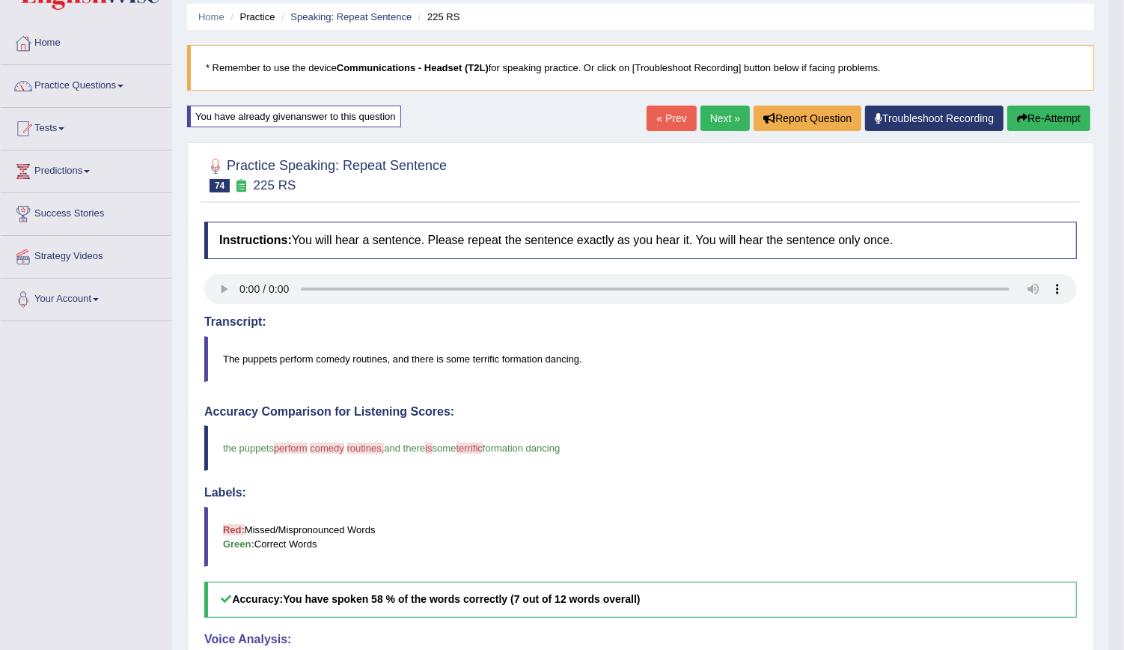
click at [714, 113] on link "Next »" at bounding box center [724, 118] width 49 height 25
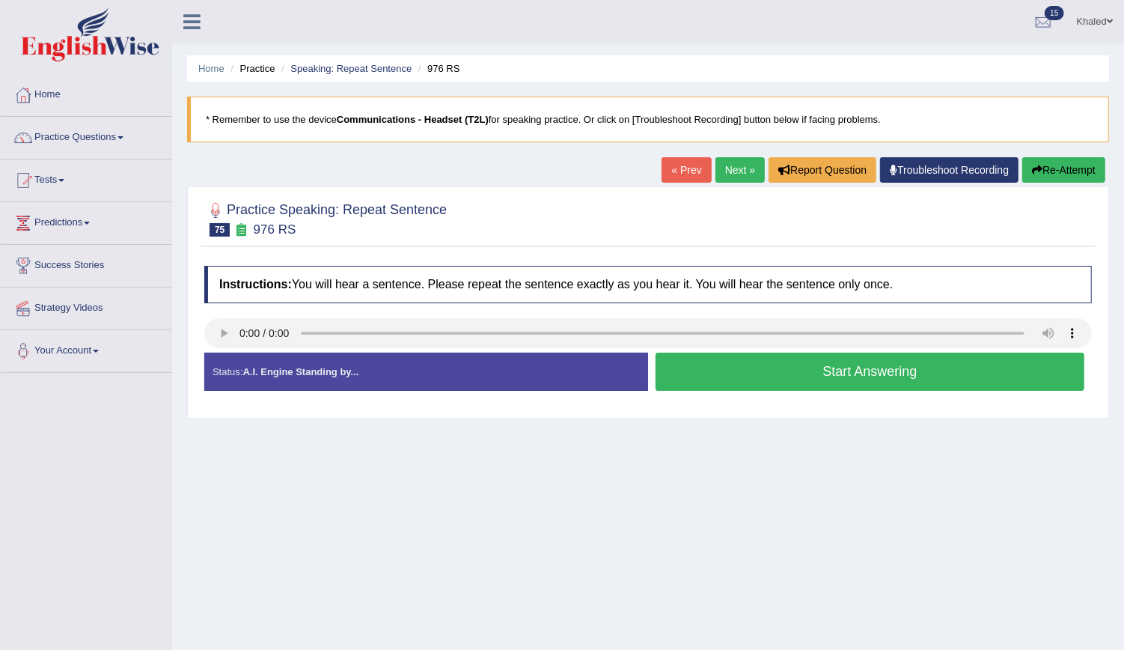
click at [688, 379] on button "Start Answering" at bounding box center [870, 371] width 429 height 38
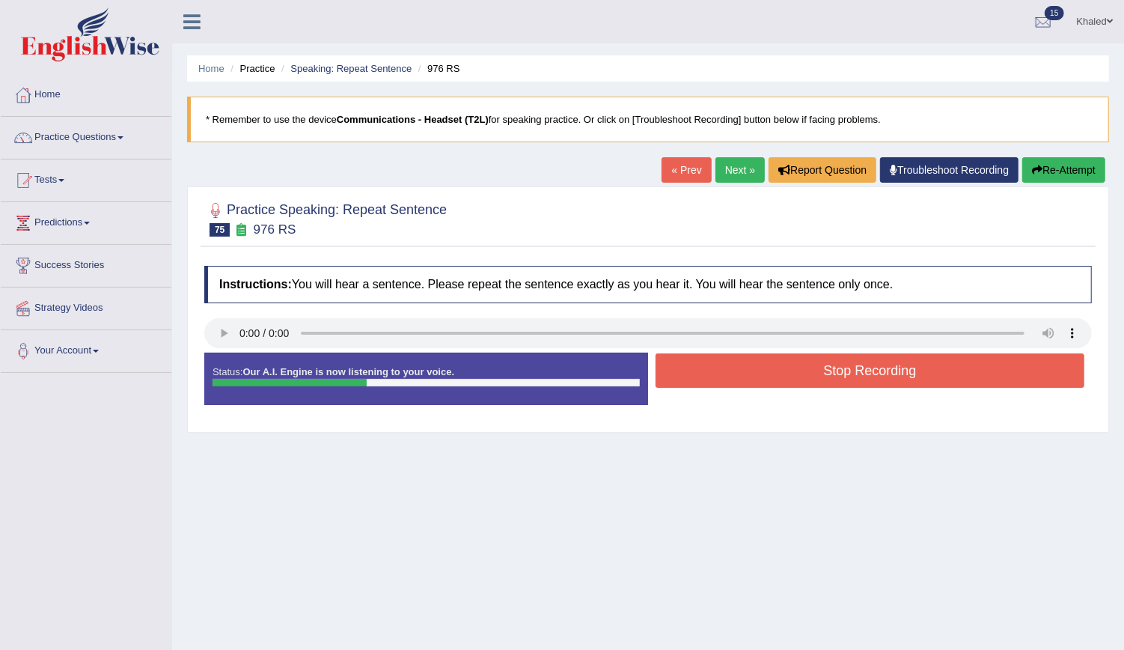
click at [707, 375] on button "Stop Recording" at bounding box center [870, 370] width 429 height 34
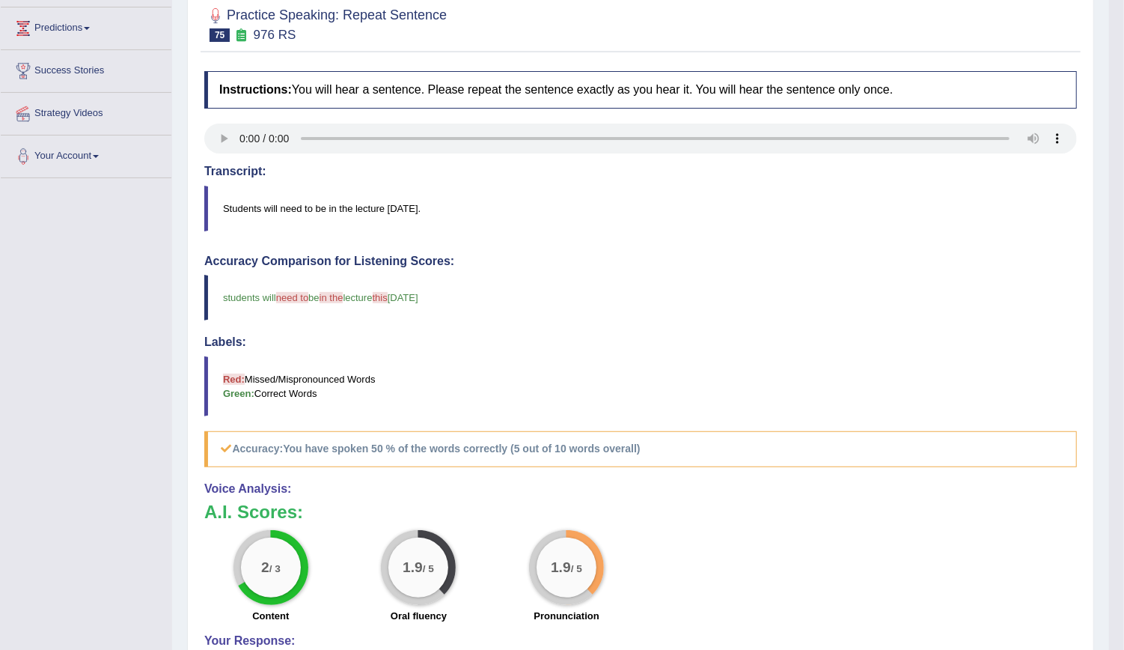
scroll to position [76, 0]
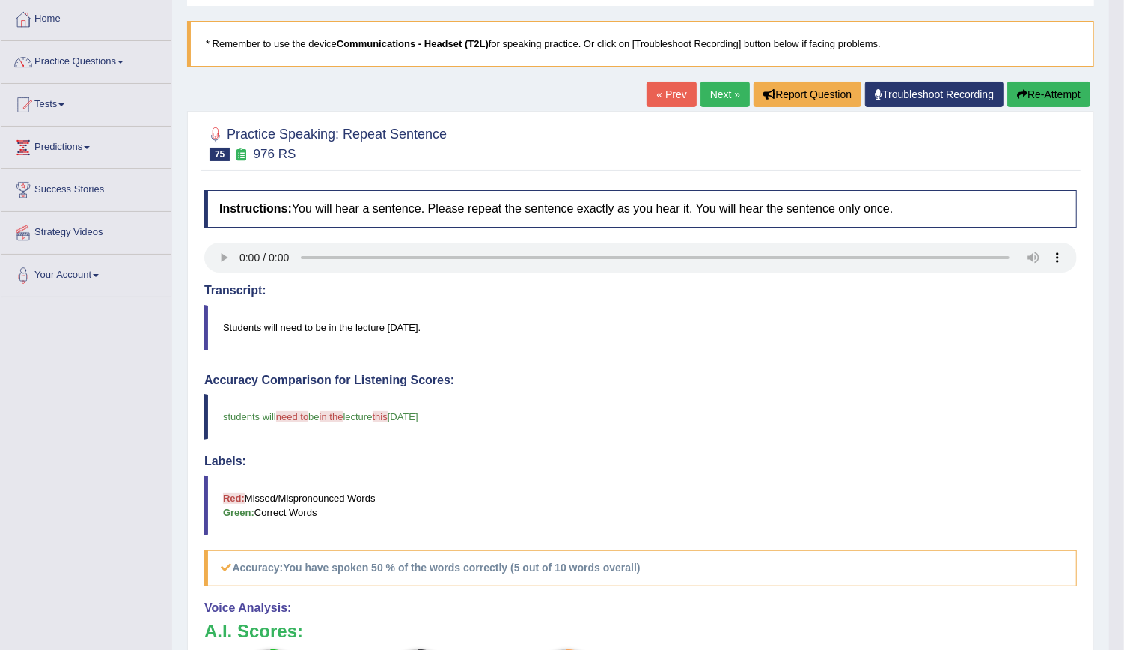
click at [1030, 82] on button "Re-Attempt" at bounding box center [1048, 94] width 83 height 25
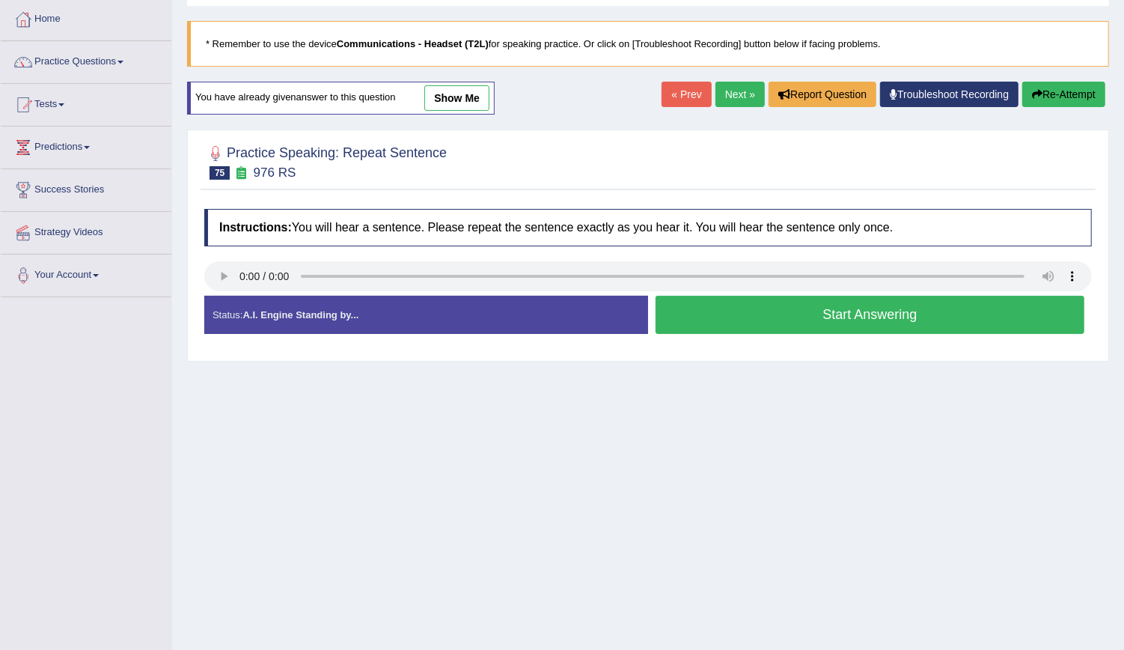
click at [706, 318] on button "Start Answering" at bounding box center [870, 315] width 429 height 38
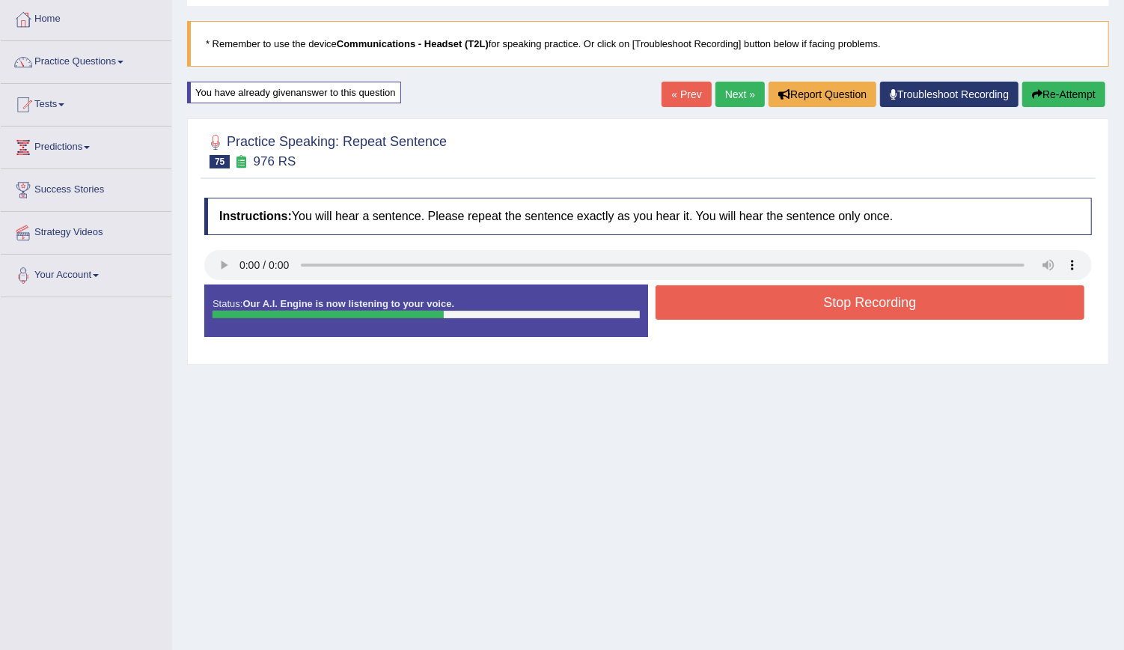
click at [723, 307] on button "Stop Recording" at bounding box center [870, 302] width 429 height 34
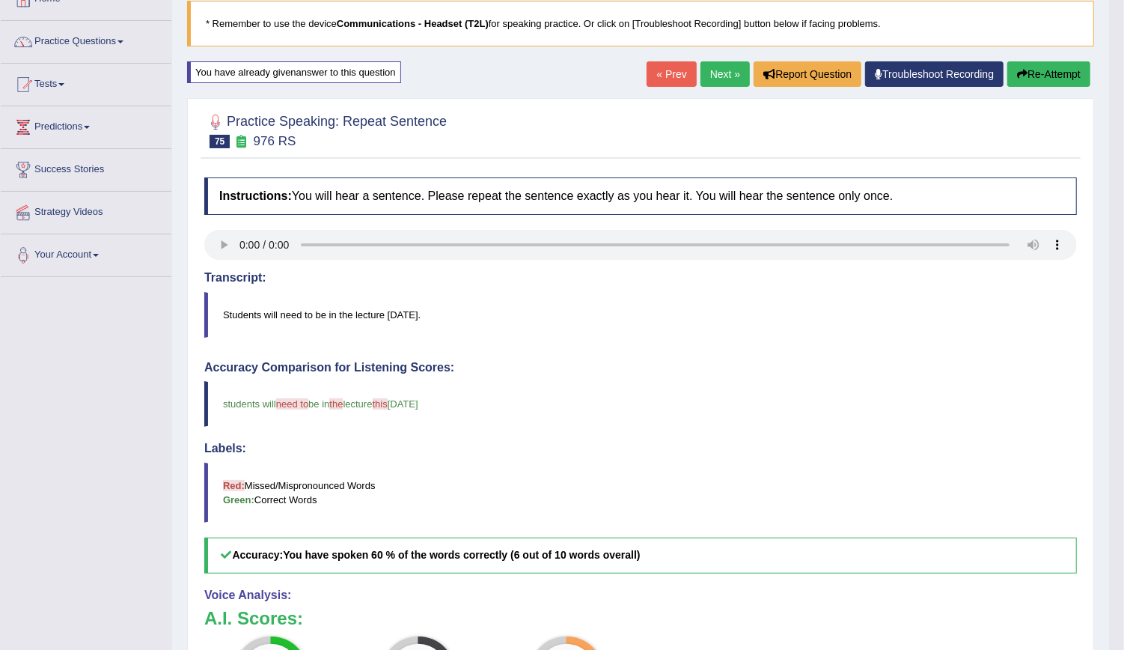
scroll to position [10, 0]
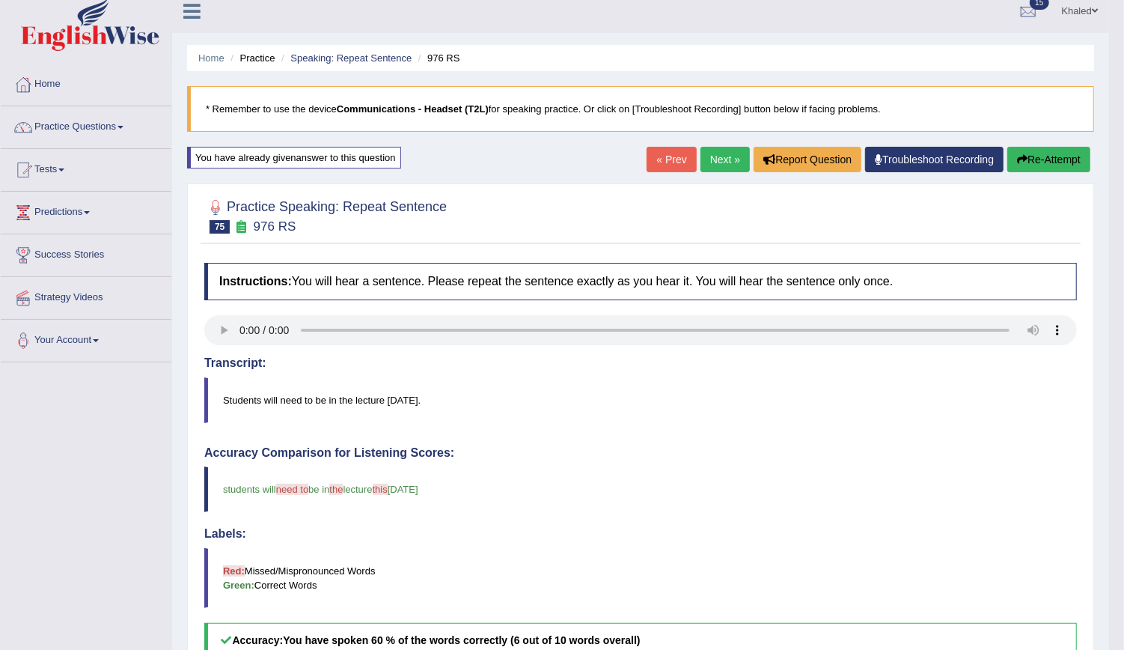
click at [717, 161] on link "Next »" at bounding box center [724, 159] width 49 height 25
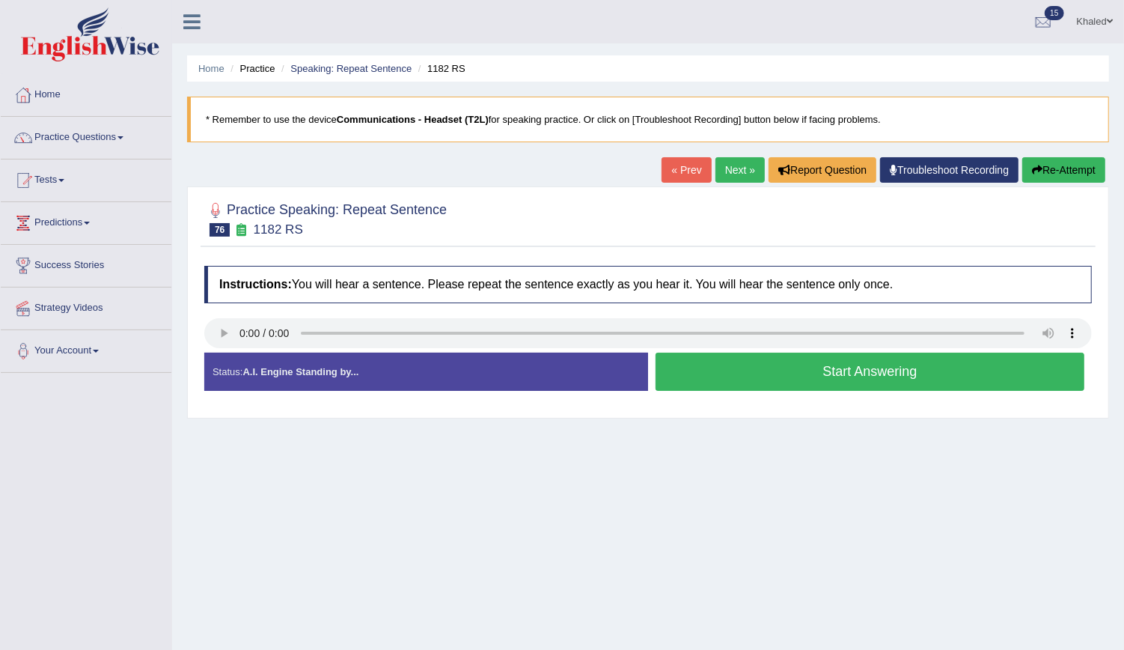
click at [715, 379] on button "Start Answering" at bounding box center [870, 371] width 429 height 38
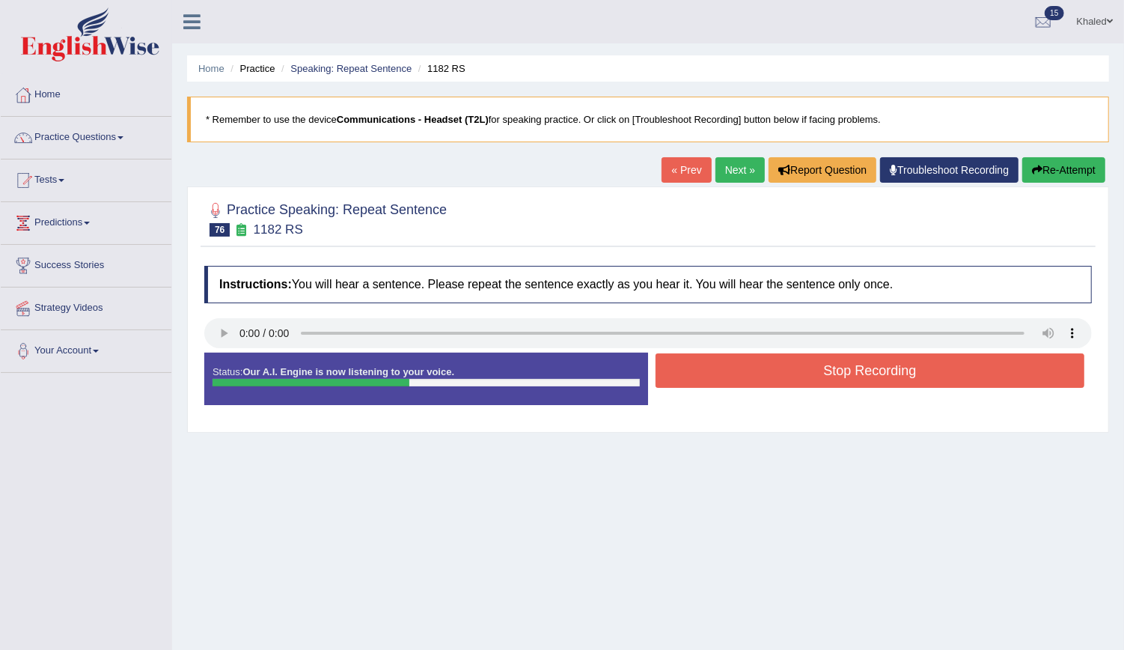
click at [724, 372] on button "Stop Recording" at bounding box center [870, 370] width 429 height 34
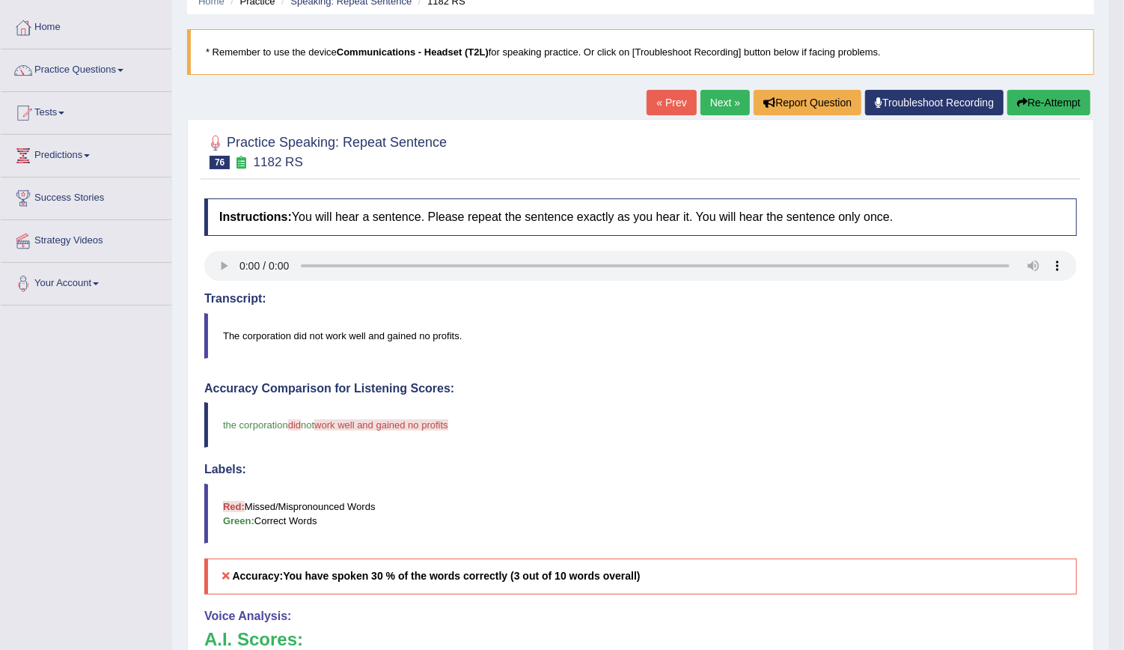
scroll to position [52, 0]
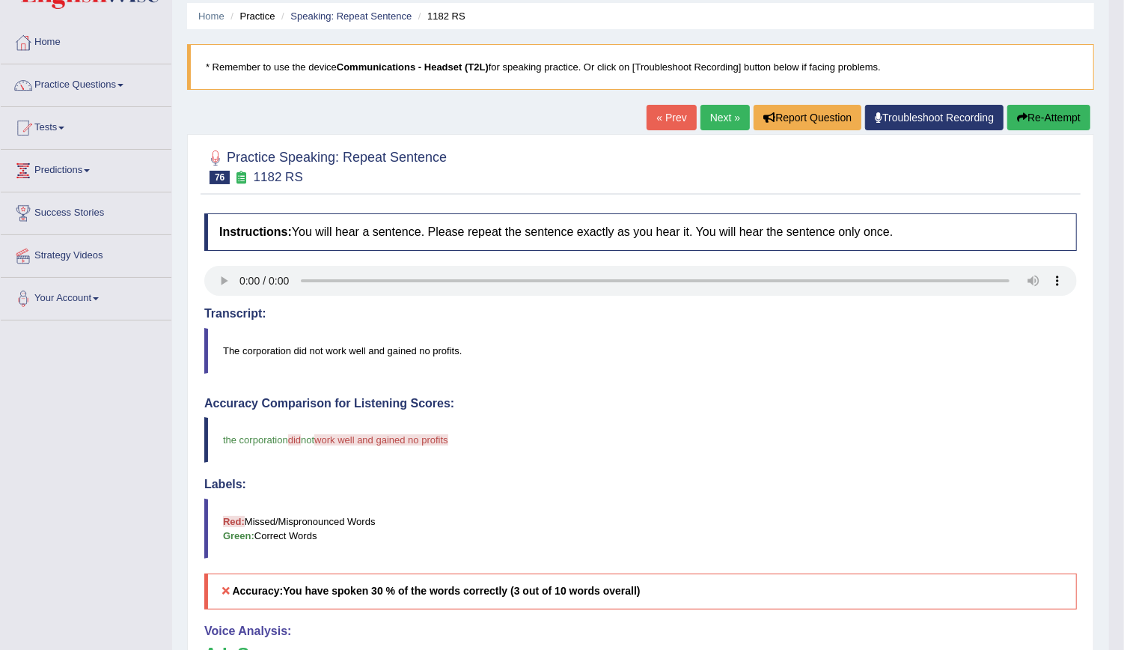
click at [1042, 120] on button "Re-Attempt" at bounding box center [1048, 117] width 83 height 25
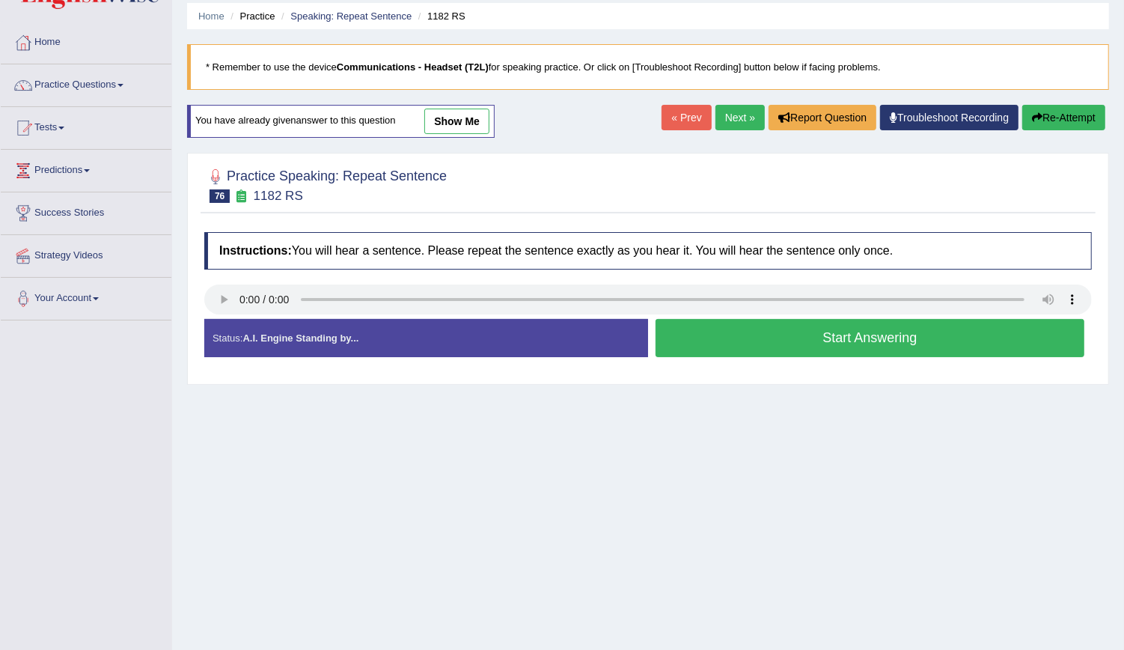
click at [763, 352] on button "Start Answering" at bounding box center [870, 338] width 429 height 38
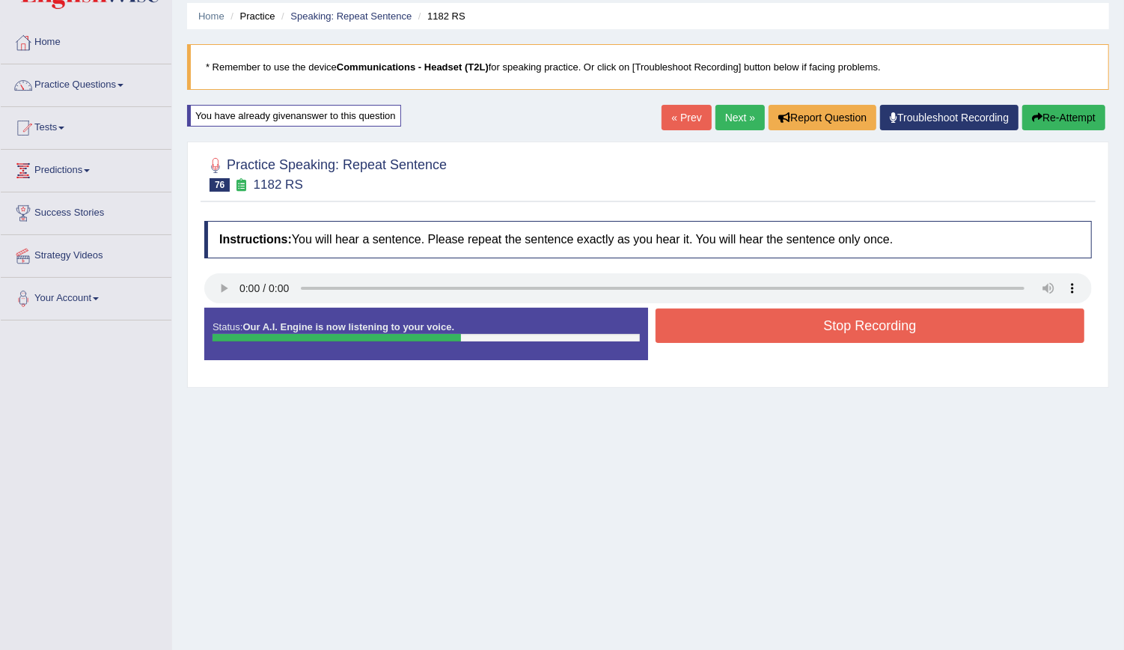
click at [775, 329] on button "Stop Recording" at bounding box center [870, 325] width 429 height 34
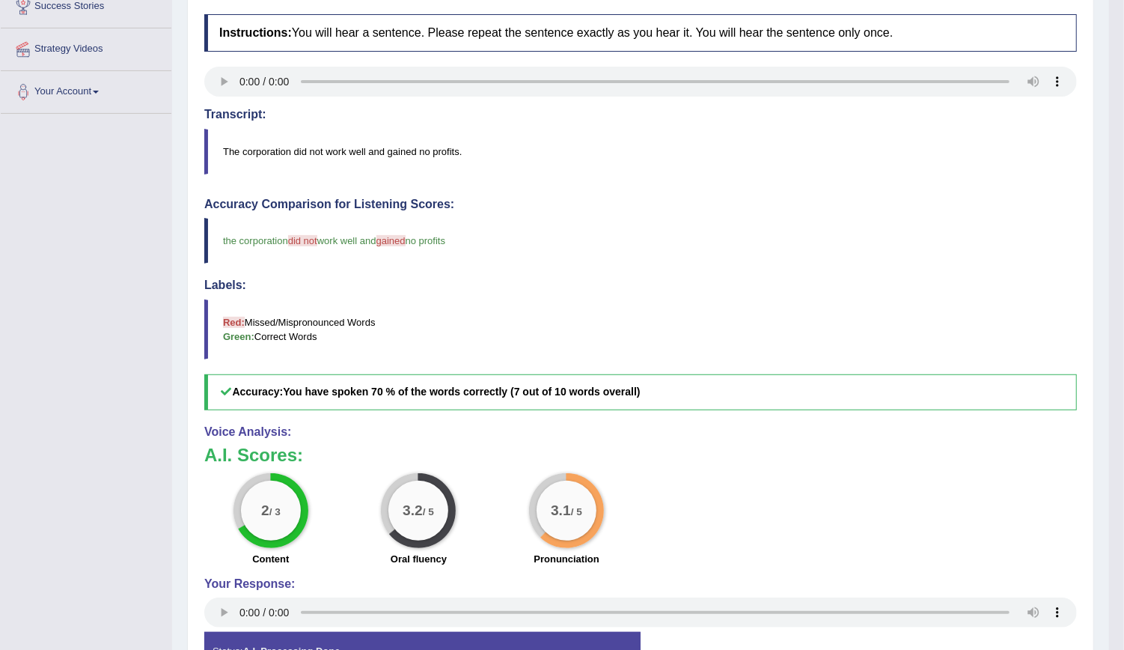
scroll to position [39, 0]
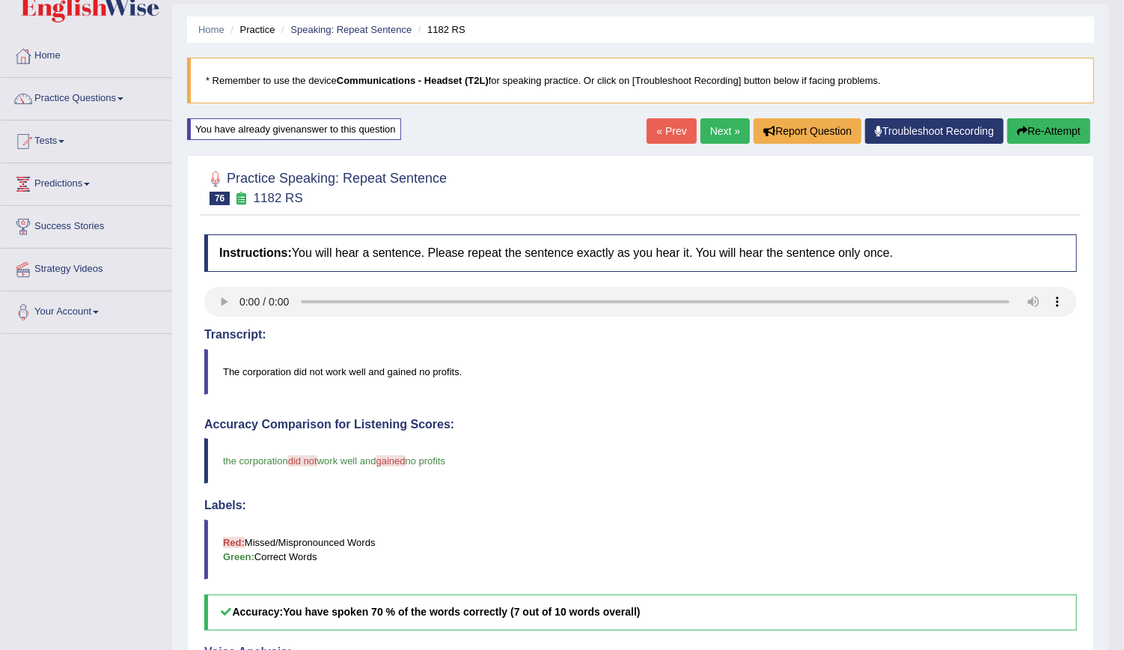
click at [1025, 139] on button "Re-Attempt" at bounding box center [1048, 130] width 83 height 25
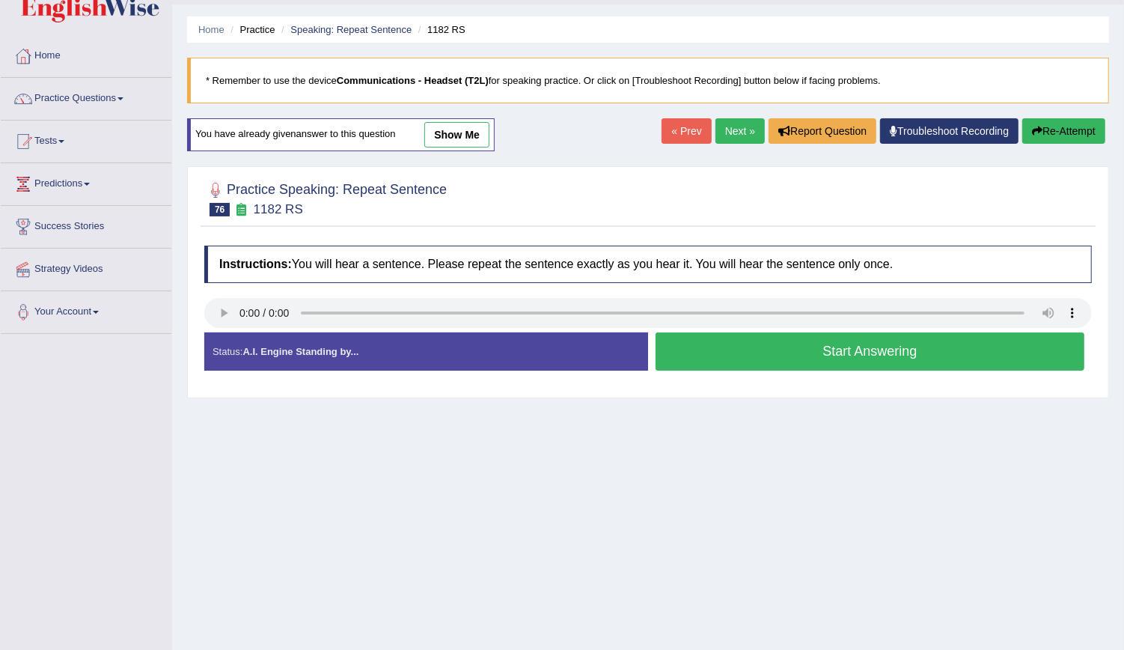
click at [897, 343] on button "Start Answering" at bounding box center [870, 351] width 429 height 38
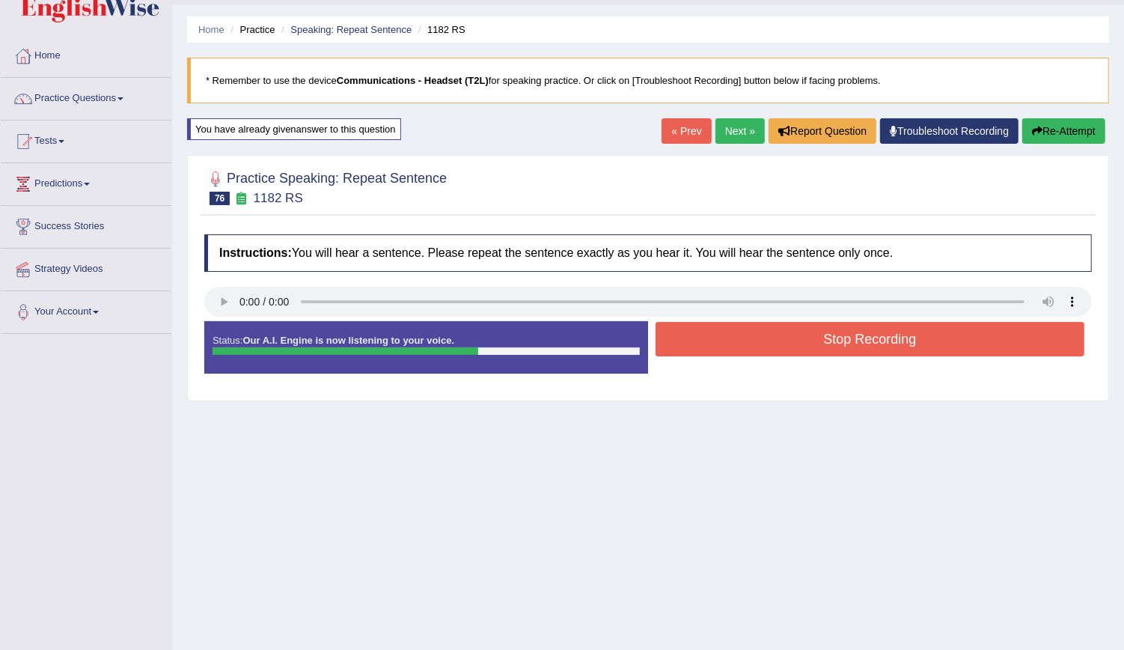
click at [897, 343] on button "Stop Recording" at bounding box center [870, 339] width 429 height 34
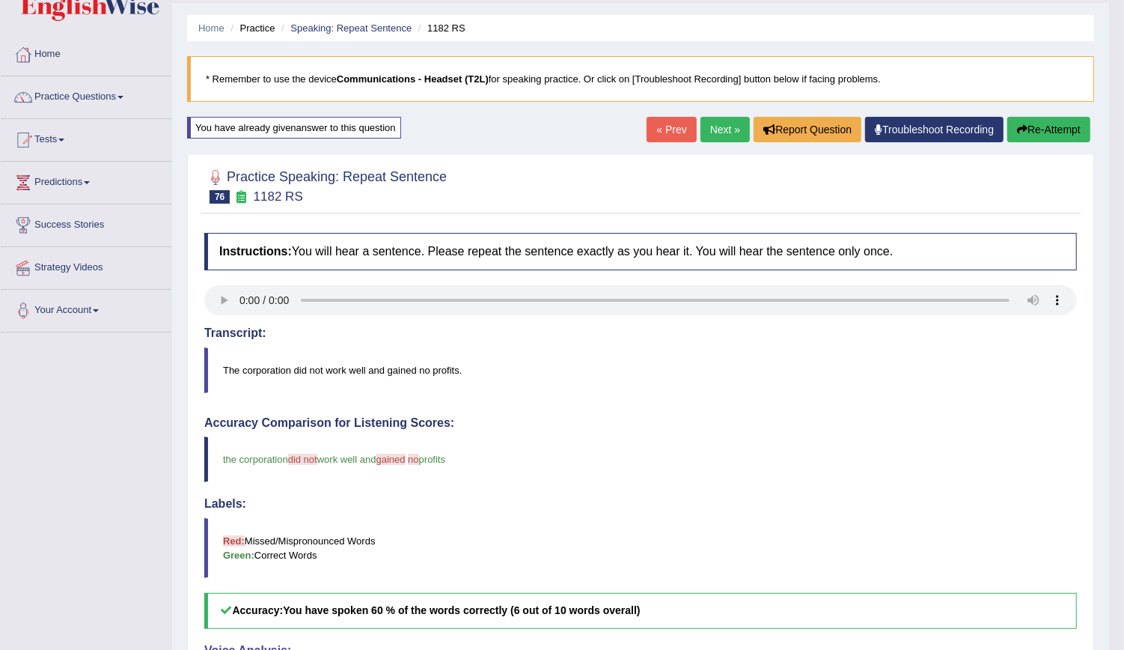
scroll to position [24, 0]
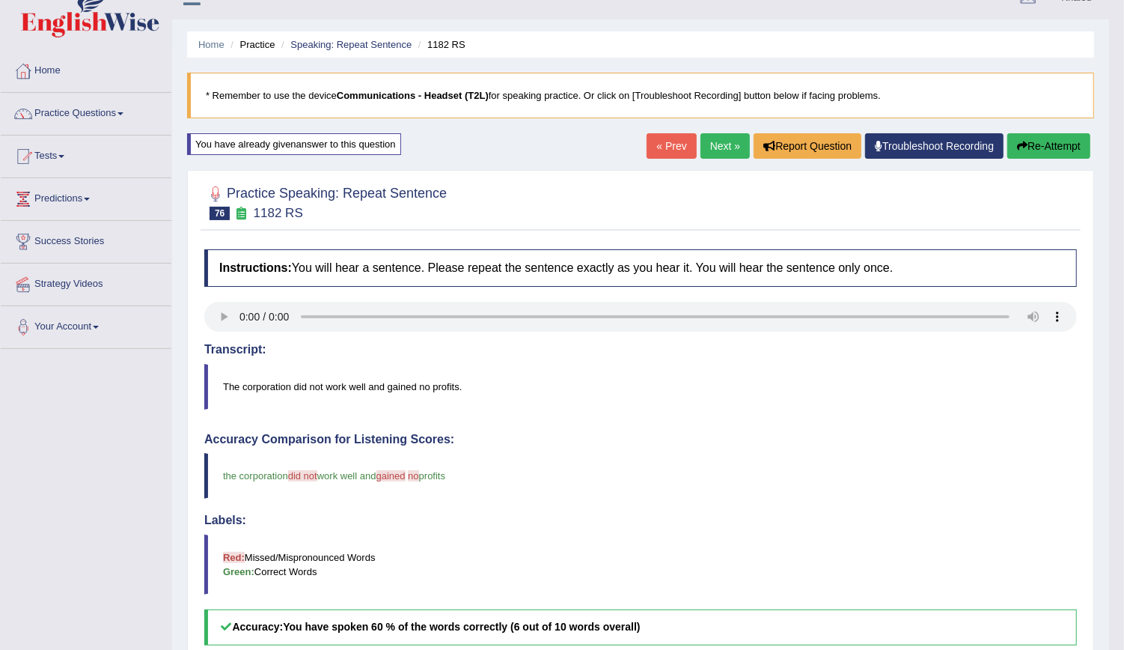
click at [712, 147] on link "Next »" at bounding box center [724, 145] width 49 height 25
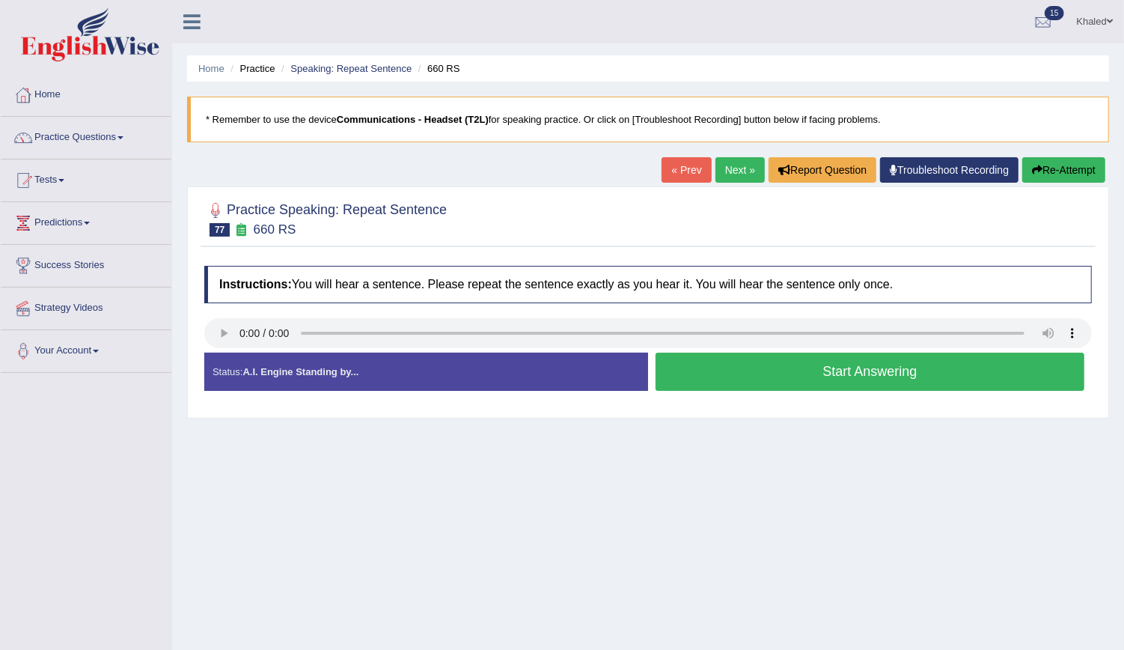
click at [759, 371] on button "Start Answering" at bounding box center [870, 371] width 429 height 38
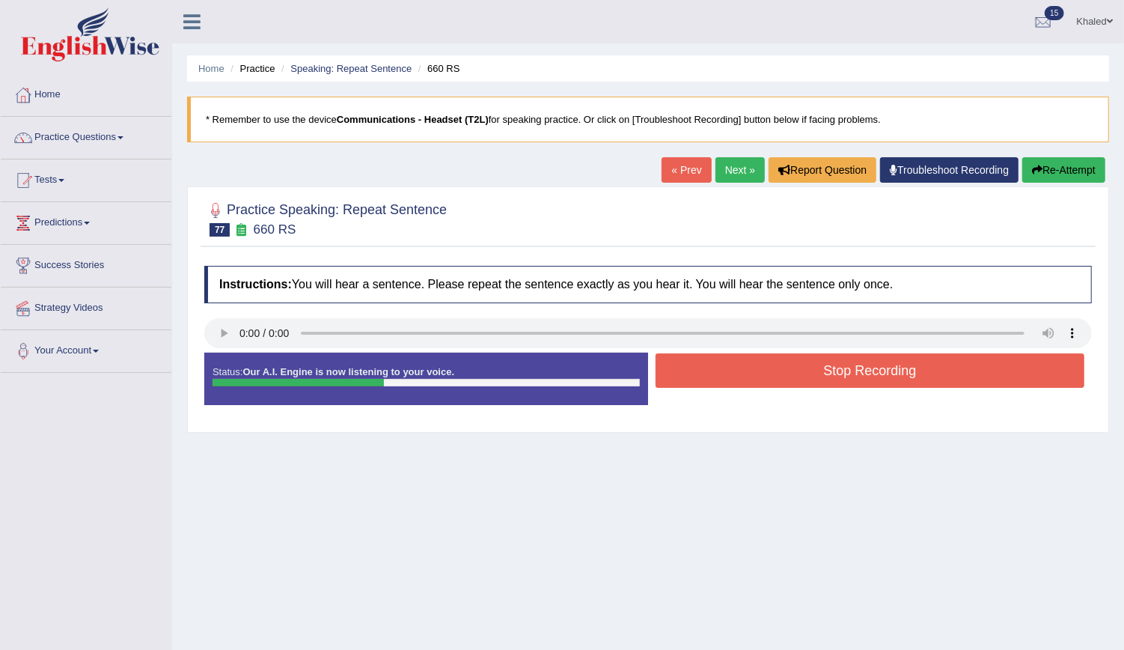
click at [759, 371] on button "Stop Recording" at bounding box center [870, 370] width 429 height 34
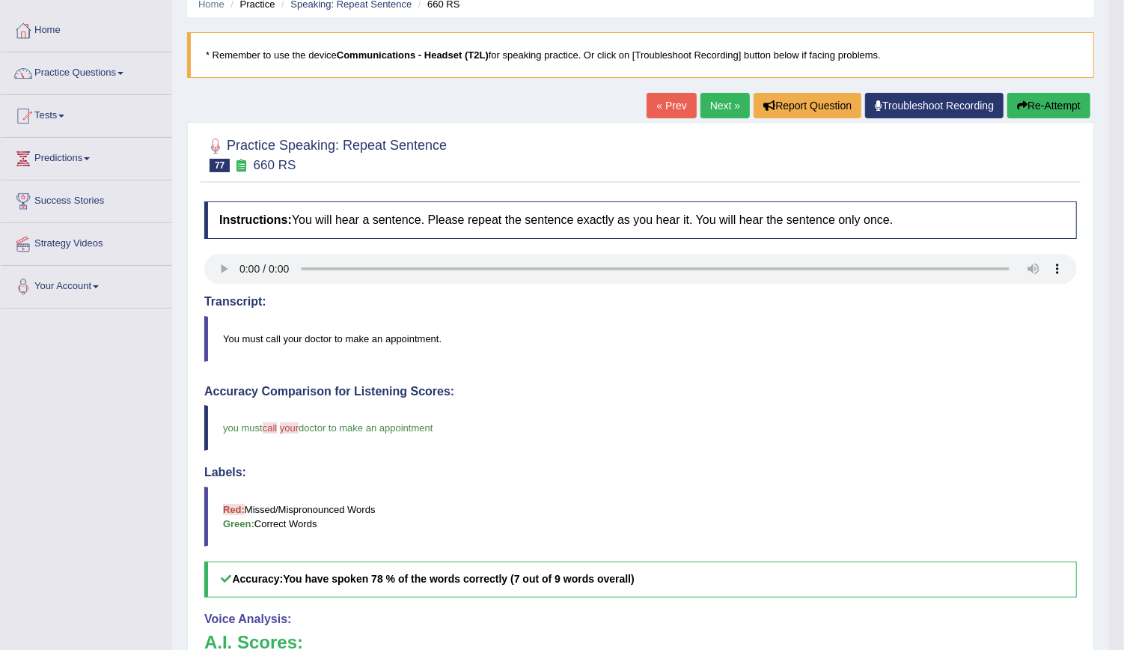
scroll to position [61, 0]
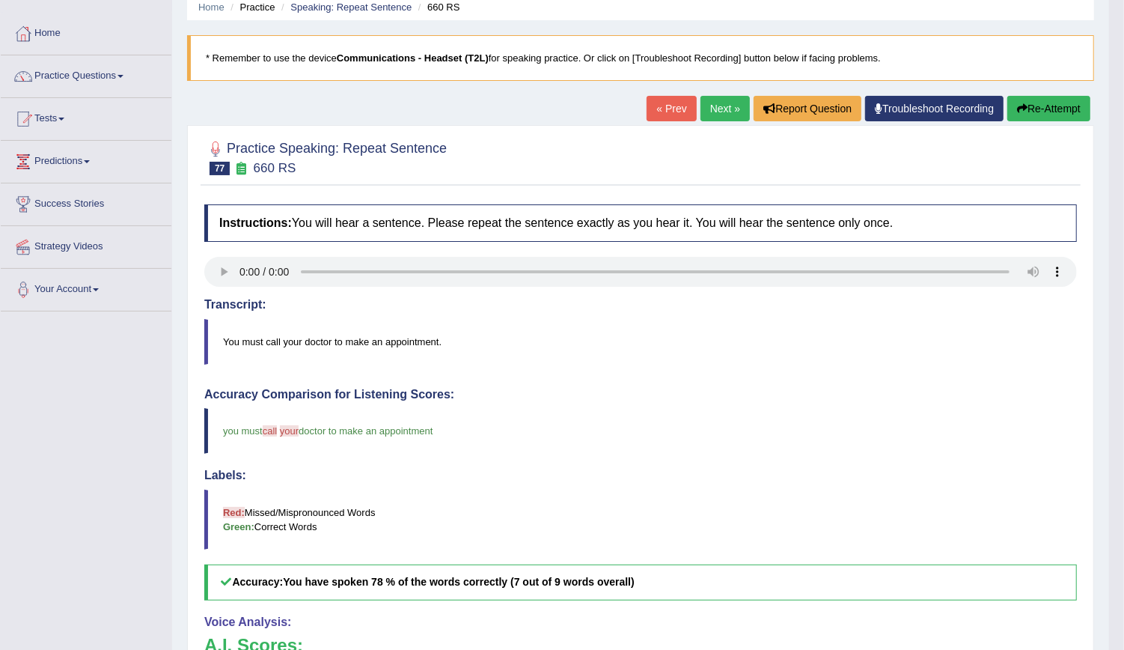
click at [720, 105] on link "Next »" at bounding box center [724, 108] width 49 height 25
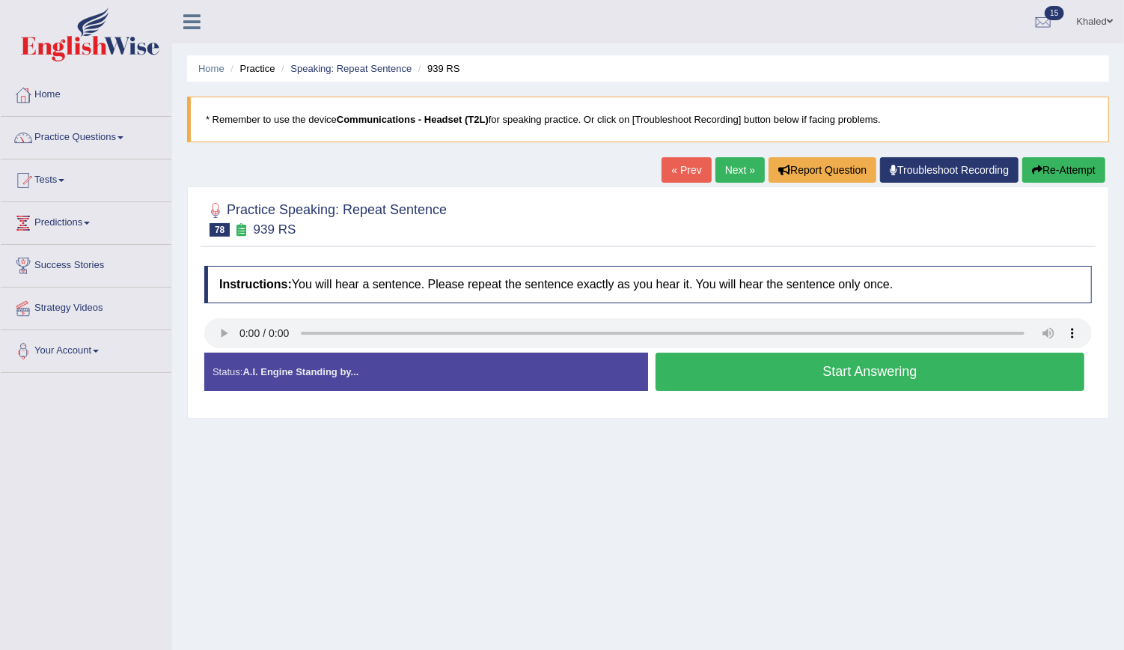
click at [783, 383] on button "Start Answering" at bounding box center [870, 371] width 429 height 38
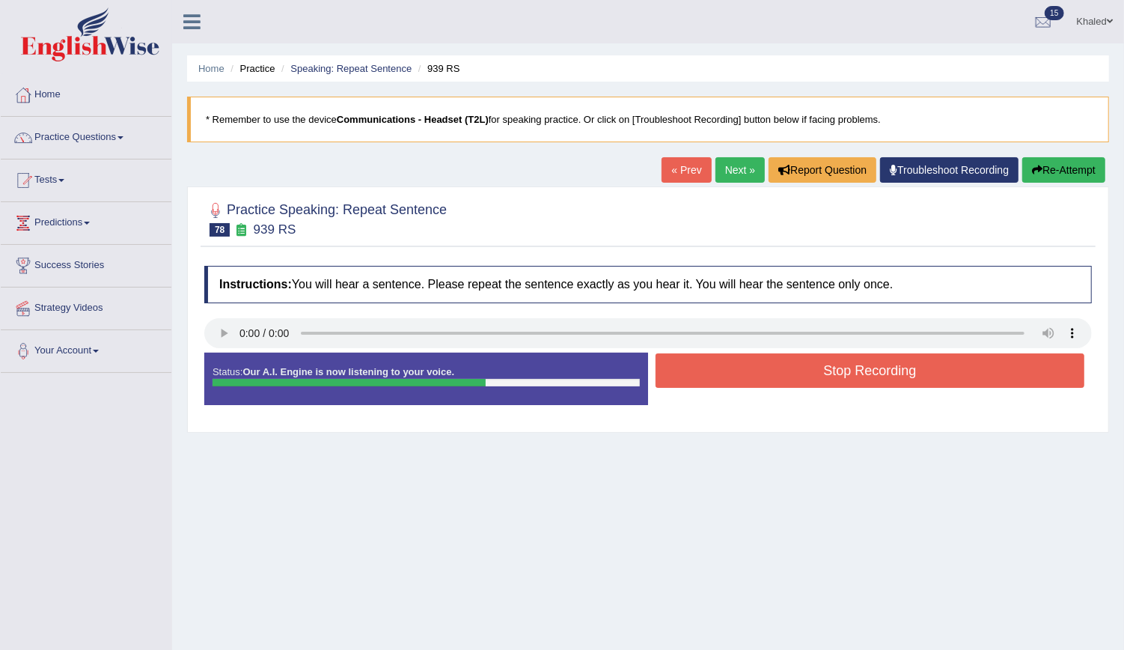
click at [798, 370] on button "Stop Recording" at bounding box center [870, 370] width 429 height 34
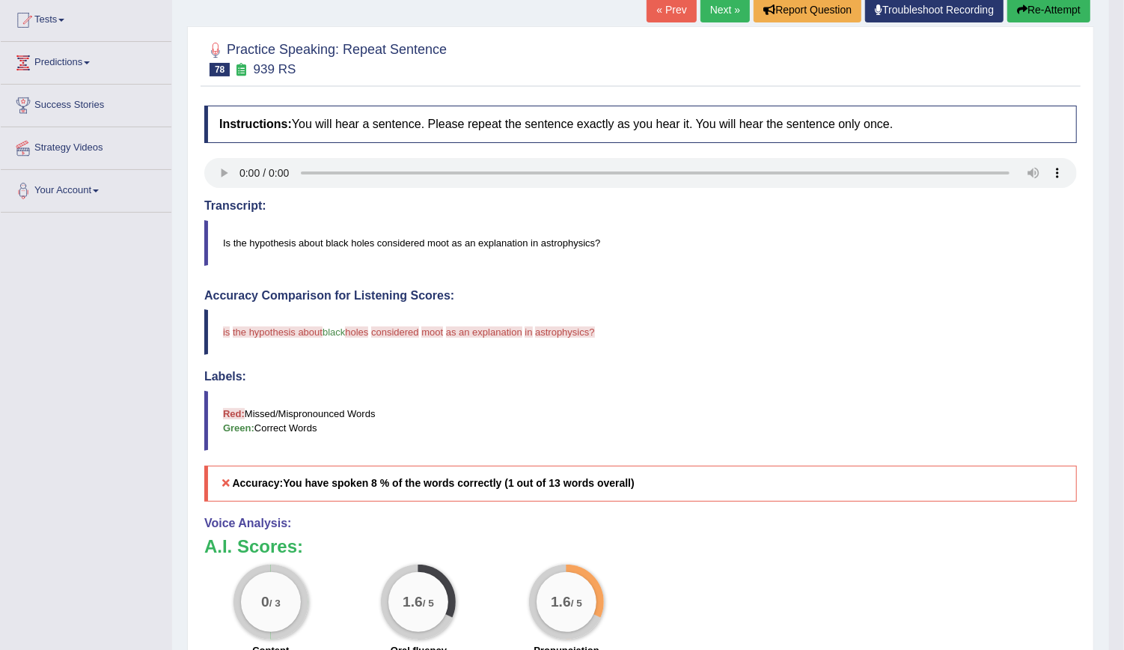
scroll to position [3, 0]
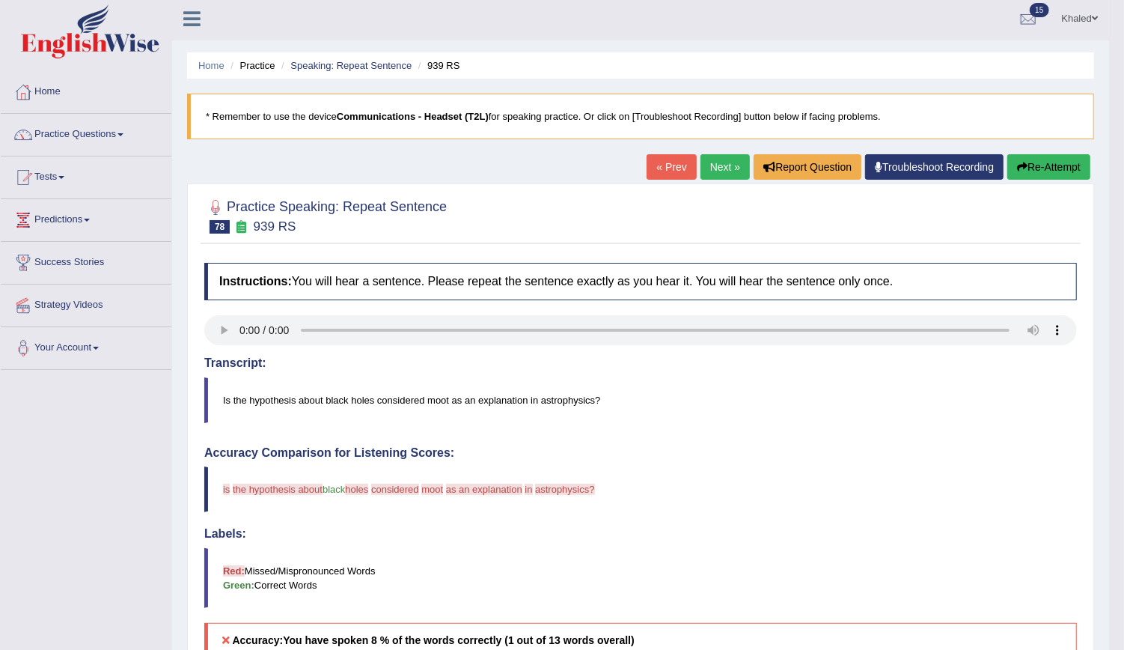
click at [1029, 172] on button "Re-Attempt" at bounding box center [1048, 166] width 83 height 25
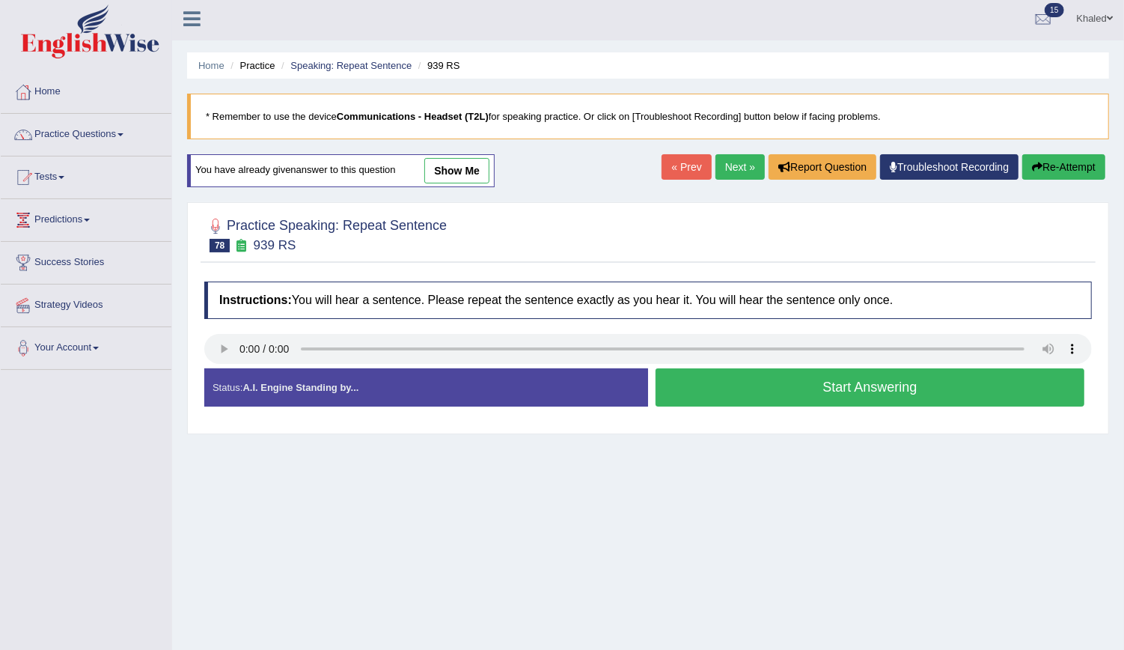
click at [734, 369] on button "Start Answering" at bounding box center [870, 387] width 429 height 38
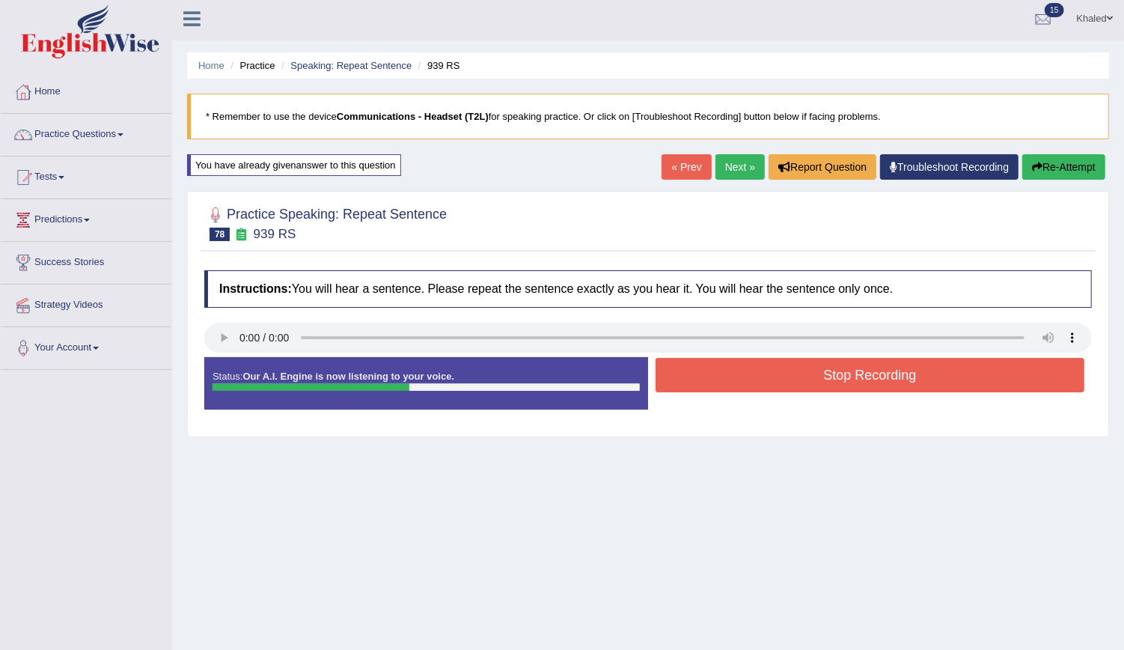
click at [750, 373] on button "Stop Recording" at bounding box center [870, 375] width 429 height 34
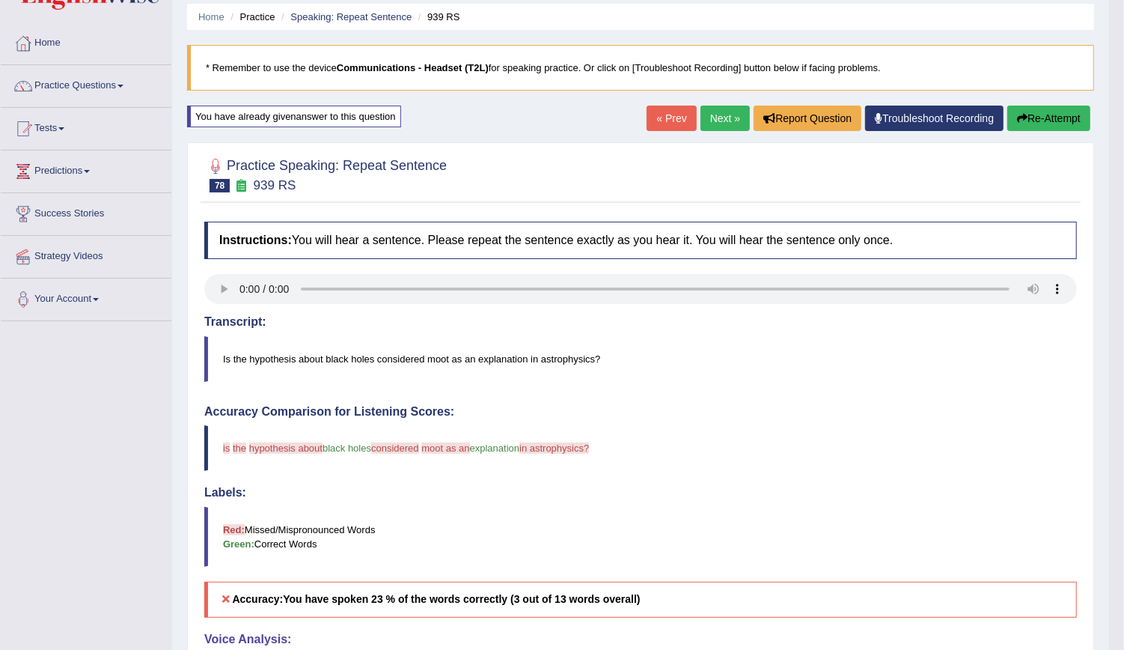
scroll to position [39, 0]
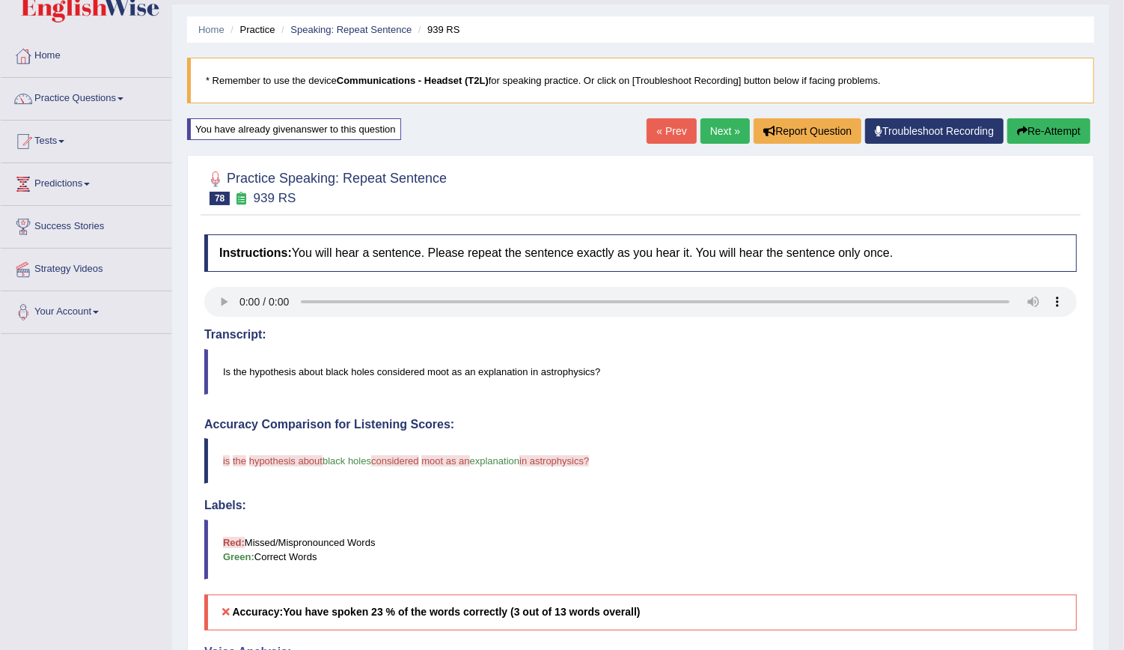
click at [1048, 119] on button "Re-Attempt" at bounding box center [1048, 130] width 83 height 25
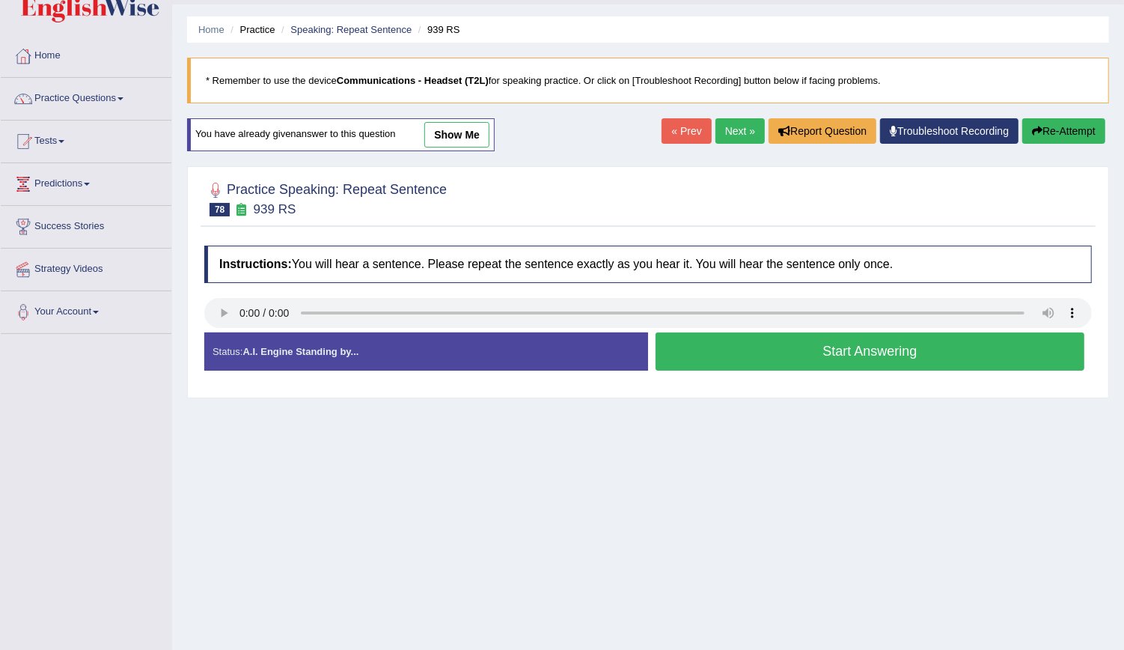
click at [695, 343] on button "Start Answering" at bounding box center [870, 351] width 429 height 38
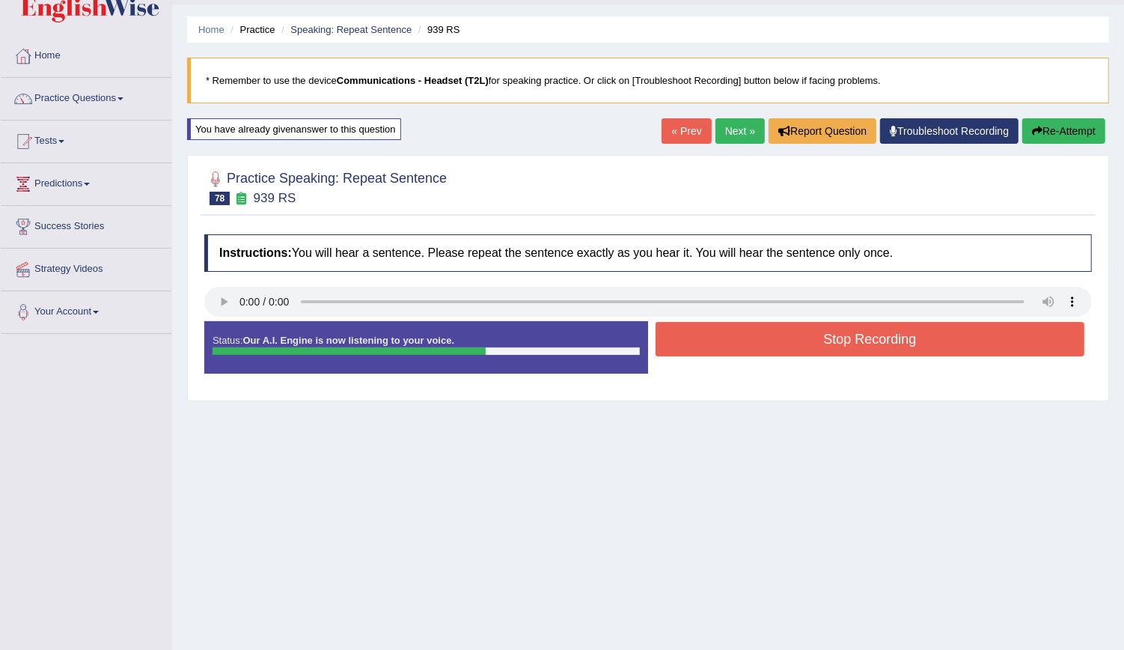
click at [741, 340] on button "Stop Recording" at bounding box center [870, 339] width 429 height 34
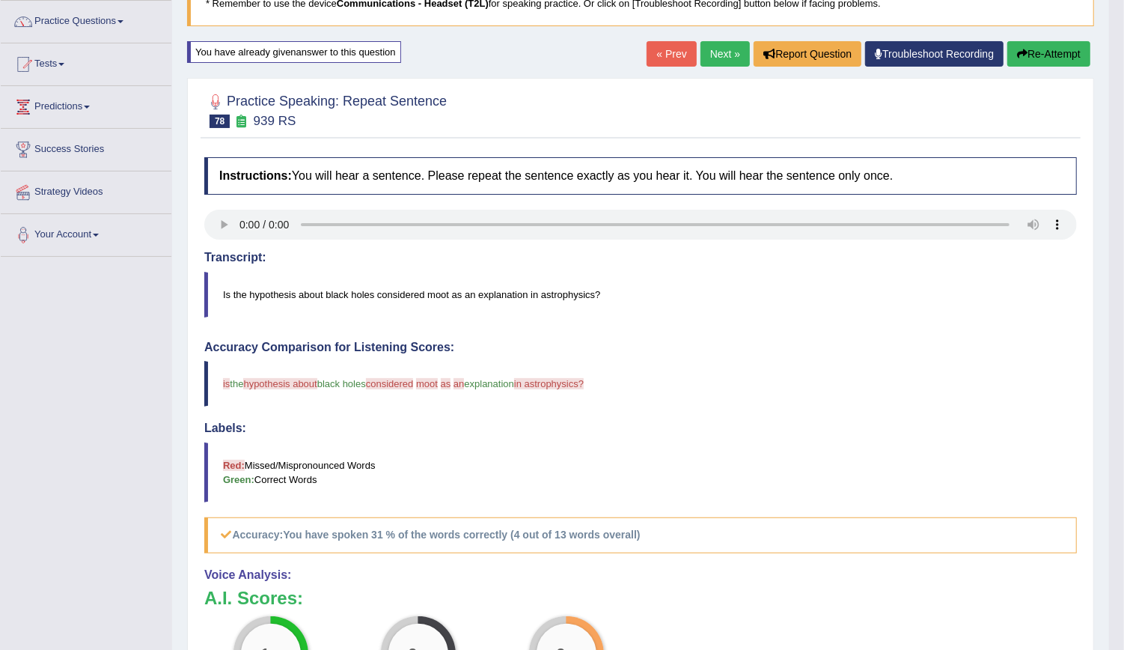
scroll to position [118, 0]
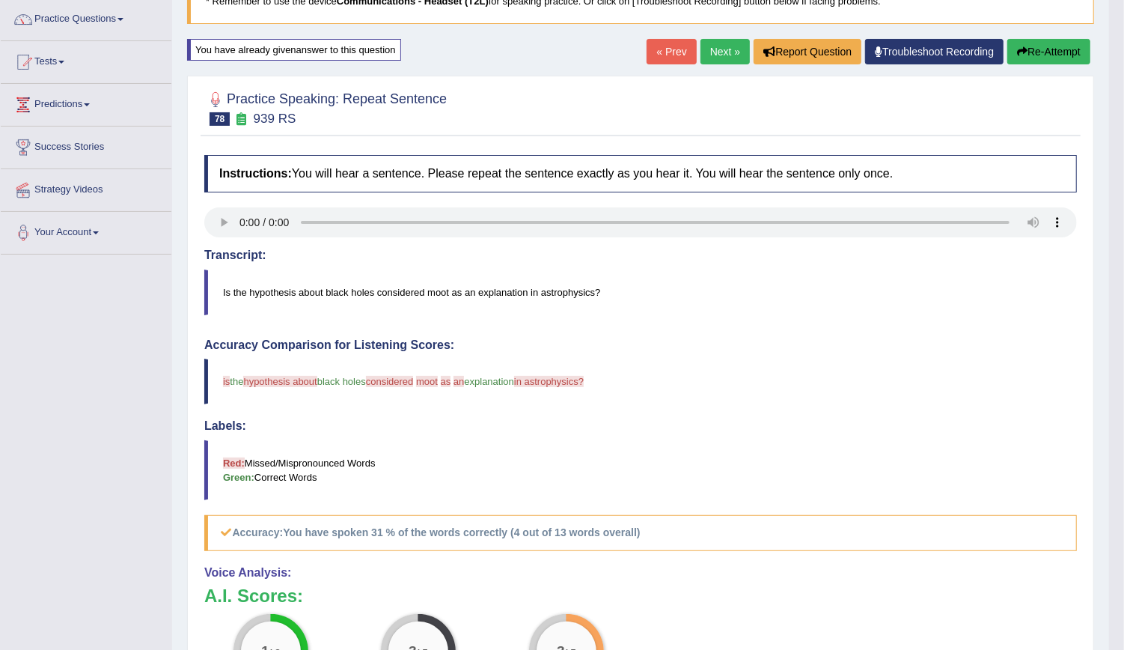
click at [1033, 55] on button "Re-Attempt" at bounding box center [1048, 51] width 83 height 25
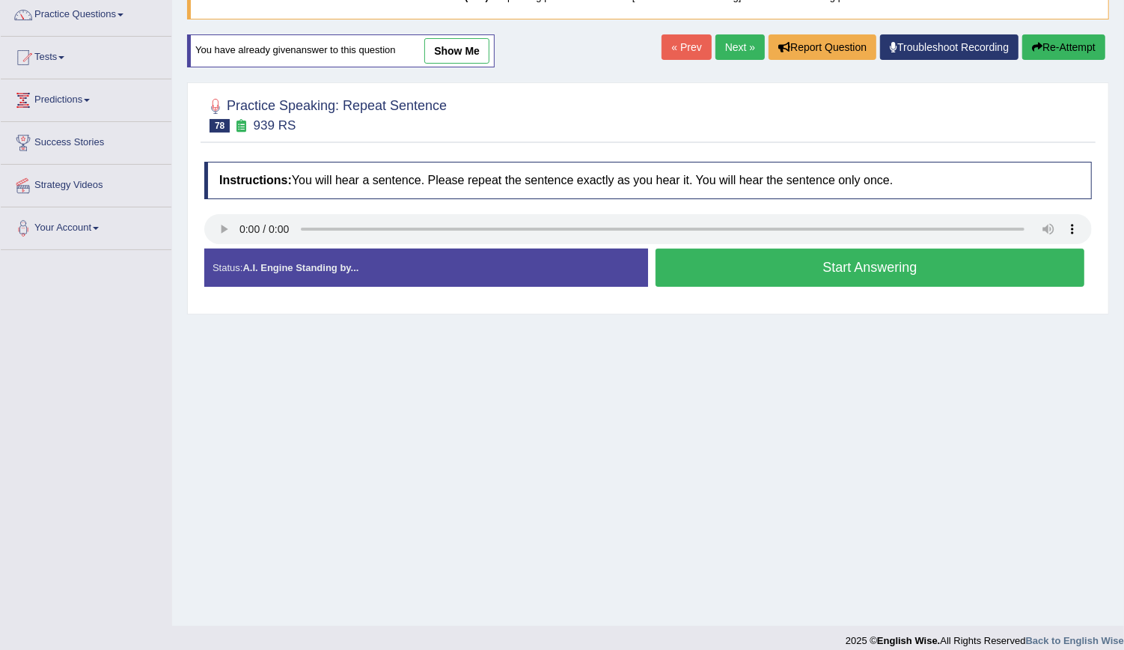
click at [760, 275] on button "Start Answering" at bounding box center [870, 267] width 429 height 38
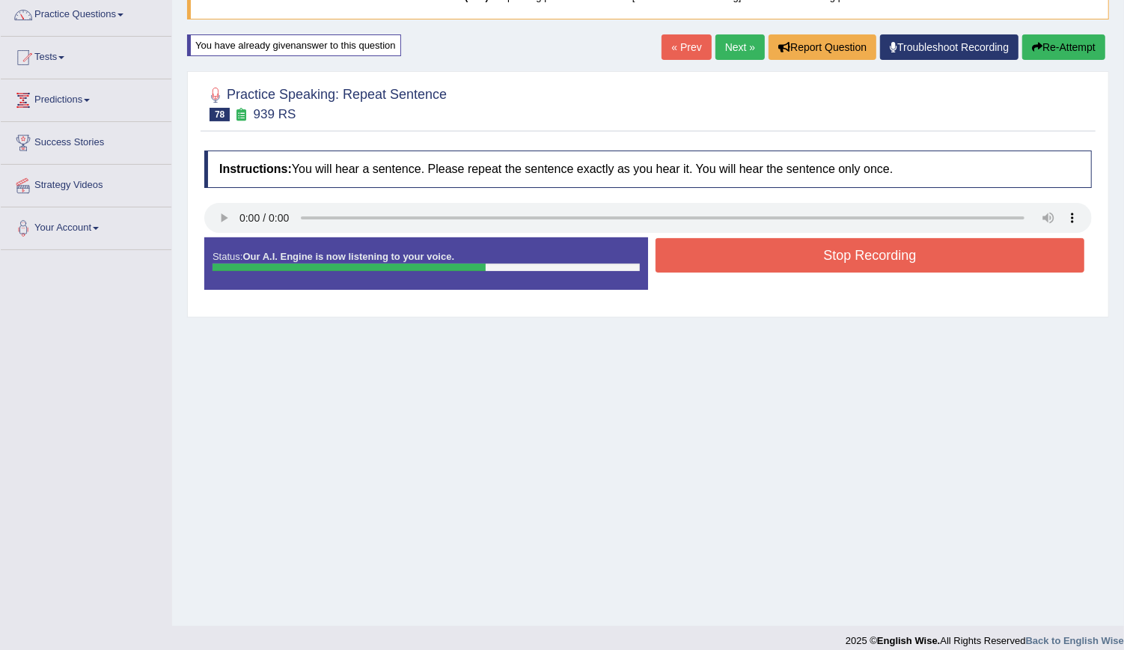
click at [784, 247] on button "Stop Recording" at bounding box center [870, 255] width 429 height 34
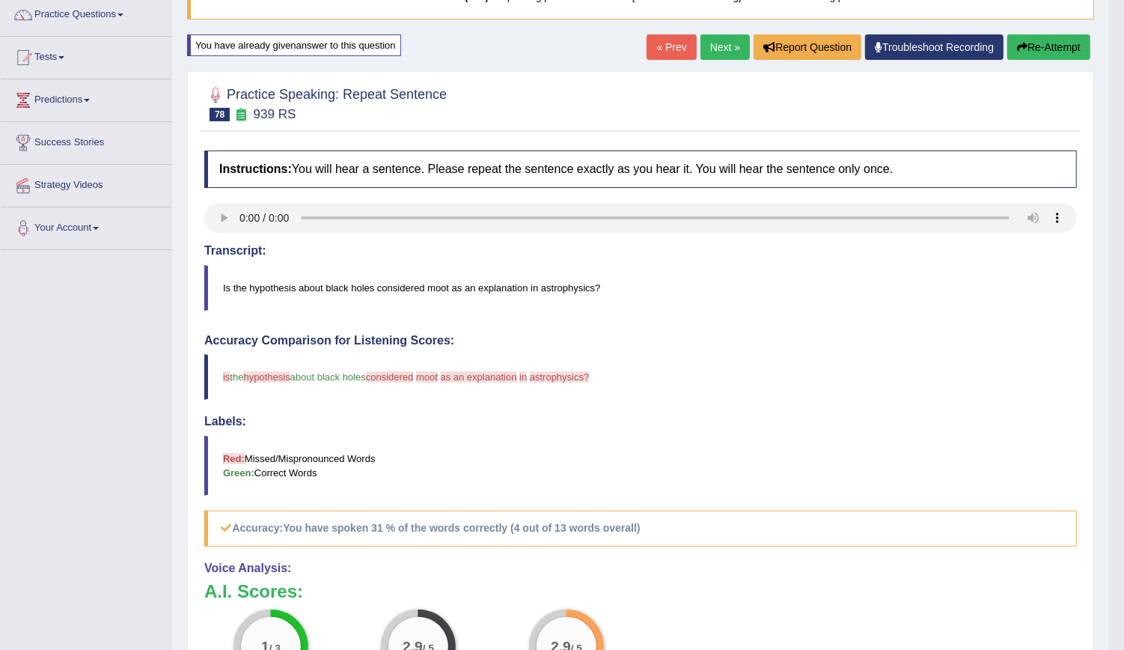
click at [728, 37] on link "Next »" at bounding box center [724, 46] width 49 height 25
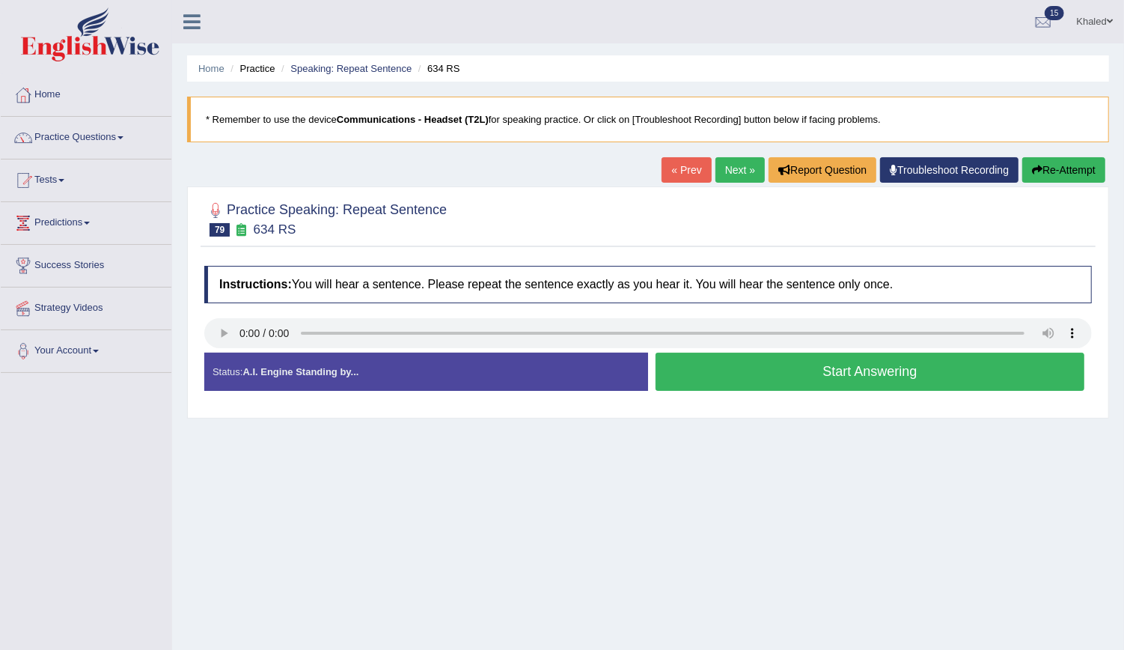
click at [786, 378] on button "Start Answering" at bounding box center [870, 371] width 429 height 38
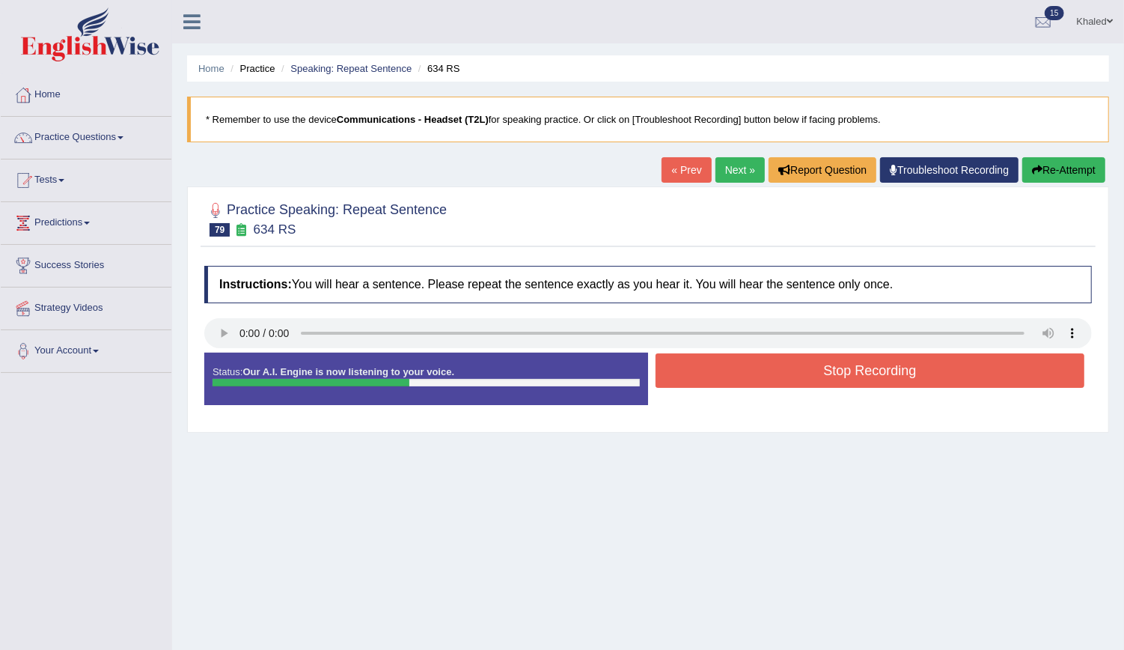
click at [786, 378] on button "Stop Recording" at bounding box center [870, 370] width 429 height 34
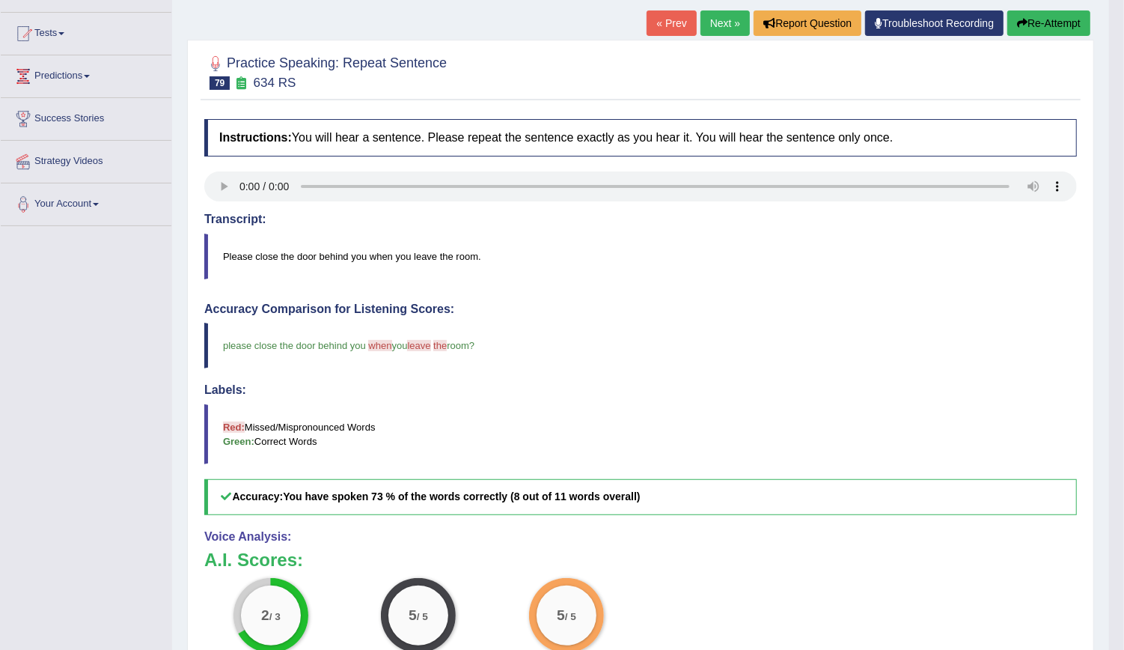
scroll to position [97, 0]
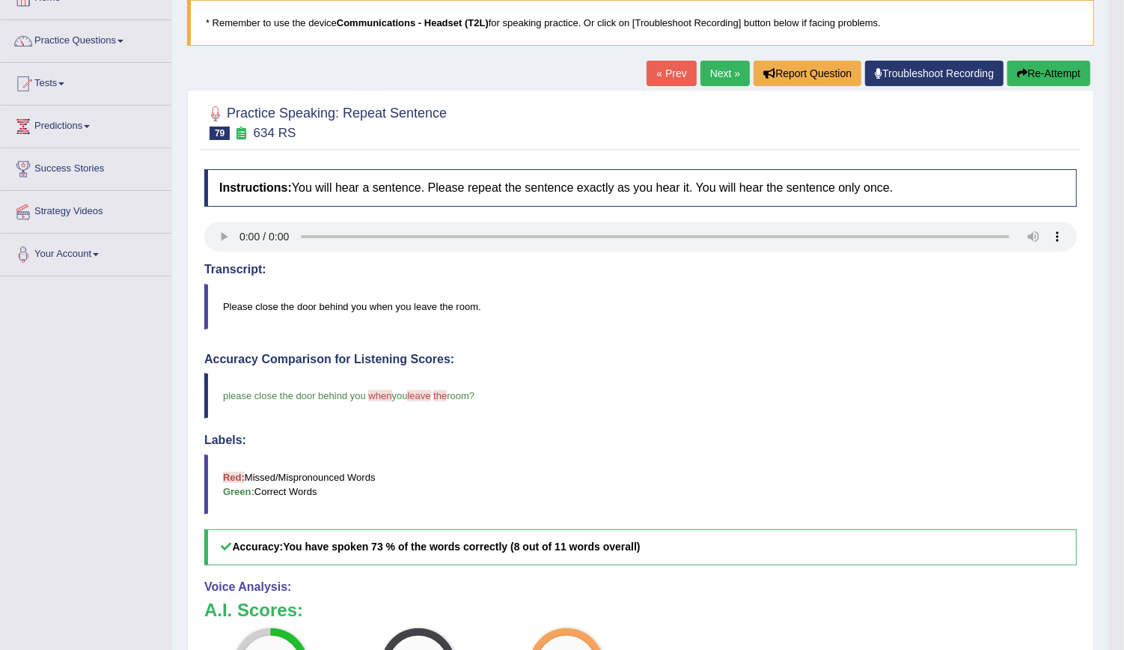
click at [718, 70] on link "Next »" at bounding box center [724, 73] width 49 height 25
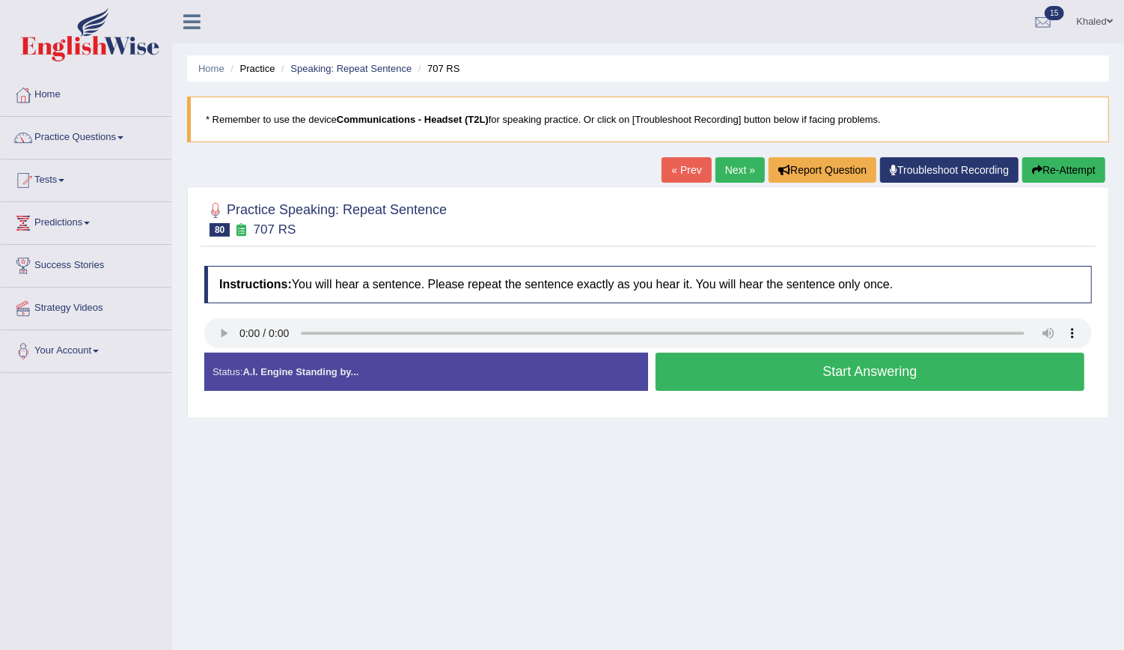
click at [746, 382] on button "Start Answering" at bounding box center [870, 371] width 429 height 38
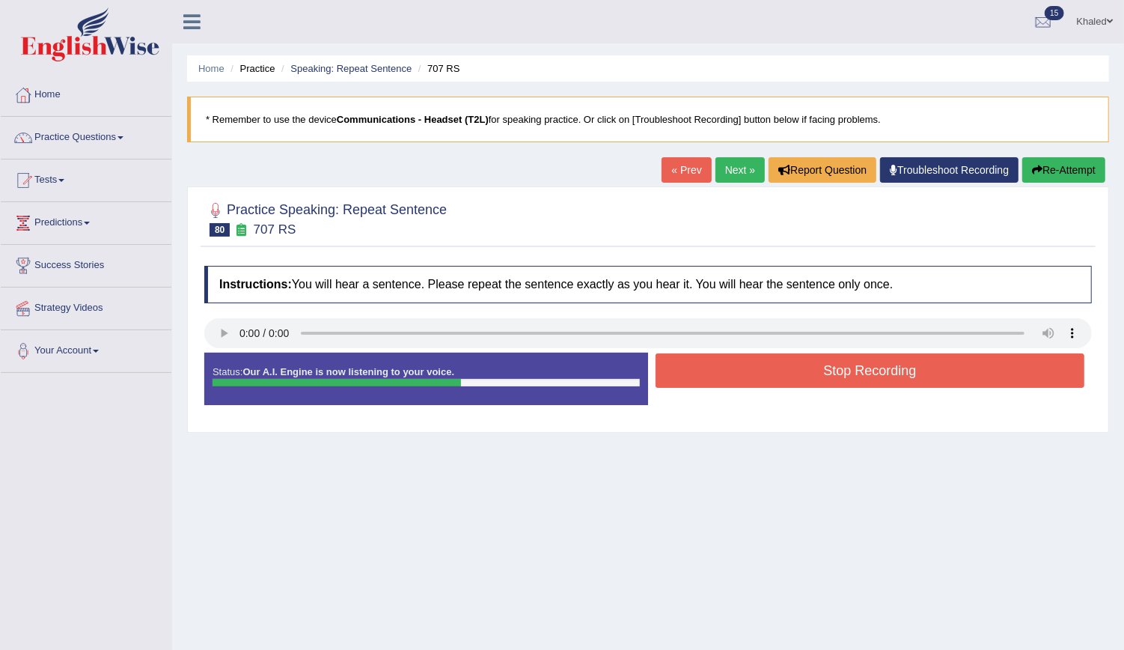
click at [746, 382] on button "Stop Recording" at bounding box center [870, 370] width 429 height 34
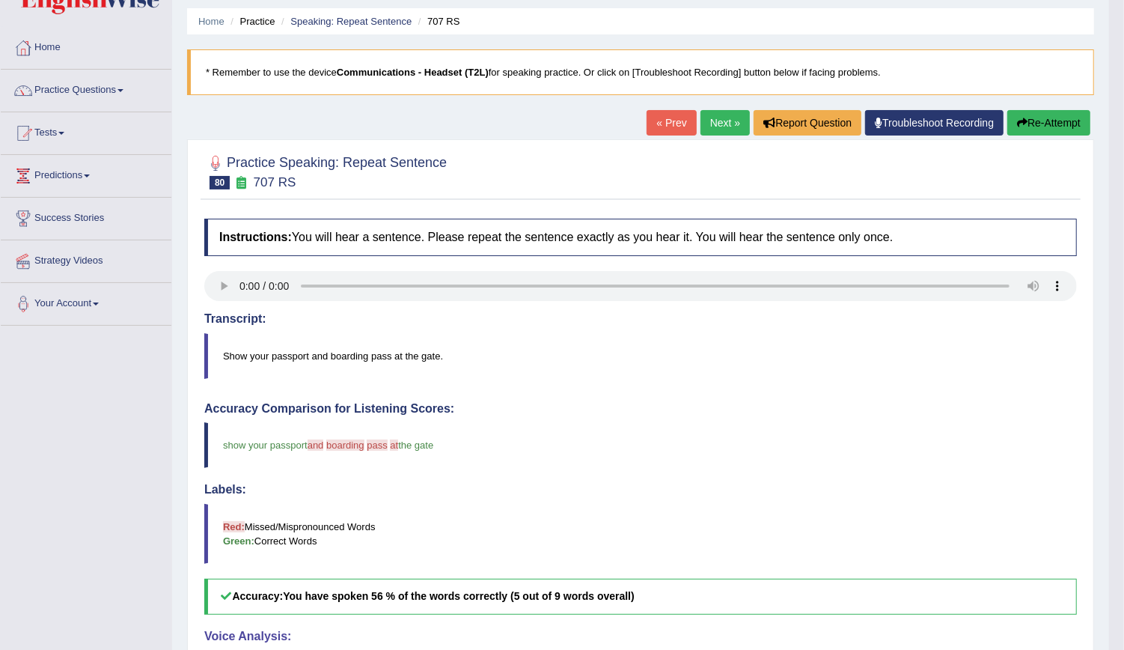
scroll to position [22, 0]
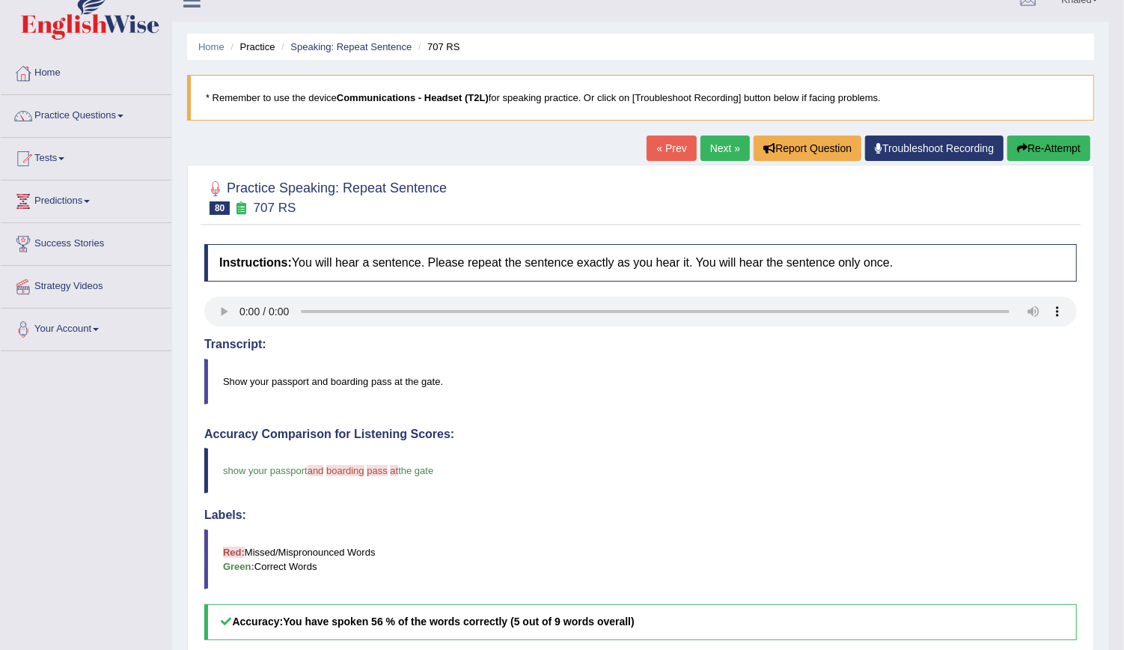
click at [727, 147] on link "Next »" at bounding box center [724, 147] width 49 height 25
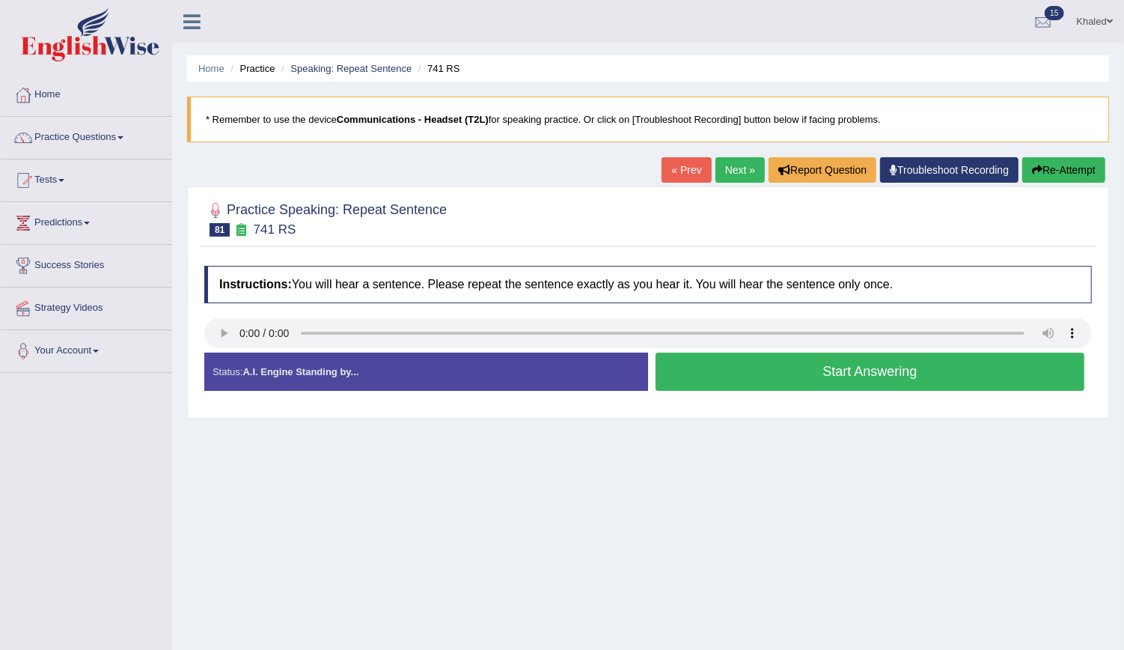
click at [786, 361] on button "Start Answering" at bounding box center [870, 371] width 429 height 38
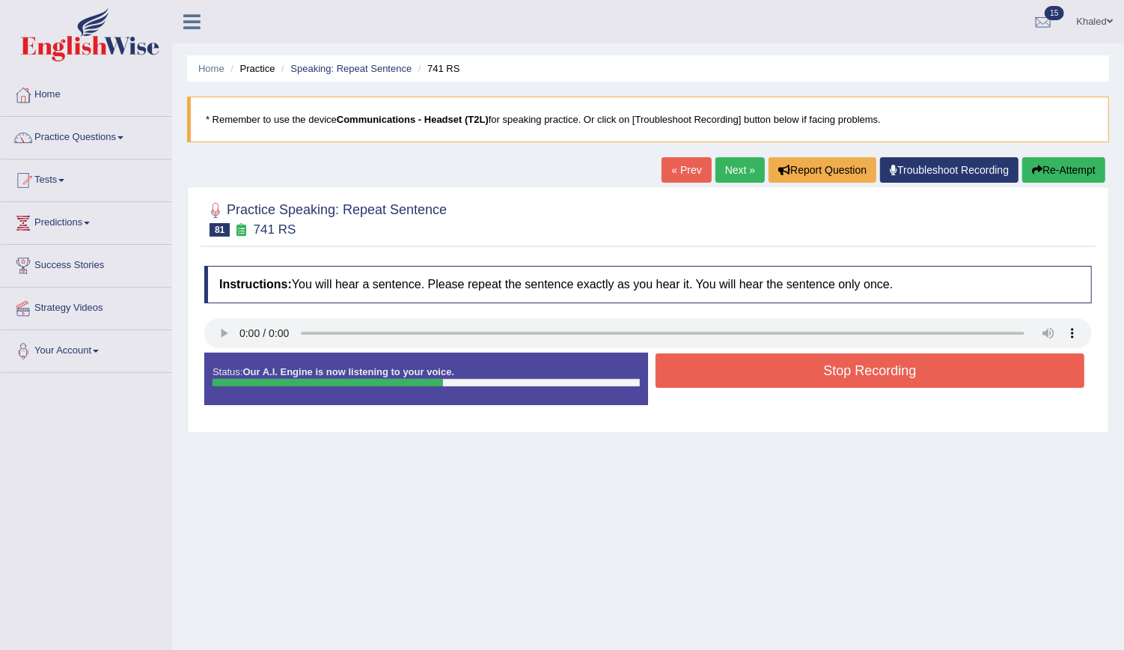
click at [786, 361] on button "Stop Recording" at bounding box center [870, 370] width 429 height 34
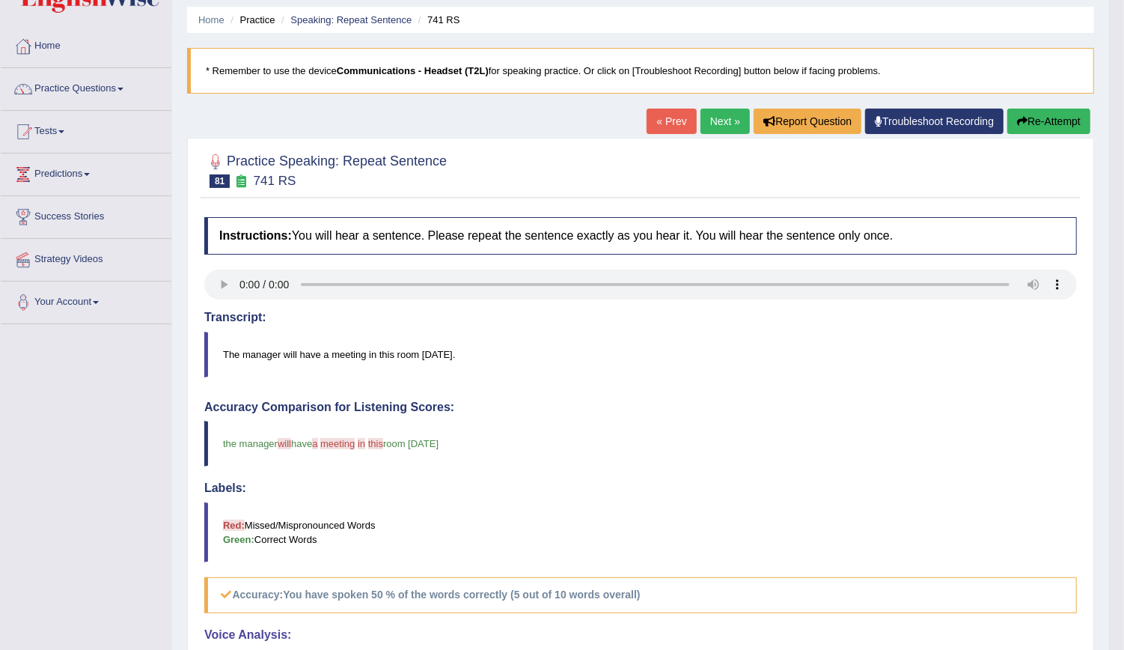
scroll to position [47, 0]
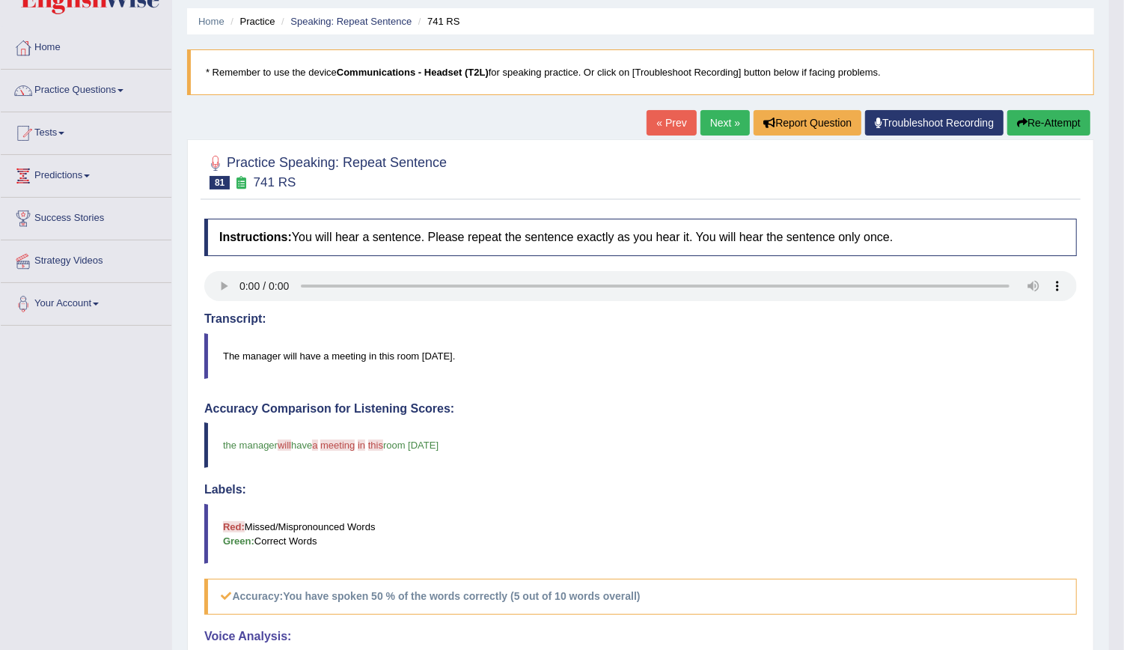
click at [1057, 120] on button "Re-Attempt" at bounding box center [1048, 122] width 83 height 25
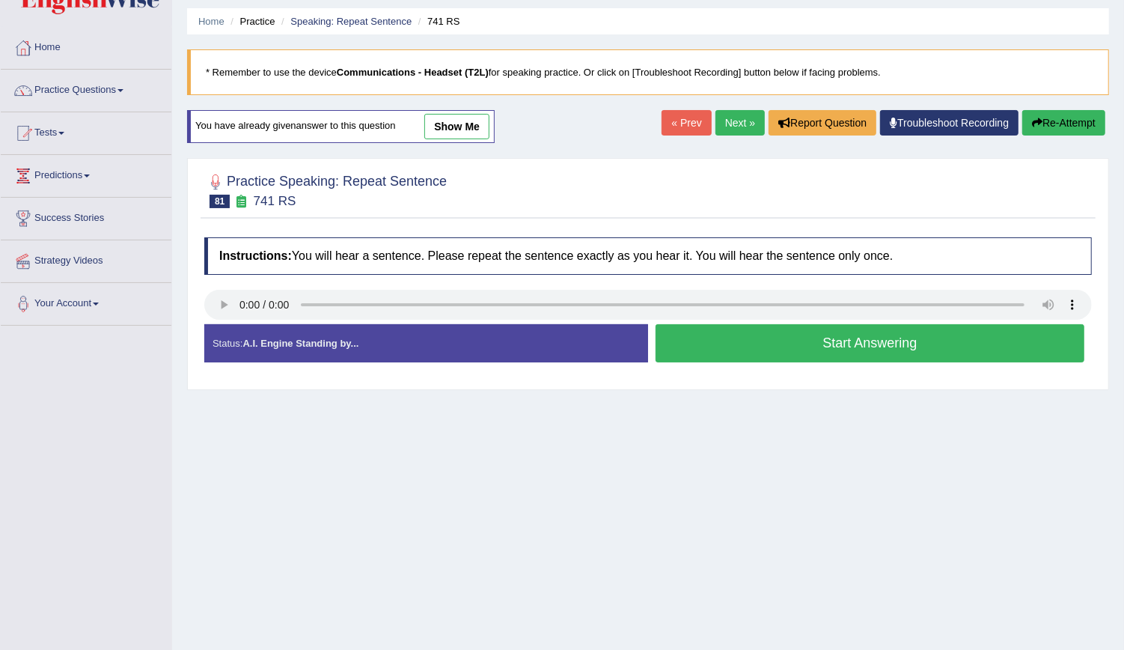
click at [763, 339] on button "Start Answering" at bounding box center [870, 343] width 429 height 38
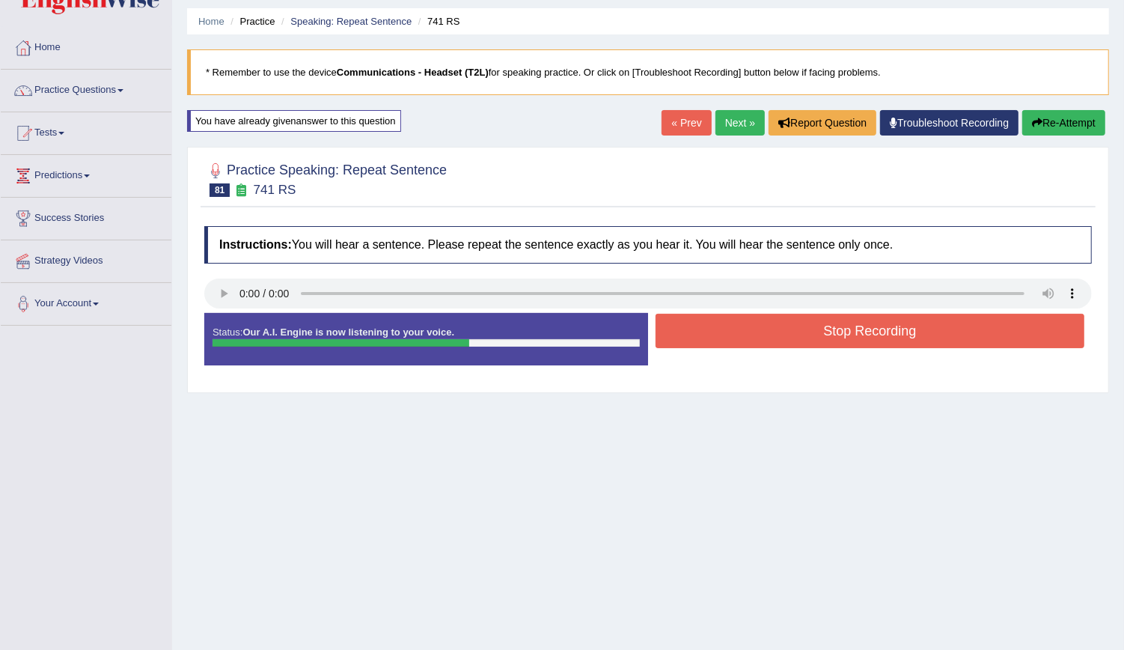
click at [763, 339] on button "Stop Recording" at bounding box center [870, 331] width 429 height 34
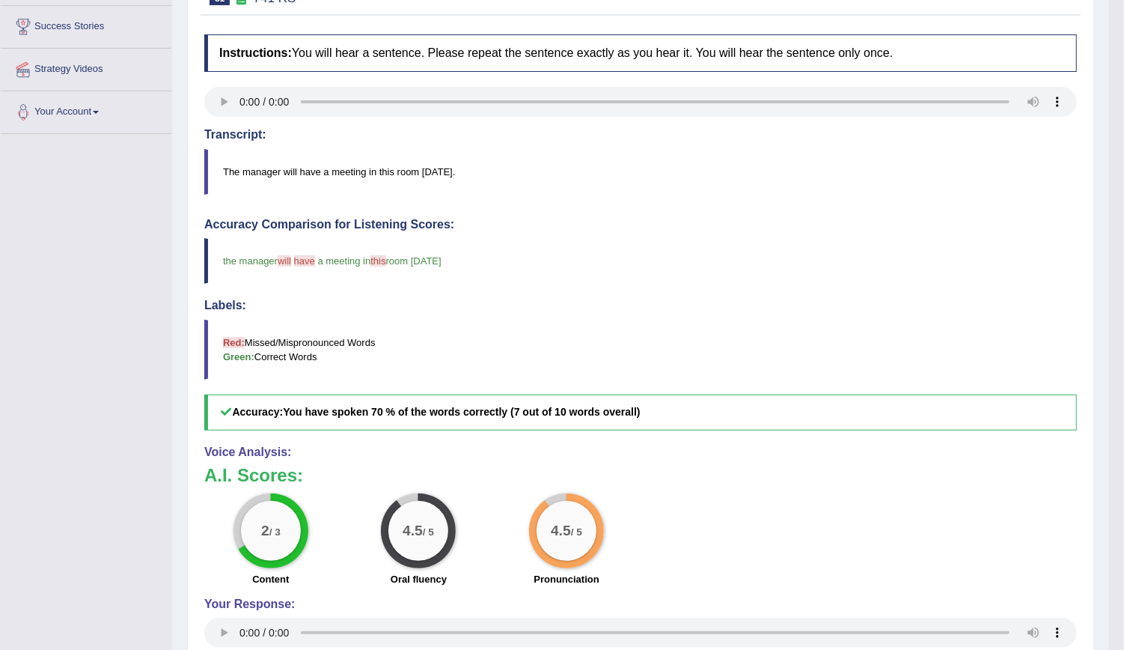
scroll to position [136, 0]
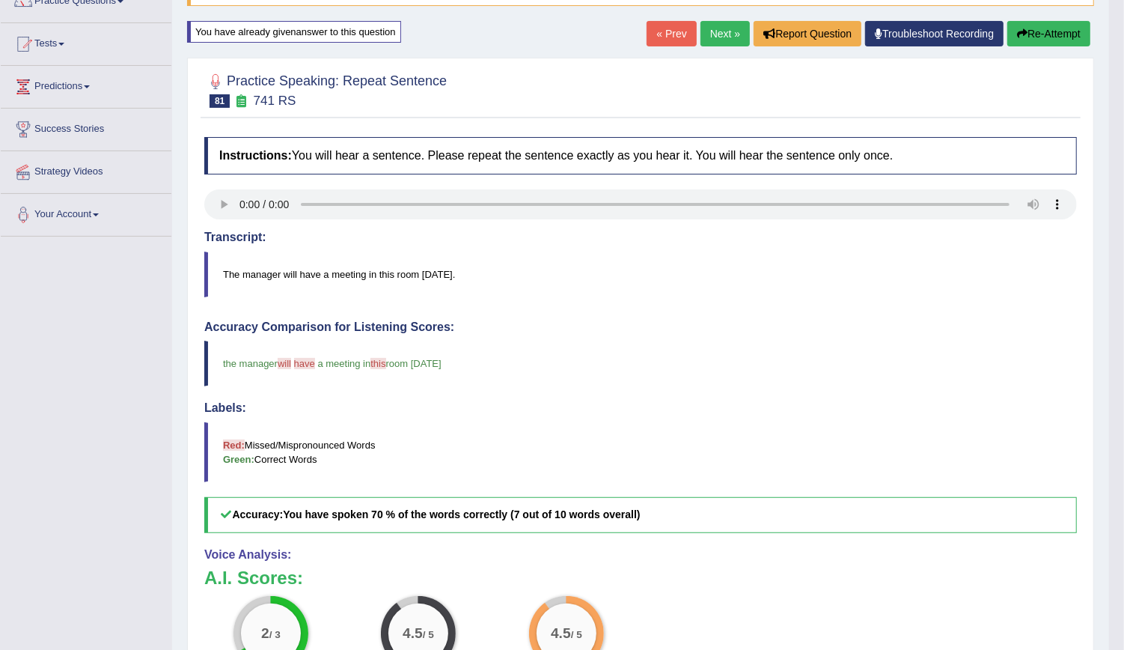
click at [717, 31] on link "Next »" at bounding box center [724, 33] width 49 height 25
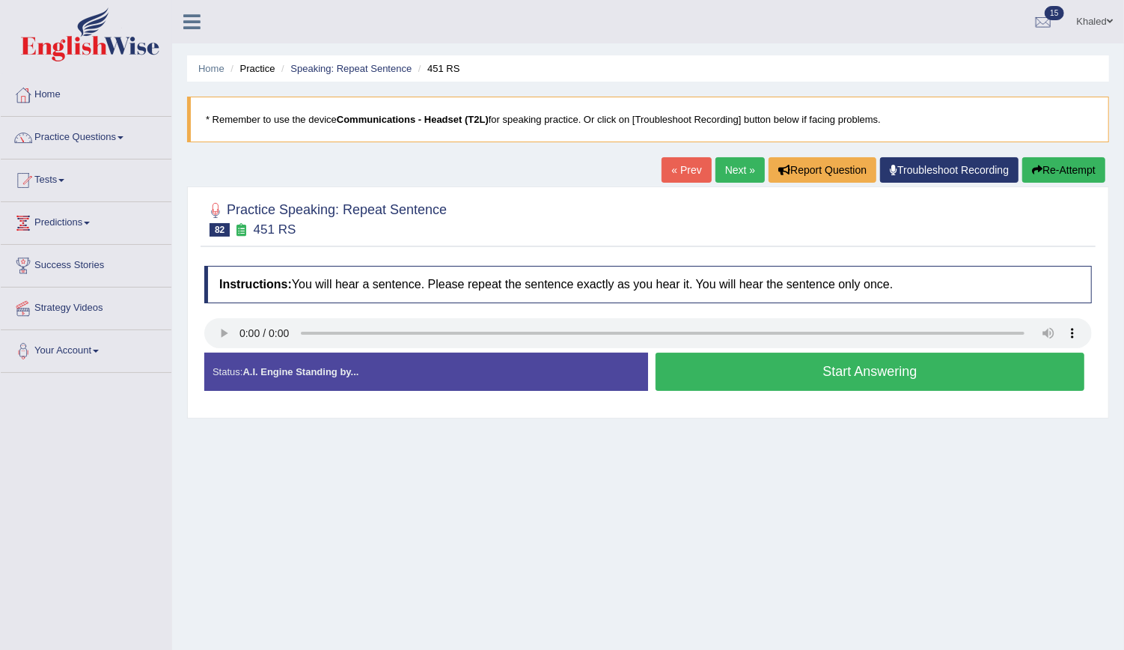
click at [739, 356] on button "Start Answering" at bounding box center [870, 371] width 429 height 38
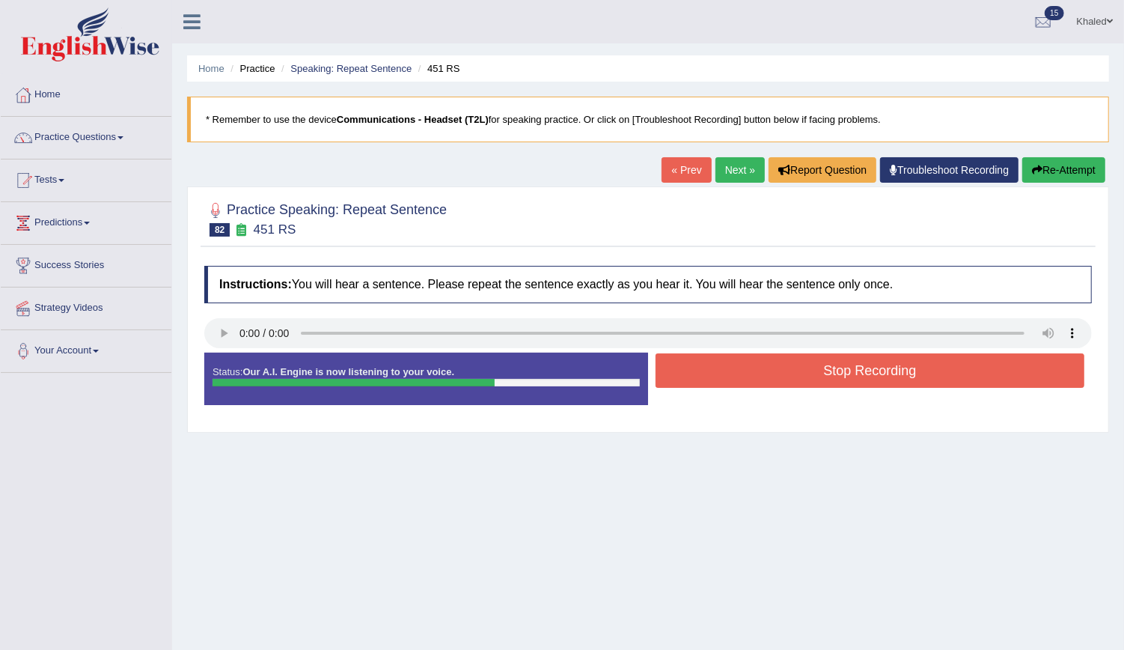
click at [739, 356] on button "Stop Recording" at bounding box center [870, 370] width 429 height 34
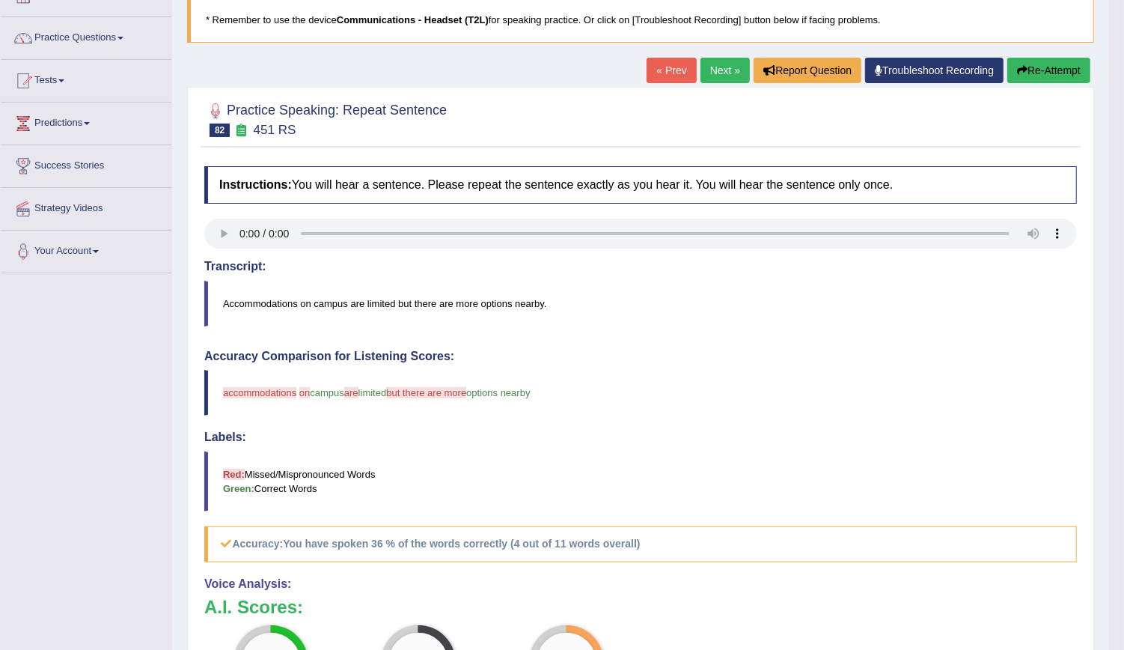
scroll to position [85, 0]
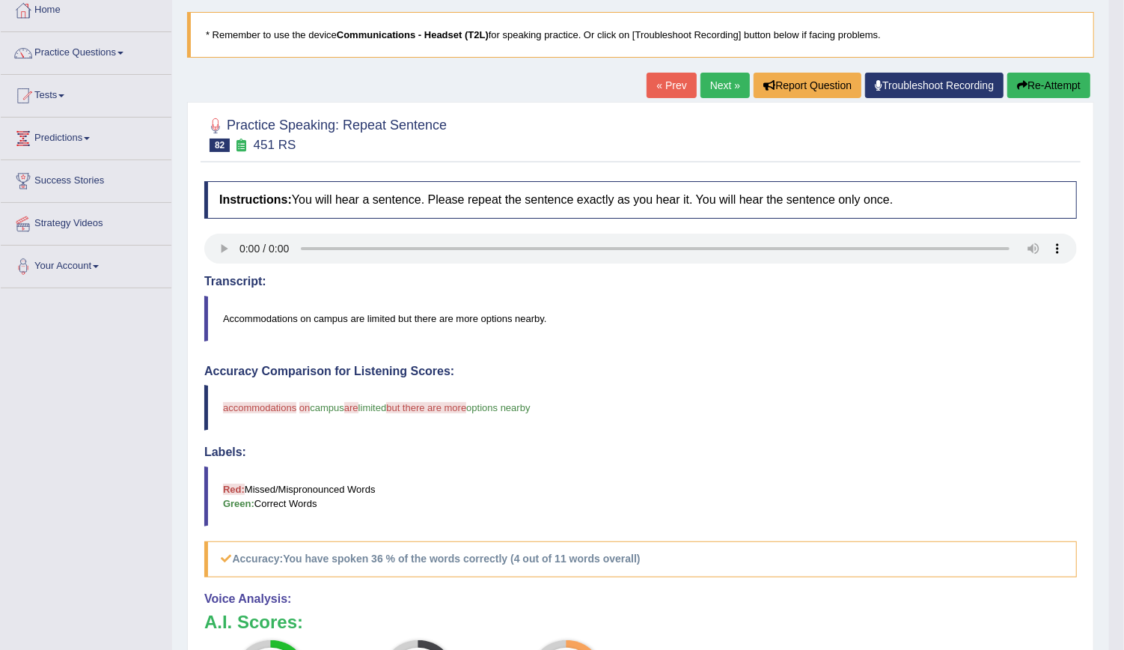
click at [1037, 79] on button "Re-Attempt" at bounding box center [1048, 85] width 83 height 25
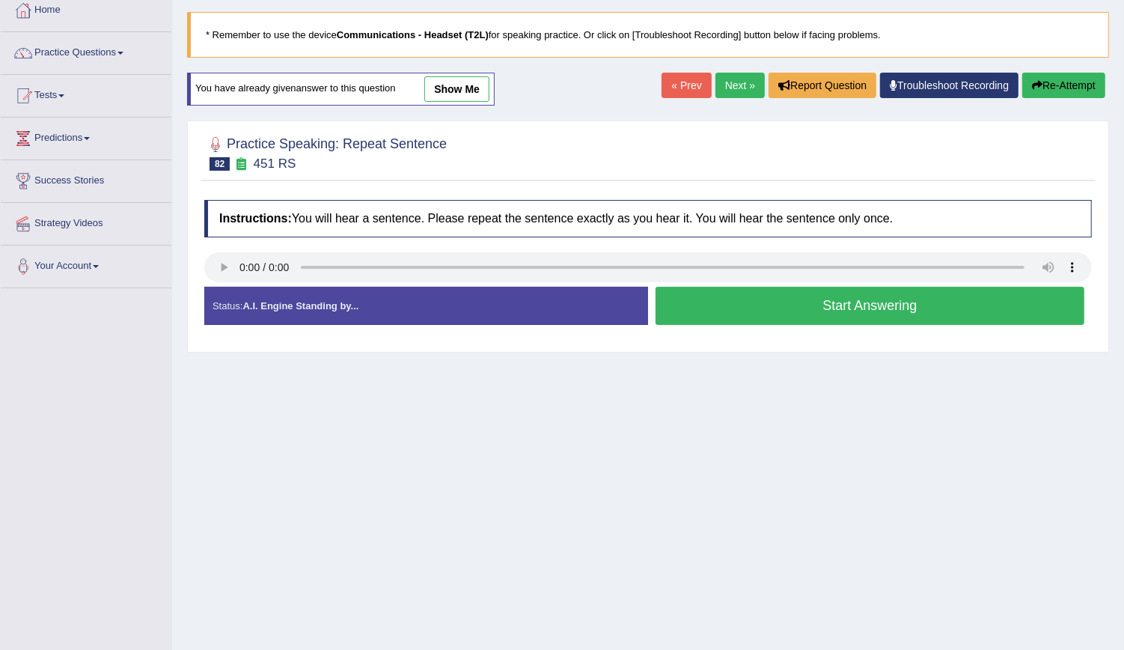
scroll to position [85, 0]
click at [816, 297] on button "Start Answering" at bounding box center [870, 306] width 429 height 38
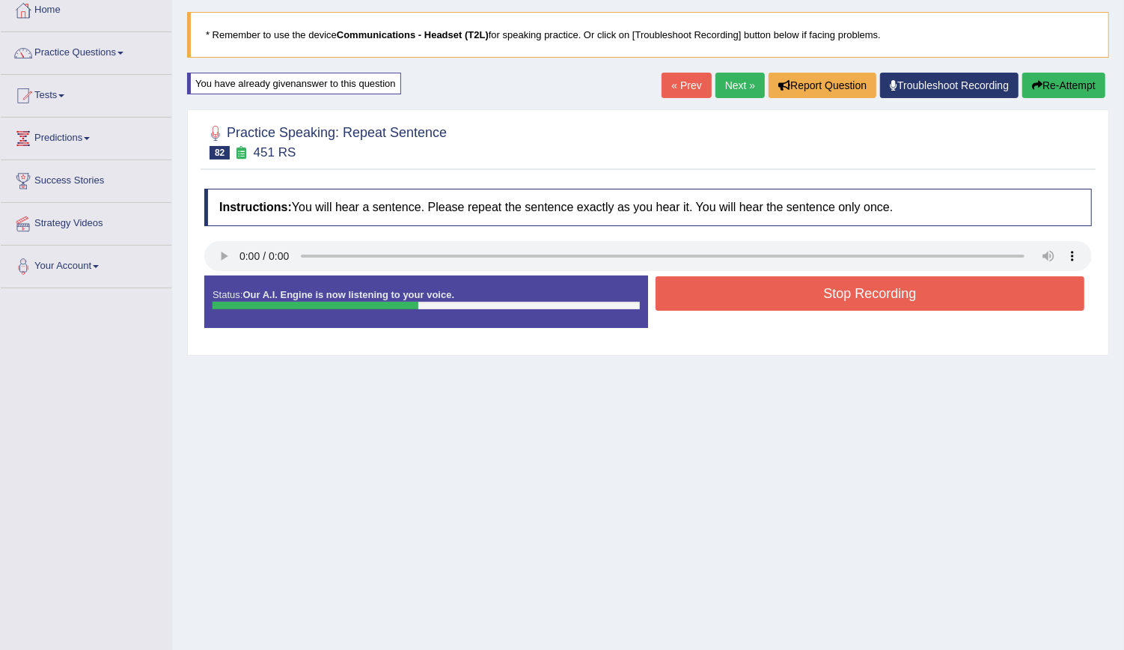
click at [816, 297] on button "Stop Recording" at bounding box center [870, 293] width 429 height 34
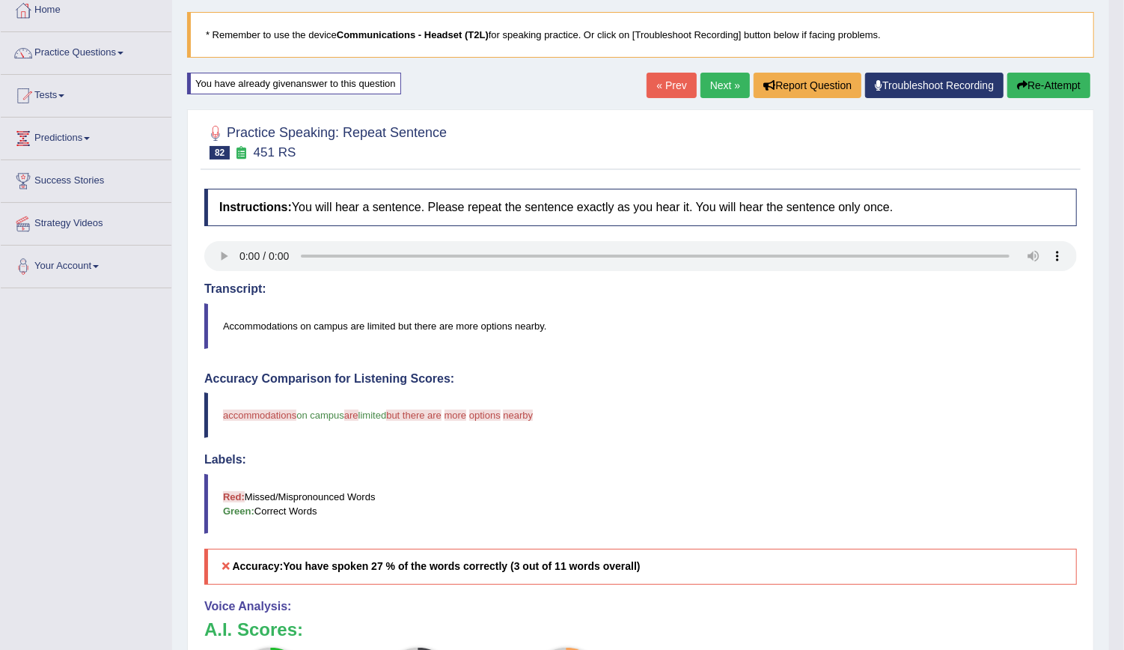
click at [1048, 85] on button "Re-Attempt" at bounding box center [1048, 85] width 83 height 25
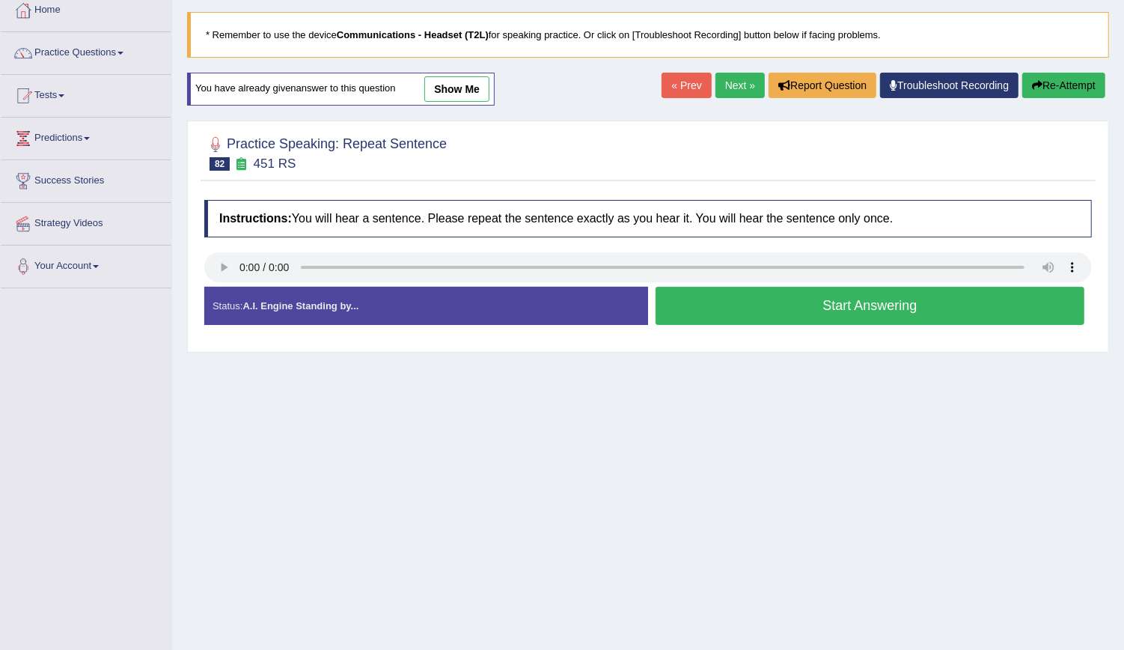
click at [858, 302] on button "Start Answering" at bounding box center [870, 306] width 429 height 38
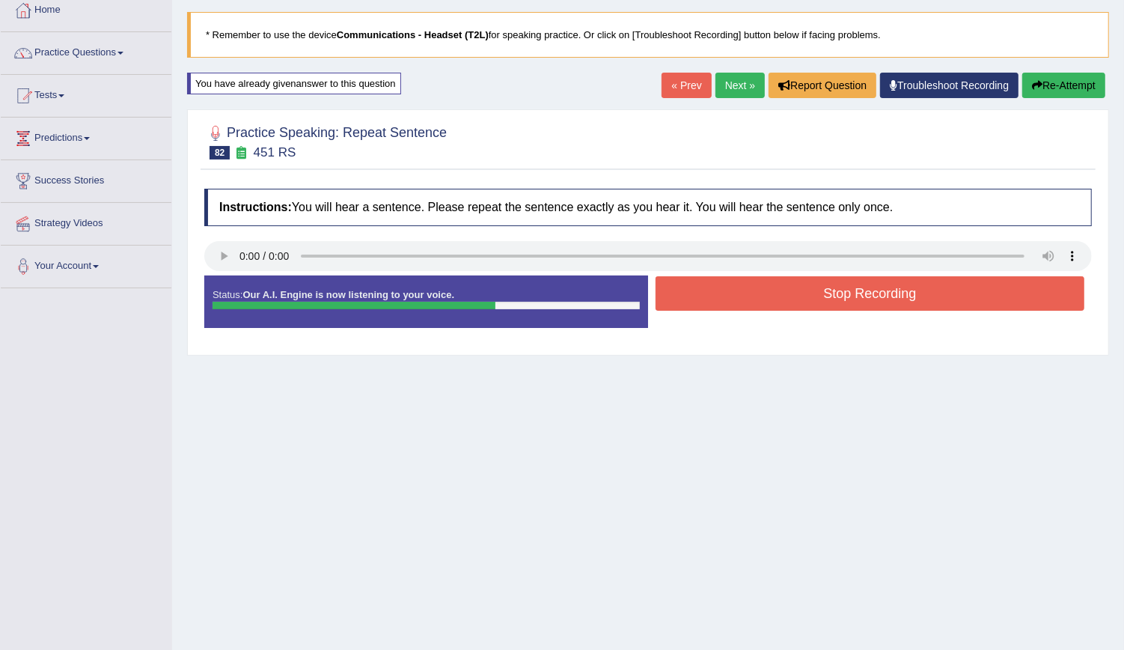
click at [858, 302] on button "Stop Recording" at bounding box center [870, 293] width 429 height 34
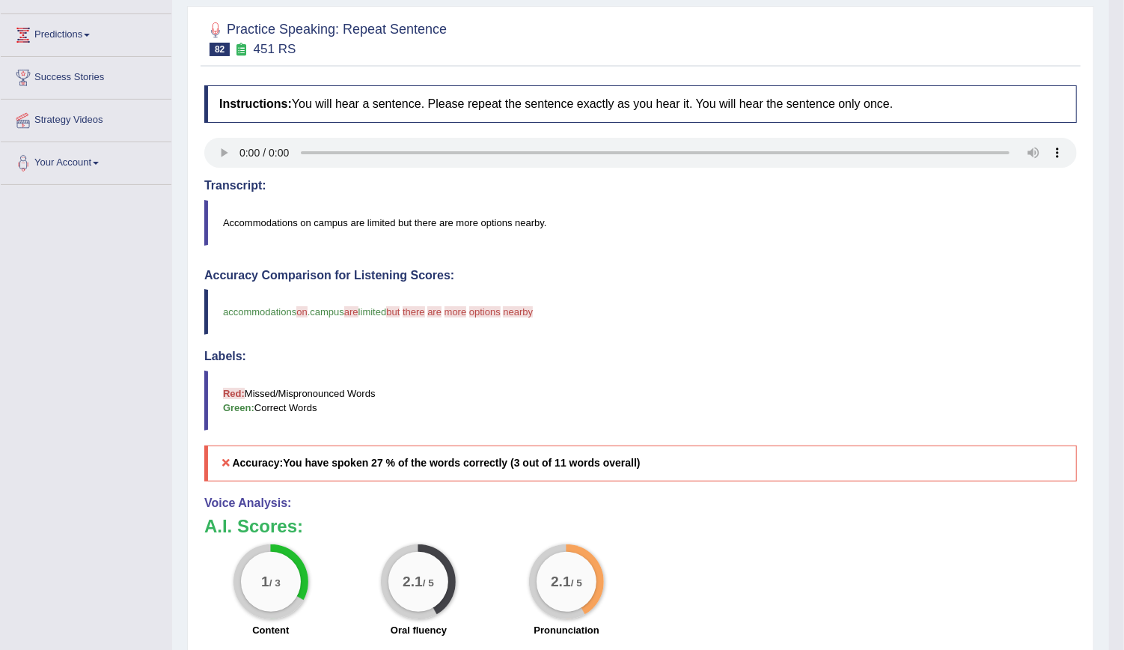
scroll to position [121, 0]
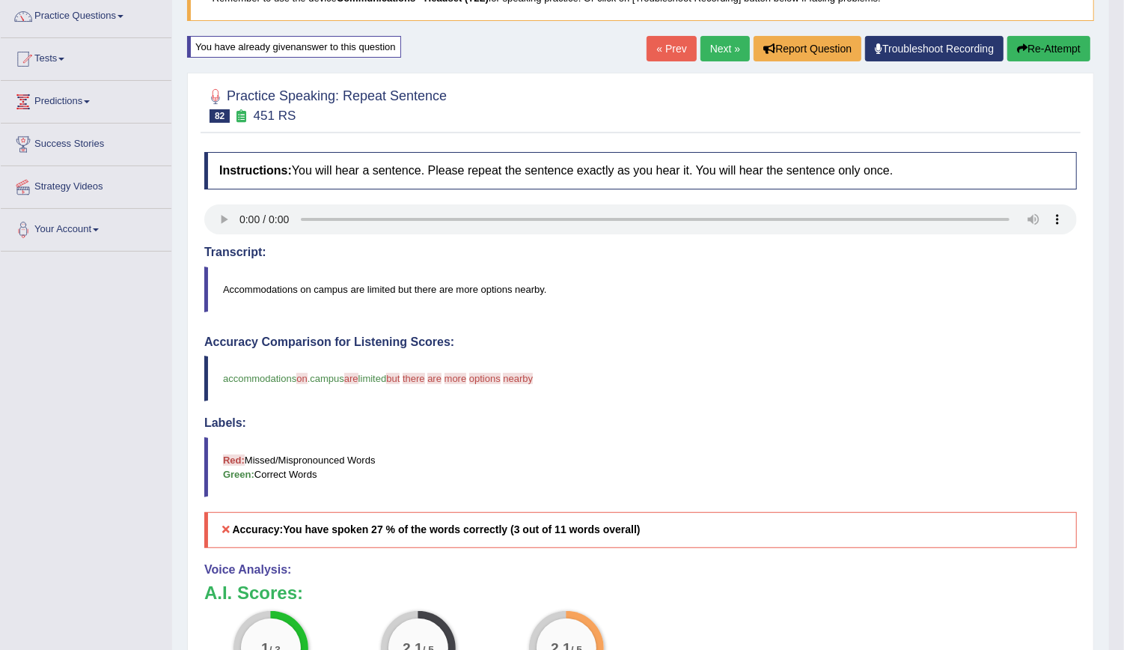
click at [1040, 40] on button "Re-Attempt" at bounding box center [1048, 48] width 83 height 25
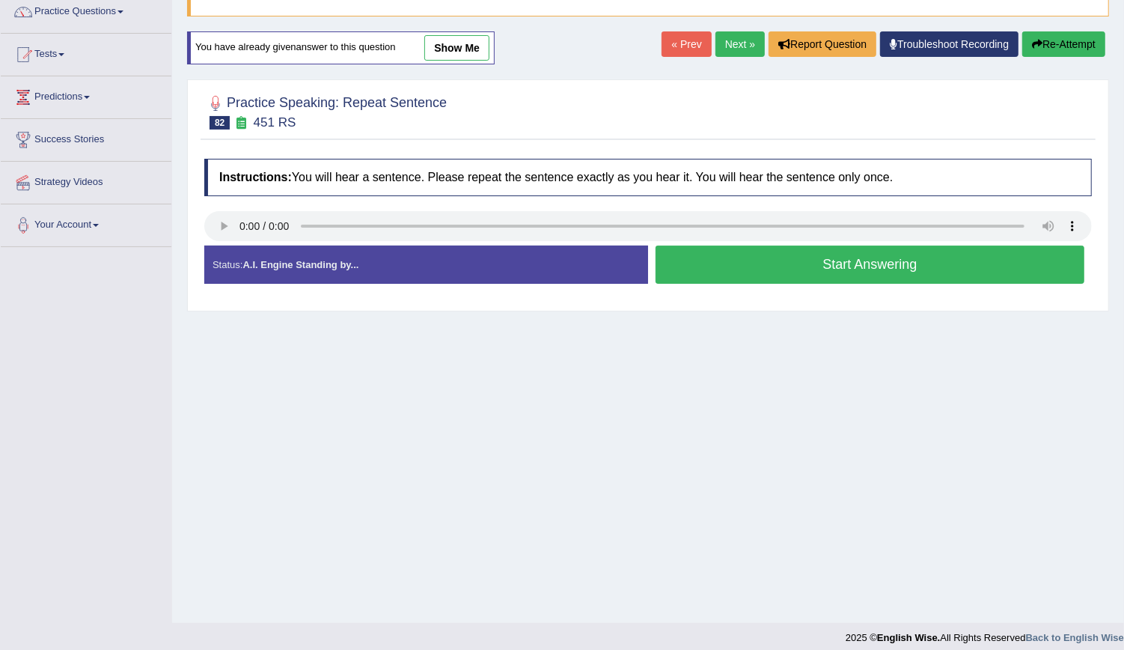
click at [782, 271] on button "Start Answering" at bounding box center [870, 264] width 429 height 38
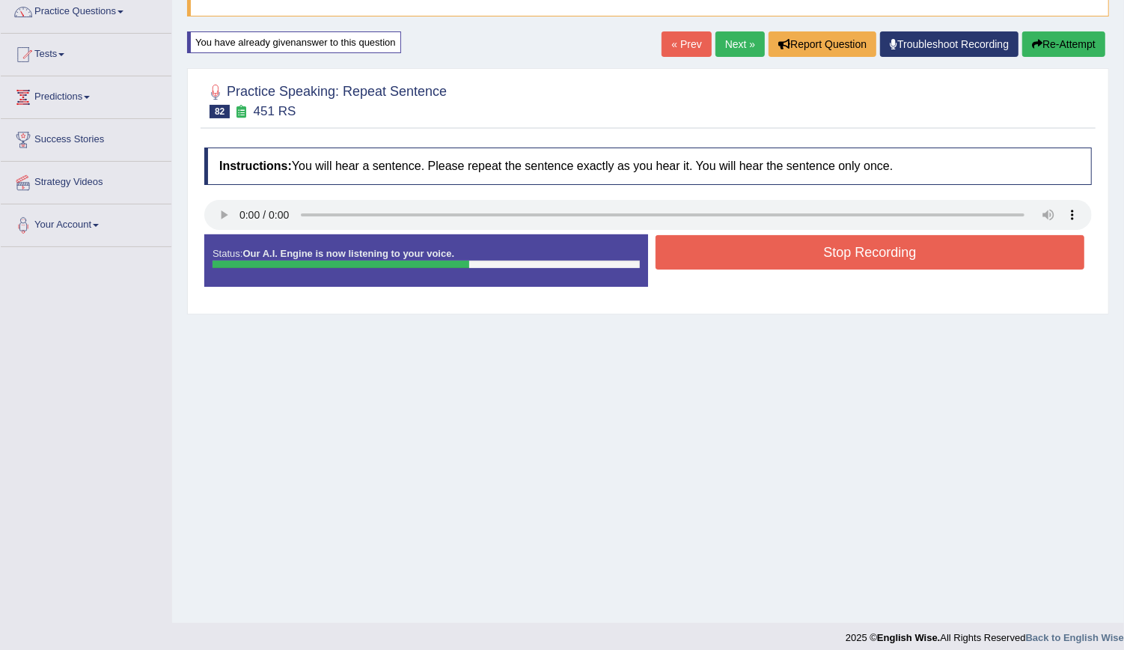
click at [782, 271] on div "Status: Our A.I. Engine is now listening to your voice. Start Answering Stop Re…" at bounding box center [648, 267] width 888 height 67
click at [796, 250] on button "Stop Recording" at bounding box center [870, 252] width 429 height 34
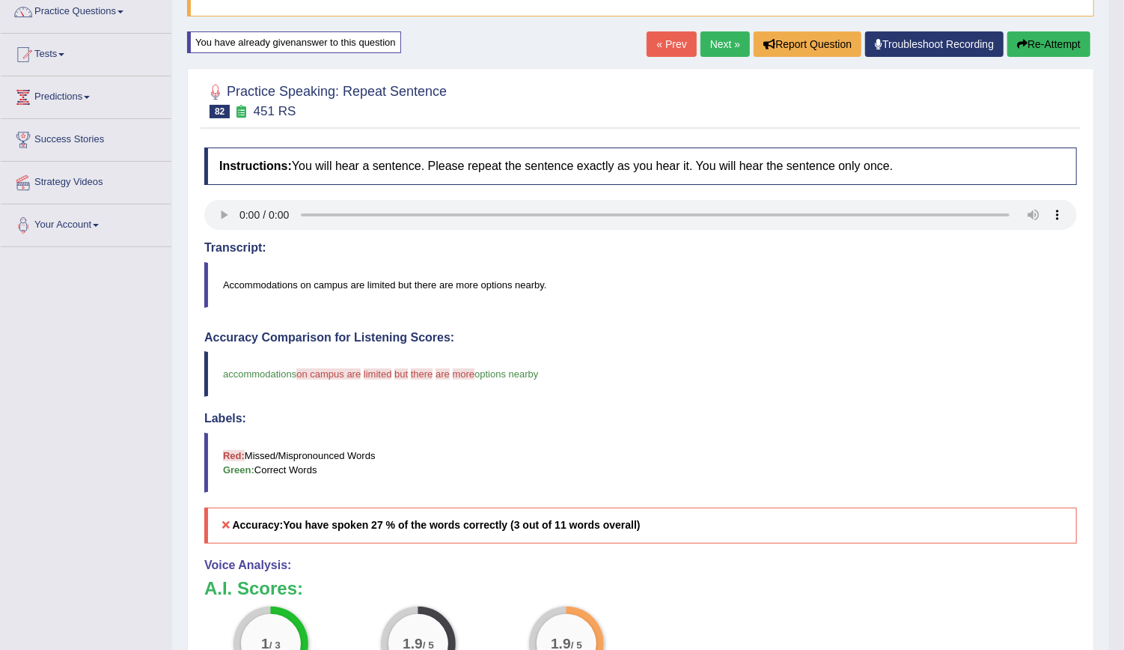
click at [1023, 45] on icon "button" at bounding box center [1022, 44] width 10 height 10
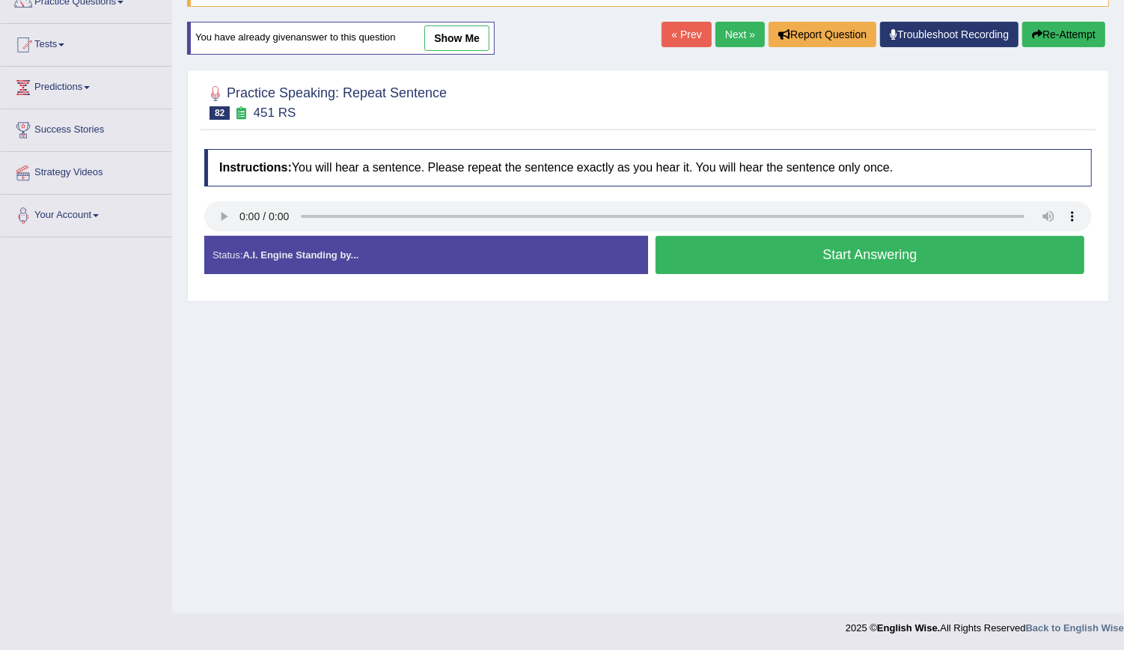
scroll to position [126, 0]
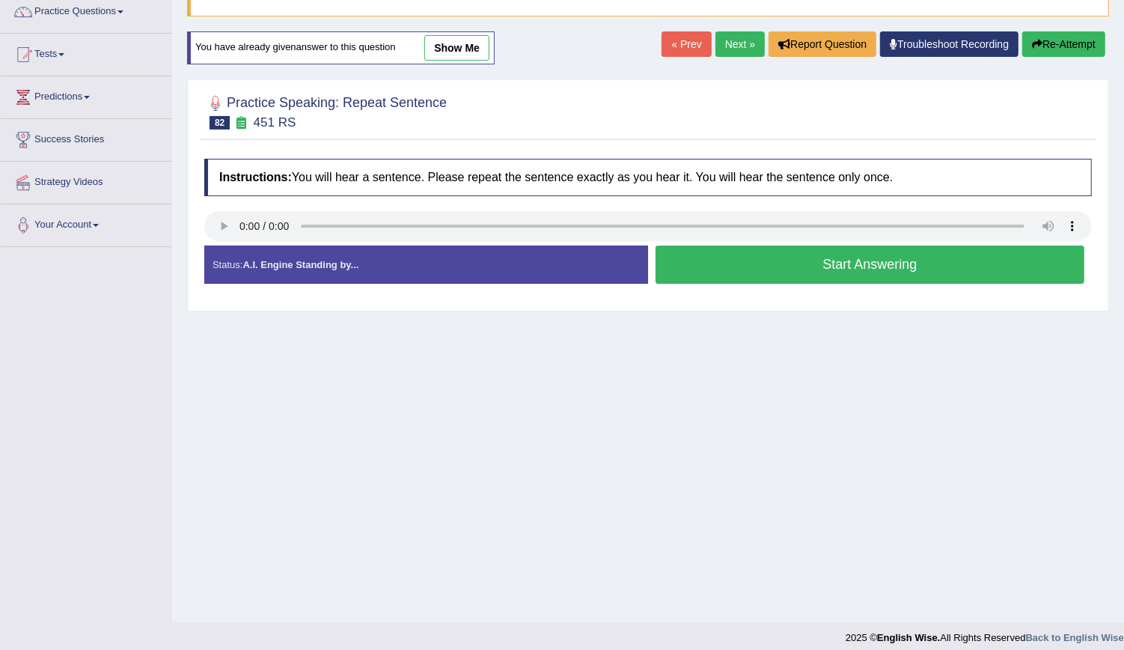
click at [760, 267] on button "Start Answering" at bounding box center [870, 264] width 429 height 38
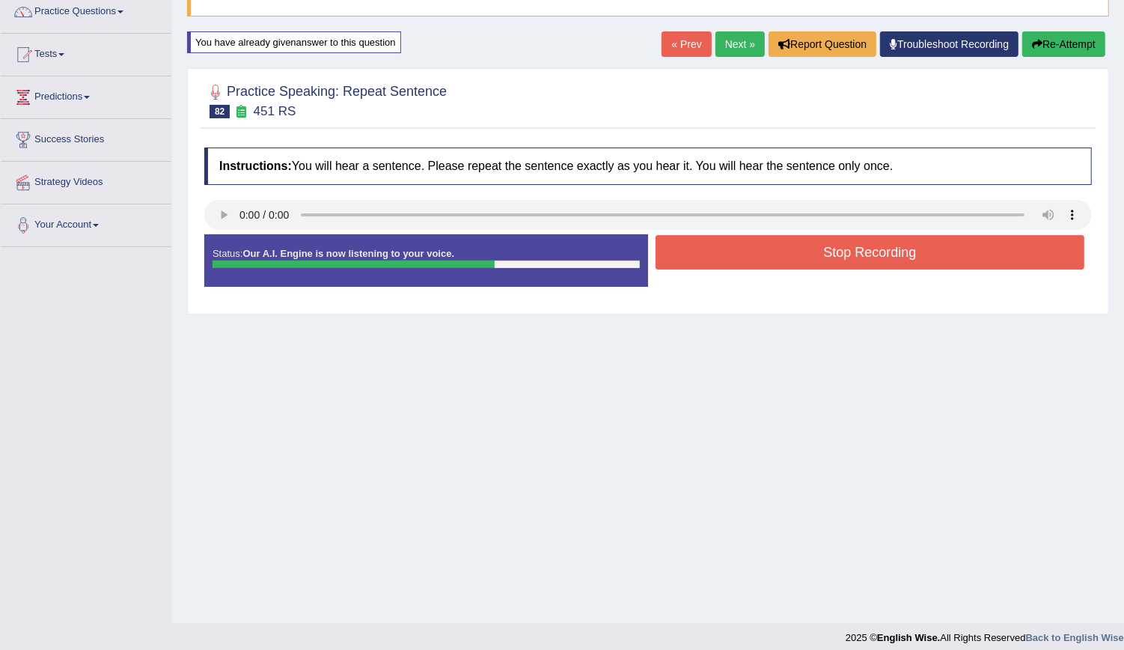
click at [791, 259] on button "Stop Recording" at bounding box center [870, 252] width 429 height 34
